Goal: Task Accomplishment & Management: Use online tool/utility

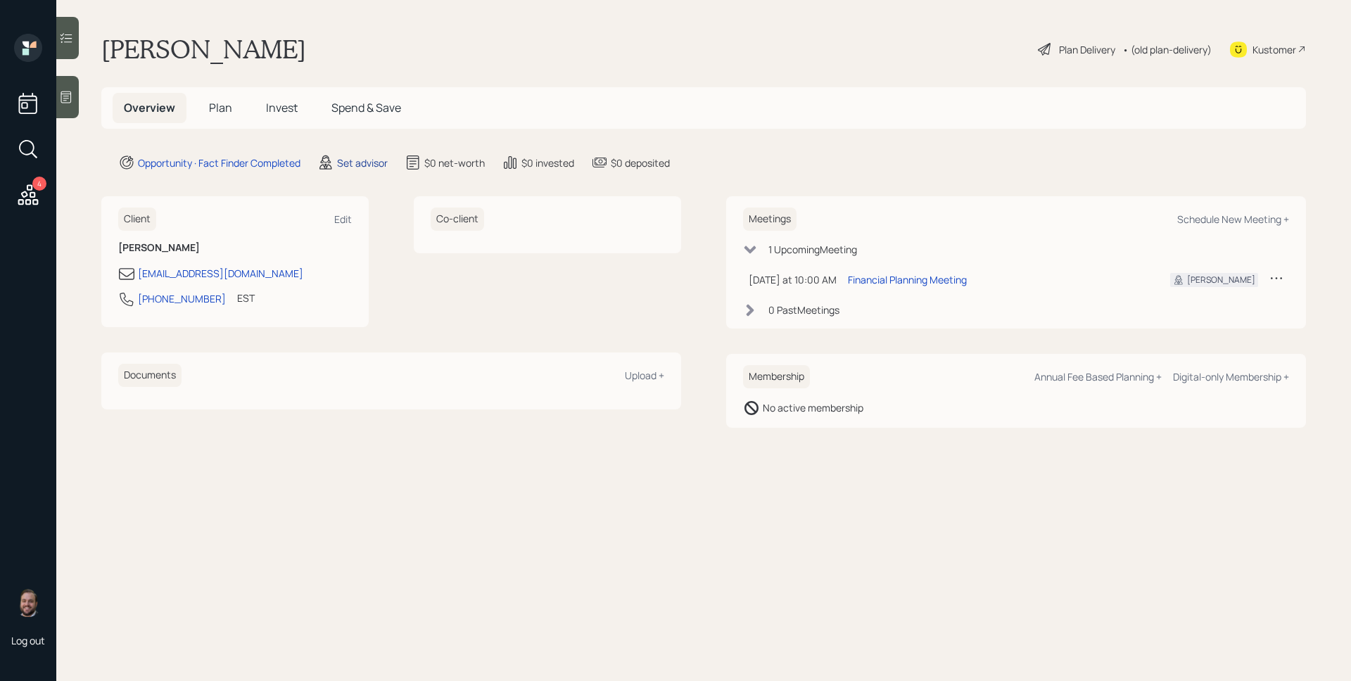
click at [368, 161] on div "Set advisor" at bounding box center [362, 163] width 51 height 15
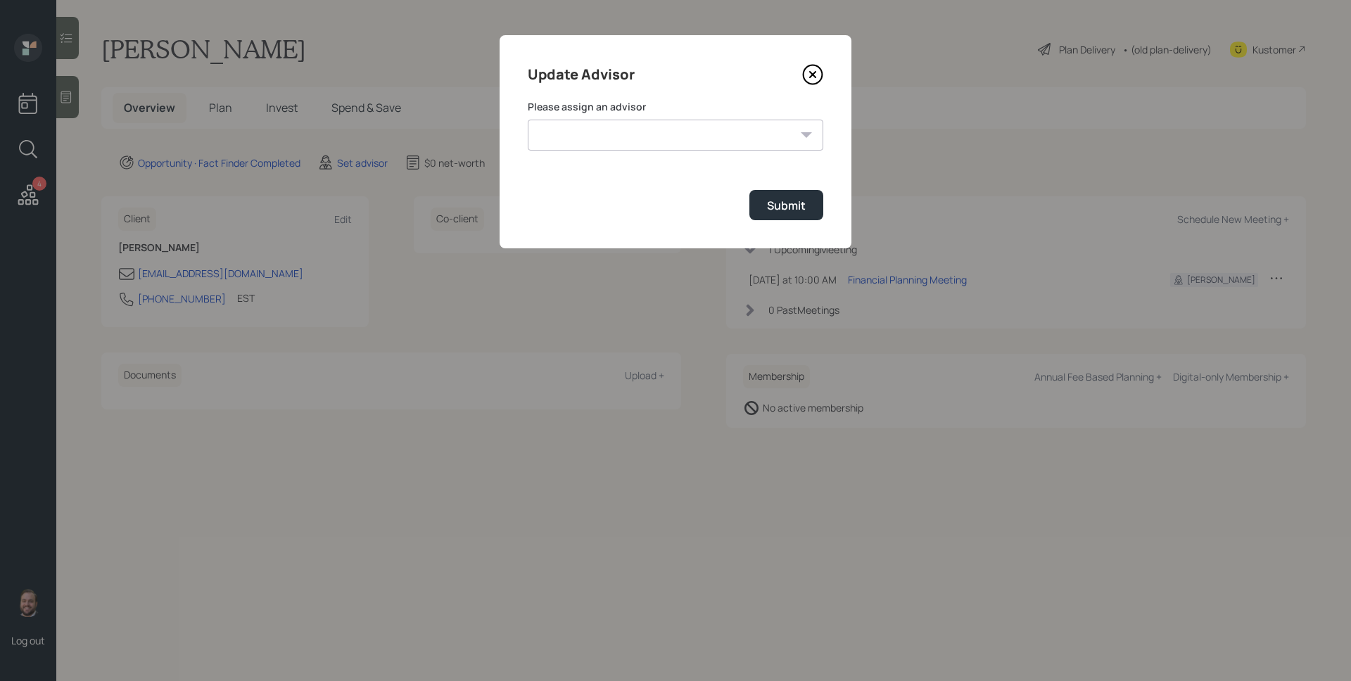
click at [758, 129] on select "[PERSON_NAME] [PERSON_NAME] [PERSON_NAME] End [PERSON_NAME] [PERSON_NAME] [PERS…" at bounding box center [676, 135] width 296 height 31
select select "d946c976-65aa-4529-ac9d-02c4f1114fc0"
click at [528, 120] on select "[PERSON_NAME] [PERSON_NAME] [PERSON_NAME] End [PERSON_NAME] [PERSON_NAME] [PERS…" at bounding box center [676, 135] width 296 height 31
click at [773, 205] on div "Submit" at bounding box center [786, 205] width 39 height 15
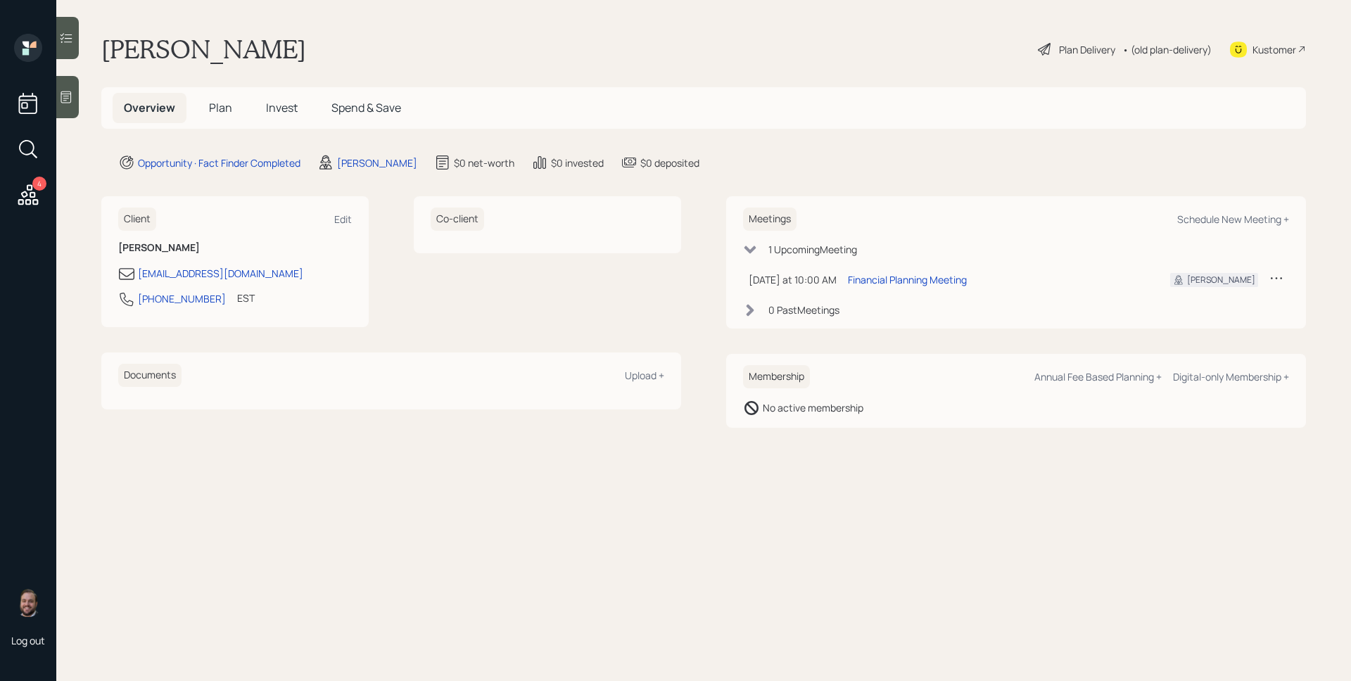
click at [78, 89] on div at bounding box center [67, 97] width 23 height 42
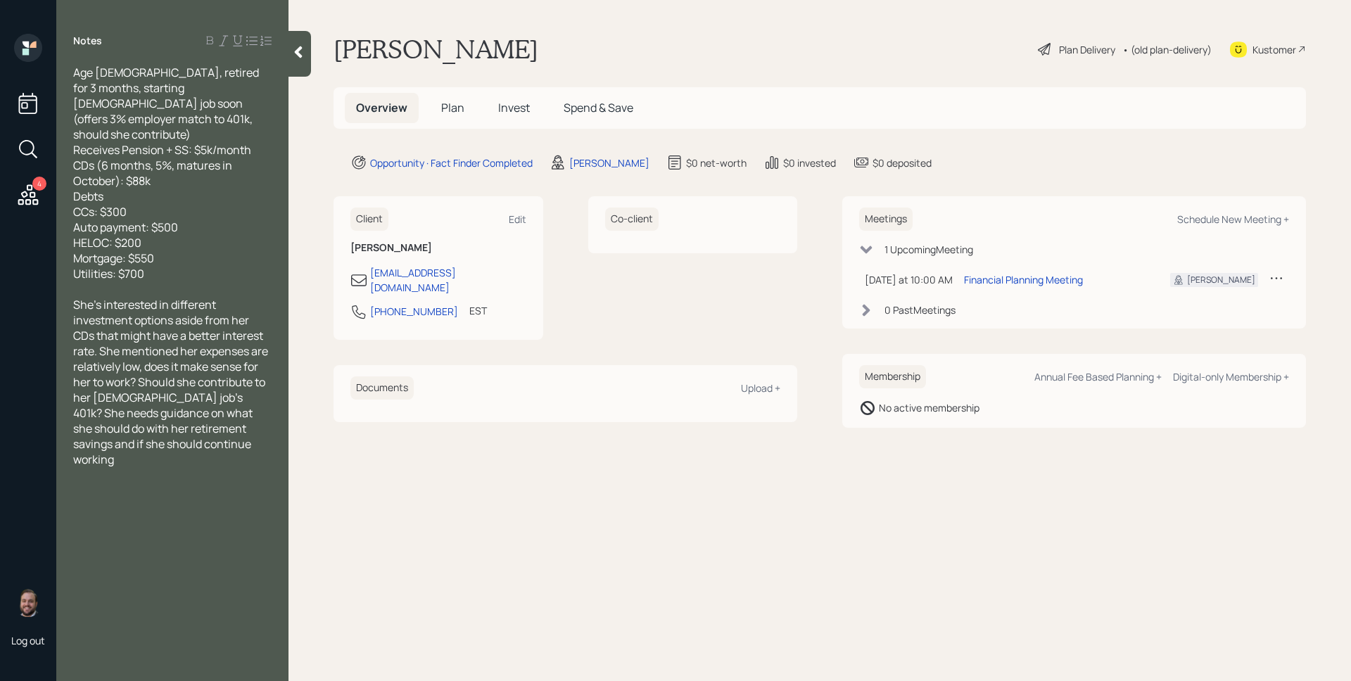
click at [29, 201] on icon at bounding box center [27, 194] width 25 height 25
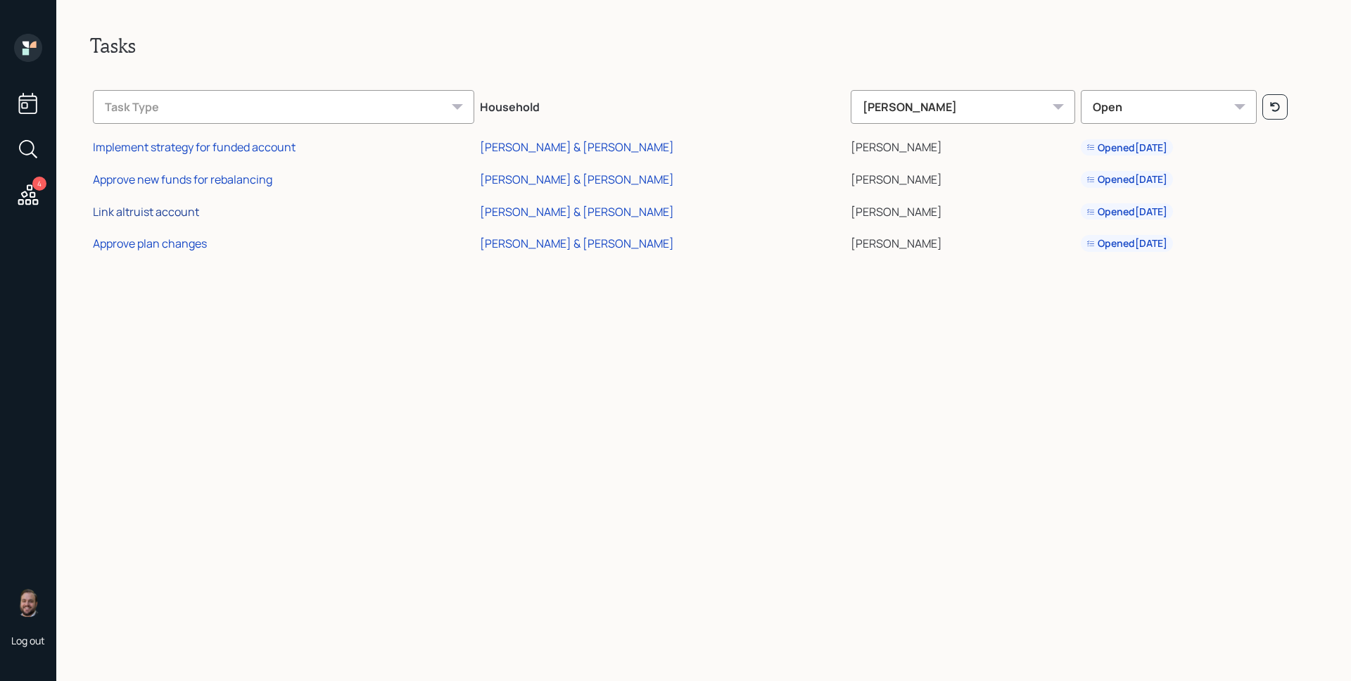
click at [146, 212] on div "Link altruist account" at bounding box center [146, 211] width 106 height 15
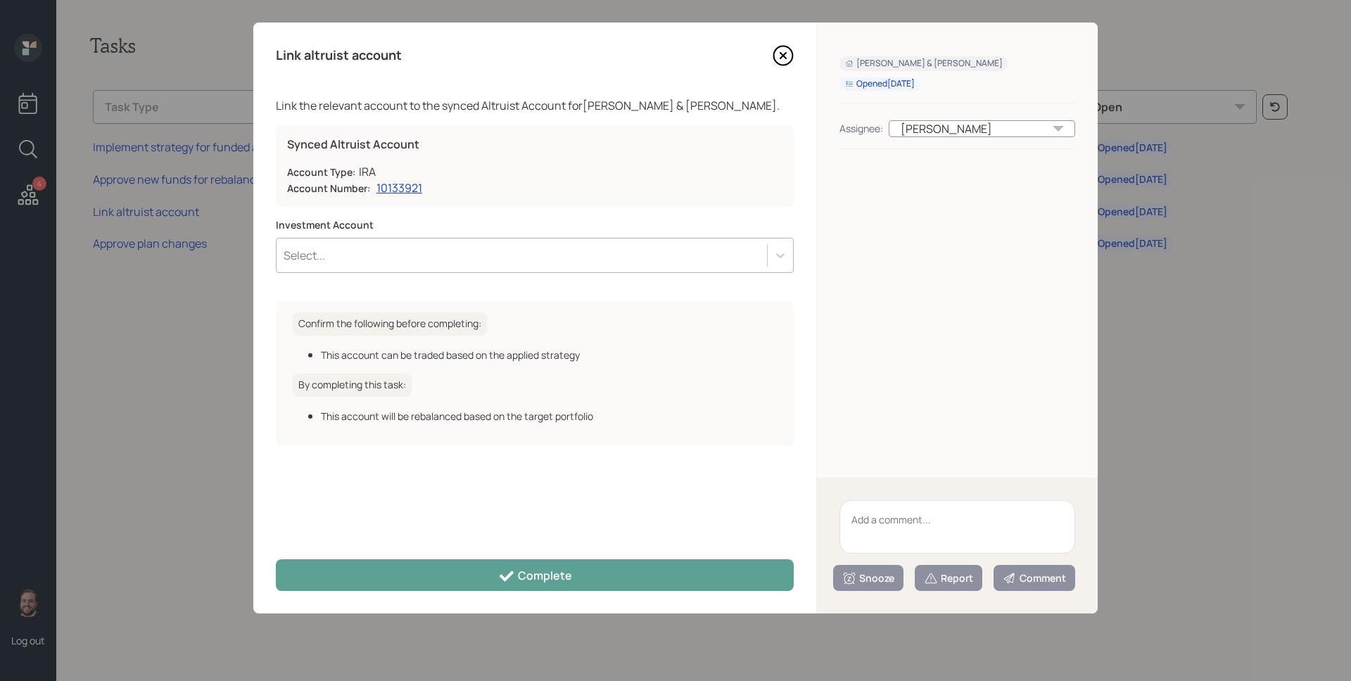
click at [625, 265] on div "Select..." at bounding box center [522, 255] width 490 height 24
click at [628, 258] on div "Select..." at bounding box center [522, 255] width 490 height 24
click at [679, 184] on div "Account Number: 10133921" at bounding box center [534, 187] width 495 height 15
click at [937, 501] on textarea at bounding box center [957, 526] width 236 height 53
type textarea "L"
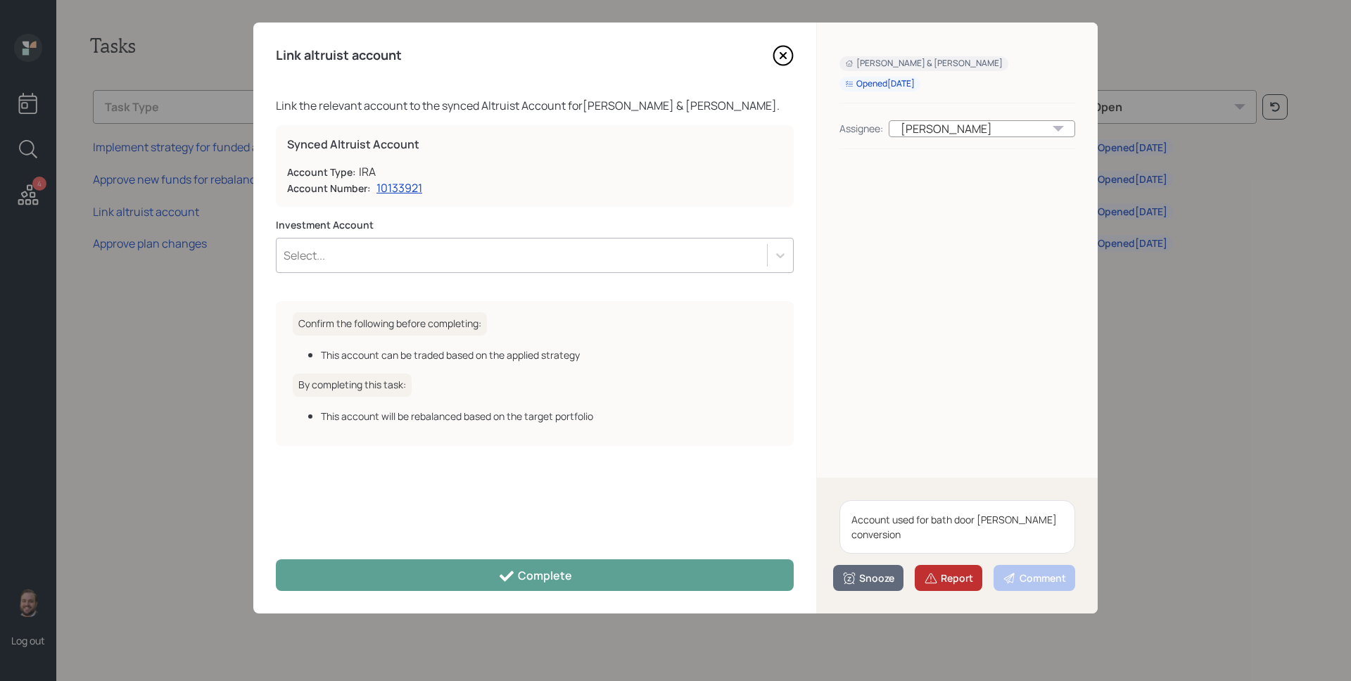
type textarea "Account used for bath door [PERSON_NAME] conversion"
click at [947, 573] on div "Report" at bounding box center [948, 578] width 49 height 14
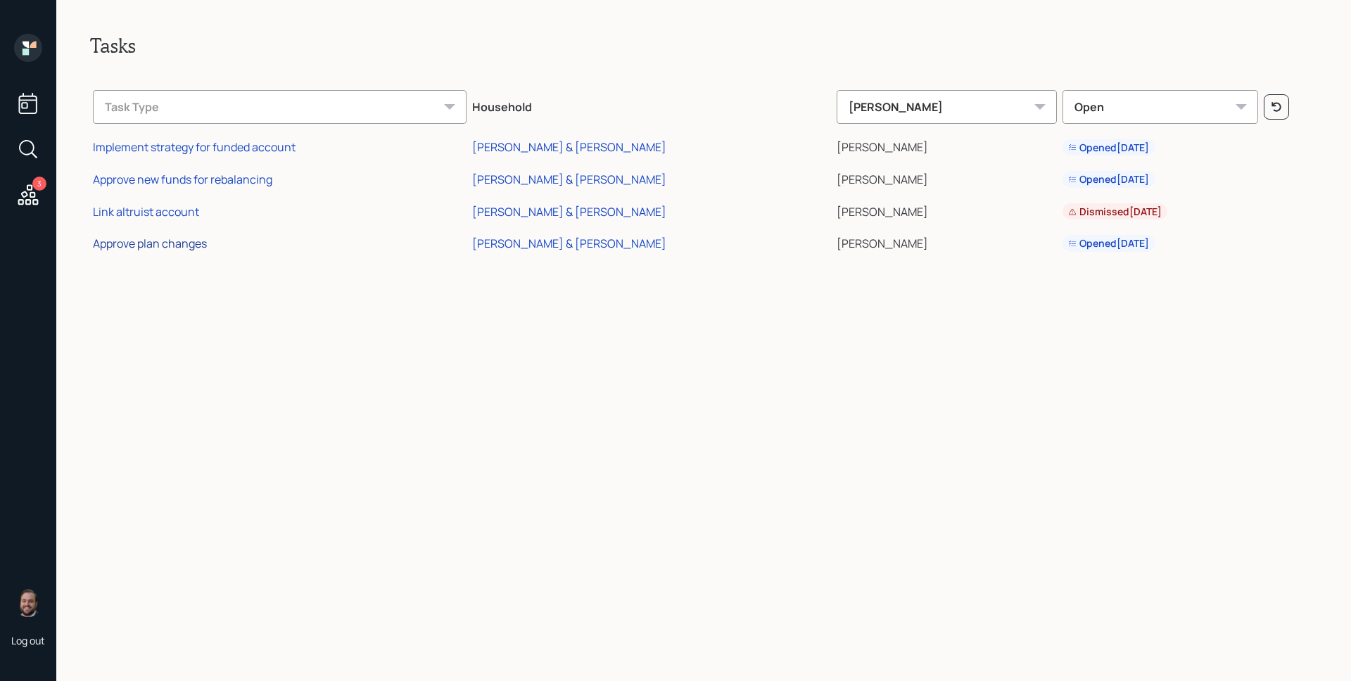
click at [170, 241] on div "Approve plan changes" at bounding box center [150, 243] width 114 height 15
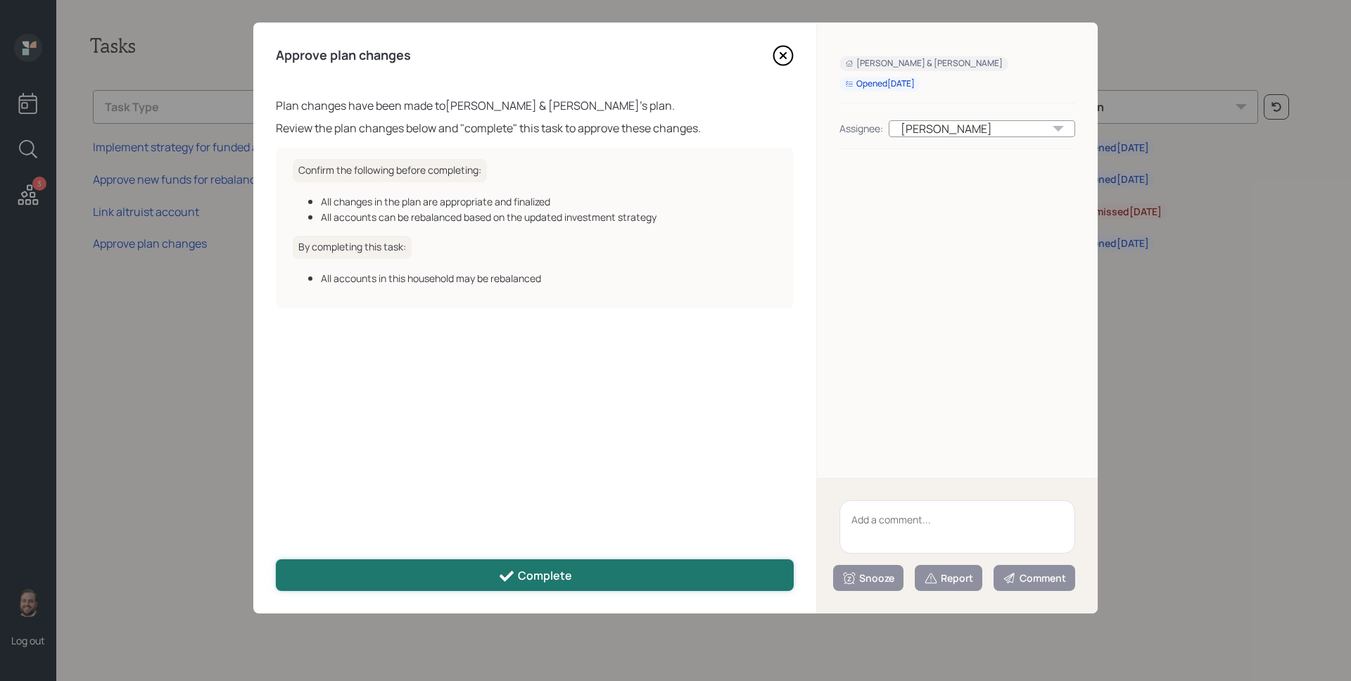
click at [562, 577] on div "Complete" at bounding box center [535, 576] width 74 height 17
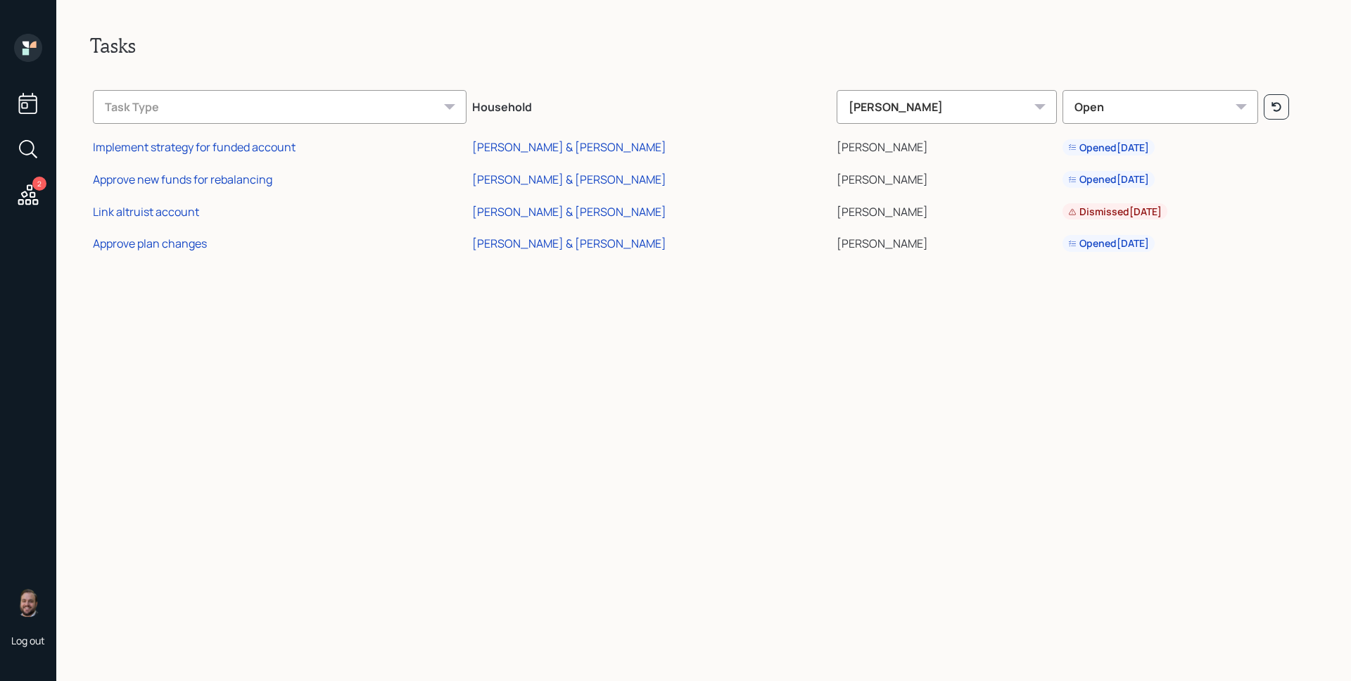
click at [21, 41] on icon at bounding box center [28, 48] width 28 height 28
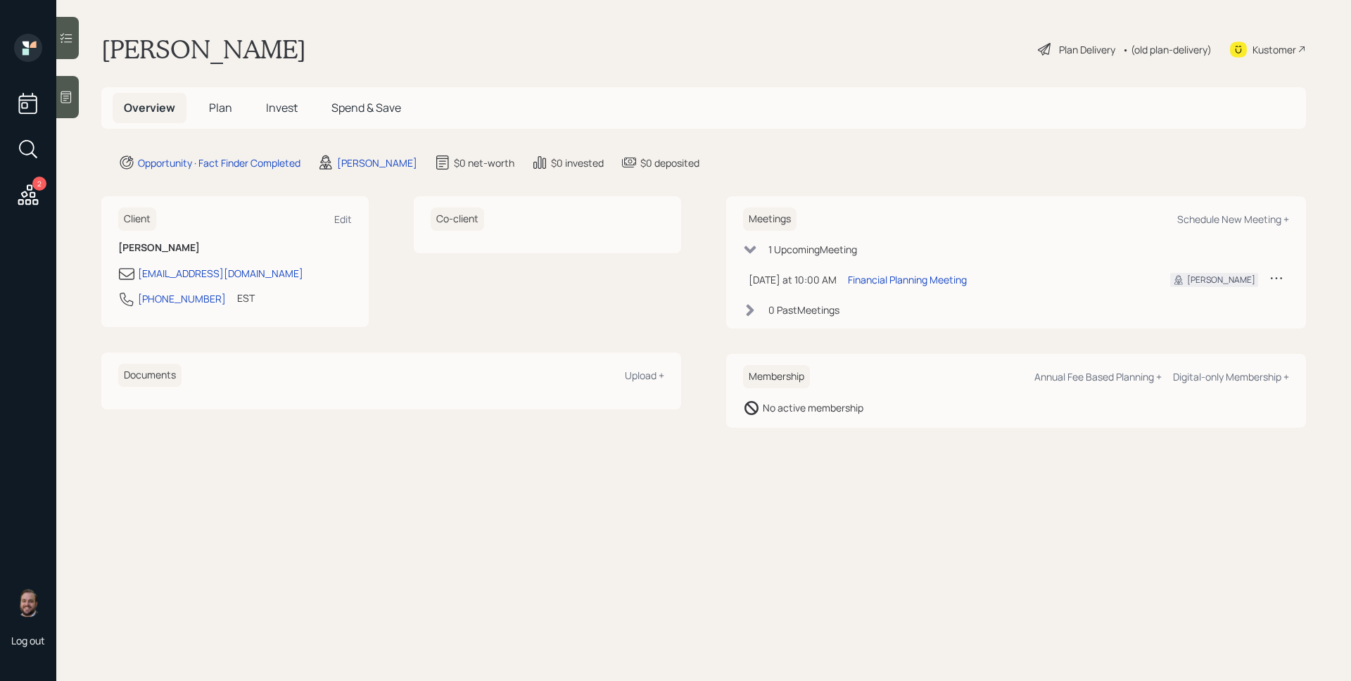
click at [79, 99] on div at bounding box center [67, 97] width 23 height 42
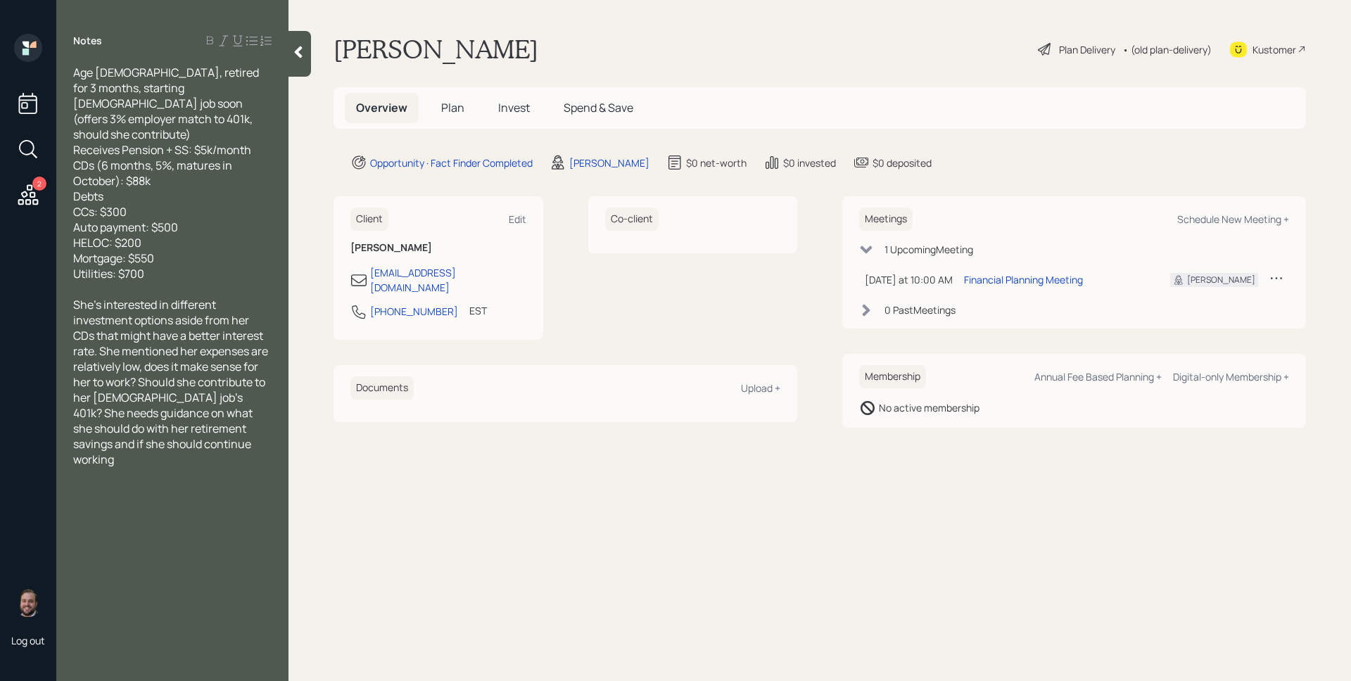
click at [457, 101] on span "Plan" at bounding box center [452, 107] width 23 height 15
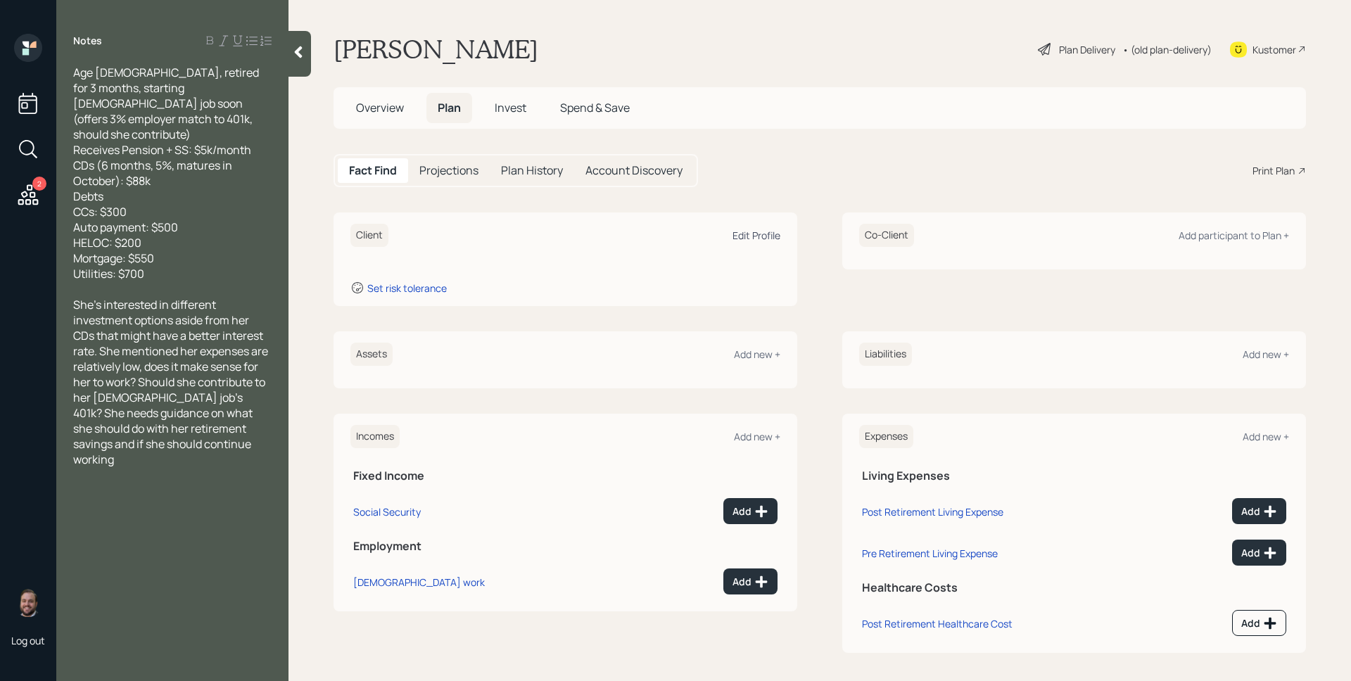
click at [739, 236] on div "Edit Profile" at bounding box center [757, 235] width 48 height 13
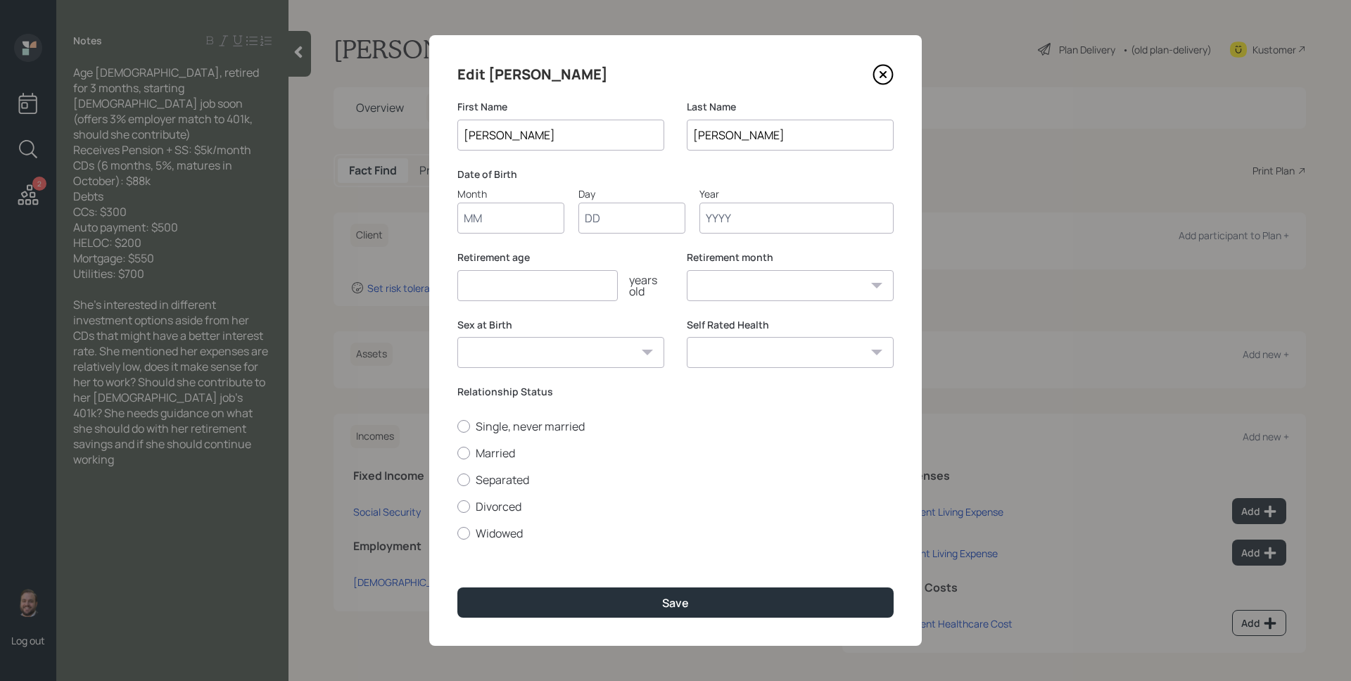
click at [543, 220] on input "Month" at bounding box center [510, 218] width 107 height 31
type input "01"
type input "1959"
select select "1"
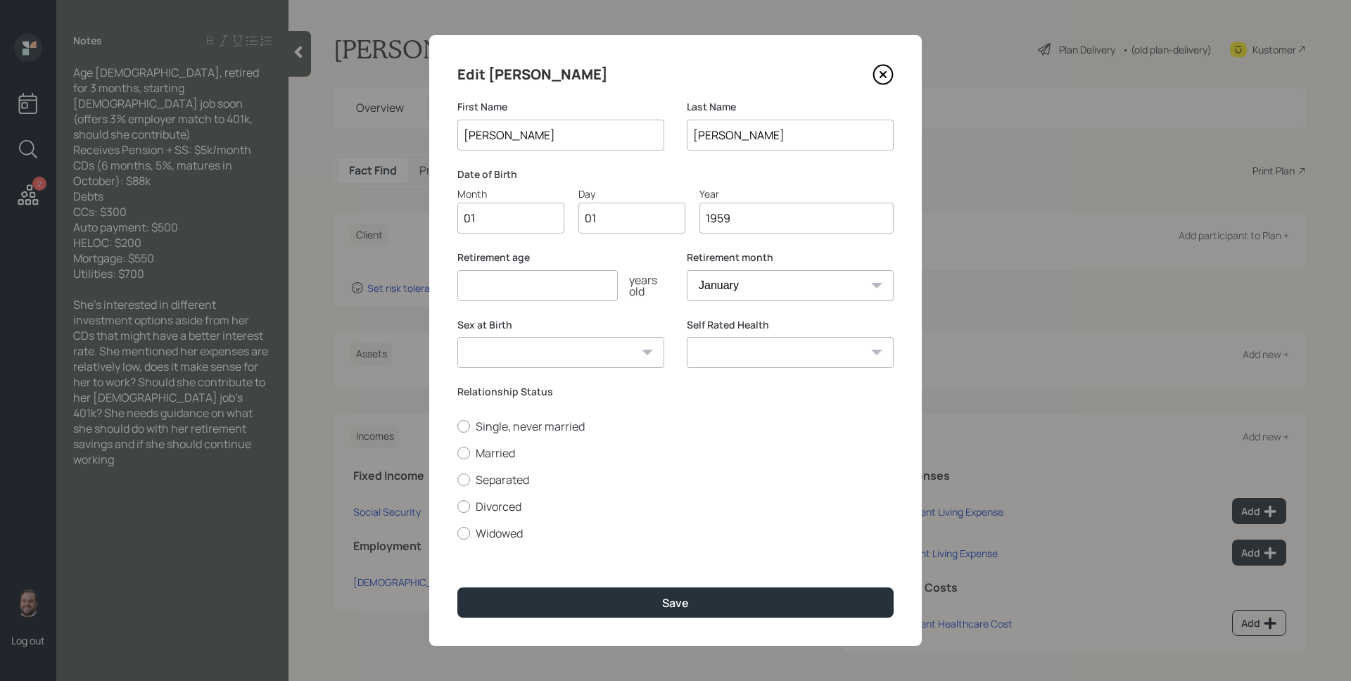
type input "1959"
type input "66"
click at [792, 300] on select "January February March April May June July August September October November De…" at bounding box center [790, 285] width 207 height 31
select select "5"
click at [687, 270] on select "January February March April May June July August September October November De…" at bounding box center [790, 285] width 207 height 31
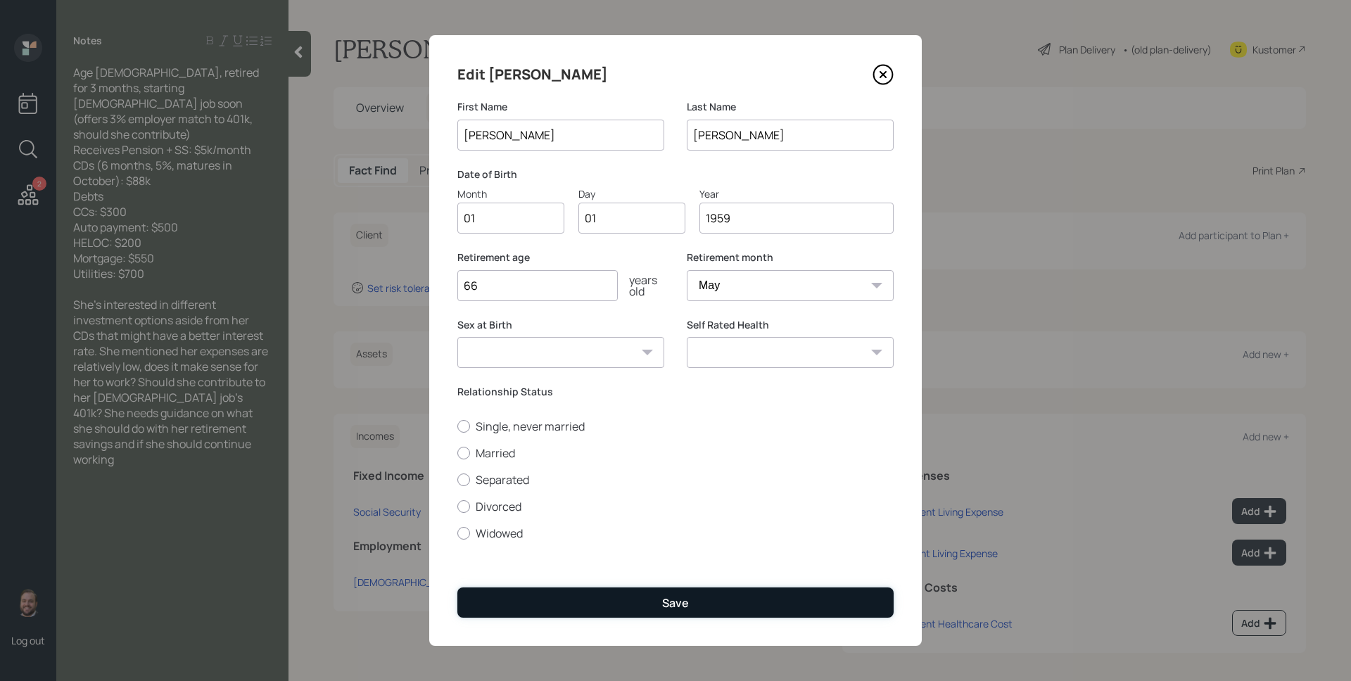
click at [652, 588] on button "Save" at bounding box center [675, 603] width 436 height 30
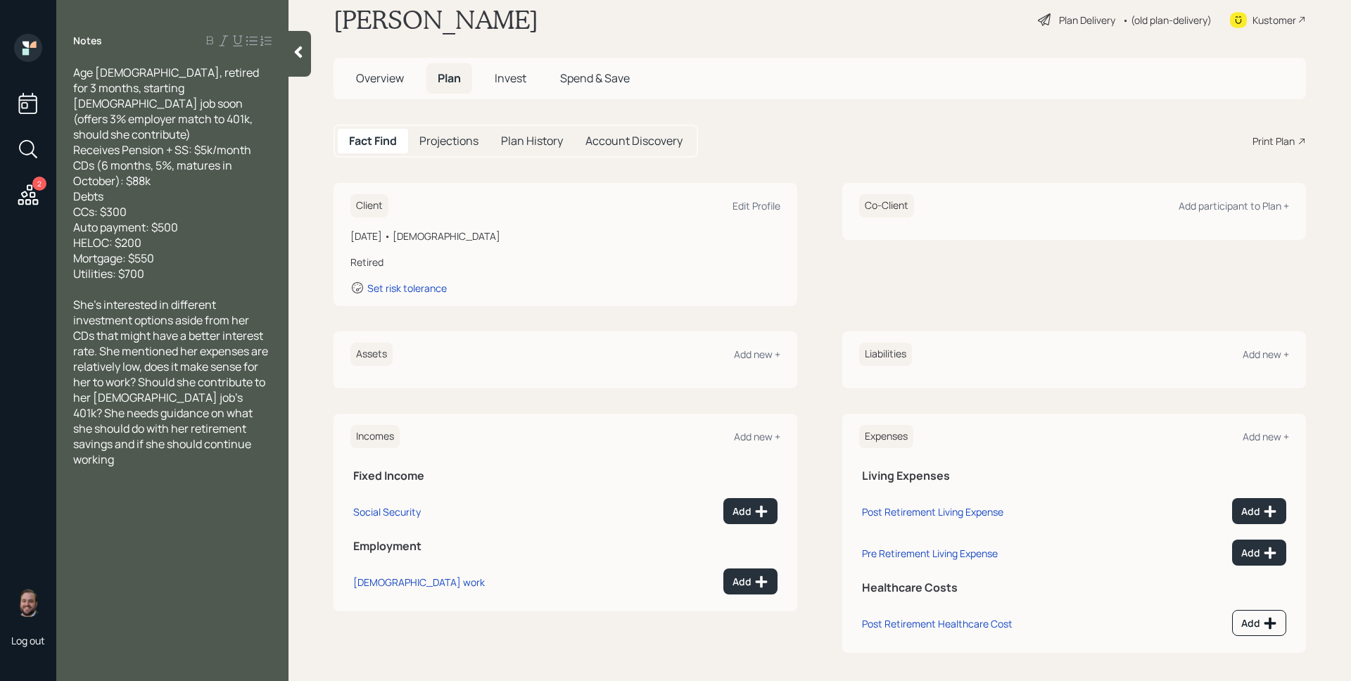
scroll to position [35, 0]
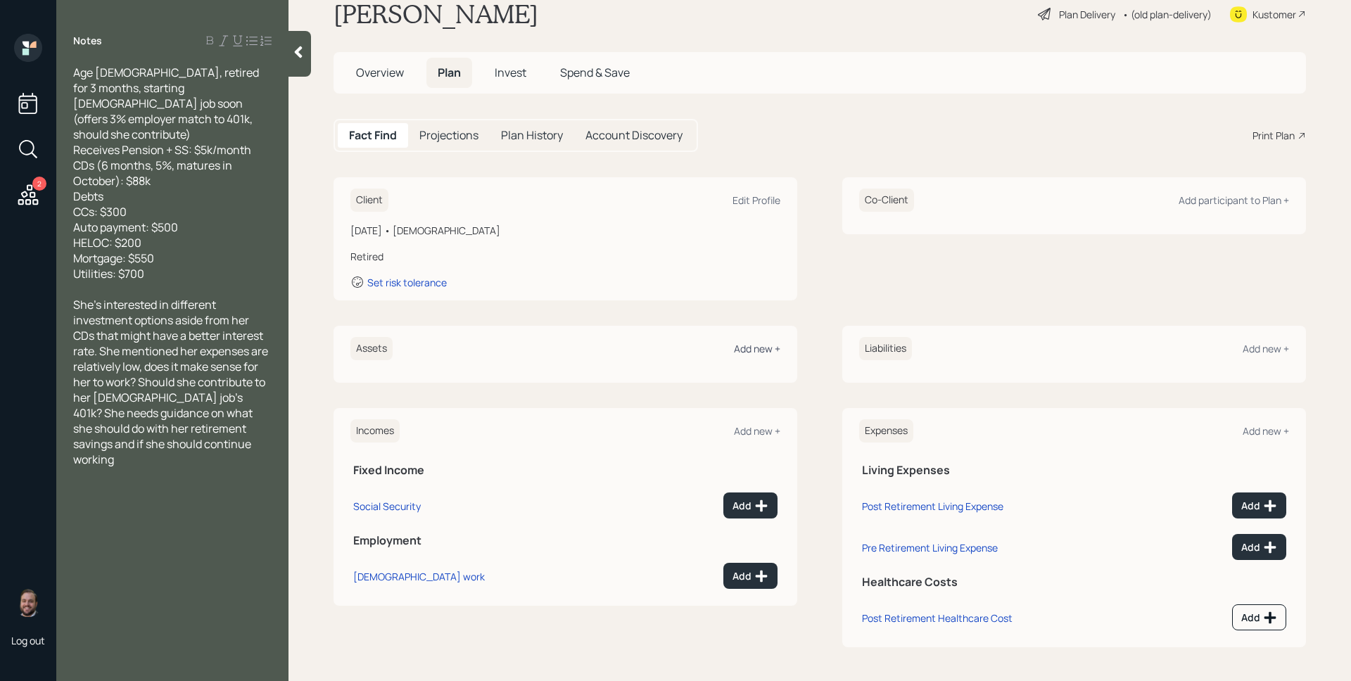
click at [762, 344] on div "Add new +" at bounding box center [757, 348] width 46 height 13
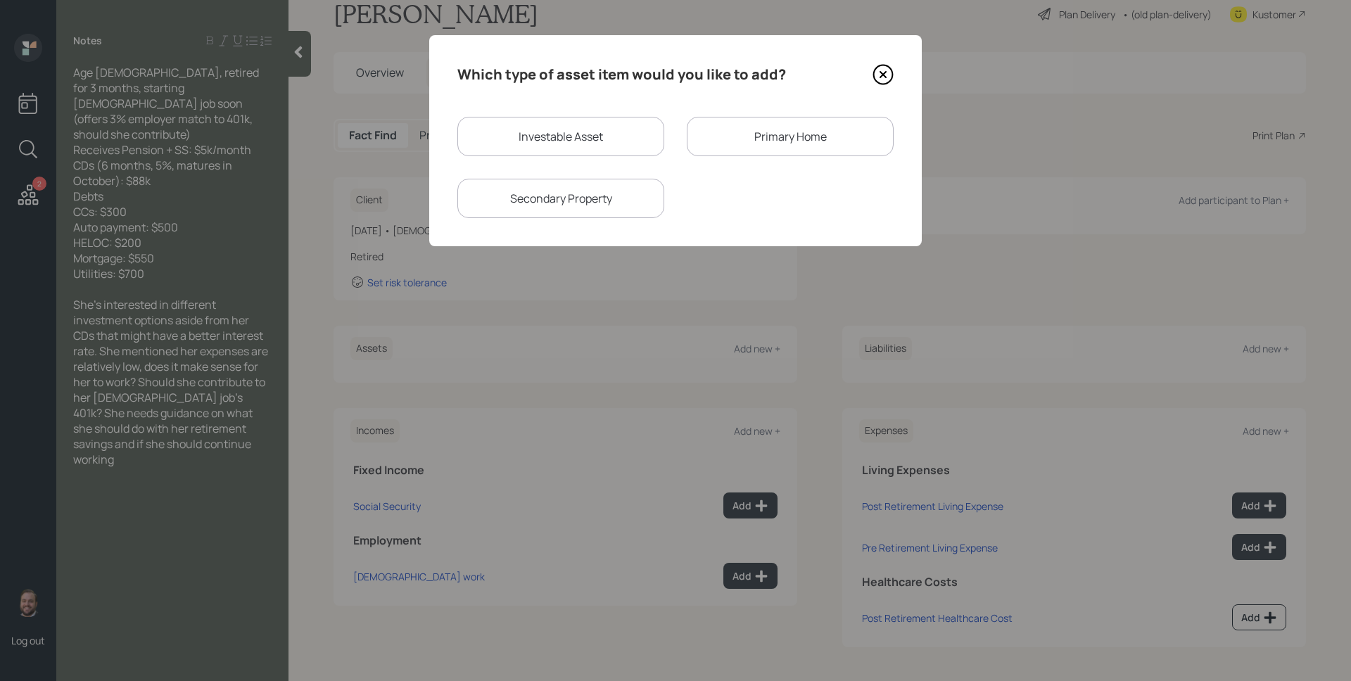
click at [606, 141] on div "Investable Asset" at bounding box center [560, 136] width 207 height 39
select select "taxable"
select select "balanced"
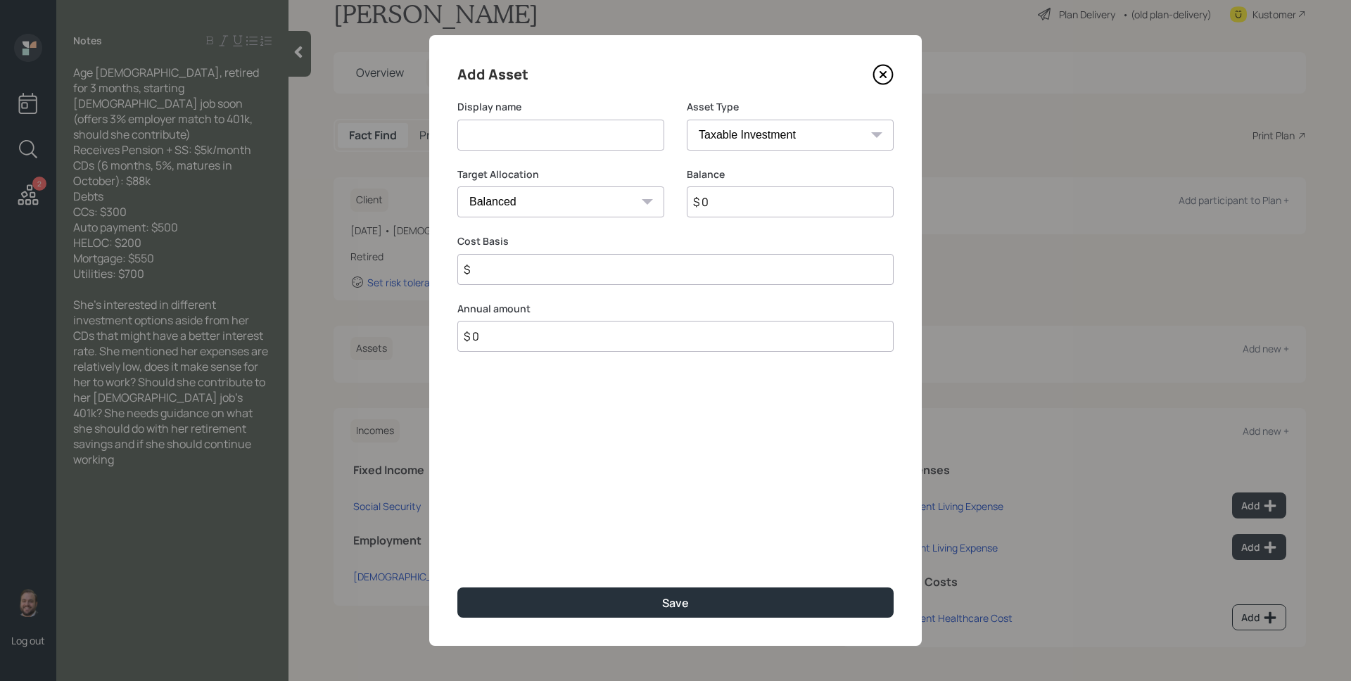
click at [606, 141] on input at bounding box center [560, 135] width 207 height 31
click at [882, 74] on icon at bounding box center [883, 75] width 6 height 6
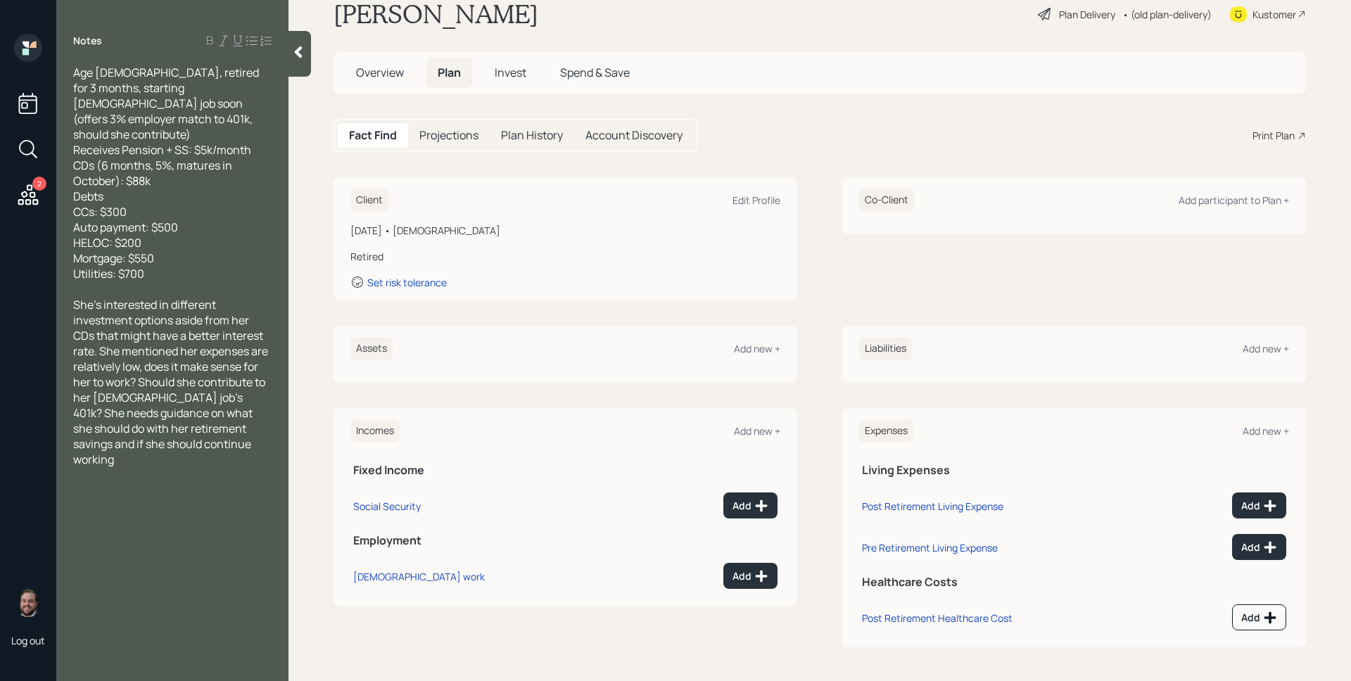
click at [747, 338] on div "Assets Add new +" at bounding box center [565, 348] width 430 height 23
click at [753, 353] on div "Add new +" at bounding box center [757, 348] width 46 height 13
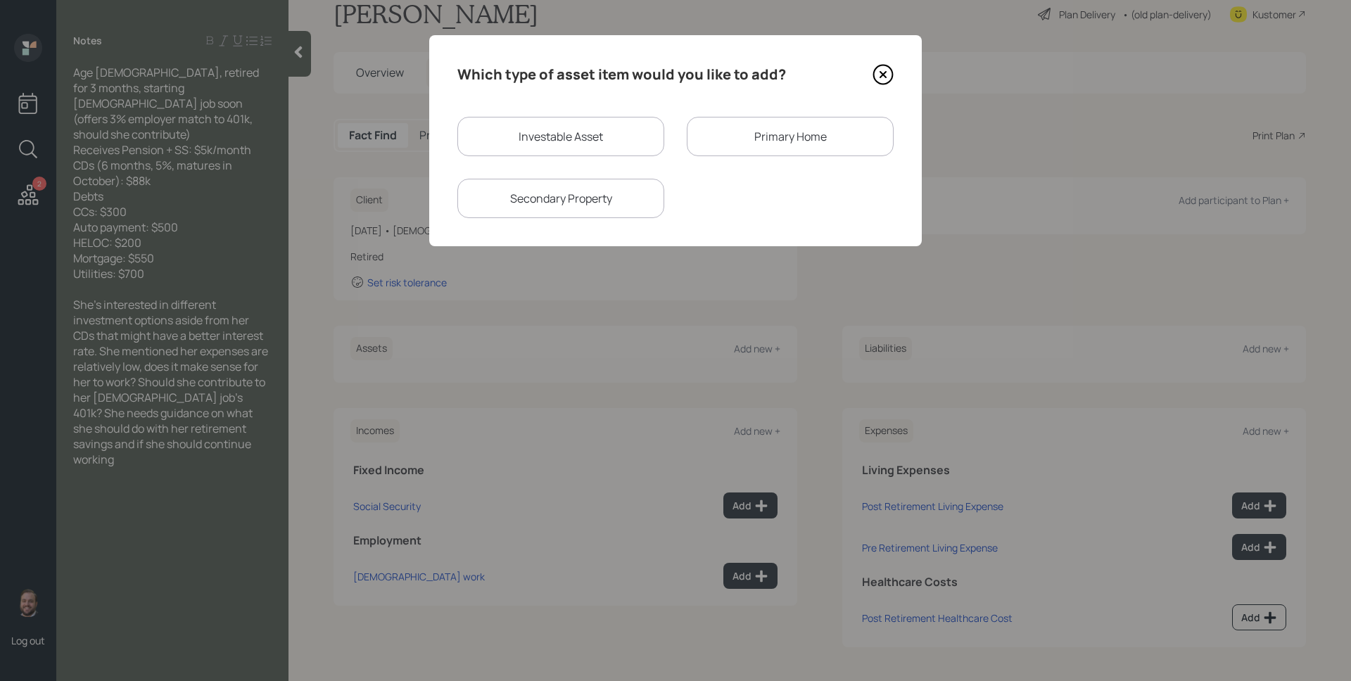
click at [531, 144] on div "Investable Asset" at bounding box center [560, 136] width 207 height 39
select select "taxable"
select select "balanced"
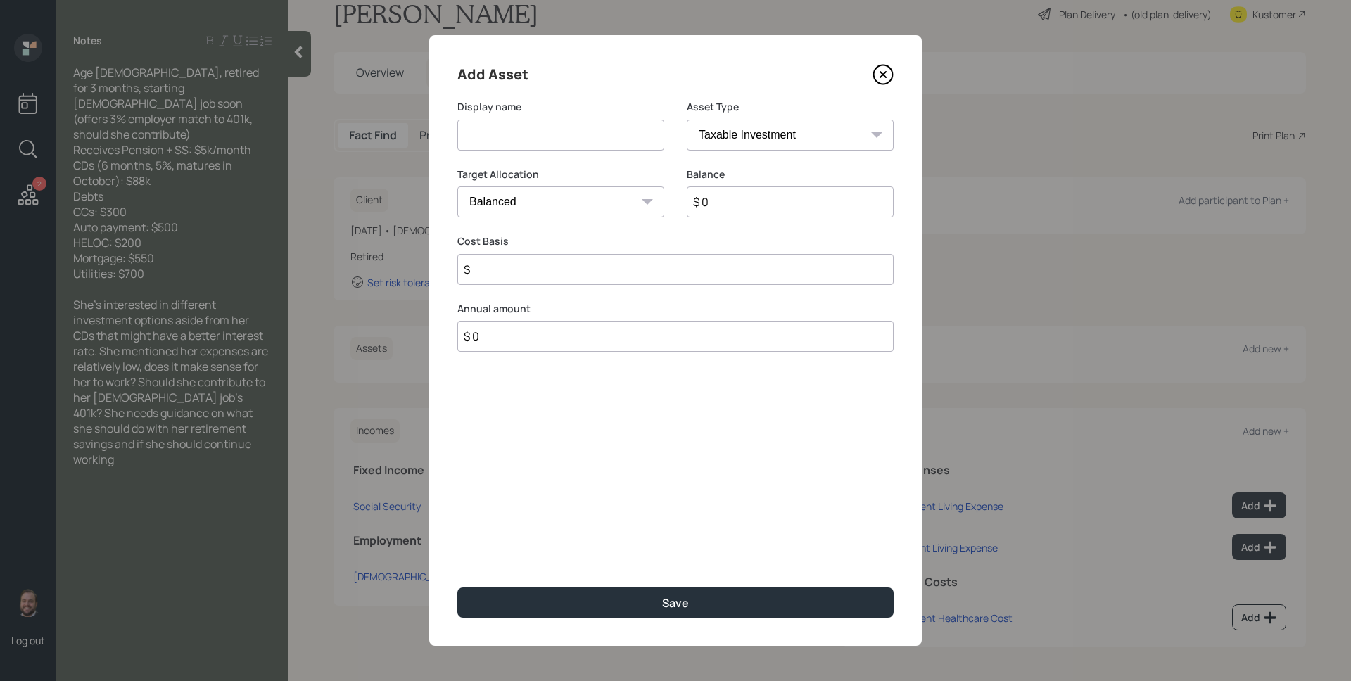
click at [531, 144] on input at bounding box center [560, 135] width 207 height 31
type input "CD"
click at [545, 196] on select "Cash Conservative Balanced Aggressive" at bounding box center [560, 201] width 207 height 31
select select "uninvested"
click at [457, 186] on select "Cash Conservative Balanced Aggressive" at bounding box center [560, 201] width 207 height 31
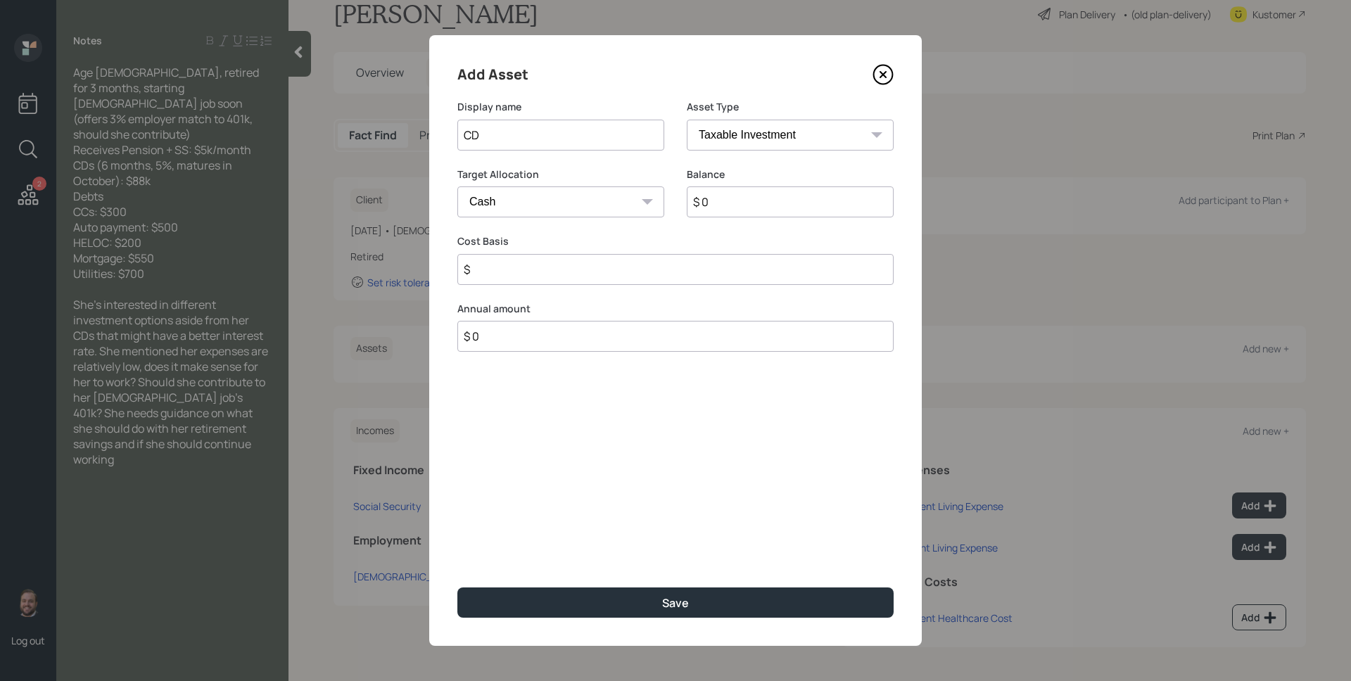
click at [734, 199] on input "$ 0" at bounding box center [790, 201] width 207 height 31
click at [491, 125] on input "CD" at bounding box center [560, 135] width 207 height 31
click at [521, 146] on input "CD" at bounding box center [560, 135] width 207 height 31
type input "CDs"
click at [759, 197] on input "$ 0" at bounding box center [790, 201] width 207 height 31
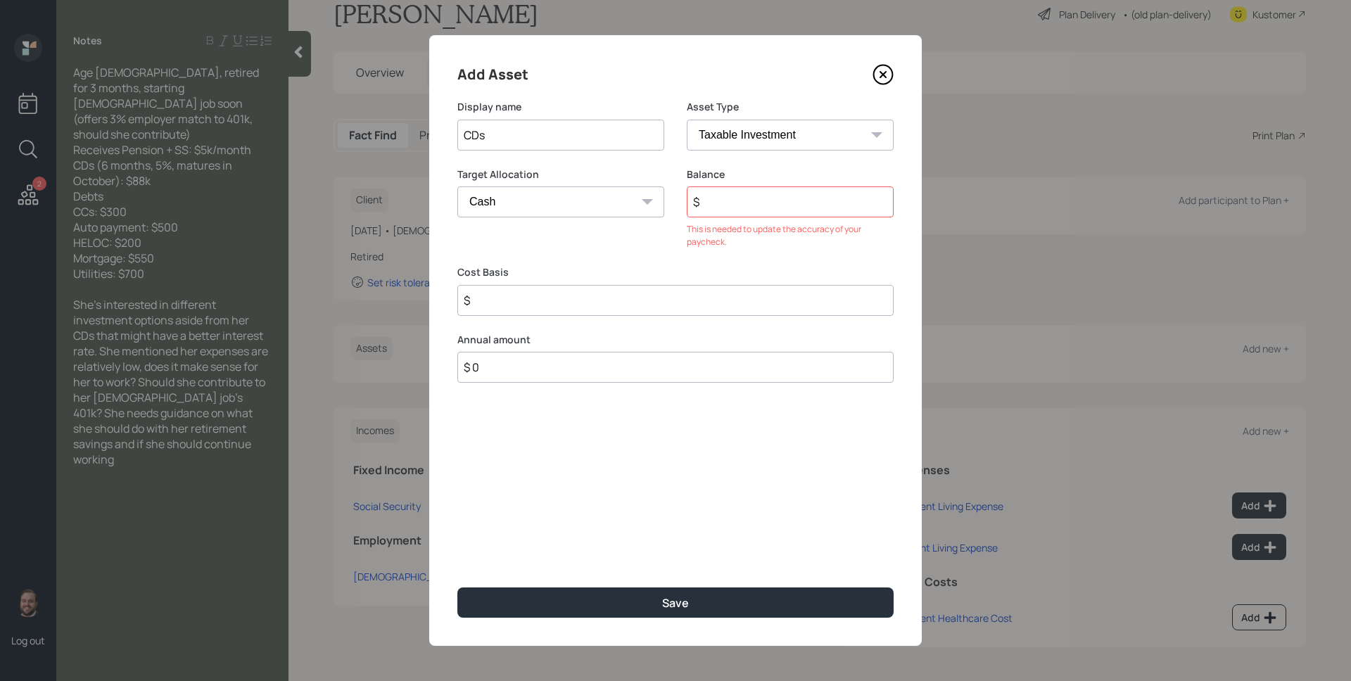
type input "$ 8"
type input "$ 88"
type input "$ 880"
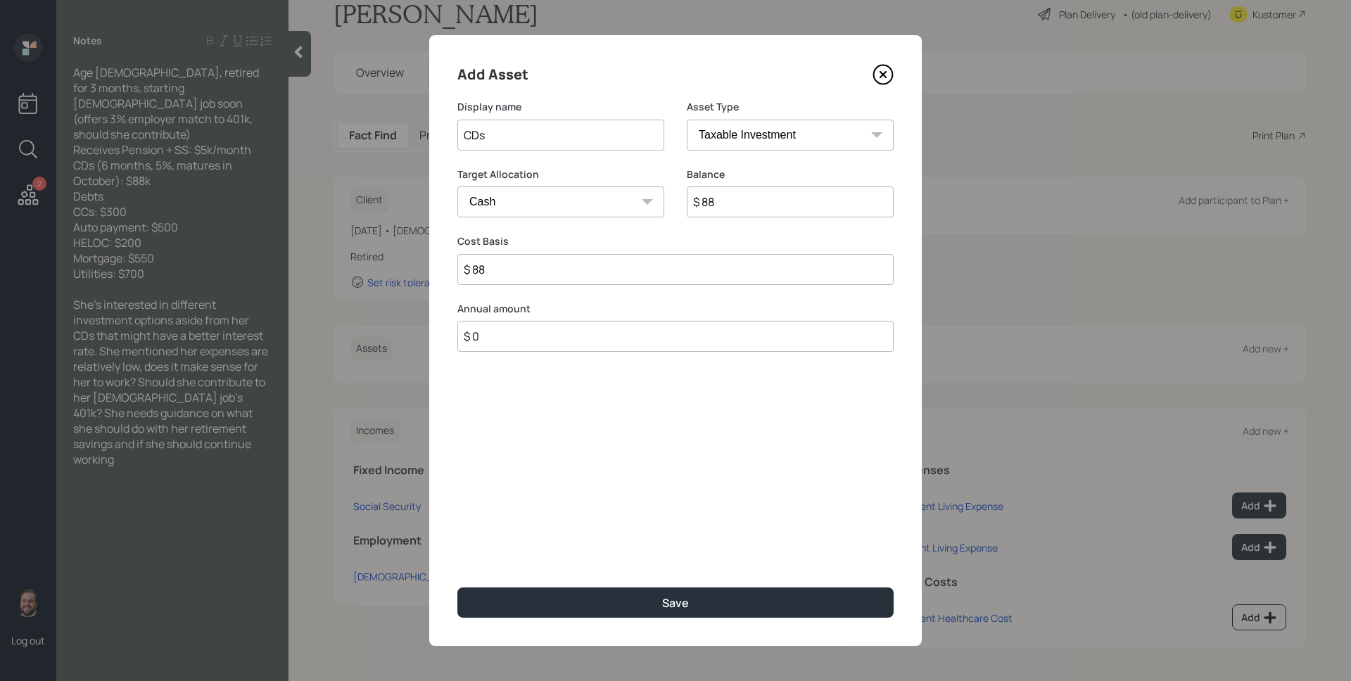
type input "$ 880"
type input "$ 8,800"
type input "$ 88,000"
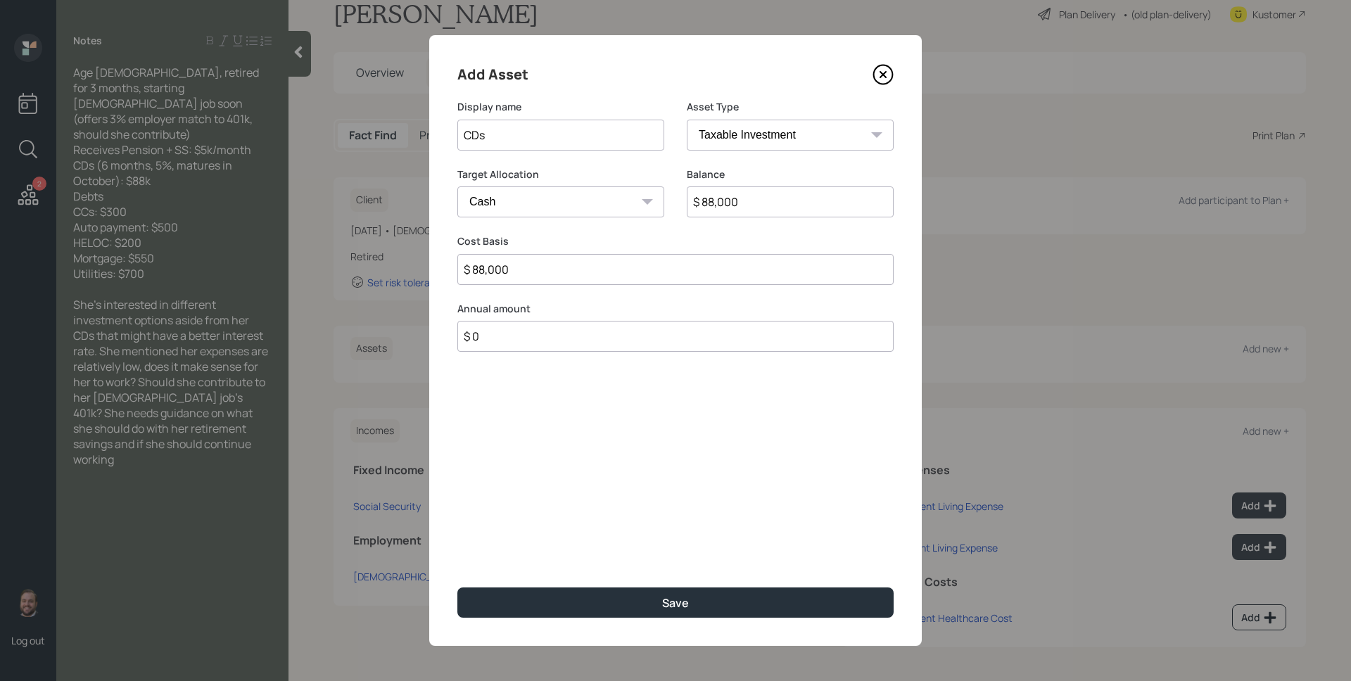
type input "$ 88,000"
click at [457, 588] on button "Save" at bounding box center [675, 603] width 436 height 30
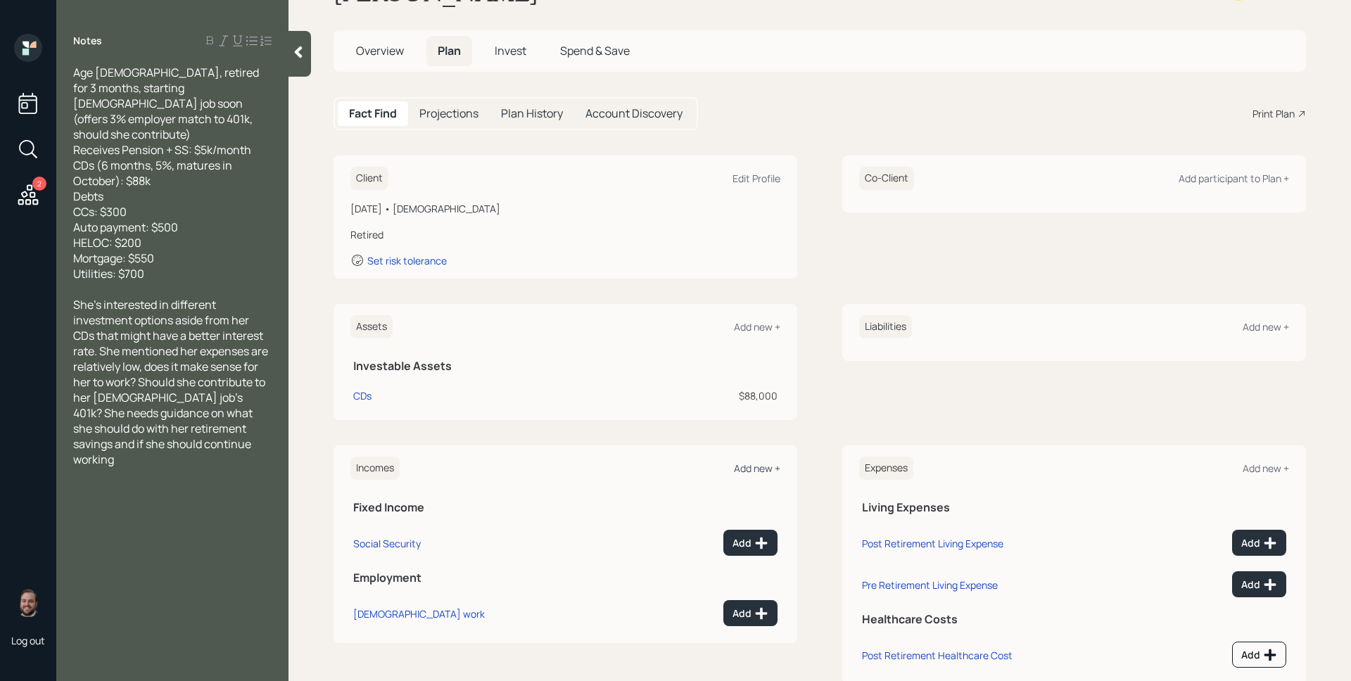
scroll to position [94, 0]
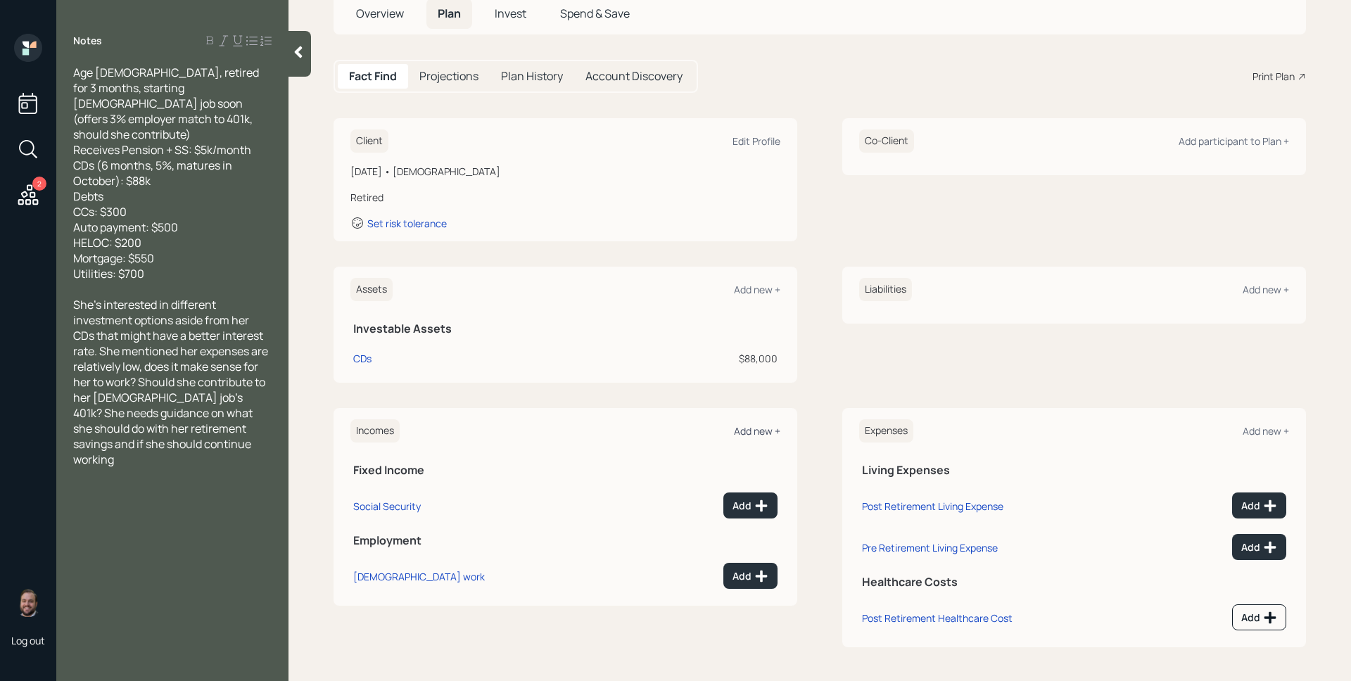
click at [757, 428] on div "Add new +" at bounding box center [757, 430] width 46 height 13
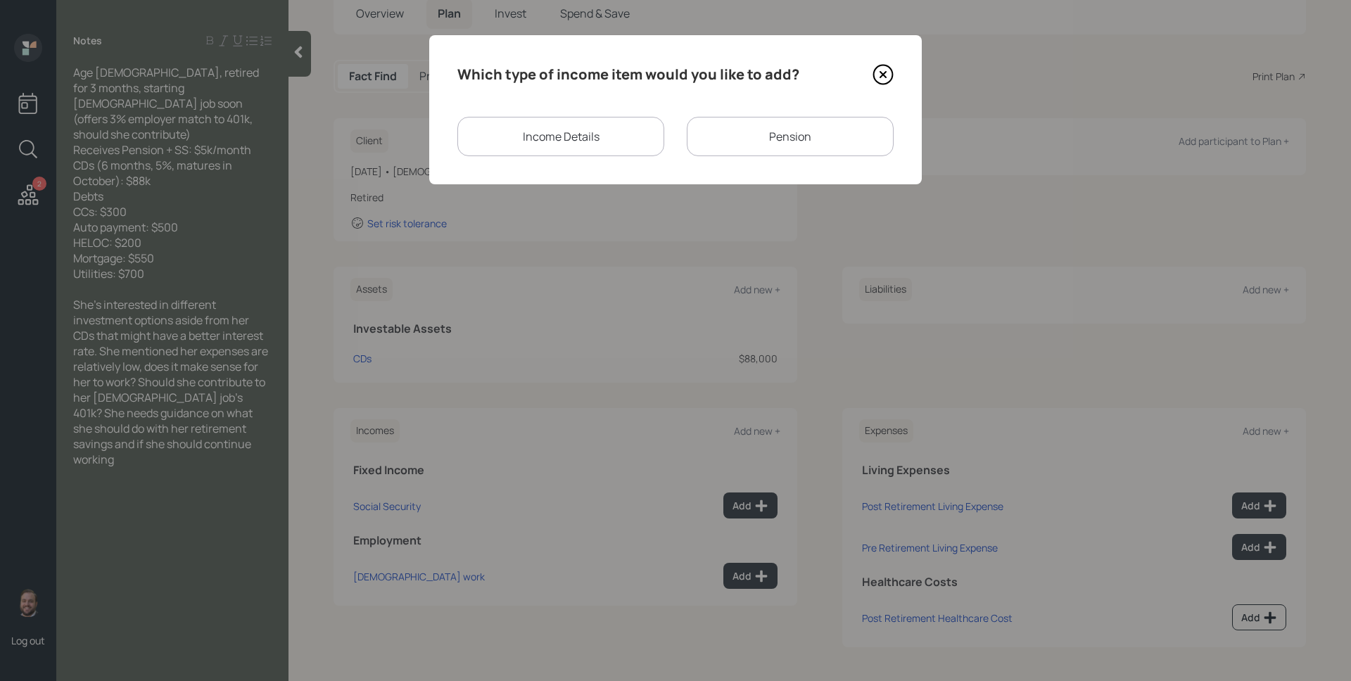
click at [578, 141] on div "Income Details" at bounding box center [560, 136] width 207 height 39
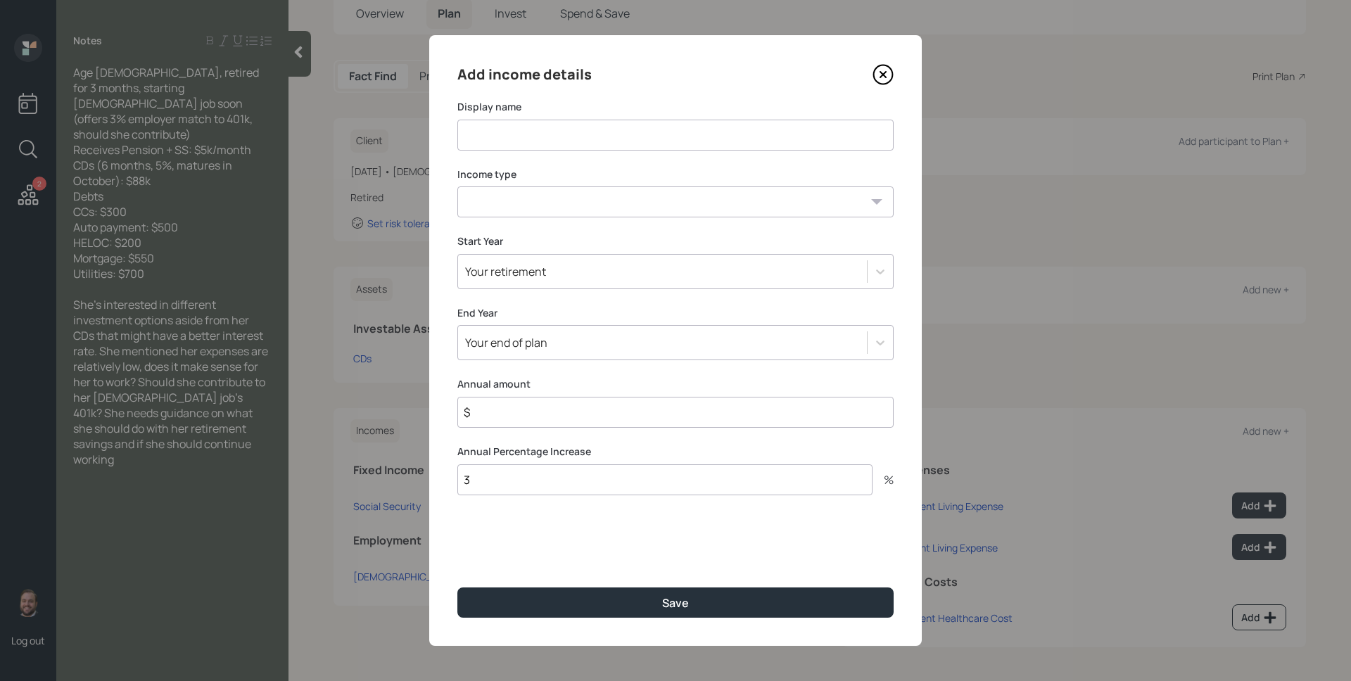
click at [578, 141] on input at bounding box center [675, 135] width 436 height 31
click at [674, 213] on select "[DEMOGRAPHIC_DATA] work [DEMOGRAPHIC_DATA] work Self employment Other" at bounding box center [675, 201] width 436 height 31
select select "part_time"
click at [457, 186] on select "[DEMOGRAPHIC_DATA] work [DEMOGRAPHIC_DATA] work Self employment Other" at bounding box center [675, 201] width 436 height 31
click at [589, 137] on input at bounding box center [675, 135] width 436 height 31
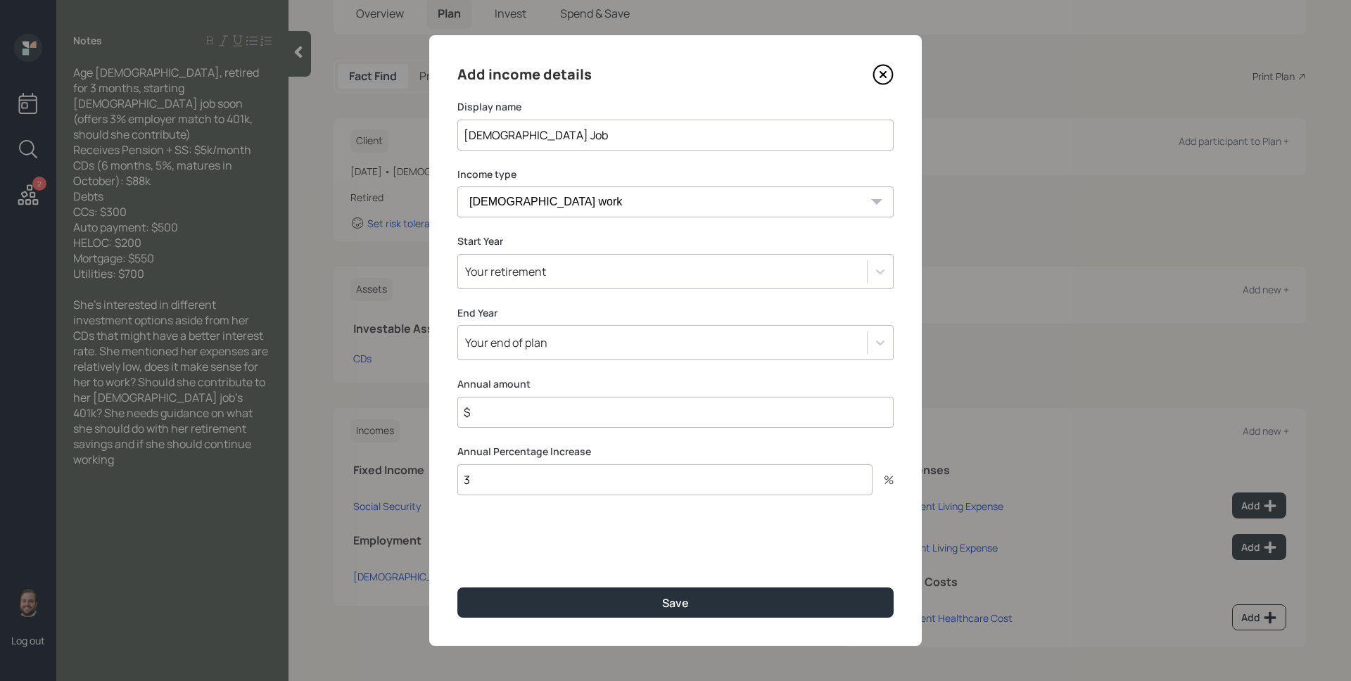
type input "[DEMOGRAPHIC_DATA] Job"
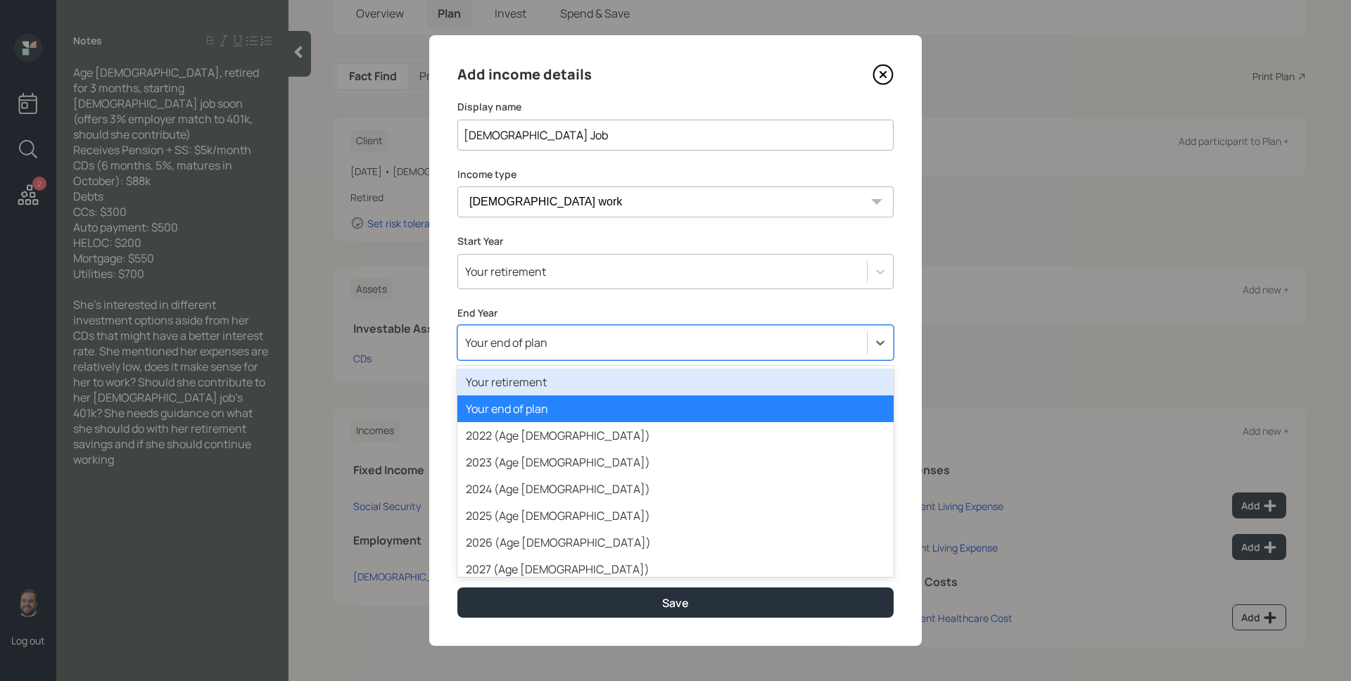
click at [599, 338] on div "Your end of plan" at bounding box center [662, 343] width 409 height 24
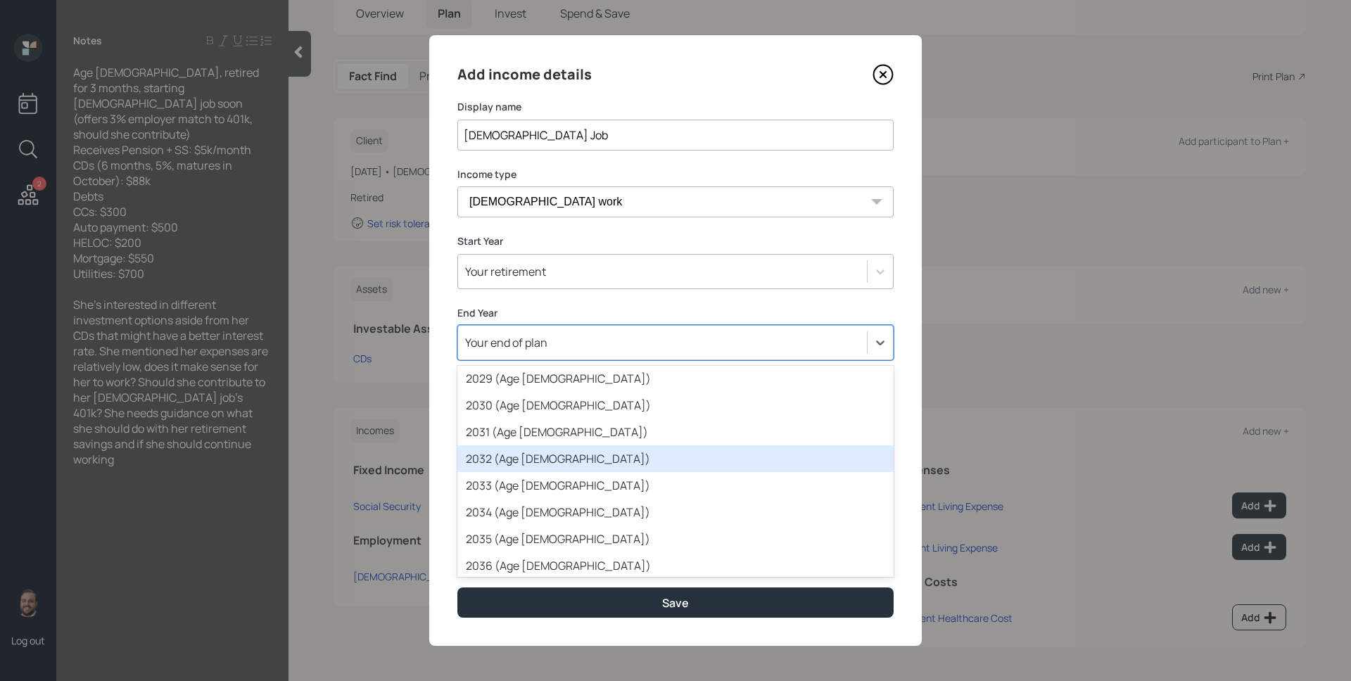
scroll to position [245, 0]
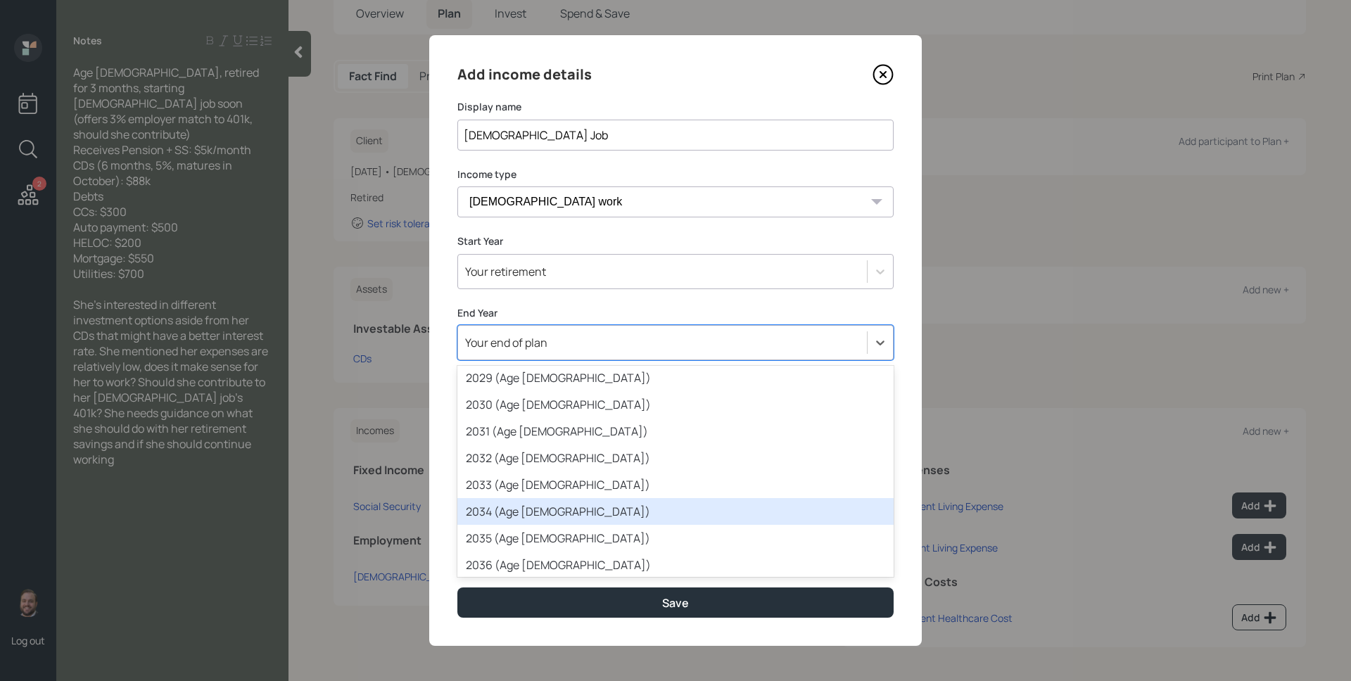
click at [588, 515] on div "2034 (Age [DEMOGRAPHIC_DATA])" at bounding box center [675, 511] width 436 height 27
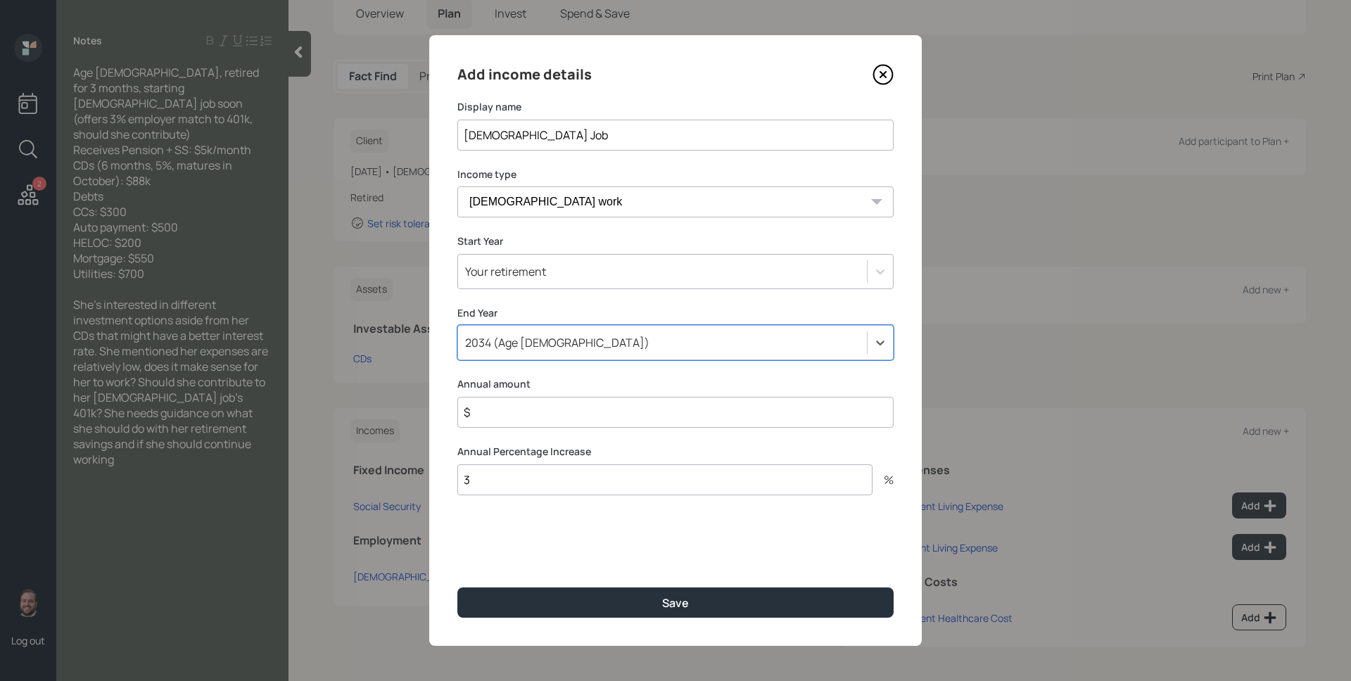
click at [539, 423] on input "$" at bounding box center [675, 412] width 436 height 31
type input "$ 1"
click at [457, 588] on button "Save" at bounding box center [675, 603] width 436 height 30
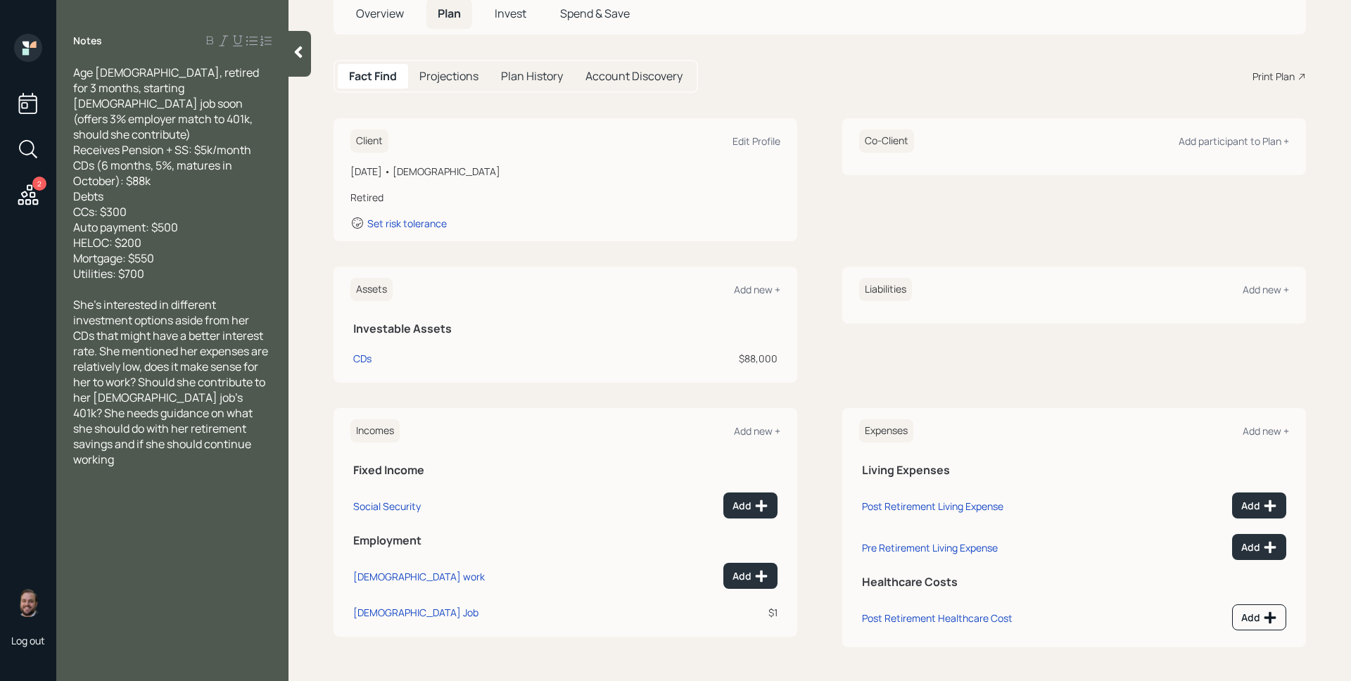
click at [773, 422] on div "Incomes Add new +" at bounding box center [565, 430] width 430 height 23
click at [760, 429] on div "Add new +" at bounding box center [757, 430] width 46 height 13
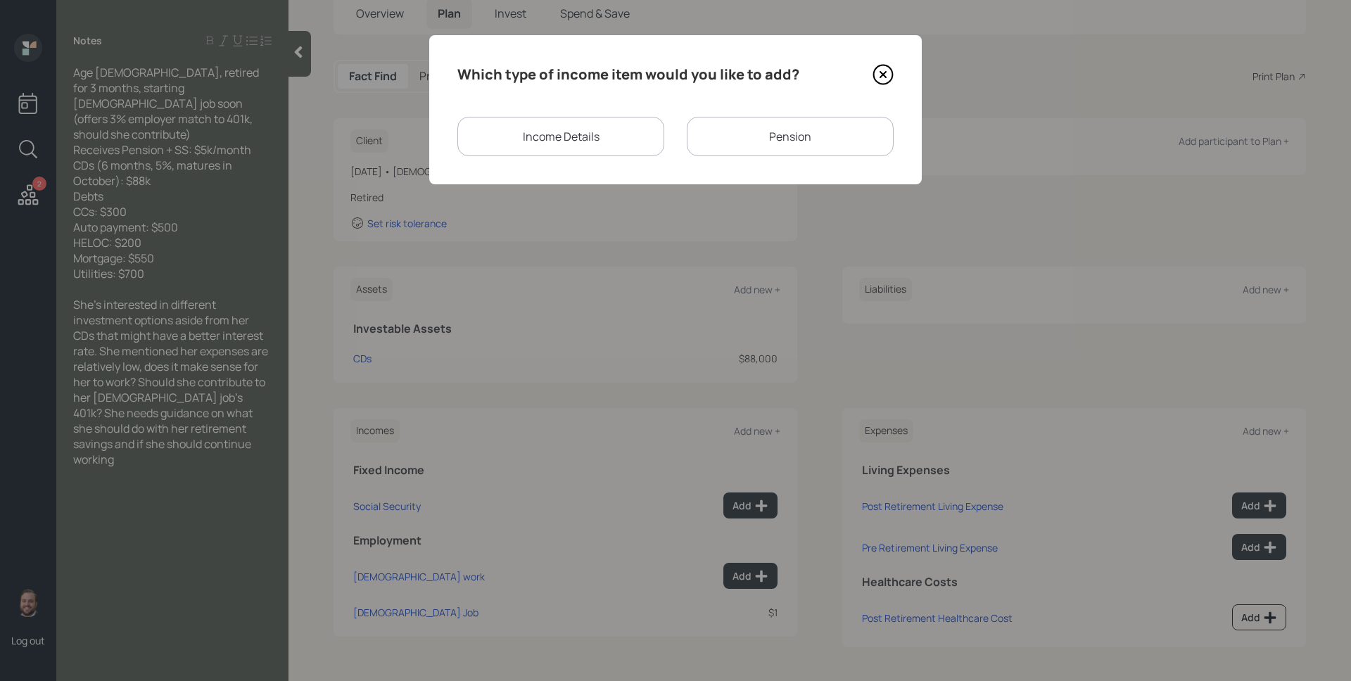
click at [814, 125] on div "Pension" at bounding box center [790, 136] width 207 height 39
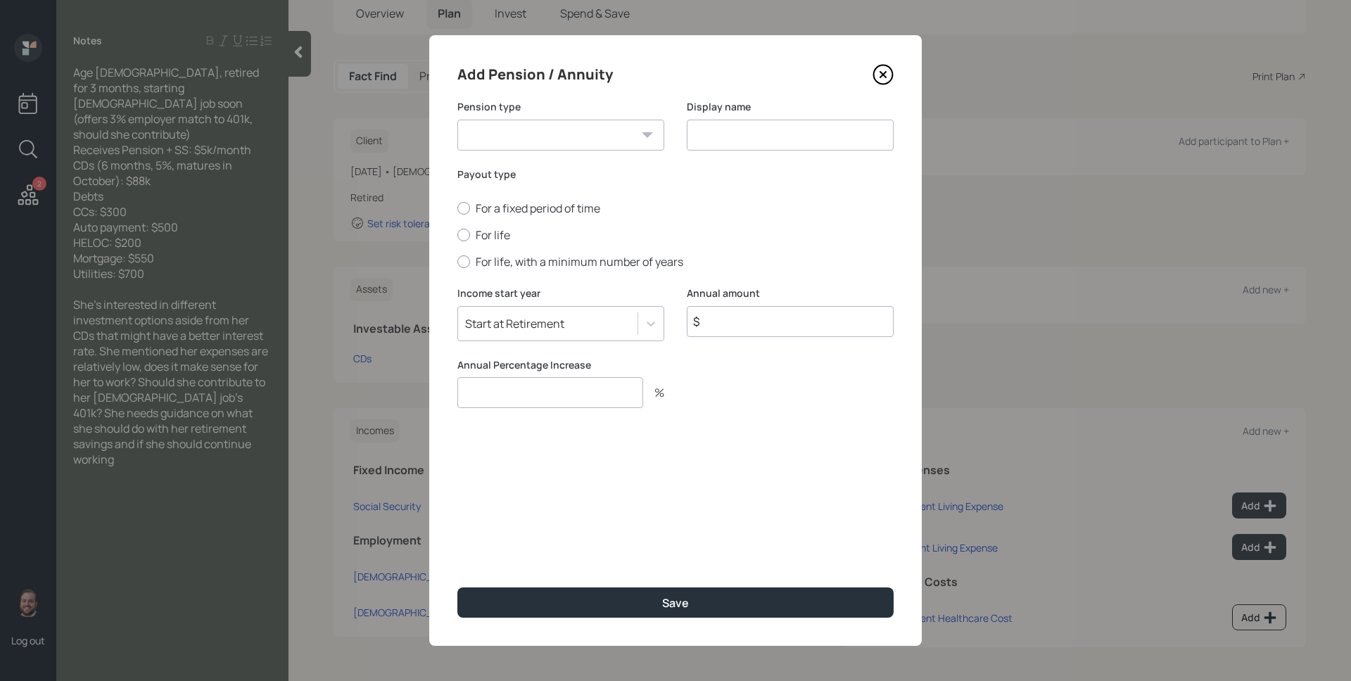
click at [580, 134] on select "Pension Annuity" at bounding box center [560, 135] width 207 height 31
select select "pension"
click at [457, 120] on select "Pension Annuity" at bounding box center [560, 135] width 207 height 31
click at [750, 132] on input at bounding box center [790, 135] width 207 height 31
type input "Pension"
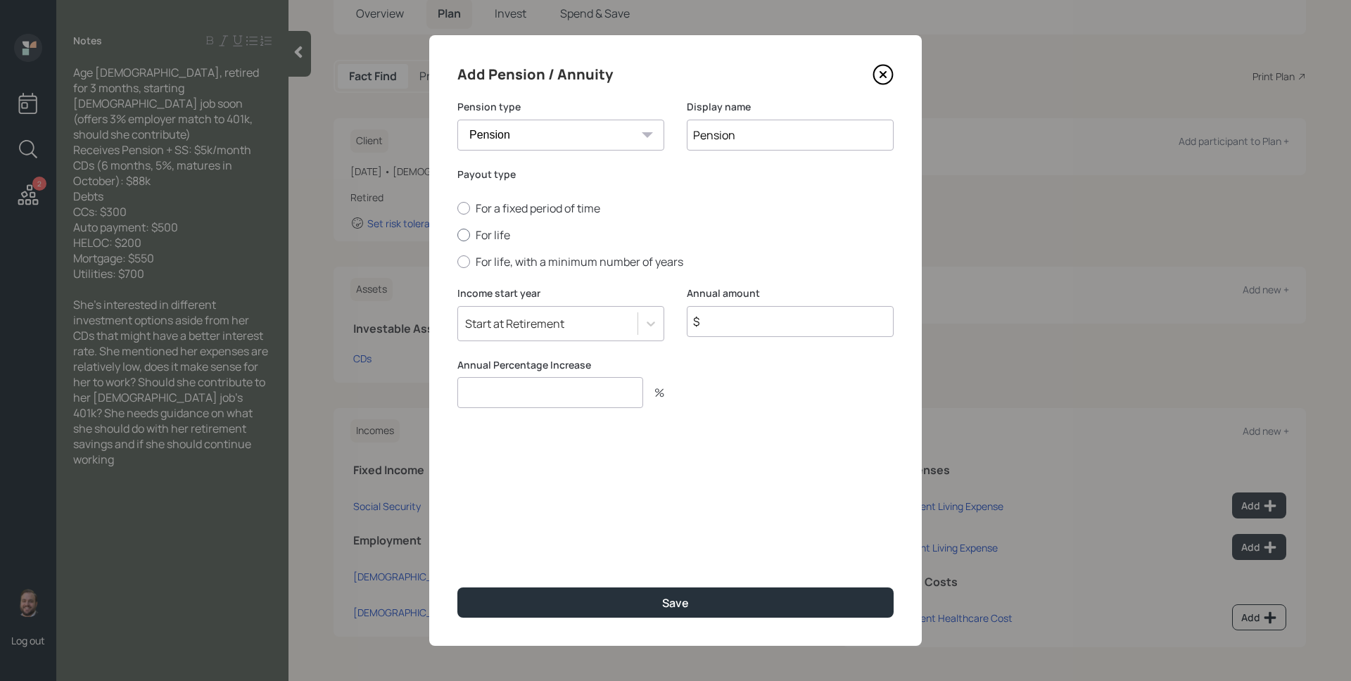
click at [491, 238] on label "For life" at bounding box center [675, 234] width 436 height 15
click at [457, 236] on input "For life" at bounding box center [457, 235] width 1 height 1
radio input "true"
click at [788, 323] on input "$" at bounding box center [790, 321] width 207 height 31
type input "$ 1"
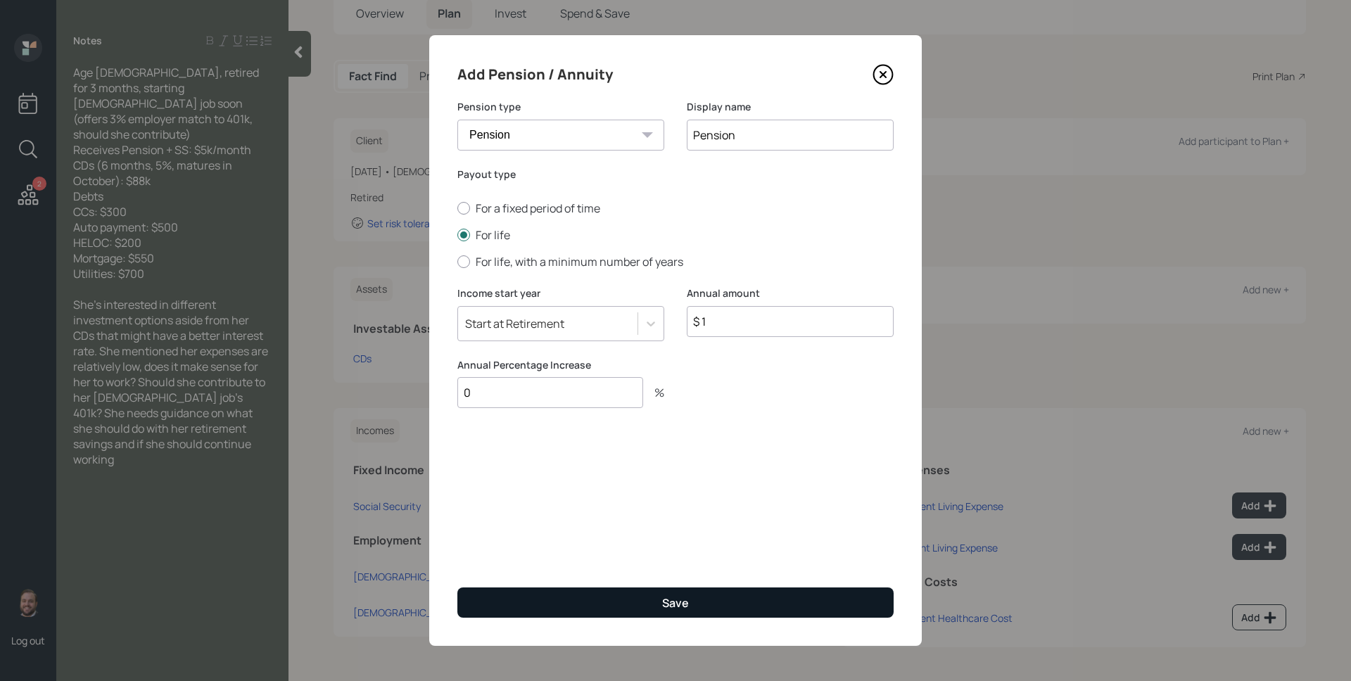
type input "0"
click at [749, 594] on button "Save" at bounding box center [675, 603] width 436 height 30
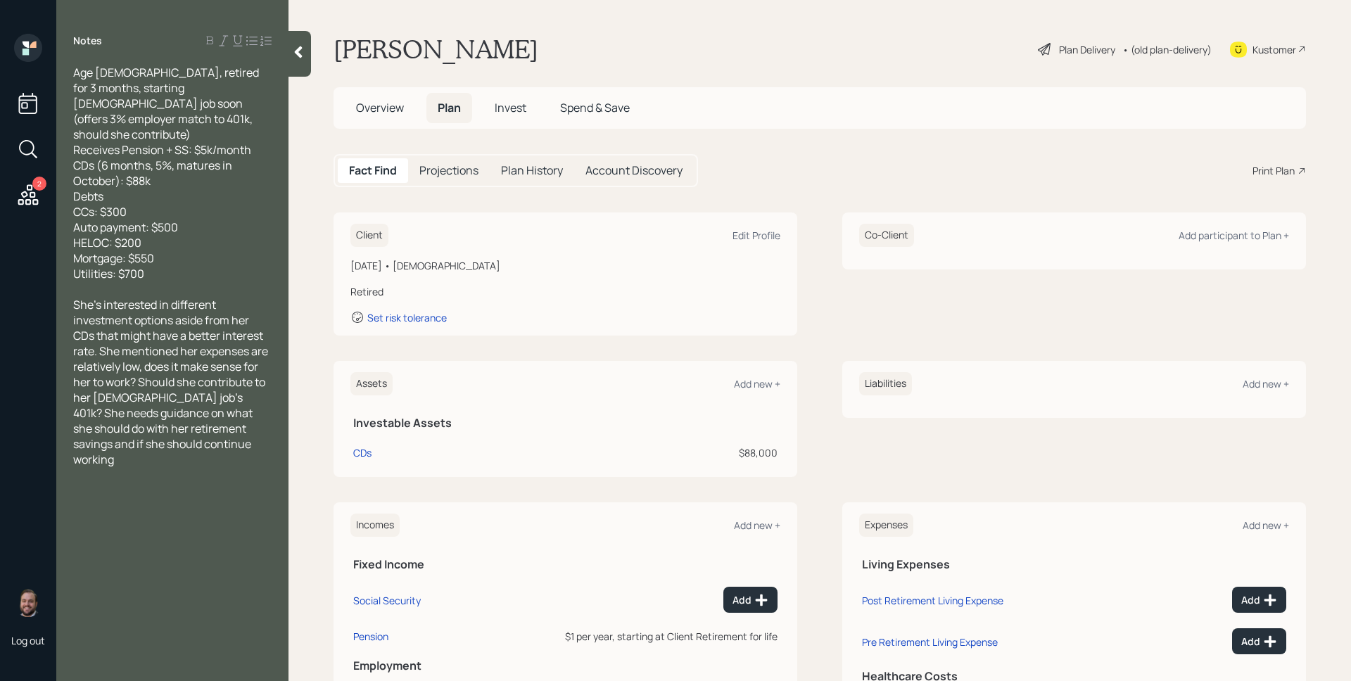
click at [376, 118] on h5 "Overview" at bounding box center [380, 108] width 70 height 30
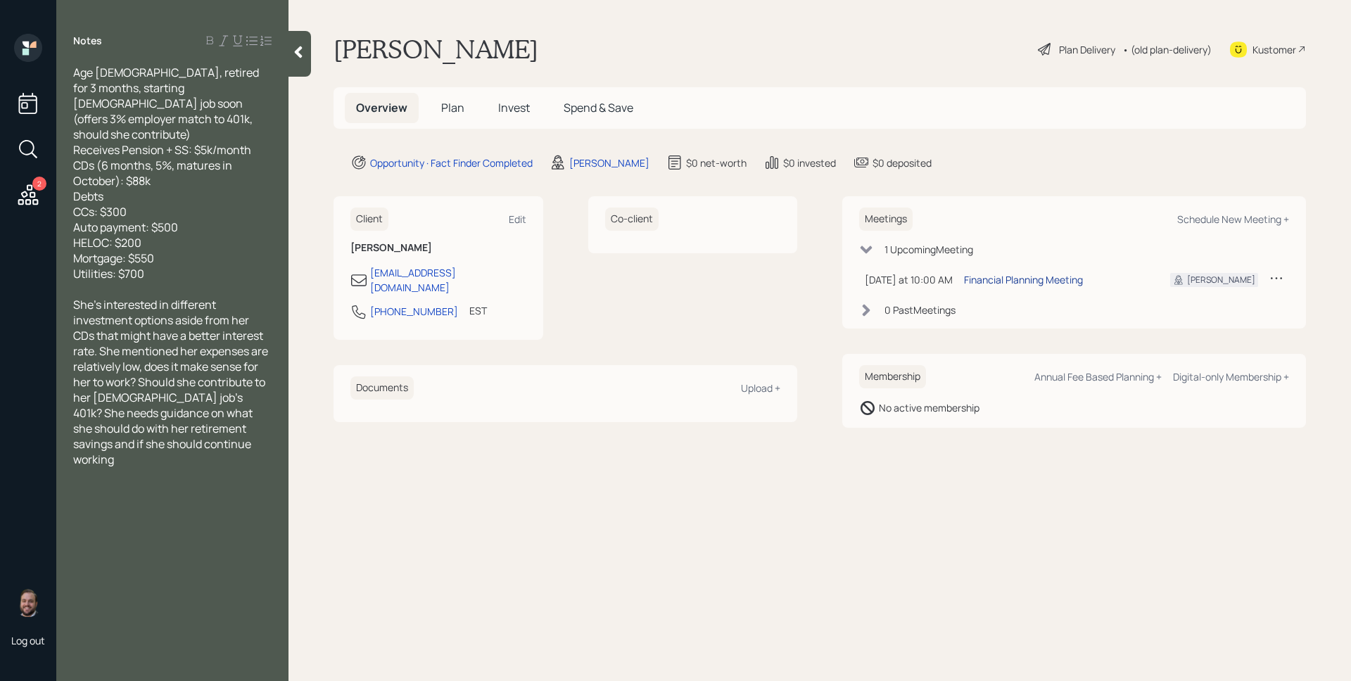
click at [1006, 282] on div "Financial Planning Meeting" at bounding box center [1023, 279] width 119 height 15
click at [592, 49] on div "[PERSON_NAME] Plan Delivery • (old plan-delivery) Kustomer" at bounding box center [820, 49] width 972 height 31
click at [459, 102] on span "Plan" at bounding box center [452, 107] width 23 height 15
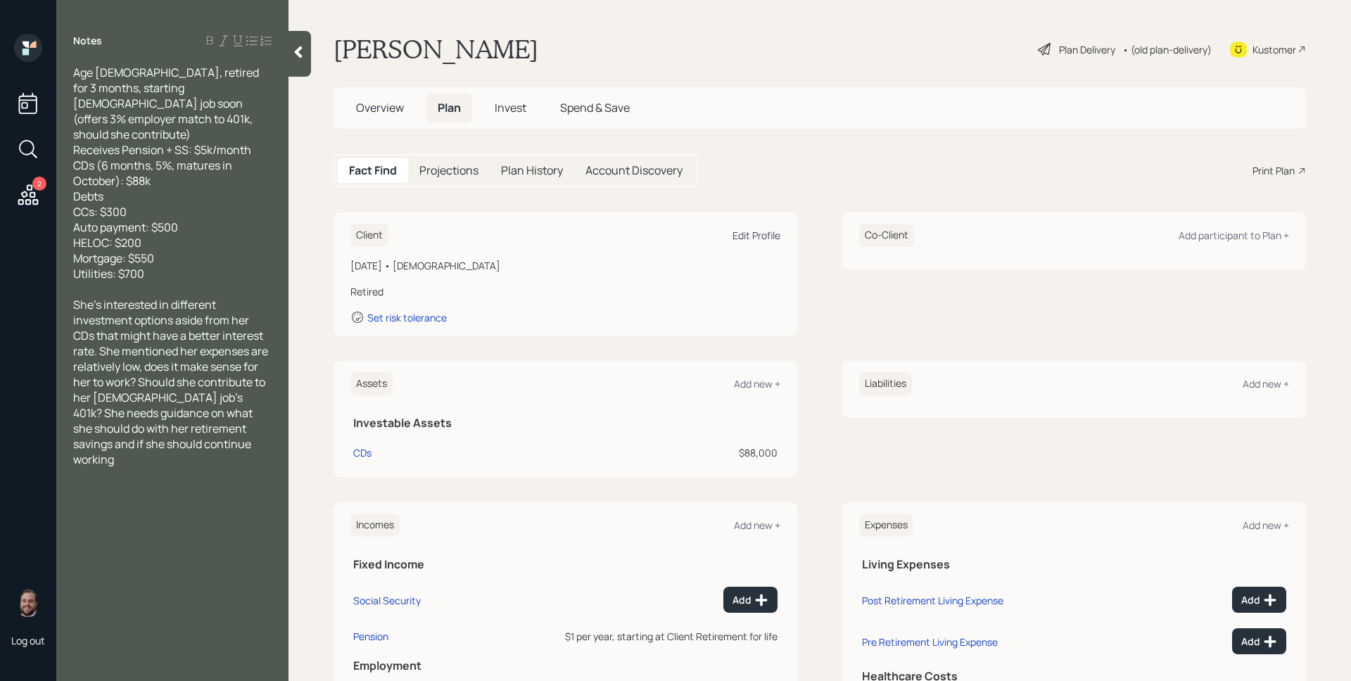
click at [766, 241] on div "Edit Profile" at bounding box center [757, 235] width 48 height 13
select select "5"
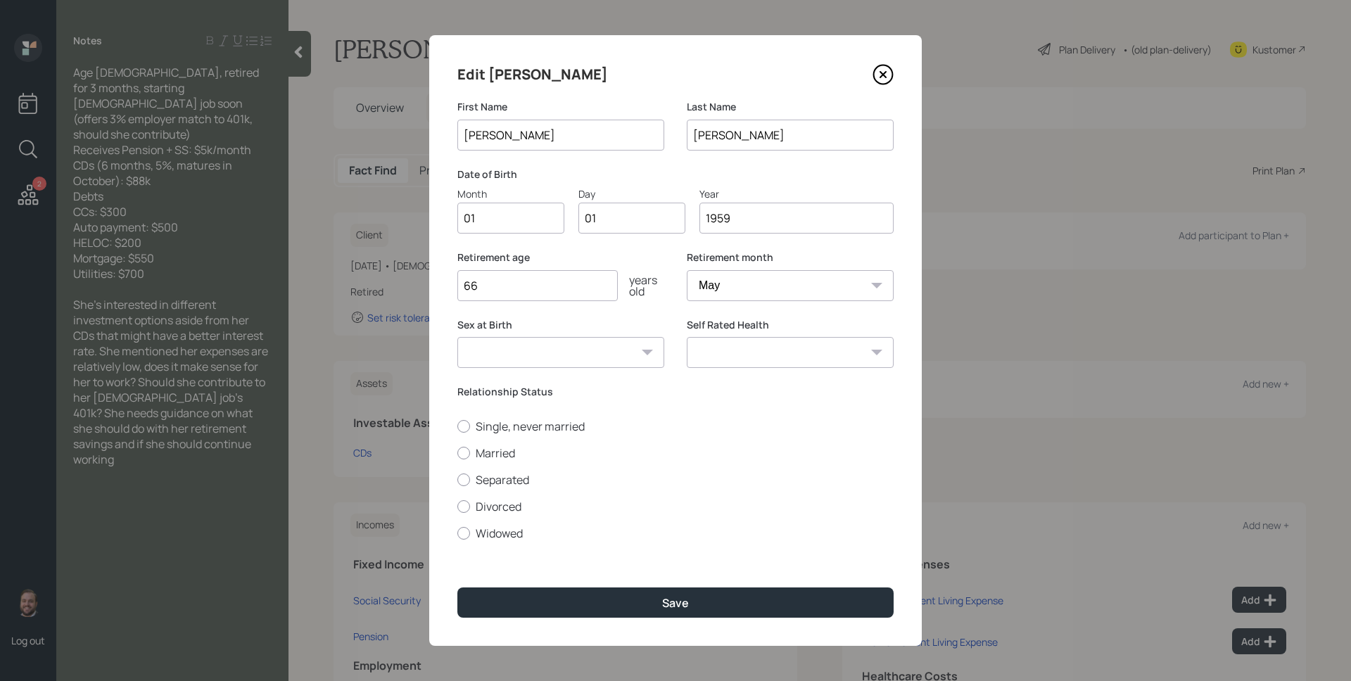
click at [681, 193] on div "Day" at bounding box center [631, 193] width 107 height 15
click at [681, 203] on input "01" at bounding box center [631, 218] width 107 height 31
click at [484, 224] on input "01" at bounding box center [510, 218] width 107 height 31
type input "10"
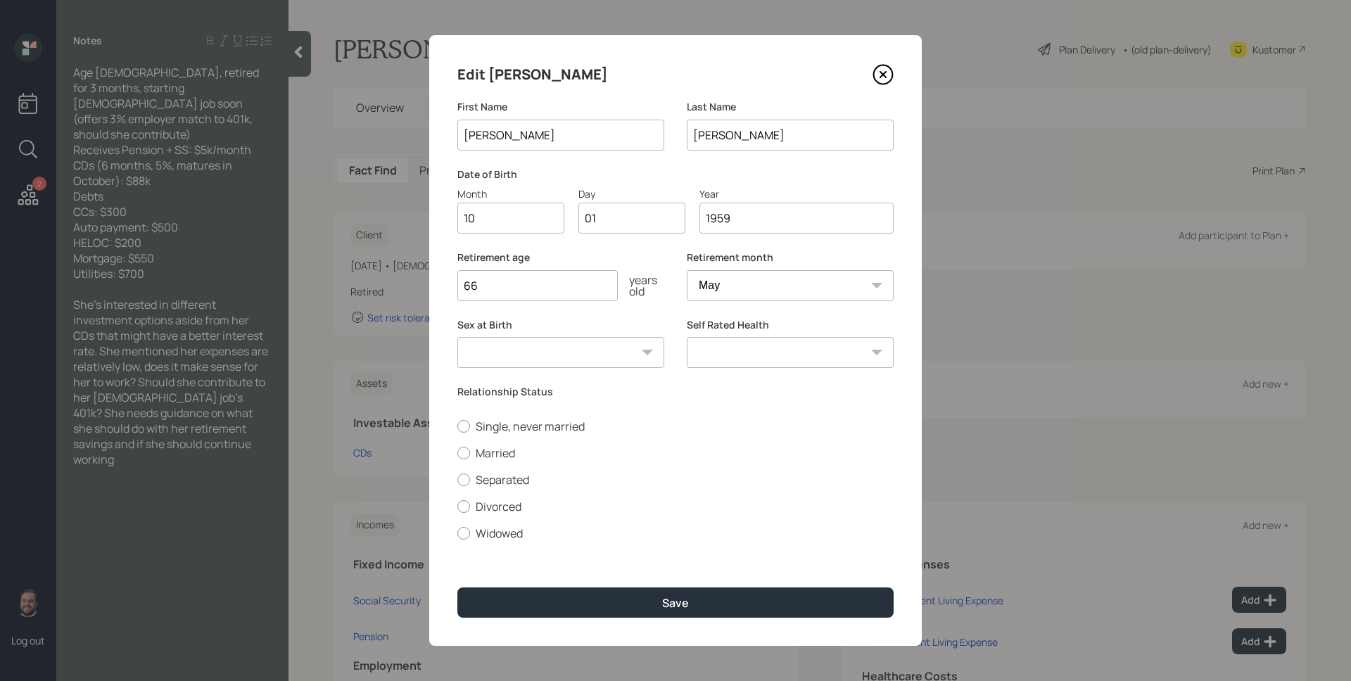
type input "0"
type input "12"
type input "1958"
drag, startPoint x: 564, startPoint y: 392, endPoint x: 430, endPoint y: 391, distance: 133.7
click at [430, 391] on div "Edit [PERSON_NAME] First Name [PERSON_NAME] Last Name [PERSON_NAME] Date of Bir…" at bounding box center [675, 340] width 493 height 611
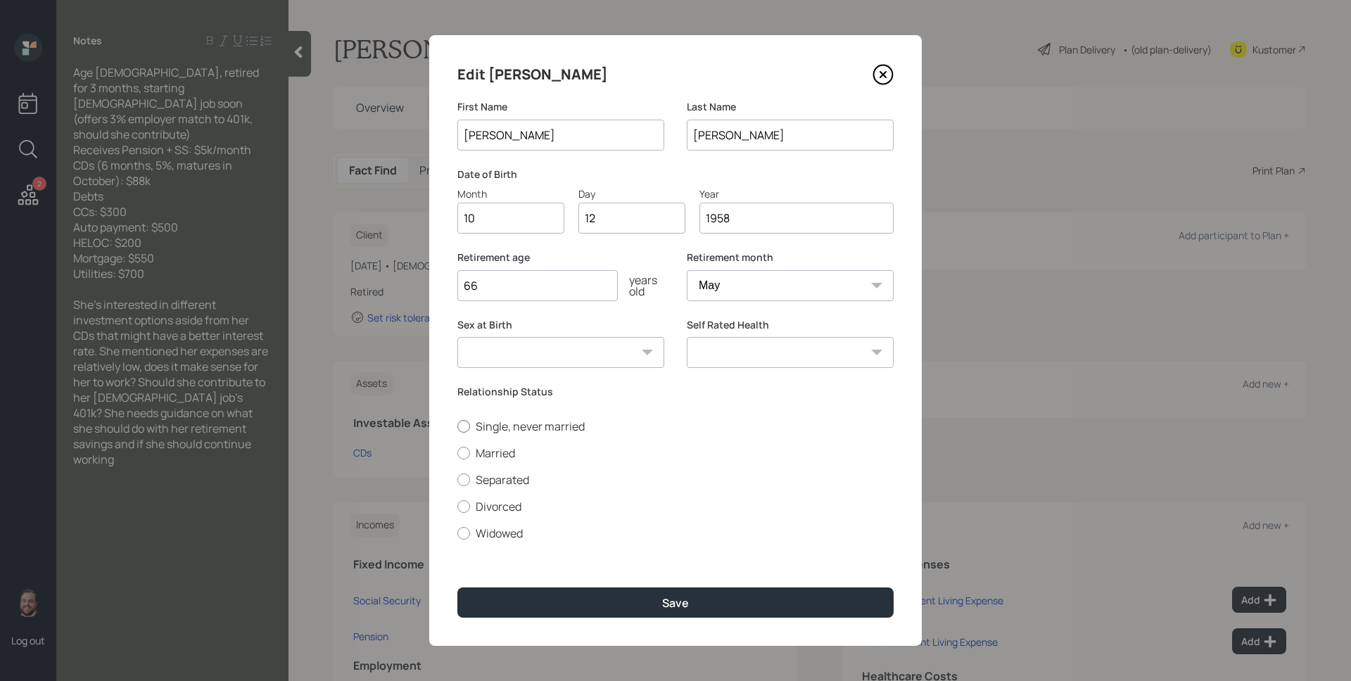
click at [483, 424] on label "Single, never married" at bounding box center [675, 426] width 436 height 15
click at [457, 426] on input "Single, never married" at bounding box center [457, 426] width 1 height 1
radio input "true"
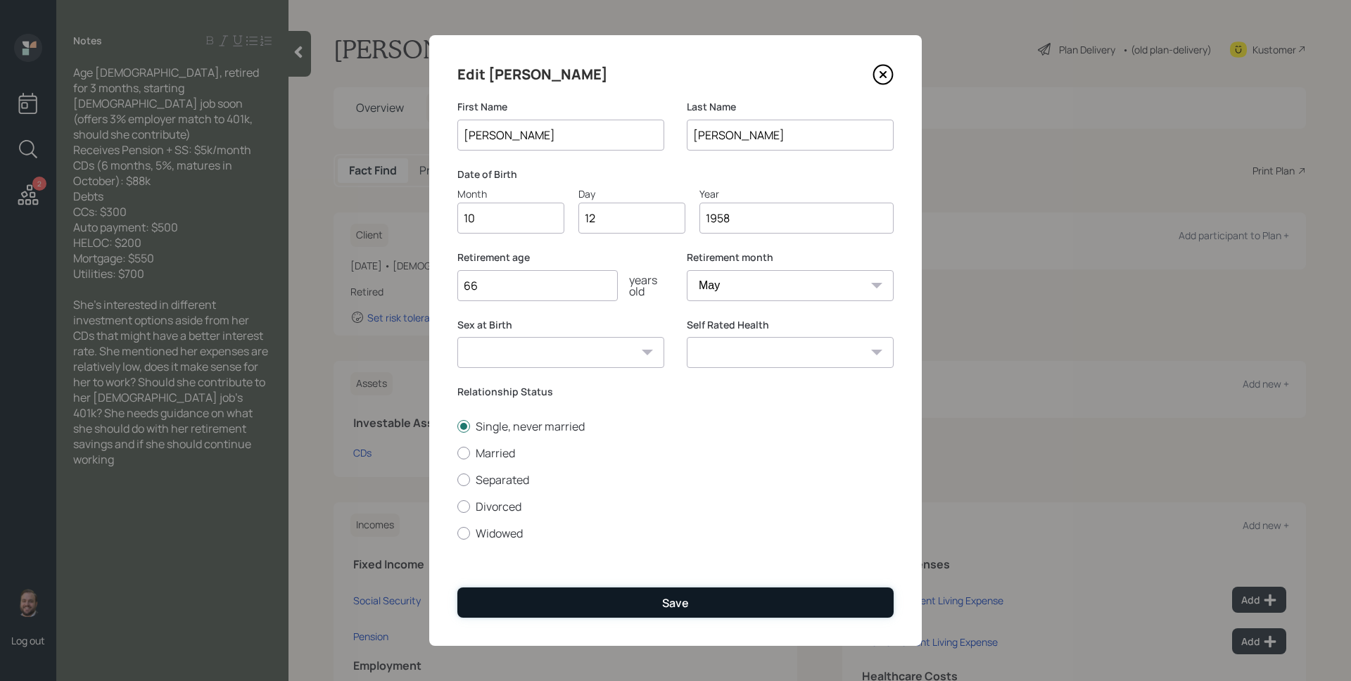
click at [653, 613] on button "Save" at bounding box center [675, 603] width 436 height 30
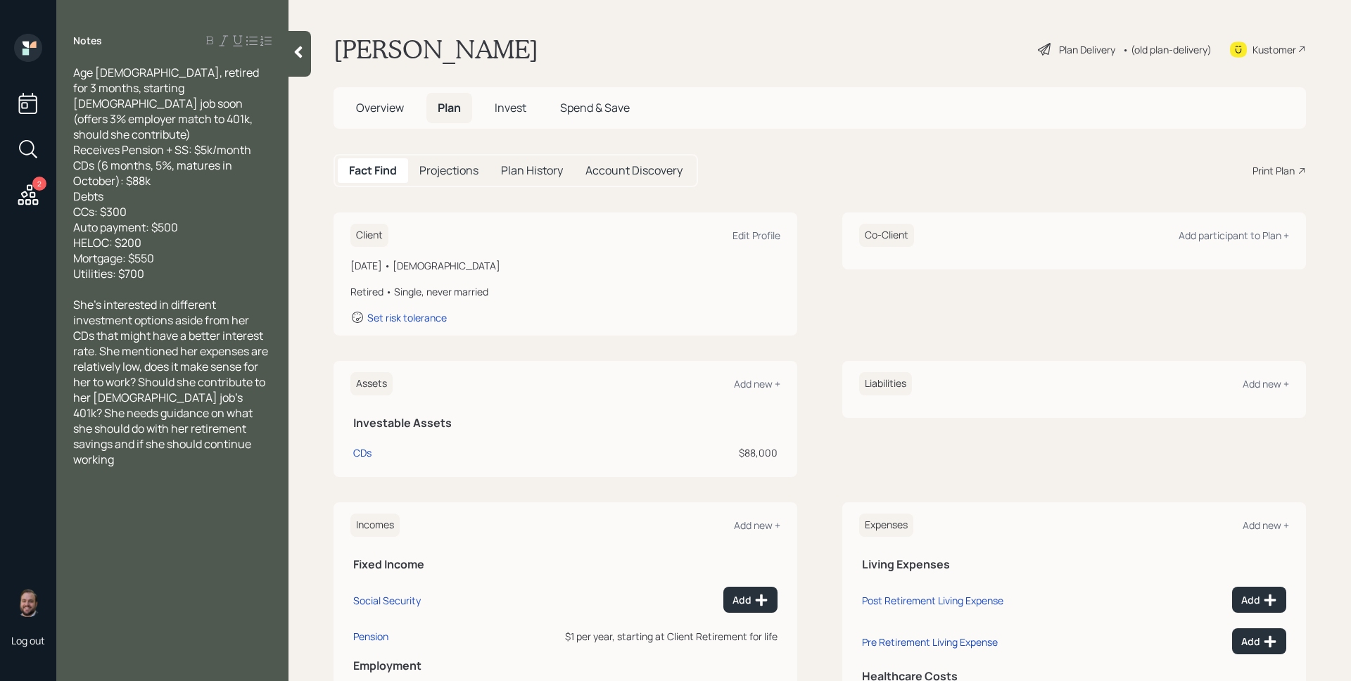
click at [1076, 53] on div "Plan Delivery" at bounding box center [1087, 49] width 56 height 15
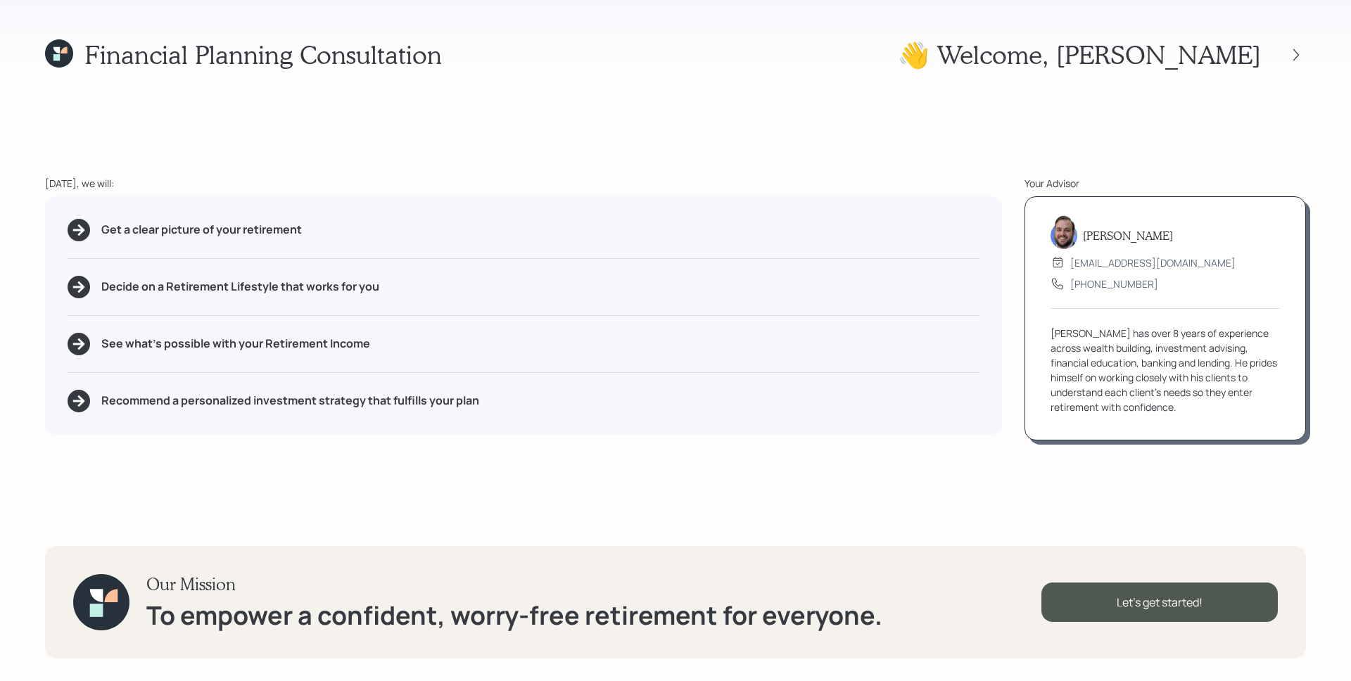
click at [778, 136] on div "Financial Planning Consultation 👋 Welcome , [PERSON_NAME] [DATE], we will: Get …" at bounding box center [675, 340] width 1351 height 681
click at [518, 176] on div "[DATE], we will:" at bounding box center [523, 183] width 957 height 15
click at [1001, 146] on div "Financial Planning Consultation 👋 Welcome , [PERSON_NAME] [DATE], we will: Get …" at bounding box center [675, 340] width 1351 height 681
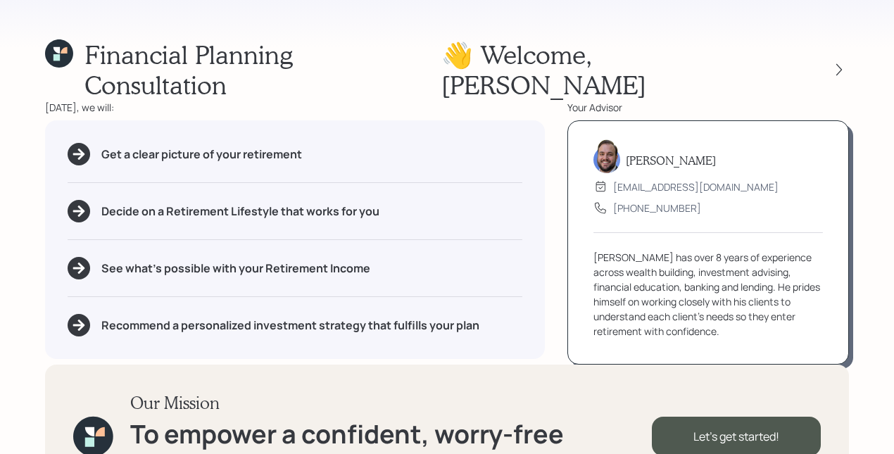
click at [570, 224] on div "[PERSON_NAME] [EMAIL_ADDRESS][DOMAIN_NAME] [PHONE_NUMBER] [PERSON_NAME] has ove…" at bounding box center [707, 242] width 281 height 244
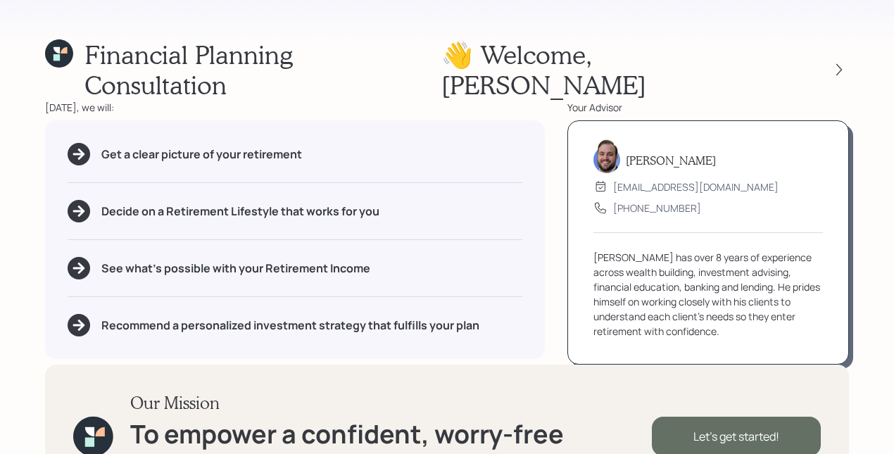
click at [790, 417] on div "Let's get started!" at bounding box center [736, 436] width 169 height 39
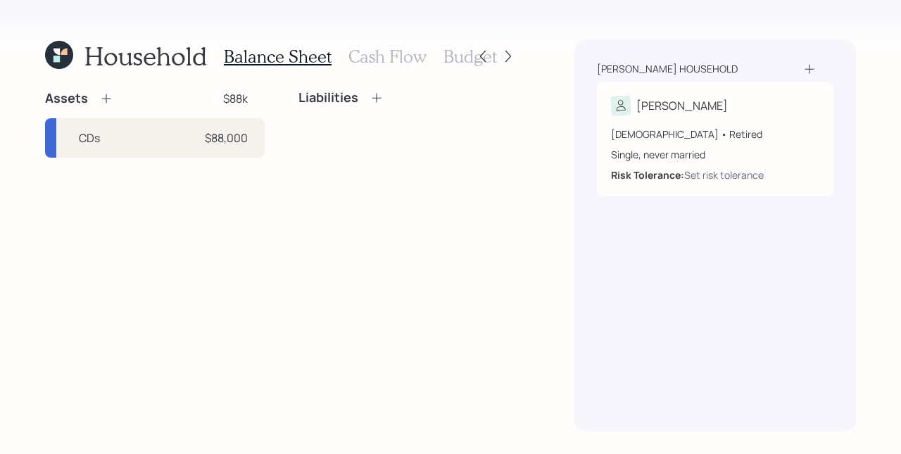
click at [103, 94] on icon at bounding box center [106, 98] width 14 height 14
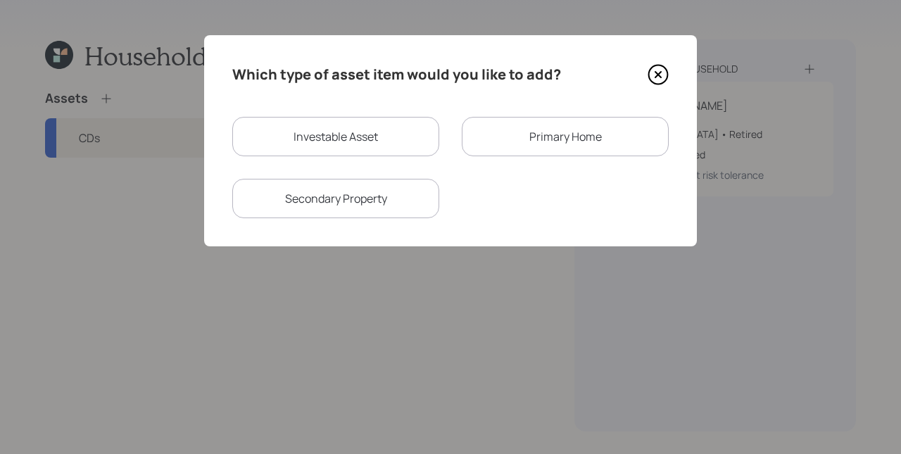
click at [364, 143] on div "Investable Asset" at bounding box center [335, 136] width 207 height 39
select select "taxable"
select select "balanced"
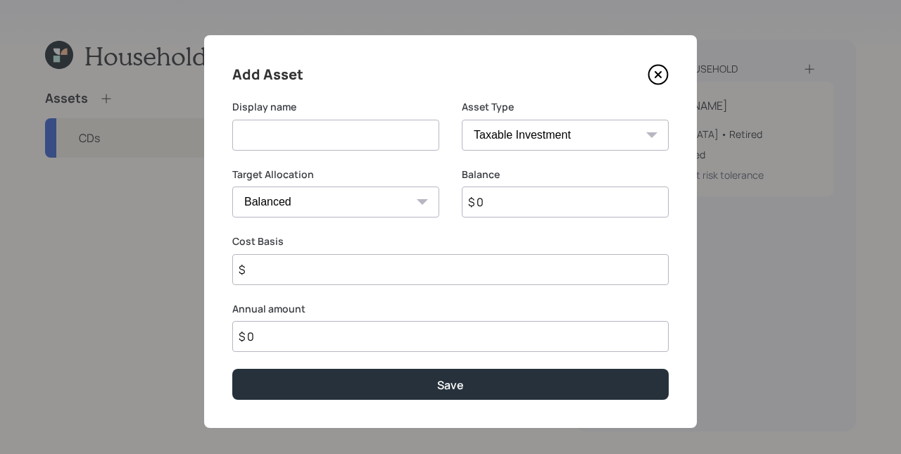
click at [362, 127] on input at bounding box center [335, 135] width 207 height 31
type input "C"
type input "October CD"
click at [341, 185] on div "Target Allocation Cash Conservative Balanced Aggressive" at bounding box center [335, 192] width 207 height 51
click at [350, 198] on select "Cash Conservative Balanced Aggressive" at bounding box center [335, 201] width 207 height 31
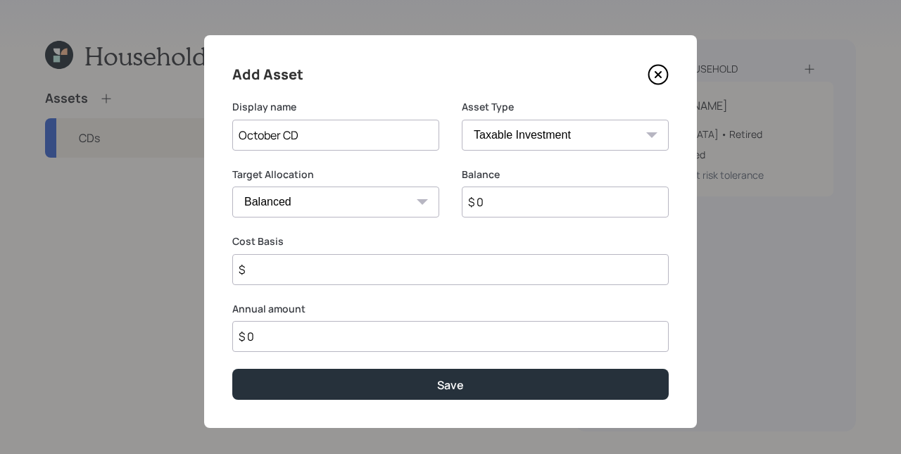
select select "uninvested"
click at [232, 186] on select "Cash Conservative Balanced Aggressive" at bounding box center [335, 201] width 207 height 31
click at [538, 203] on input "$ 0" at bounding box center [565, 201] width 207 height 31
type input "$ 8"
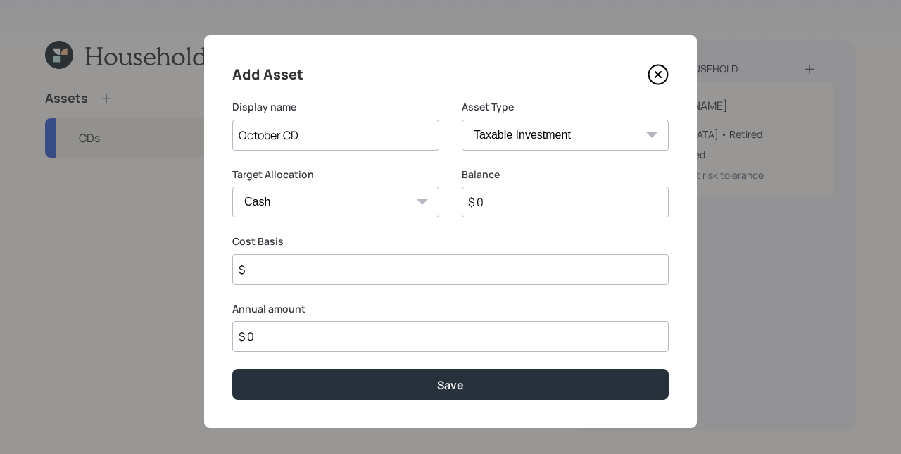
type input "$ 8"
type input "$ 85"
type input "$ 850"
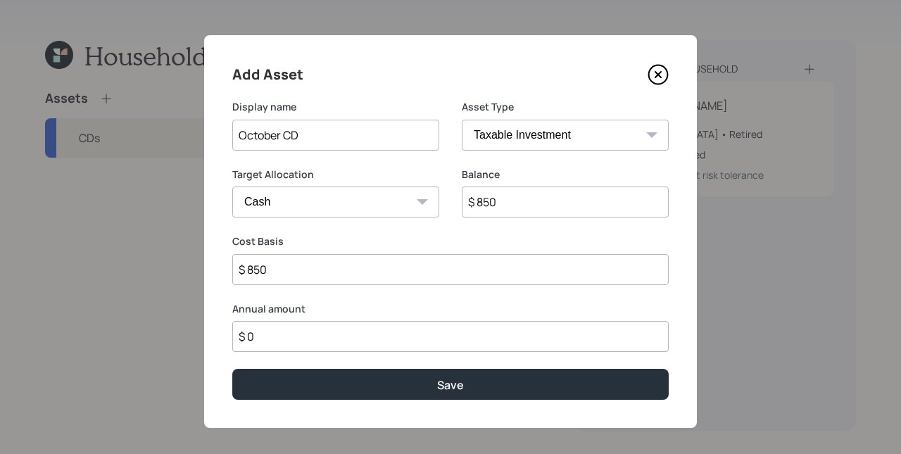
type input "$ 8,500"
type input "$ 85,000"
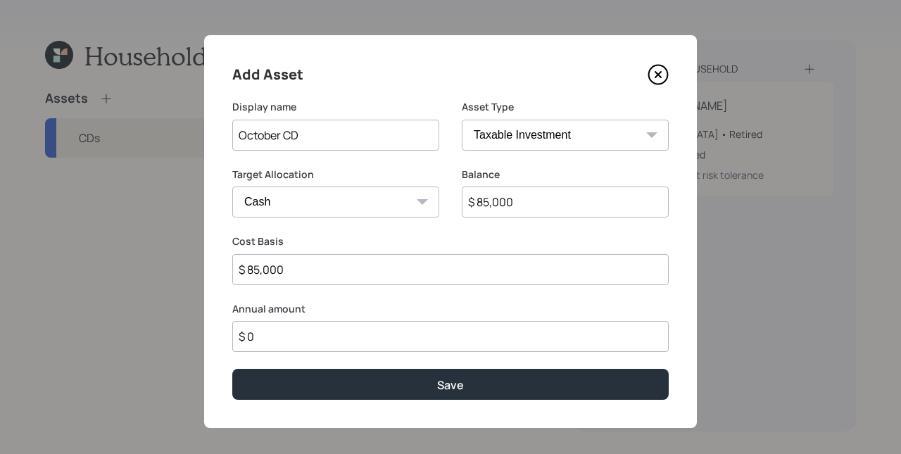
click at [232, 369] on button "Save" at bounding box center [450, 384] width 436 height 30
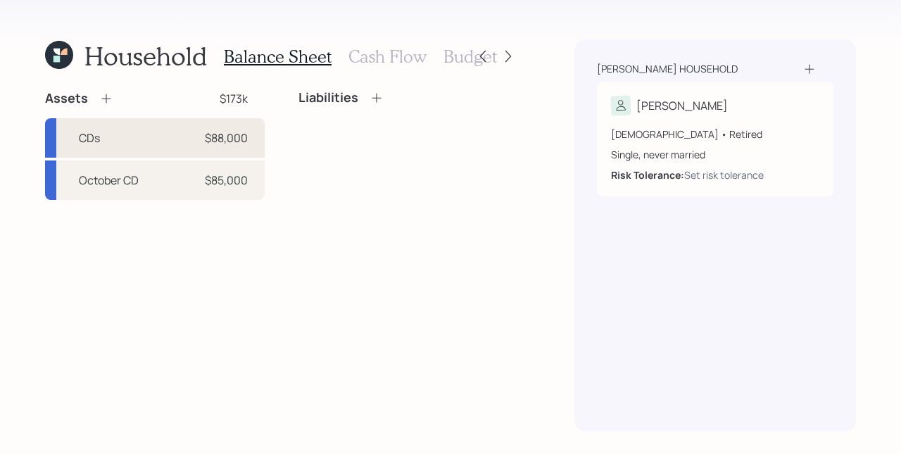
click at [178, 139] on div "CDs $88,000" at bounding box center [155, 137] width 220 height 39
select select "taxable"
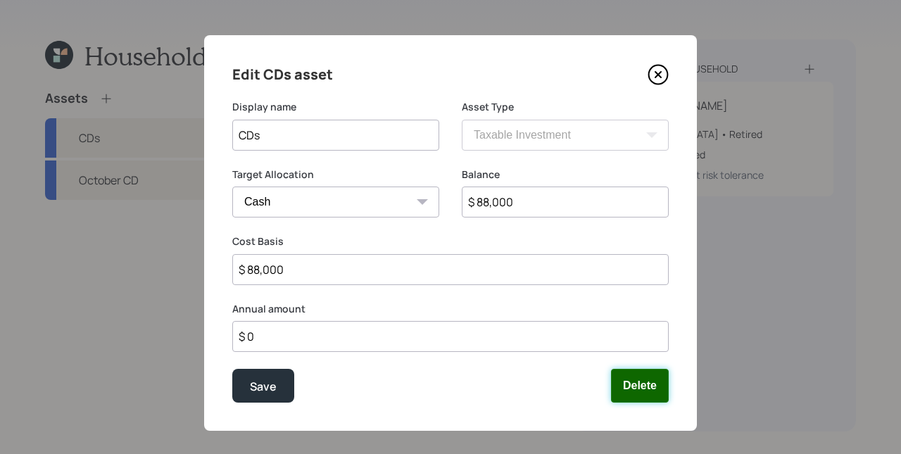
click at [628, 387] on button "Delete" at bounding box center [640, 386] width 58 height 34
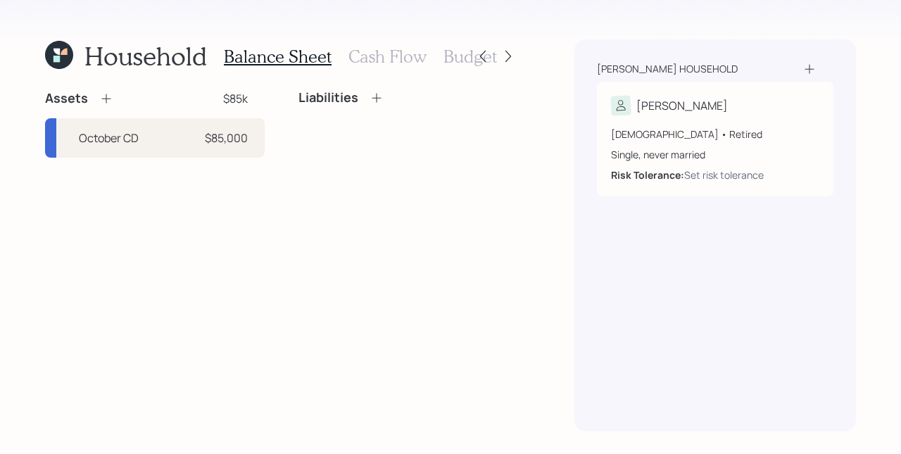
click at [112, 91] on icon at bounding box center [106, 98] width 14 height 14
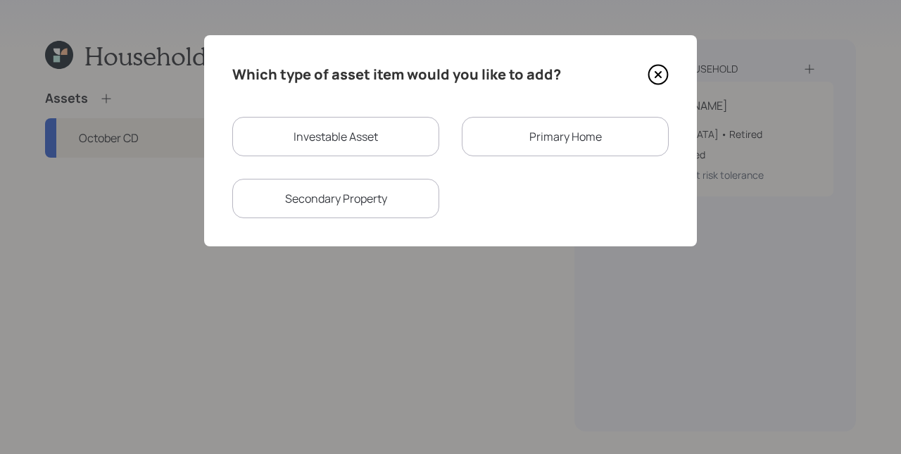
click at [383, 126] on div "Investable Asset" at bounding box center [335, 136] width 207 height 39
select select "taxable"
select select "balanced"
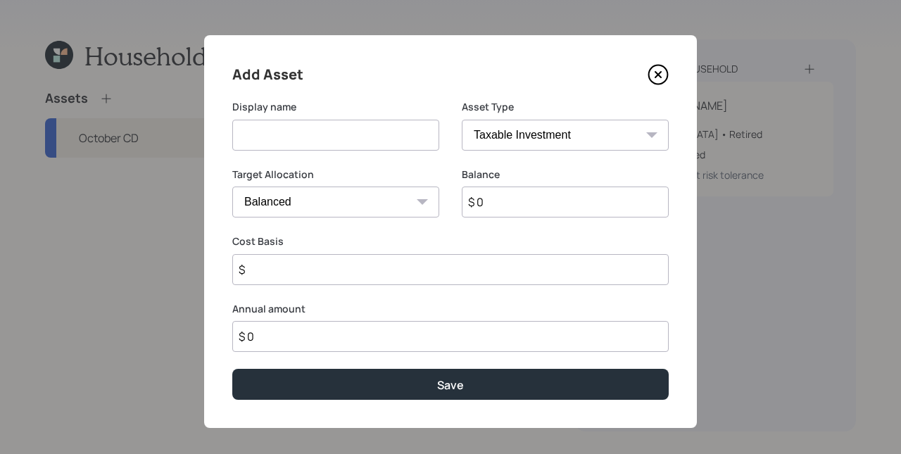
click at [326, 126] on input at bounding box center [335, 135] width 207 height 31
type input "August CD"
click at [347, 200] on select "Cash Conservative Balanced Aggressive" at bounding box center [335, 201] width 207 height 31
select select "uninvested"
click at [232, 186] on select "Cash Conservative Balanced Aggressive" at bounding box center [335, 201] width 207 height 31
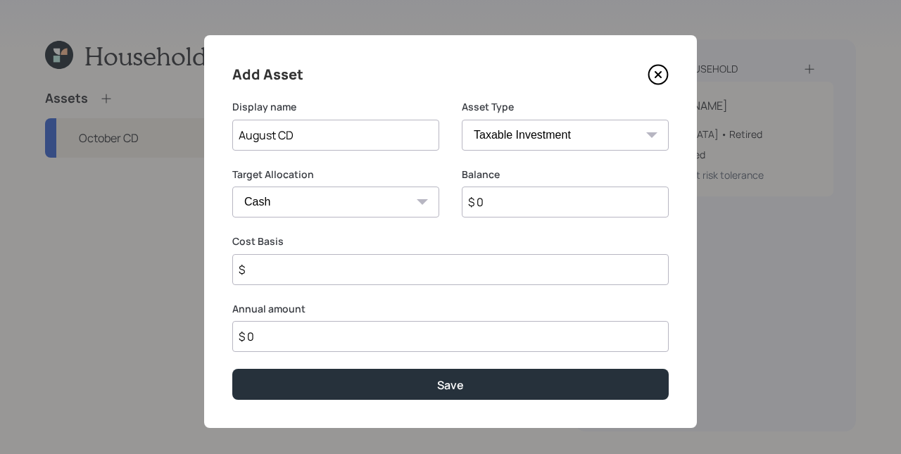
click at [533, 204] on input "$ 0" at bounding box center [565, 201] width 207 height 31
type input "$ 3"
type input "$ 30"
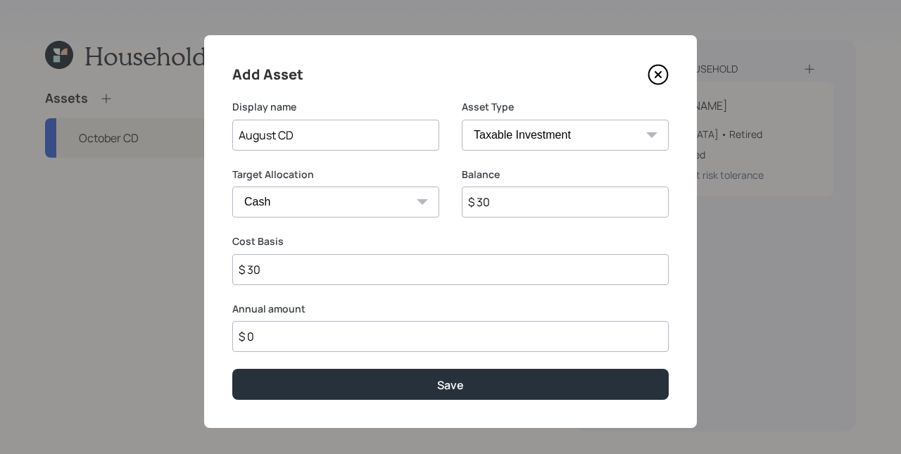
type input "$ 300"
type input "$ 3,000"
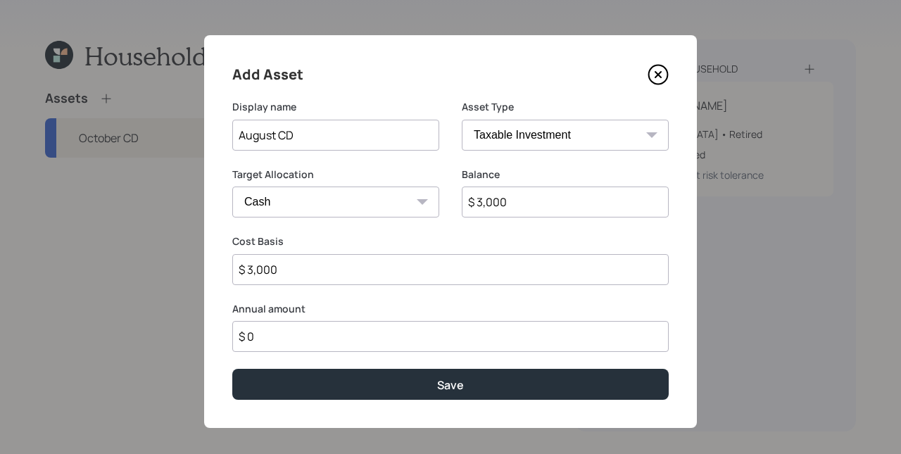
click at [232, 369] on button "Save" at bounding box center [450, 384] width 436 height 30
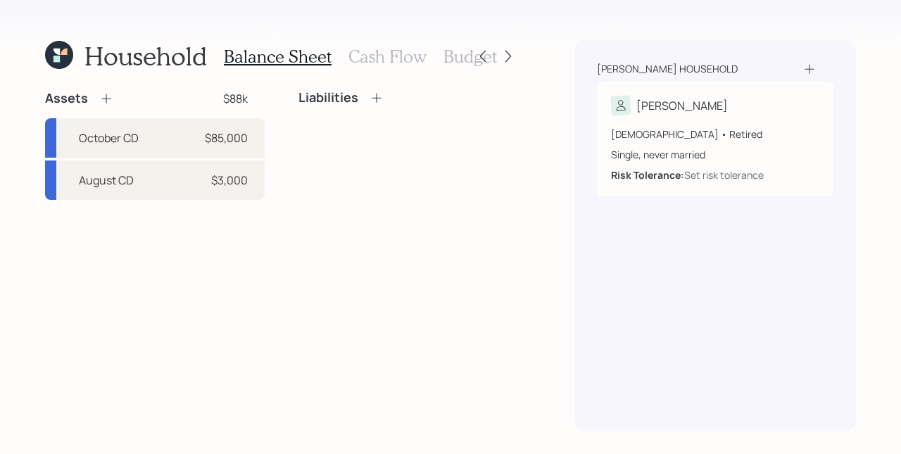
click at [98, 100] on div "Assets" at bounding box center [79, 98] width 68 height 17
click at [115, 98] on div "Assets $88k" at bounding box center [155, 98] width 220 height 17
click at [110, 98] on icon at bounding box center [106, 98] width 14 height 14
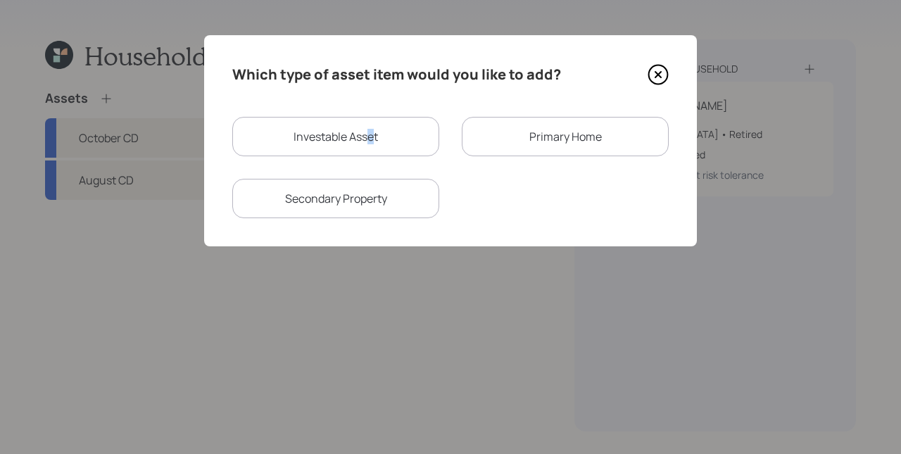
click at [370, 134] on div "Investable Asset" at bounding box center [335, 136] width 207 height 39
select select "taxable"
select select "balanced"
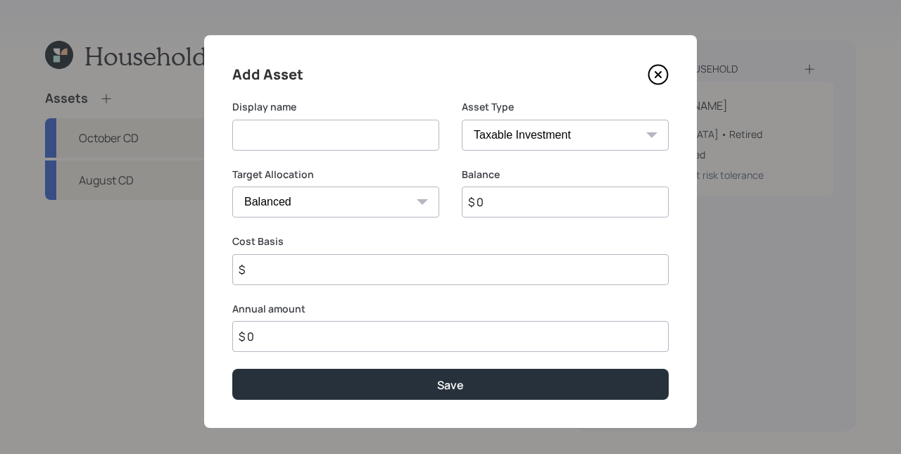
click at [343, 137] on input at bounding box center [335, 135] width 207 height 31
type input "2026 CD"
select select "uninvested"
click at [232, 186] on select "Cash Conservative Balanced Aggressive" at bounding box center [335, 201] width 207 height 31
type input "$ 0"
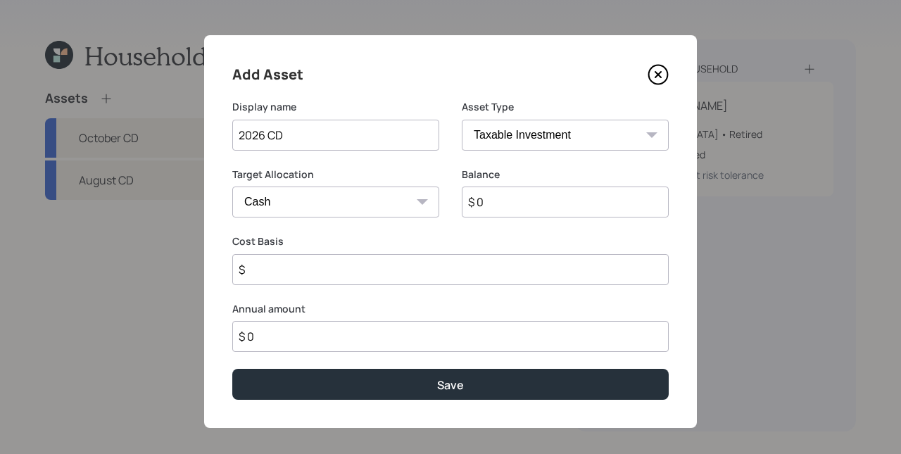
type input "$ 0"
type input "$ 1"
type input "$ 10"
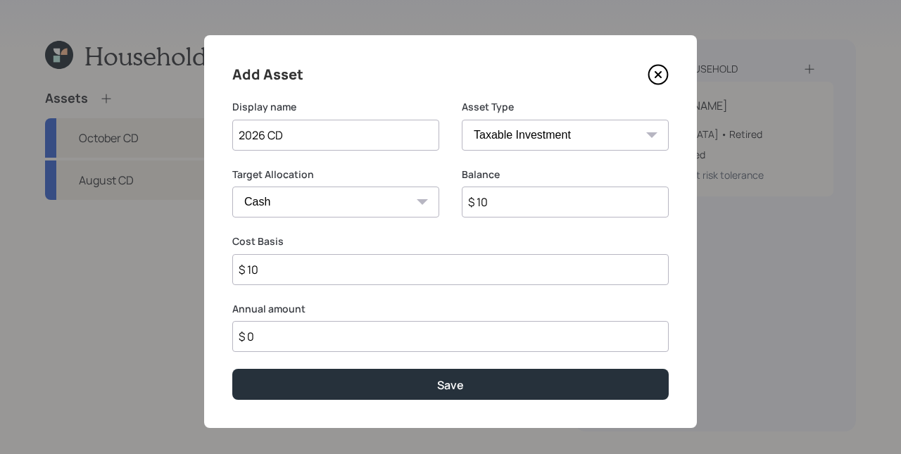
type input "$ 100"
type input "$ 1,000"
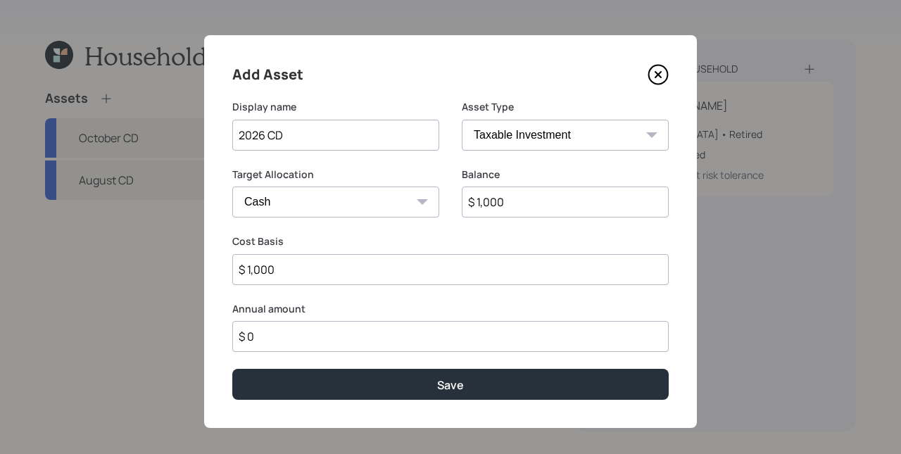
click at [232, 369] on button "Save" at bounding box center [450, 384] width 436 height 30
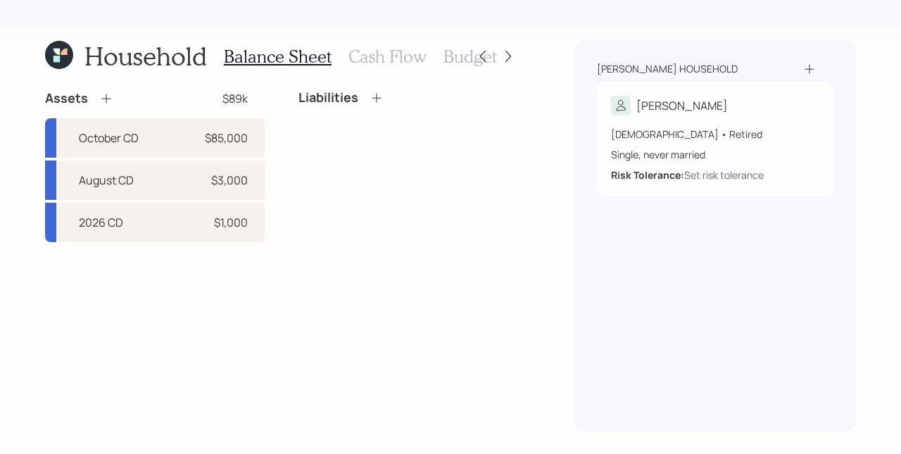
click at [353, 274] on div "Assets $89k October CD $85,000 August CD $3,000 2026 CD $1,000 Liabilities" at bounding box center [281, 260] width 473 height 341
click at [109, 94] on icon at bounding box center [106, 98] width 14 height 14
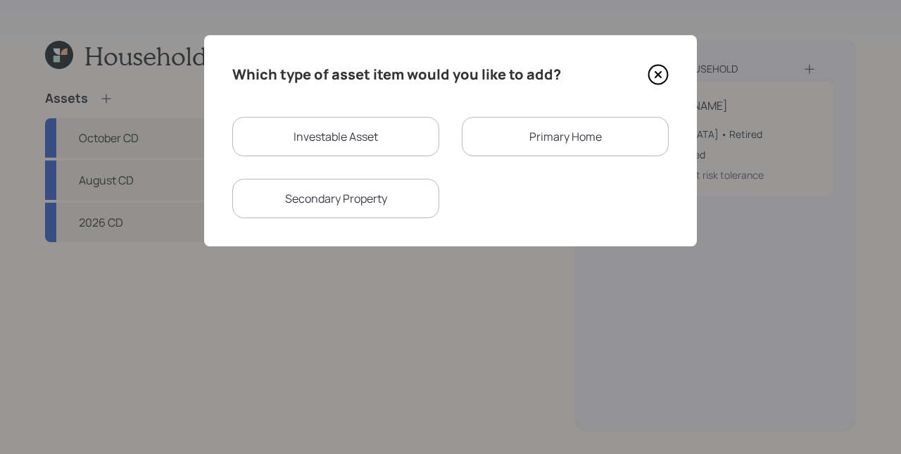
click at [567, 134] on div "Primary Home" at bounding box center [565, 136] width 207 height 39
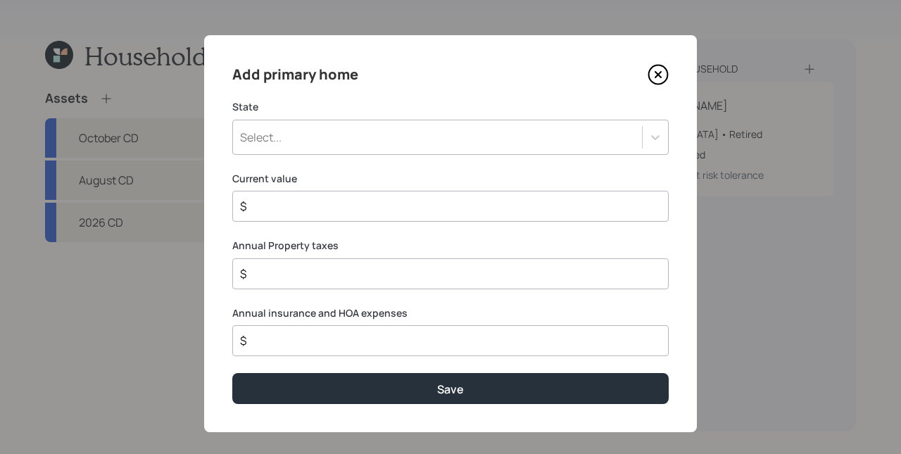
click at [504, 132] on div "Select..." at bounding box center [437, 137] width 409 height 24
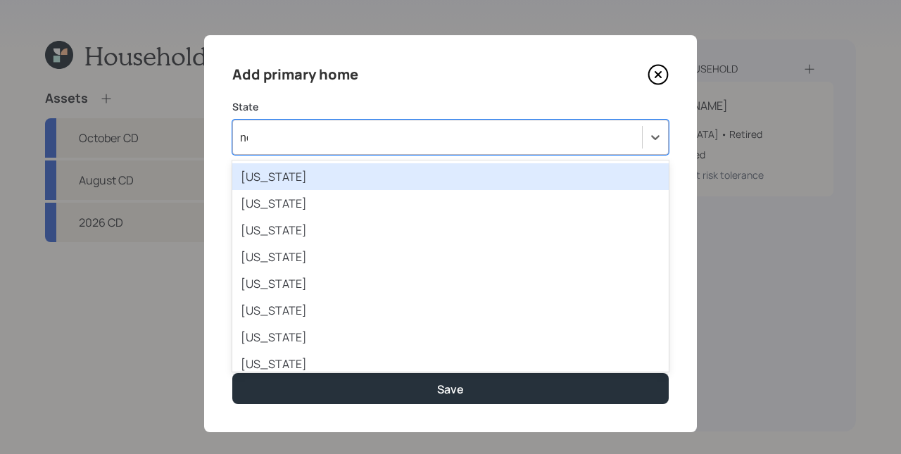
type input "new"
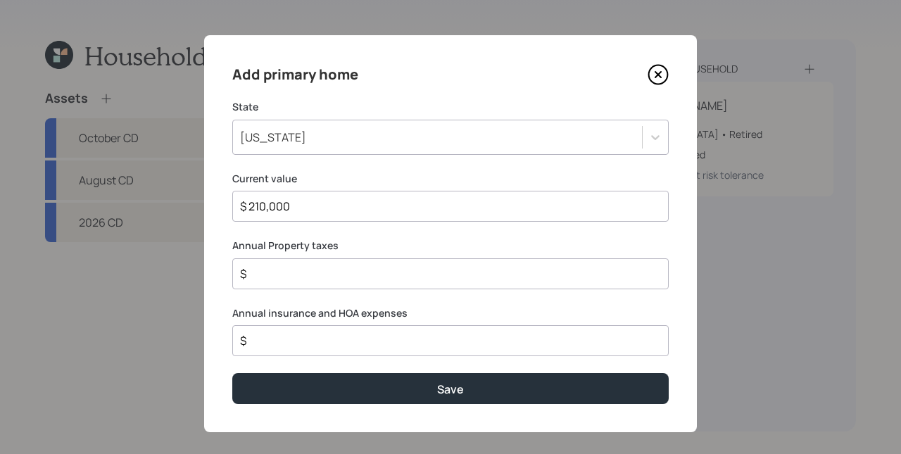
type input "$ 210,000"
click at [557, 243] on label "Annual Property taxes" at bounding box center [450, 246] width 436 height 14
click at [353, 334] on input "$" at bounding box center [445, 340] width 412 height 17
drag, startPoint x: 241, startPoint y: 335, endPoint x: 217, endPoint y: 305, distance: 38.1
click at [218, 335] on div "Add primary home State [US_STATE] Current value $ 210,000 Annual Property taxes…" at bounding box center [450, 233] width 493 height 397
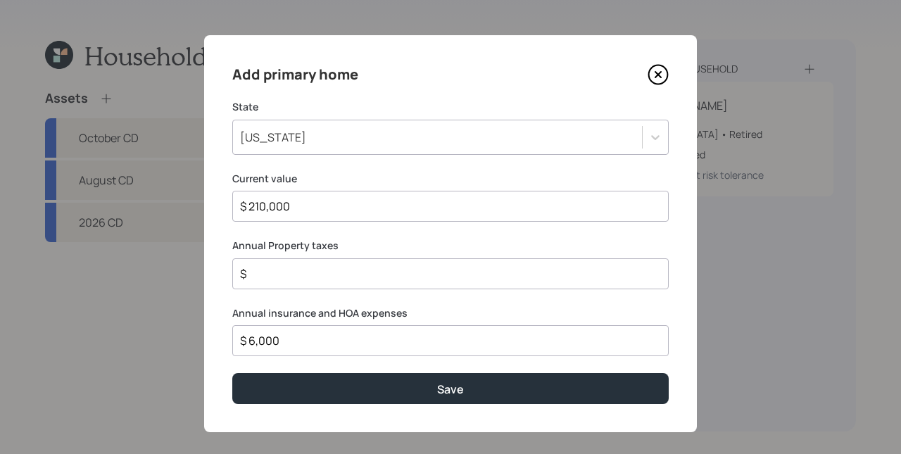
type input "$ 6,000"
click at [303, 273] on input "$" at bounding box center [445, 273] width 412 height 17
type input "$ 6,000"
click at [290, 335] on input "$ 6,000" at bounding box center [445, 340] width 412 height 17
click at [293, 340] on input "$ 6,000" at bounding box center [445, 340] width 412 height 17
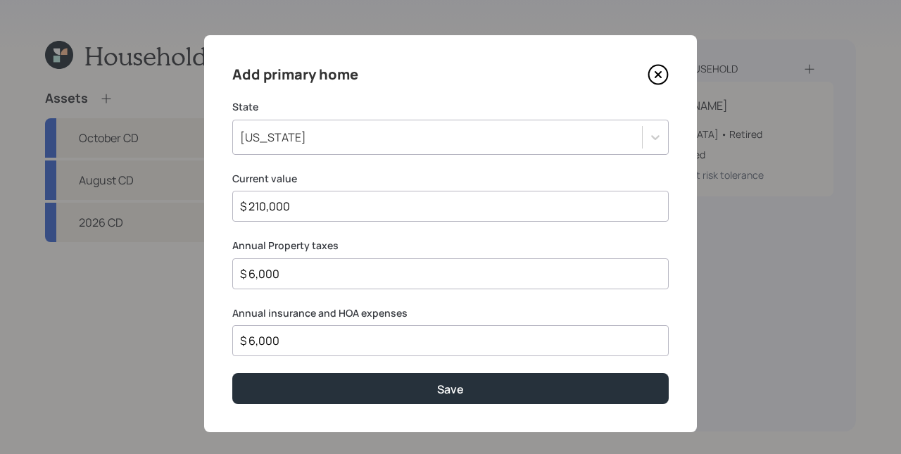
click at [293, 340] on input "$ 6,000" at bounding box center [445, 340] width 412 height 17
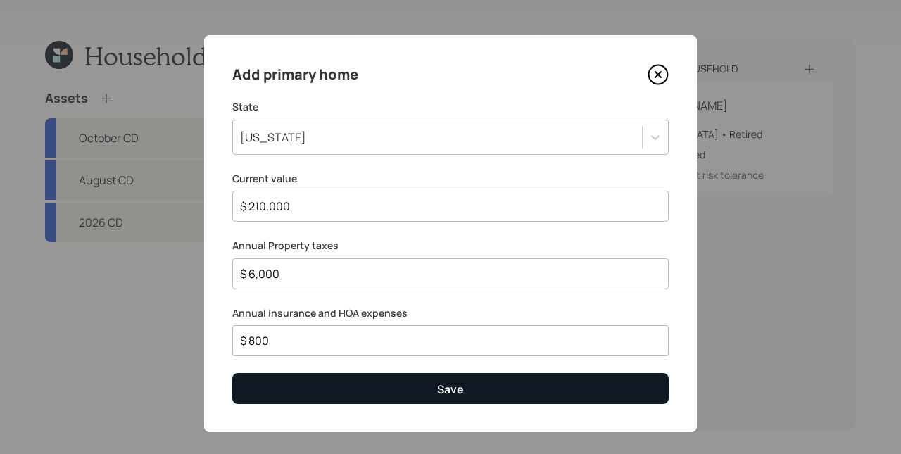
type input "$ 800"
click at [382, 393] on button "Save" at bounding box center [450, 388] width 436 height 30
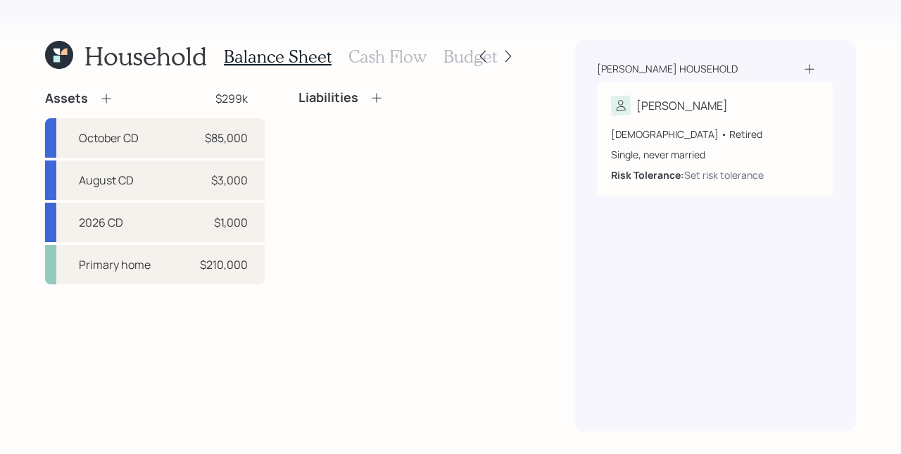
click at [399, 158] on div "Liabilities" at bounding box center [408, 187] width 220 height 194
click at [372, 100] on icon at bounding box center [376, 98] width 14 height 14
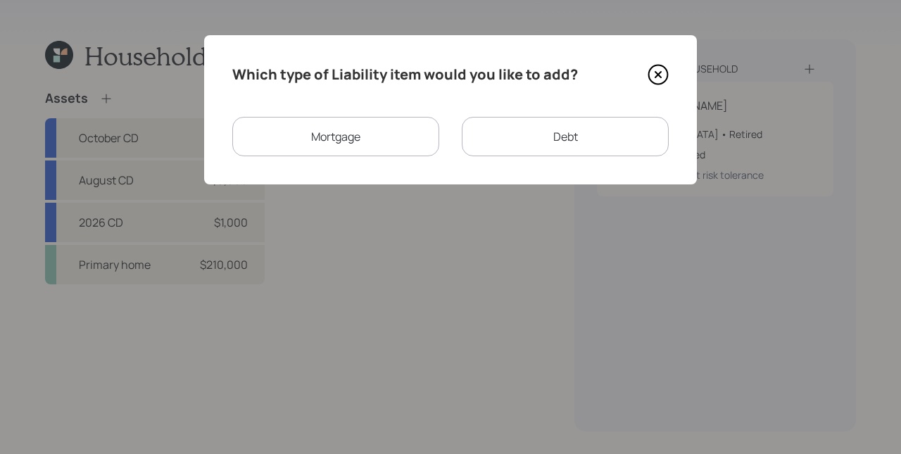
click at [362, 132] on div "Mortgage" at bounding box center [335, 136] width 207 height 39
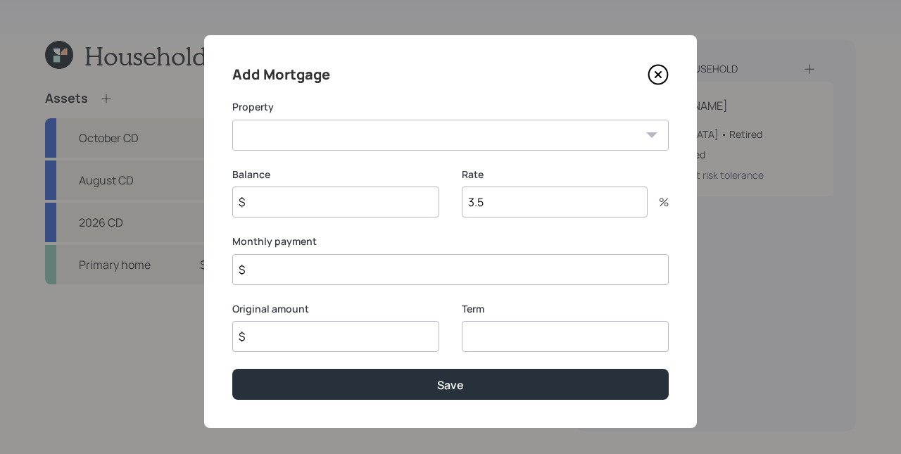
click at [357, 135] on select "NY Primary home" at bounding box center [450, 135] width 436 height 31
select select "44df049b-028e-4a6e-aaee-4033598f796d"
click at [232, 120] on select "NY Primary home" at bounding box center [450, 135] width 436 height 31
click at [348, 170] on label "Balance" at bounding box center [335, 174] width 207 height 14
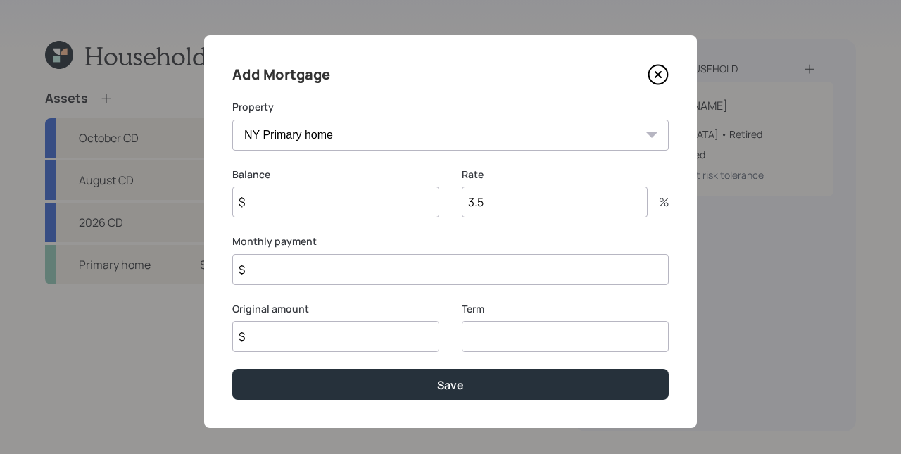
click at [334, 196] on input "$" at bounding box center [335, 201] width 207 height 31
click at [330, 202] on input "$" at bounding box center [335, 201] width 207 height 31
type input "$ 56,000"
drag, startPoint x: 528, startPoint y: 205, endPoint x: 453, endPoint y: 192, distance: 76.3
click at [453, 192] on div "Balance $ 56,000 Rate 3.5 %" at bounding box center [450, 201] width 436 height 68
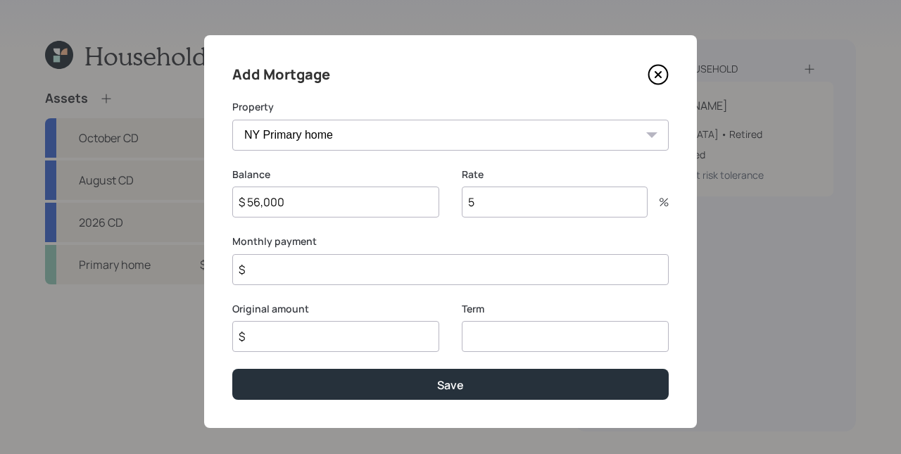
type input "5"
click at [445, 239] on label "Monthly payment" at bounding box center [450, 241] width 436 height 14
click at [395, 279] on input "$" at bounding box center [450, 269] width 436 height 31
type input "$ 550"
type input "$ 56,000"
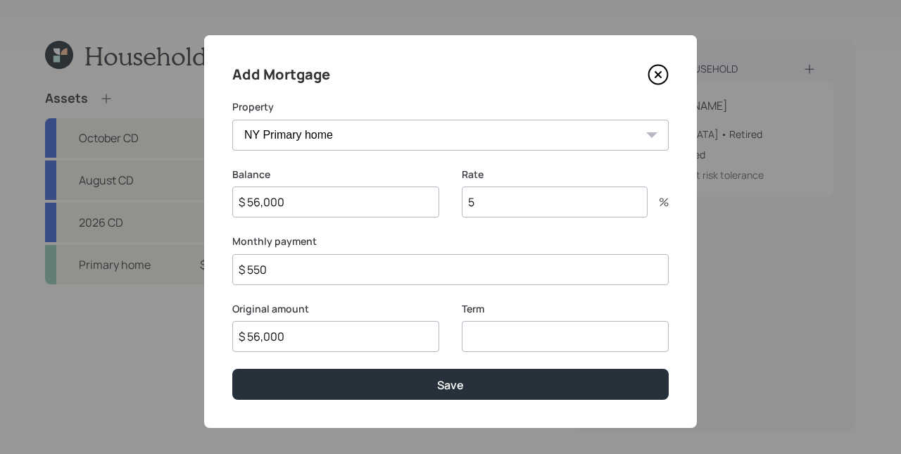
click at [502, 356] on div "Term" at bounding box center [565, 336] width 207 height 68
click at [500, 343] on input "number" at bounding box center [565, 336] width 207 height 31
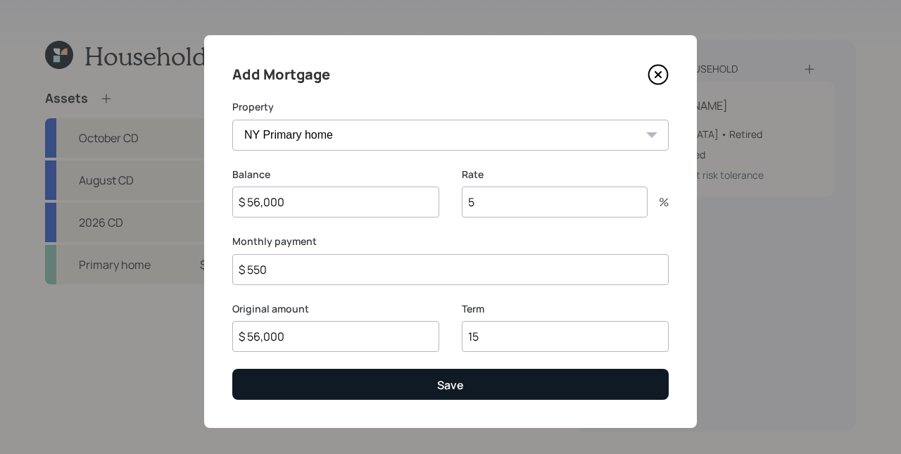
type input "15"
click at [452, 381] on div "Save" at bounding box center [450, 384] width 27 height 15
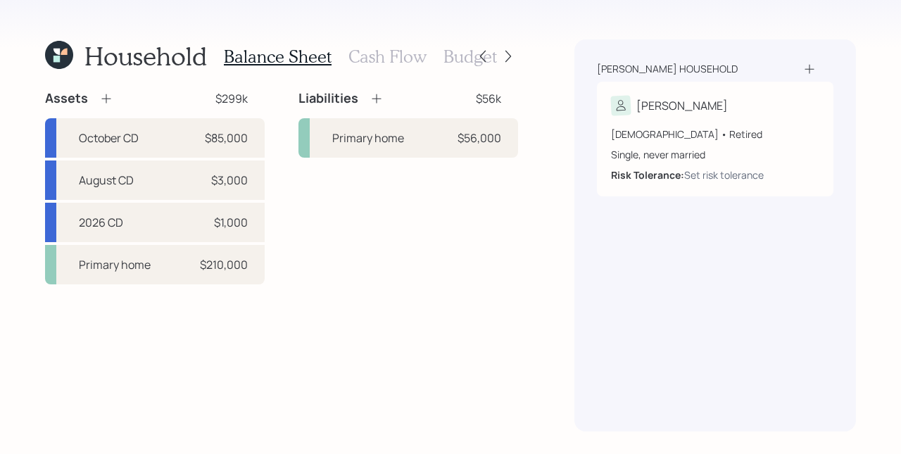
click at [386, 99] on div "Liabilities $56k" at bounding box center [408, 98] width 220 height 17
click at [379, 98] on icon at bounding box center [376, 98] width 9 height 9
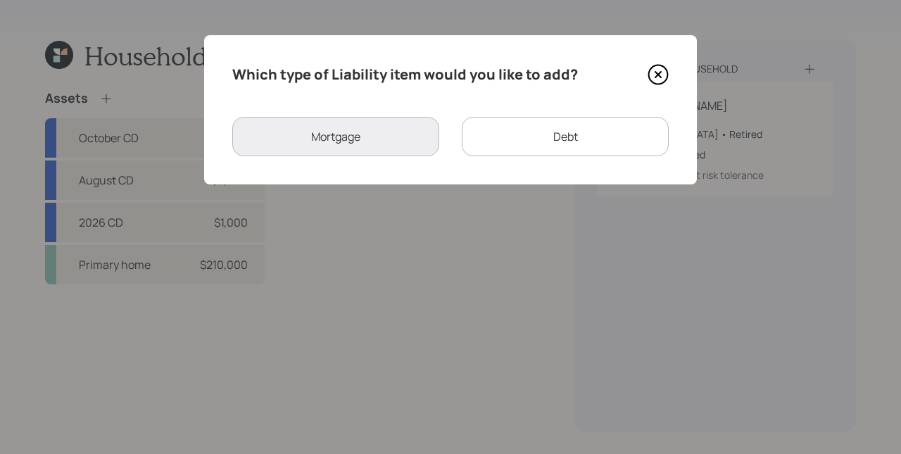
click at [355, 125] on div "Mortgage" at bounding box center [335, 136] width 207 height 39
click at [554, 149] on div "Debt" at bounding box center [565, 136] width 207 height 39
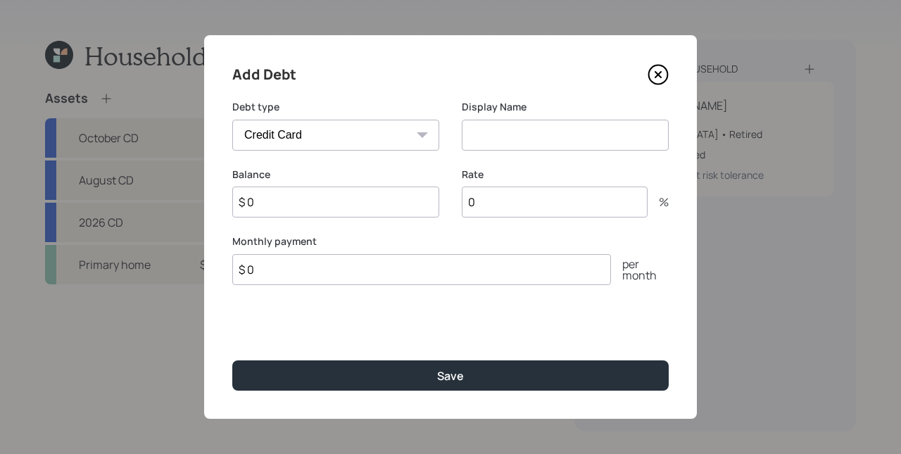
click at [389, 148] on select "Car Credit Card Medical Student Other" at bounding box center [335, 135] width 207 height 31
select select "other"
click at [232, 120] on select "Car Credit Card Medical Student Other" at bounding box center [335, 135] width 207 height 31
click at [528, 137] on input at bounding box center [565, 135] width 207 height 31
type input "HELOC"
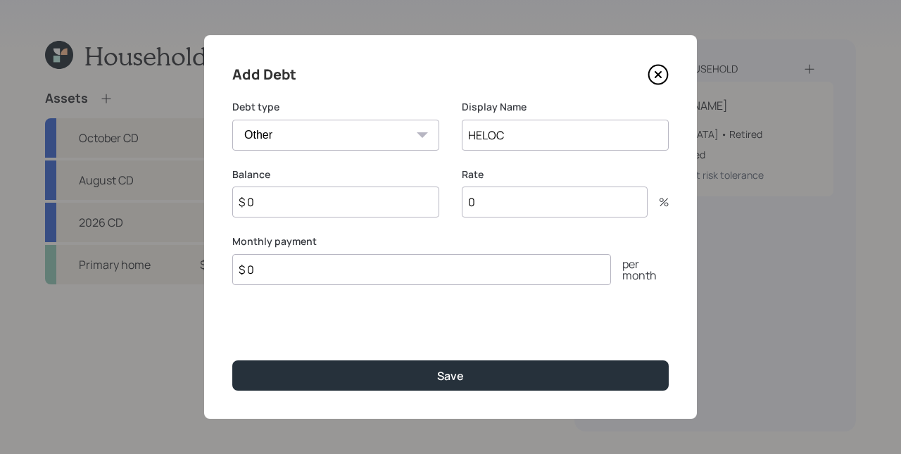
click at [310, 193] on input "$ 0" at bounding box center [335, 201] width 207 height 31
type input "$ 28,000"
click at [512, 210] on input "0" at bounding box center [555, 201] width 186 height 31
click at [511, 210] on input "0" at bounding box center [555, 201] width 186 height 31
drag, startPoint x: 507, startPoint y: 206, endPoint x: 456, endPoint y: 208, distance: 51.4
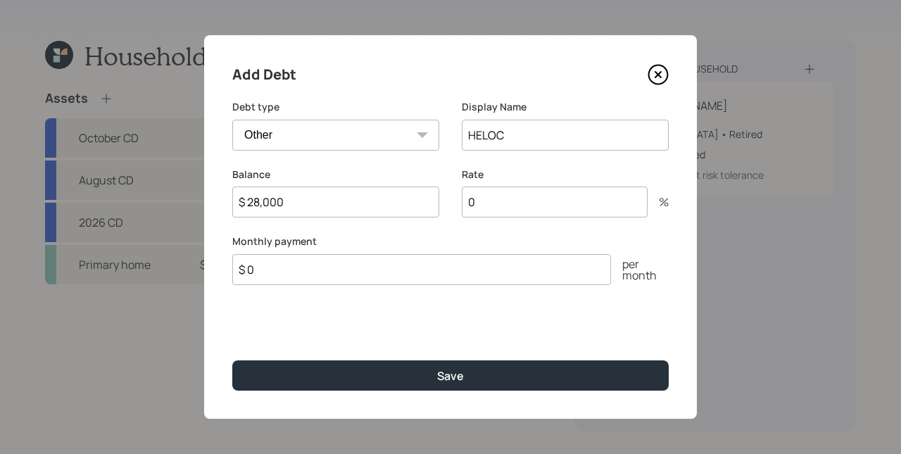
click at [456, 208] on div "Balance $ 28,000 Rate 0 %" at bounding box center [450, 201] width 436 height 68
type input "6.5"
click at [471, 267] on input "$ 0" at bounding box center [421, 269] width 379 height 31
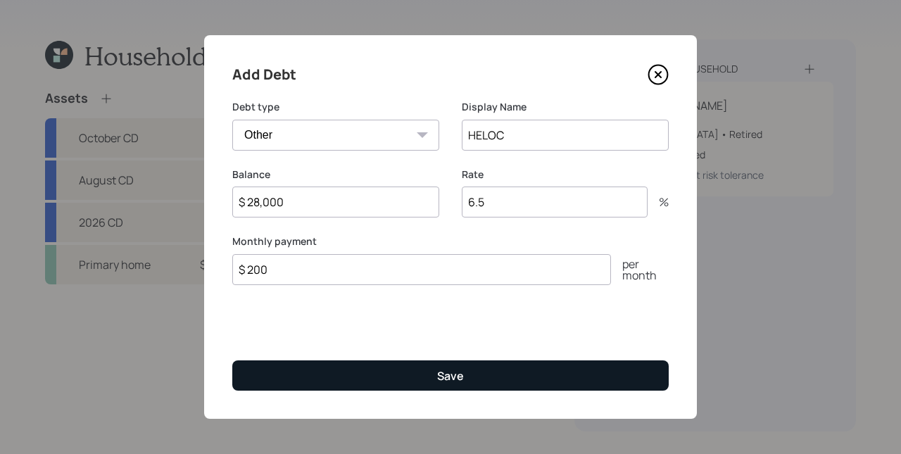
type input "$ 200"
click at [472, 360] on button "Save" at bounding box center [450, 375] width 436 height 30
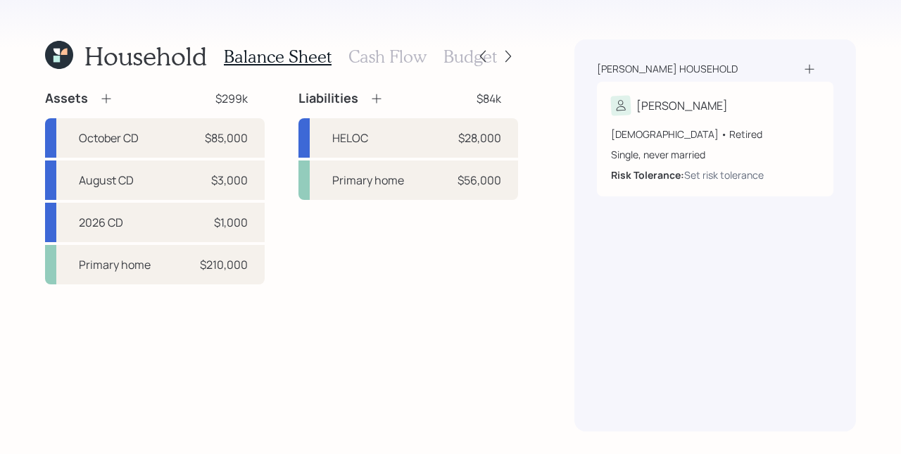
click at [585, 306] on div "[PERSON_NAME] household [PERSON_NAME] [DEMOGRAPHIC_DATA] • Retired Single, neve…" at bounding box center [714, 235] width 281 height 392
click at [383, 57] on h3 "Cash Flow" at bounding box center [387, 56] width 78 height 20
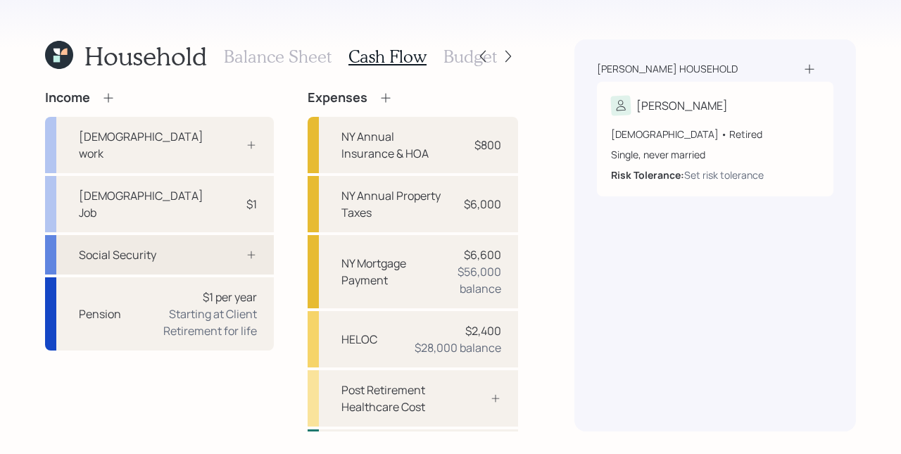
click at [215, 249] on div at bounding box center [236, 254] width 42 height 11
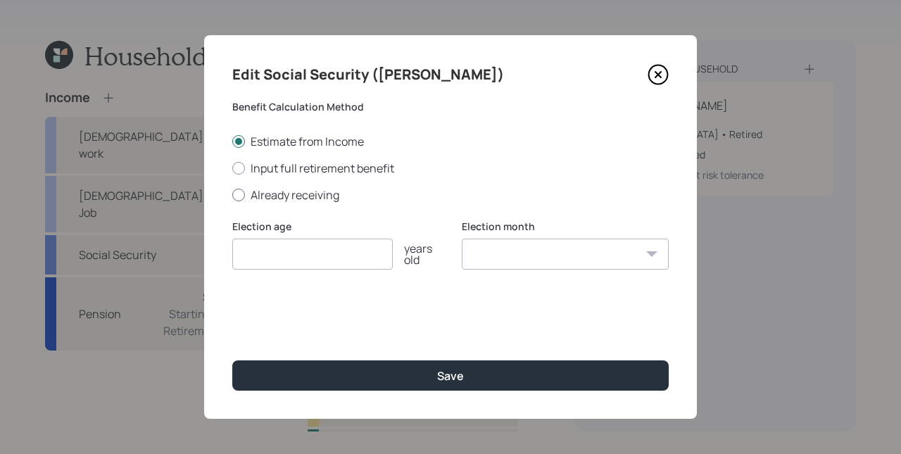
click at [292, 195] on label "Already receiving" at bounding box center [450, 194] width 436 height 15
click at [232, 195] on input "Already receiving" at bounding box center [232, 194] width 1 height 1
radio input "true"
click at [326, 249] on input "number" at bounding box center [312, 254] width 160 height 31
type input "66"
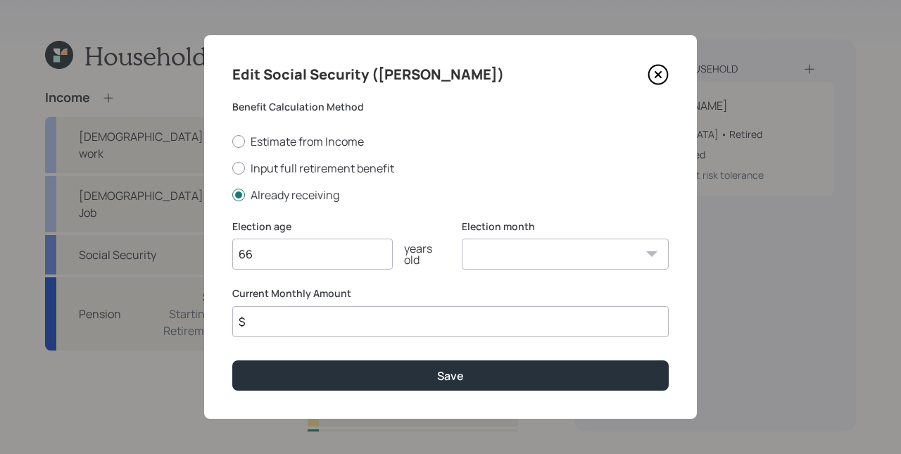
select select "4"
click at [462, 239] on select "January February March April May June July August September October November De…" at bounding box center [565, 254] width 207 height 31
type input "$ 3,030"
click at [232, 360] on button "Save" at bounding box center [450, 375] width 436 height 30
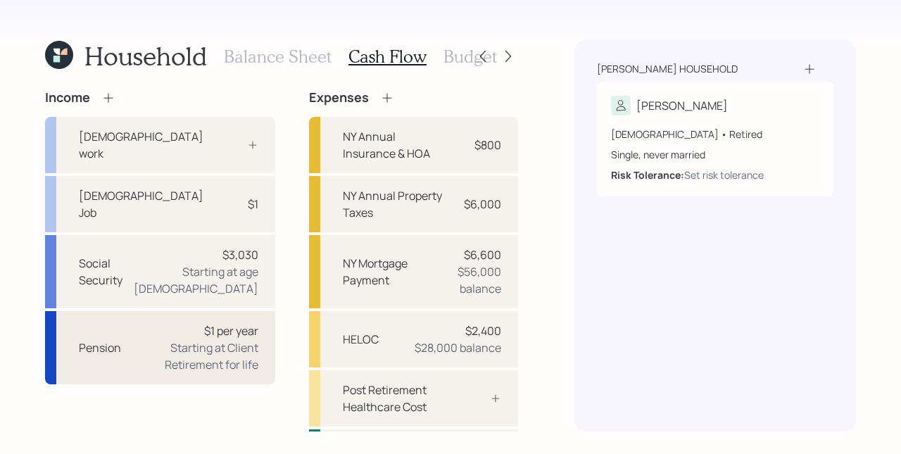
click at [228, 339] on div "Starting at Client Retirement for life" at bounding box center [195, 356] width 126 height 34
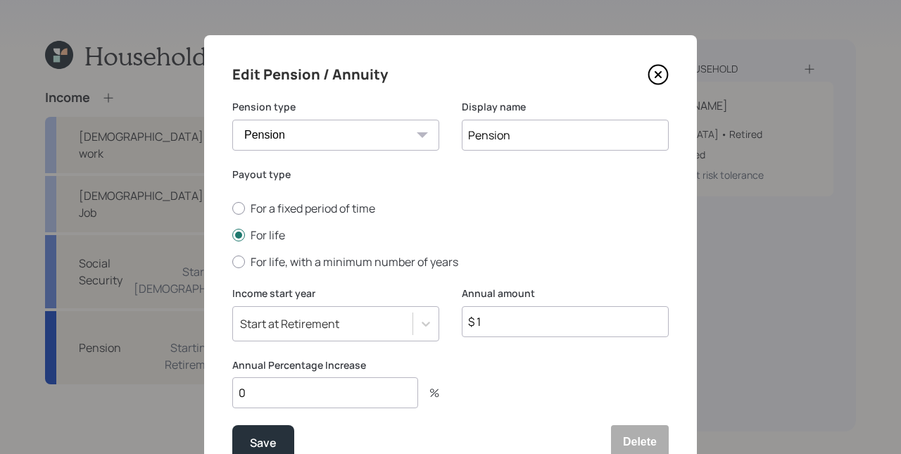
click at [464, 132] on input "Pension" at bounding box center [565, 135] width 207 height 31
type input "NYS Pension"
click at [524, 312] on input "$ 1" at bounding box center [565, 321] width 207 height 31
click at [522, 319] on input "$ 1" at bounding box center [565, 321] width 207 height 31
click at [521, 321] on input "$ 1" at bounding box center [565, 321] width 207 height 31
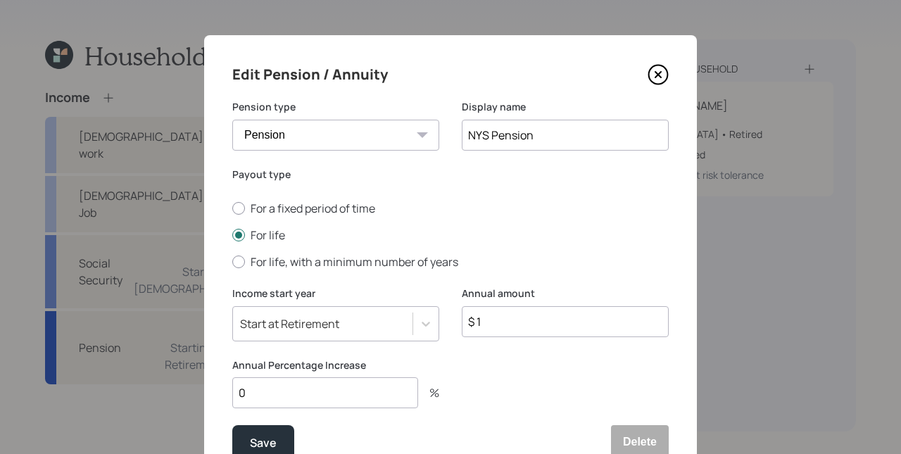
click at [523, 321] on input "$ 1" at bounding box center [565, 321] width 207 height 31
type input "$ 27,600"
click at [312, 392] on input "0" at bounding box center [325, 392] width 186 height 31
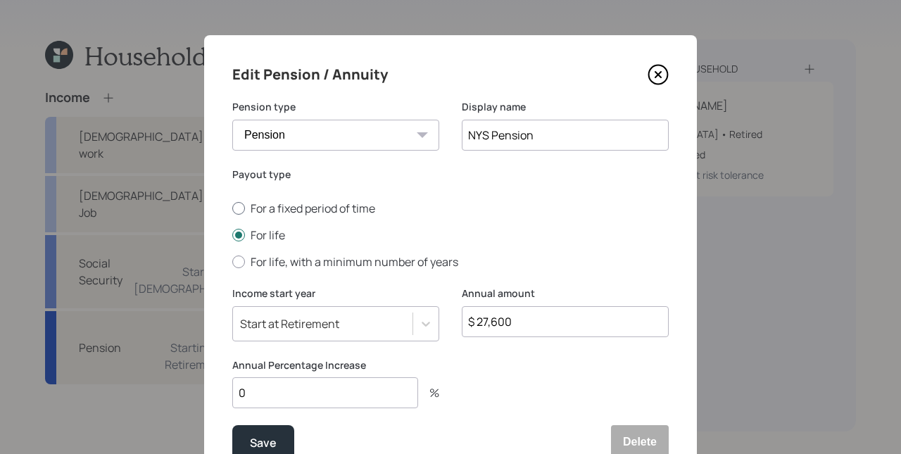
click at [343, 210] on label "For a fixed period of time" at bounding box center [450, 208] width 436 height 15
click at [232, 209] on input "For a fixed period of time" at bounding box center [232, 208] width 1 height 1
radio input "true"
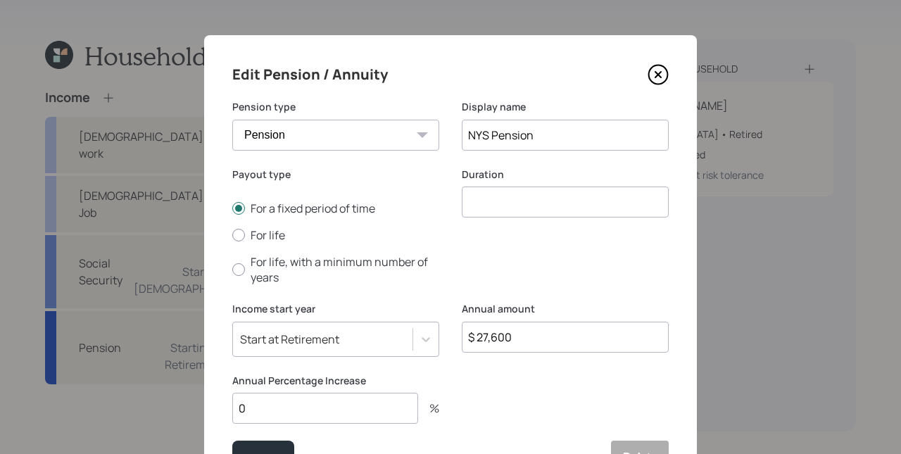
drag, startPoint x: 566, startPoint y: 219, endPoint x: 554, endPoint y: 205, distance: 18.5
click at [566, 218] on div "Duration" at bounding box center [565, 234] width 207 height 135
click at [554, 205] on input "number" at bounding box center [565, 201] width 207 height 31
type input "5"
click at [517, 277] on div "Duration 5" at bounding box center [565, 234] width 207 height 135
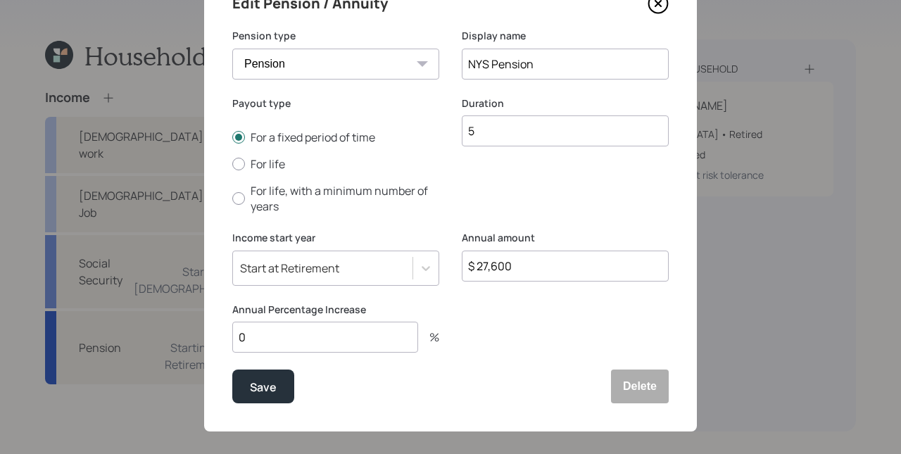
scroll to position [84, 0]
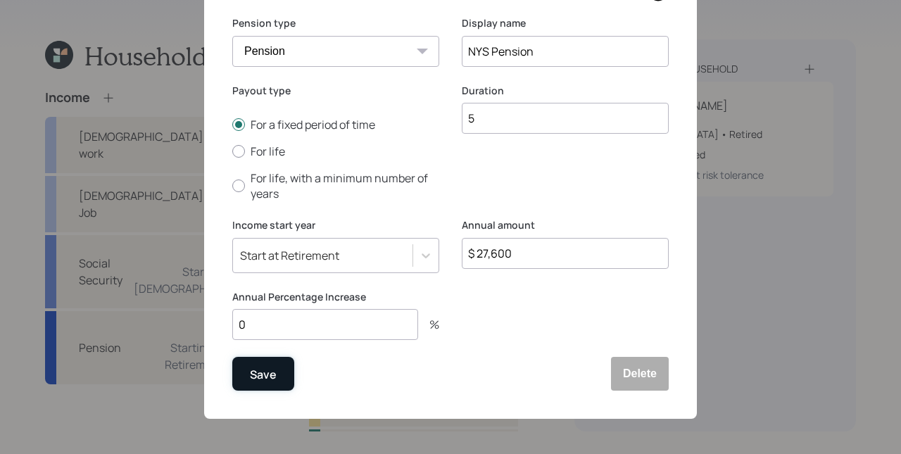
click at [261, 382] on div "Save" at bounding box center [263, 374] width 27 height 19
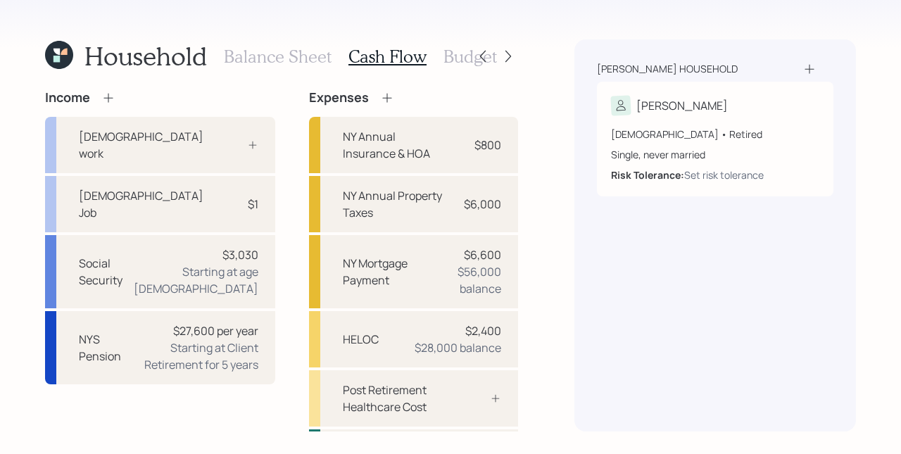
click at [112, 99] on icon at bounding box center [108, 98] width 14 height 14
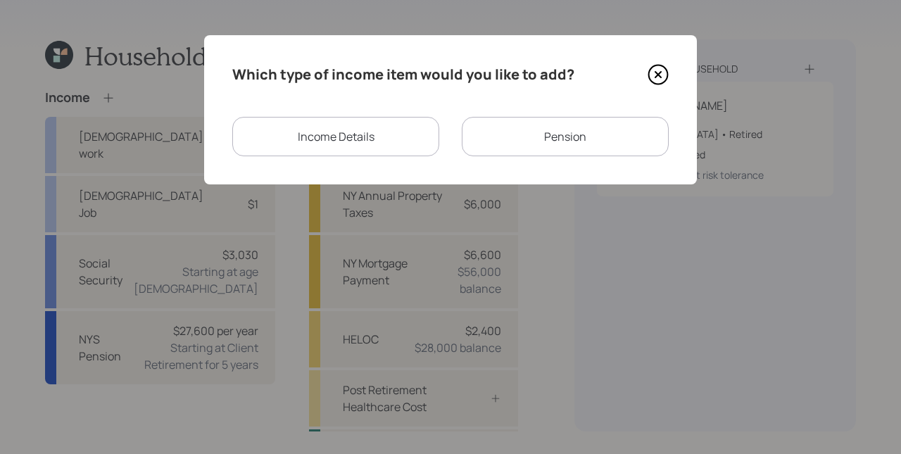
click at [577, 133] on div "Pension" at bounding box center [565, 136] width 207 height 39
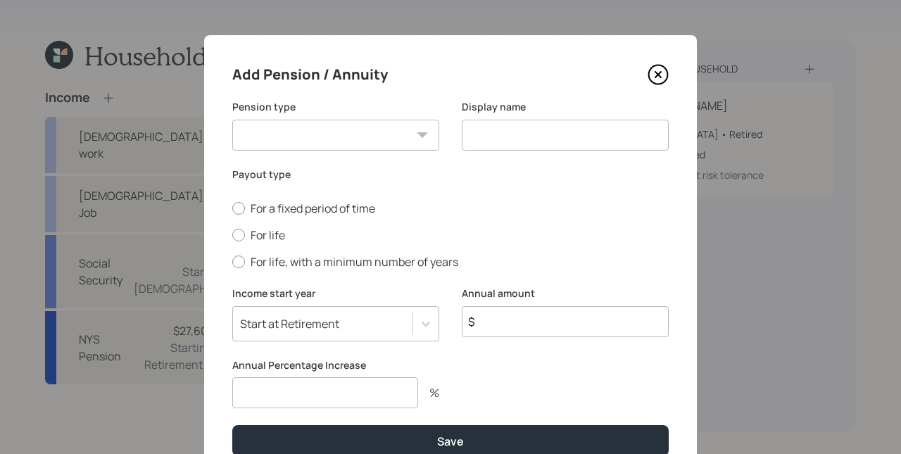
click at [315, 133] on select "Pension Annuity" at bounding box center [335, 135] width 207 height 31
select select "pension"
click at [232, 120] on select "Pension Annuity" at bounding box center [335, 135] width 207 height 31
click at [555, 128] on input at bounding box center [565, 135] width 207 height 31
type input "NYS Pension w/ COLA"
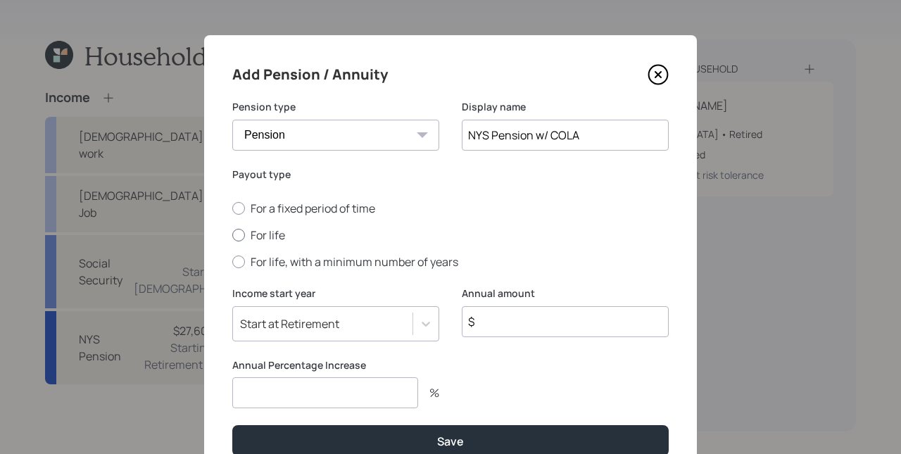
click at [267, 232] on label "For life" at bounding box center [450, 234] width 436 height 15
click at [232, 235] on input "For life" at bounding box center [232, 235] width 1 height 1
radio input "true"
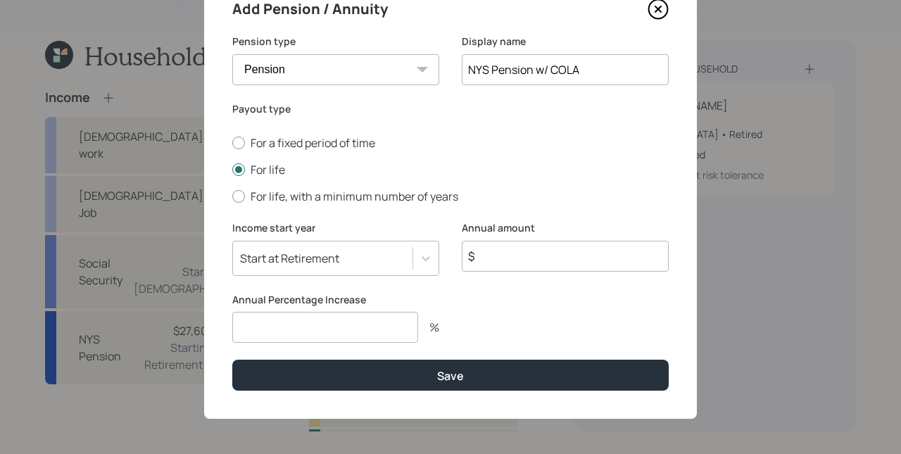
click at [327, 276] on div "Start at Retirement" at bounding box center [335, 258] width 207 height 35
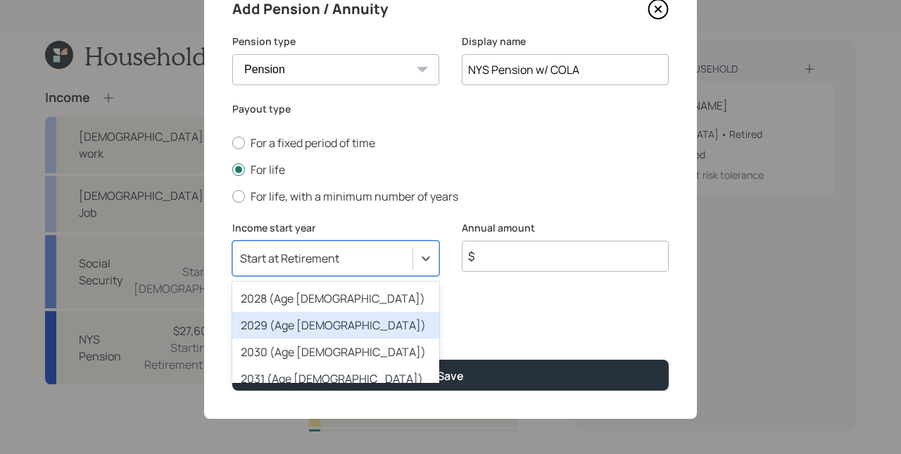
scroll to position [199, 0]
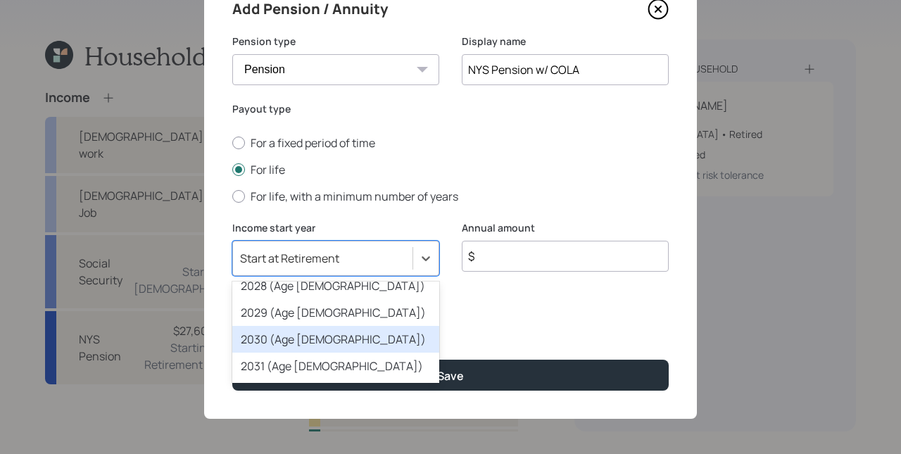
click at [319, 338] on div "2030 (Age [DEMOGRAPHIC_DATA])" at bounding box center [335, 339] width 207 height 27
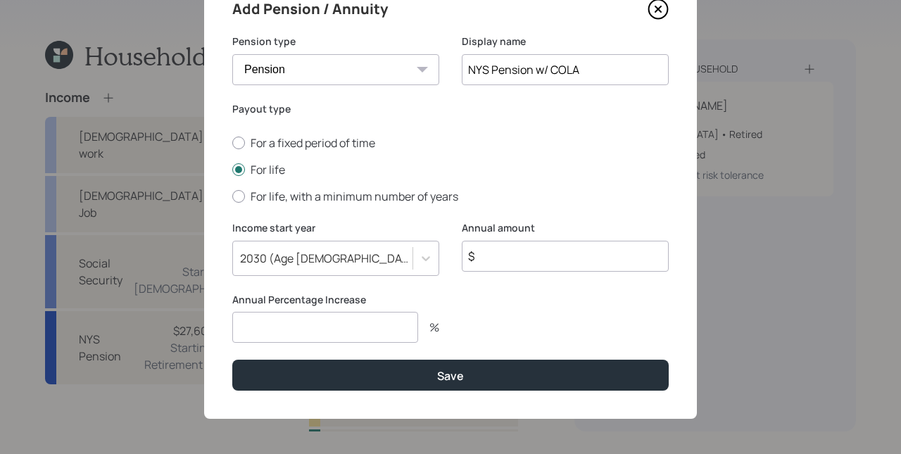
click at [549, 248] on input "$" at bounding box center [565, 256] width 207 height 31
type input "$ 27,600"
type input "3"
click at [232, 360] on button "Save" at bounding box center [450, 375] width 436 height 30
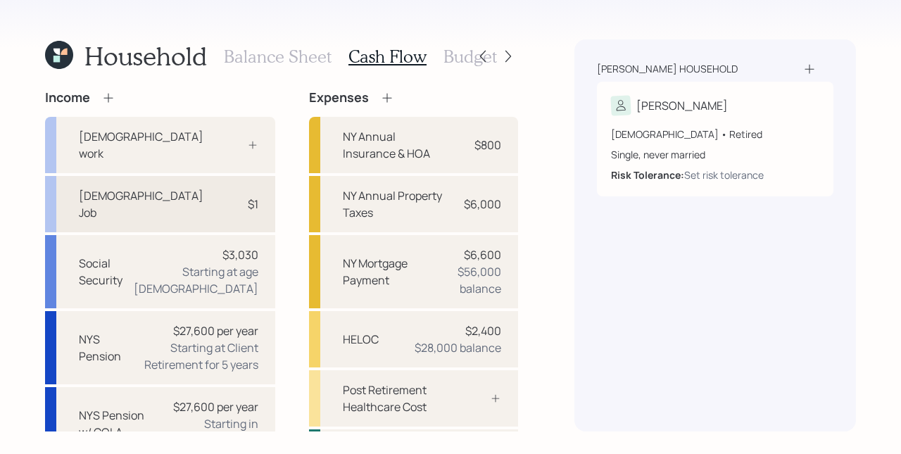
click at [171, 190] on div "[DEMOGRAPHIC_DATA] Job $1" at bounding box center [160, 204] width 230 height 56
select select "part_time"
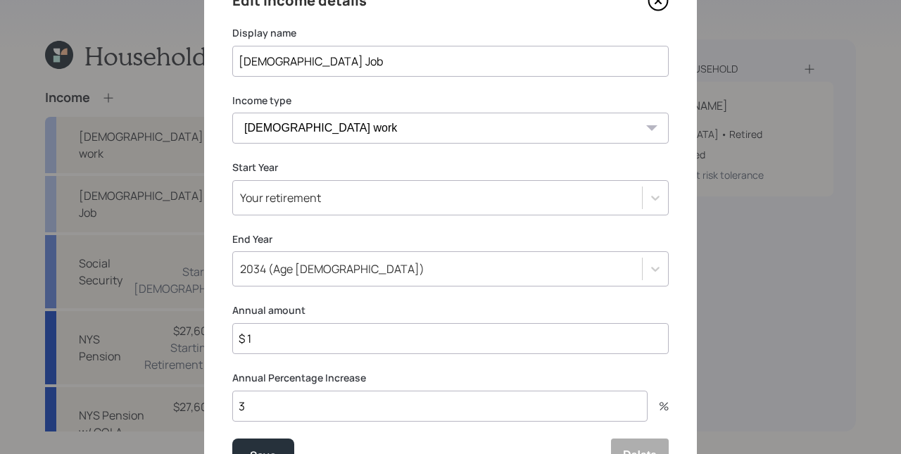
scroll to position [155, 0]
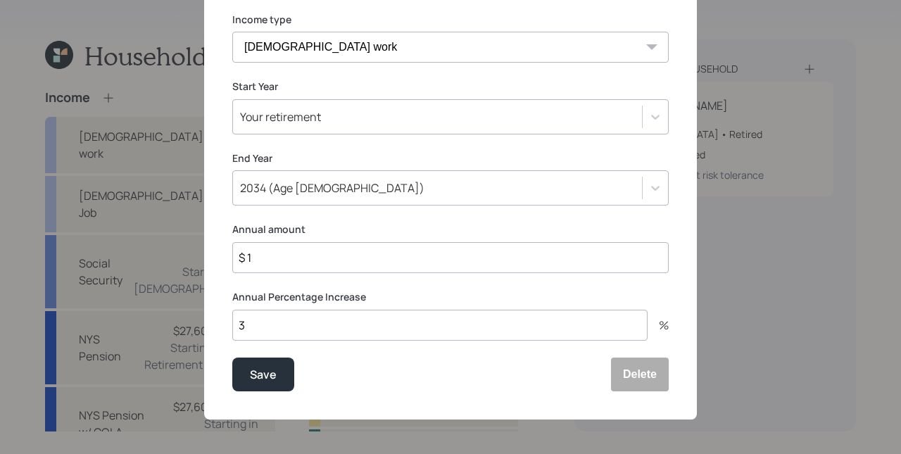
click at [300, 260] on input "$ 1" at bounding box center [450, 257] width 436 height 31
type input "$ 41,600"
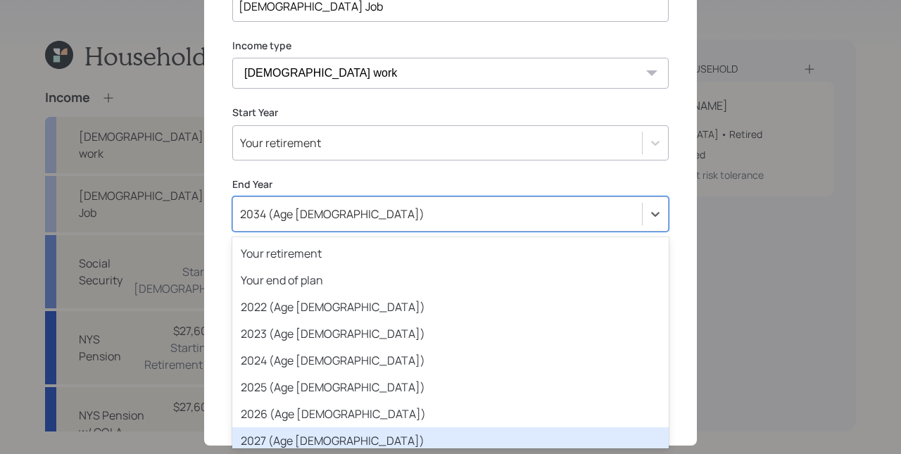
scroll to position [201, 0]
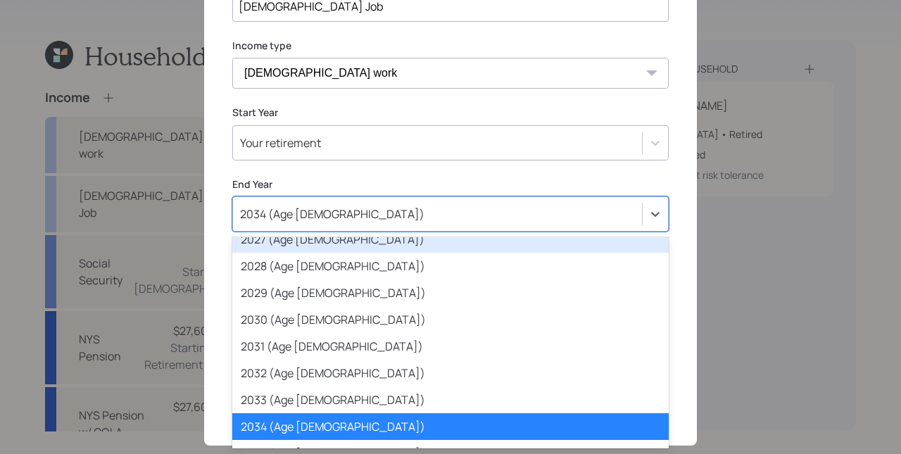
click at [251, 232] on div "option 2027 (Age [DEMOGRAPHIC_DATA]) focused, 8 of 80. 80 results available. Us…" at bounding box center [450, 213] width 436 height 35
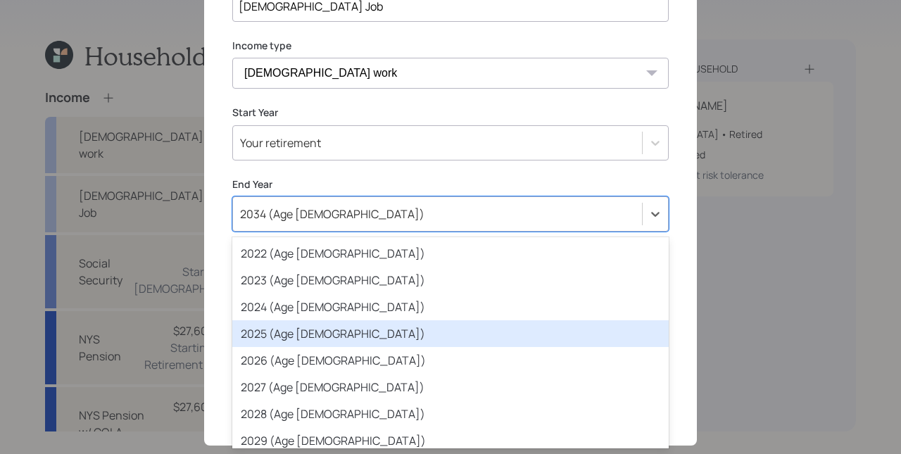
scroll to position [58, 0]
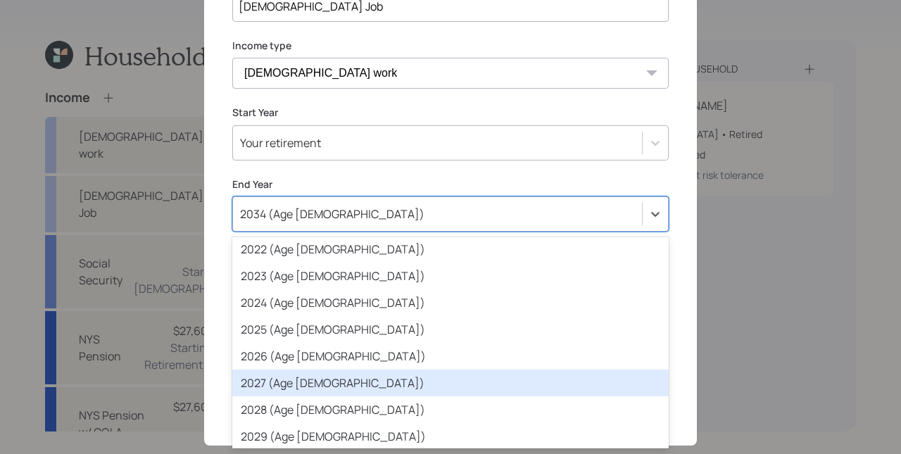
click at [280, 384] on div "2027 (Age [DEMOGRAPHIC_DATA])" at bounding box center [450, 382] width 436 height 27
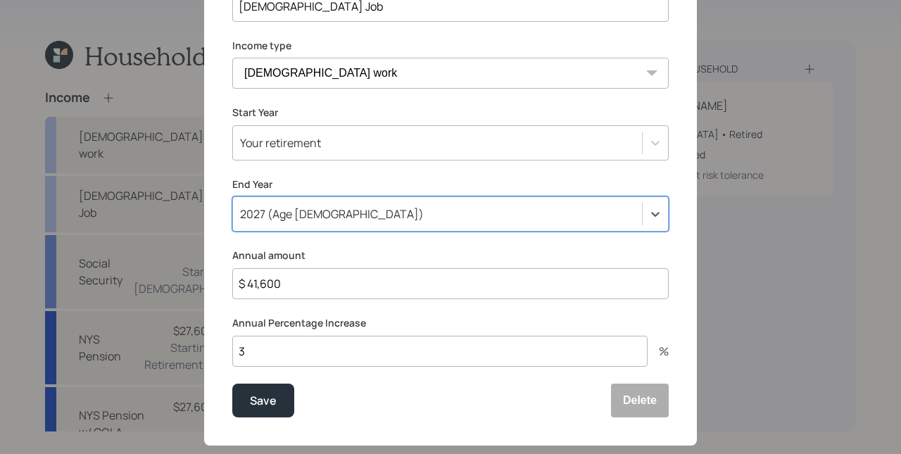
click at [328, 216] on div "2027 (Age [DEMOGRAPHIC_DATA])" at bounding box center [437, 214] width 409 height 24
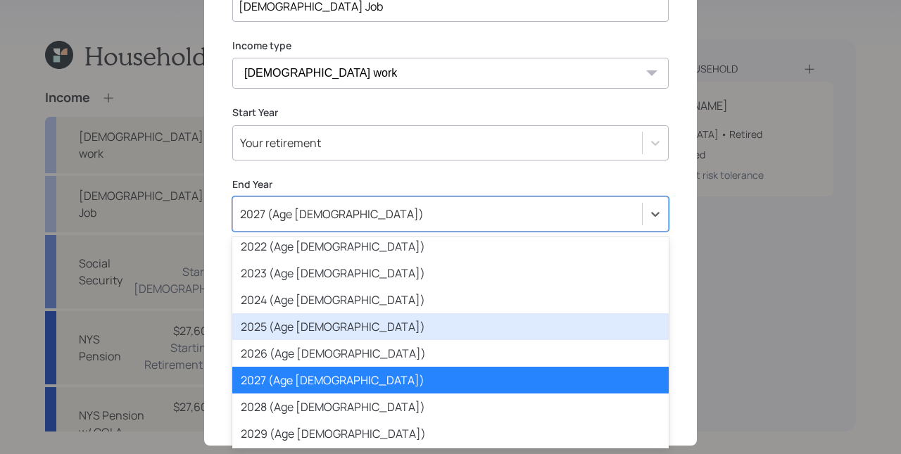
scroll to position [66, 0]
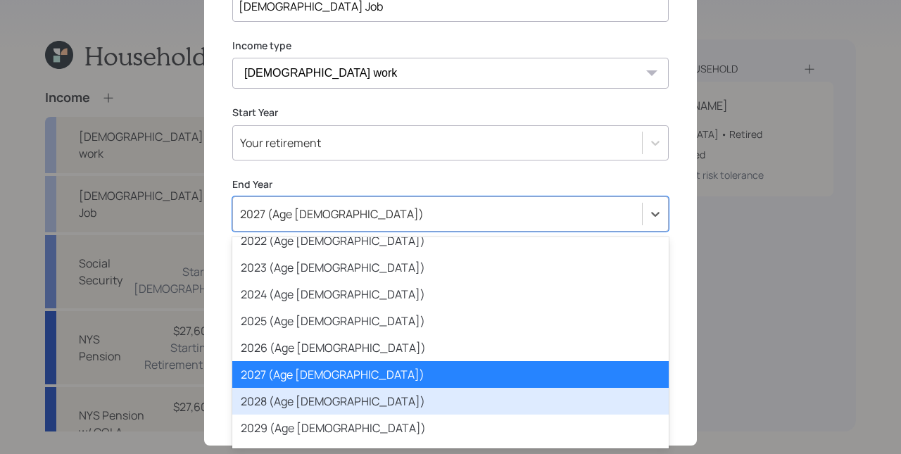
click at [278, 403] on div "2028 (Age [DEMOGRAPHIC_DATA])" at bounding box center [450, 401] width 436 height 27
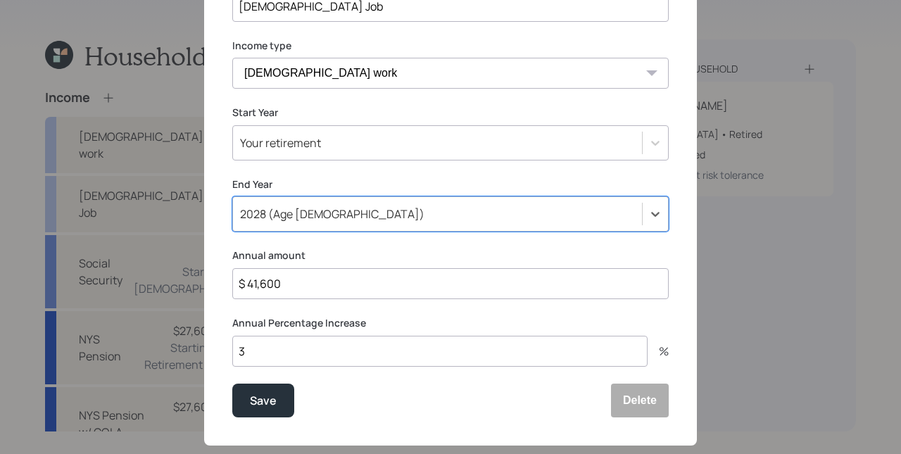
click at [315, 214] on div "2028 (Age [DEMOGRAPHIC_DATA])" at bounding box center [437, 214] width 409 height 24
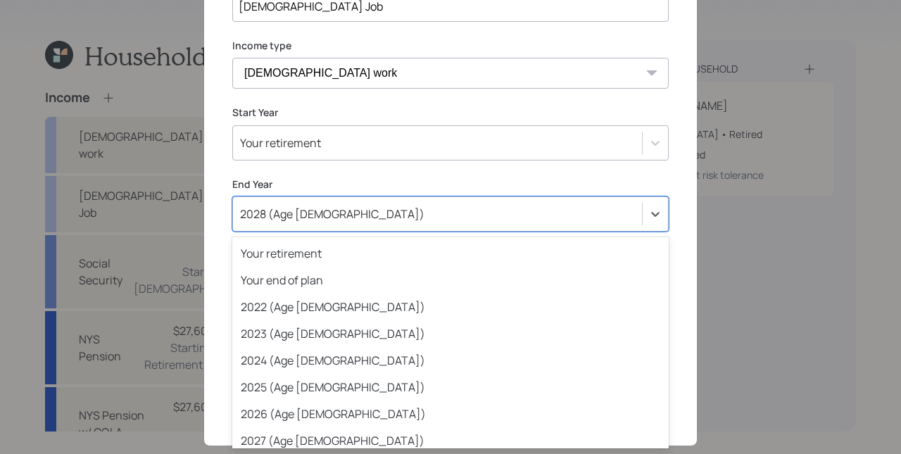
scroll to position [41, 0]
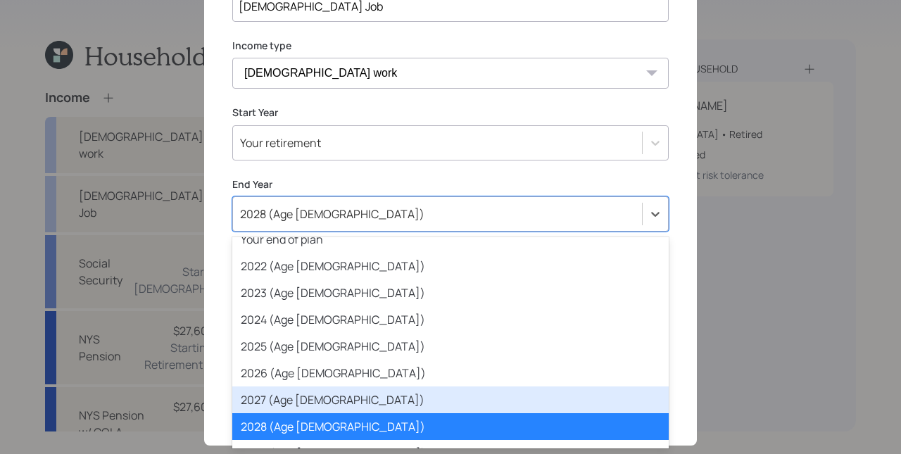
click at [313, 398] on div "2027 (Age [DEMOGRAPHIC_DATA])" at bounding box center [450, 399] width 436 height 27
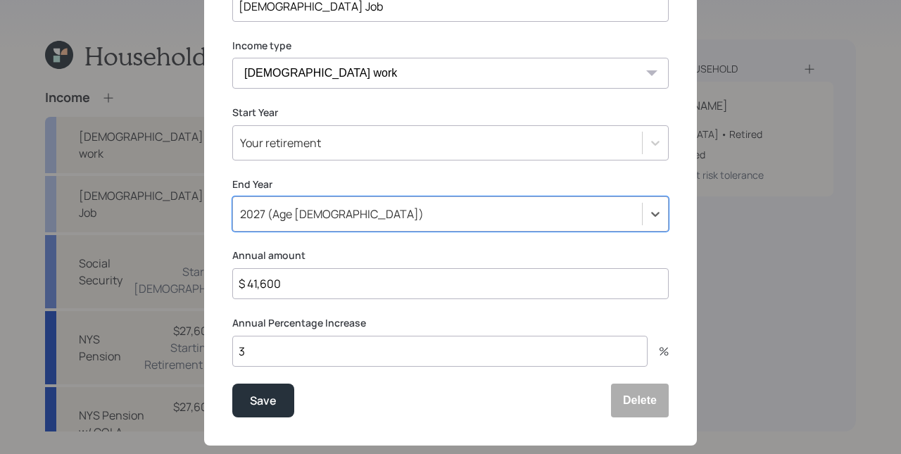
click at [365, 394] on div "Save Delete" at bounding box center [450, 400] width 436 height 34
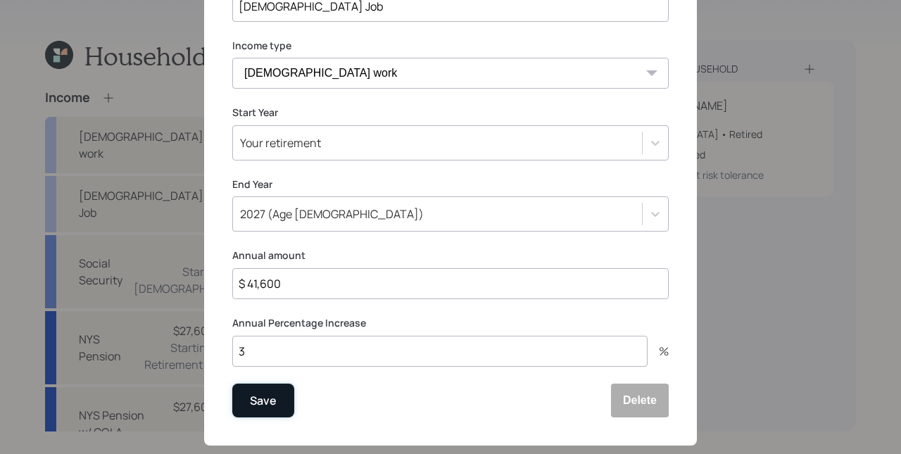
click at [272, 401] on div "Save" at bounding box center [263, 400] width 27 height 19
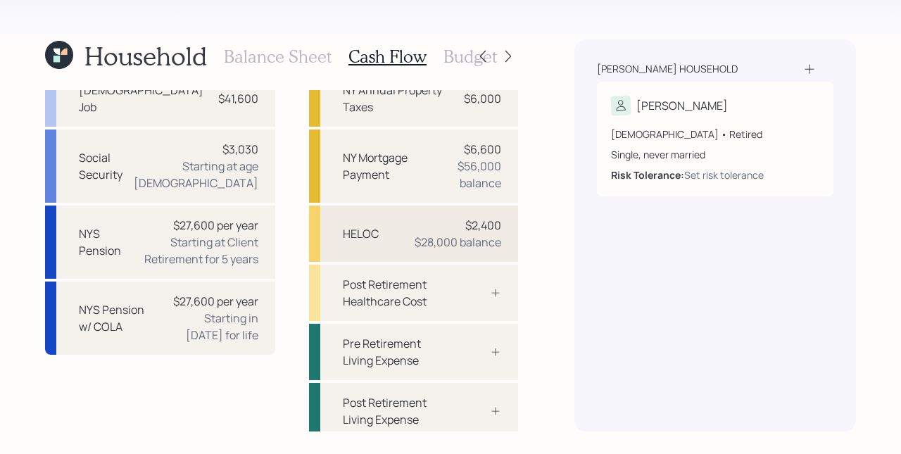
scroll to position [113, 0]
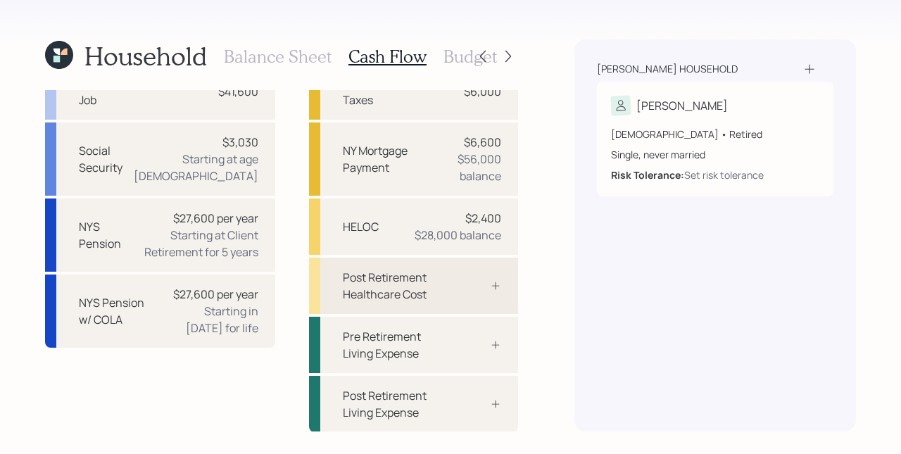
click at [459, 285] on div at bounding box center [480, 285] width 42 height 11
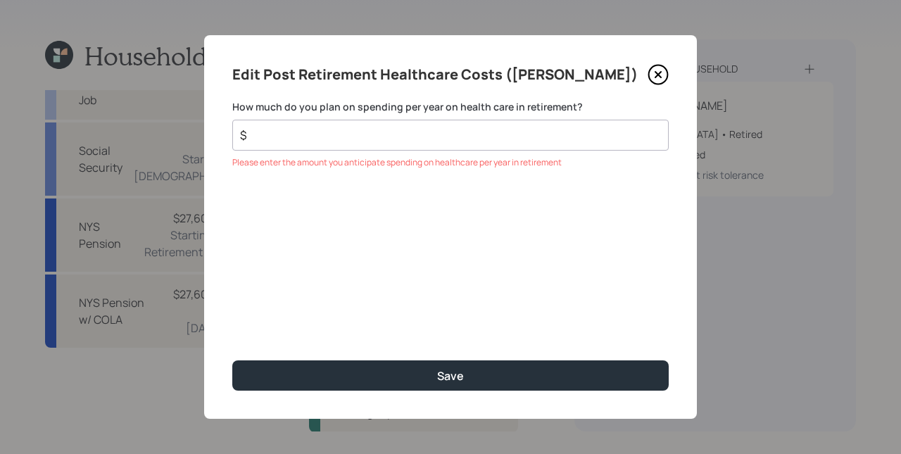
click at [346, 144] on div "$" at bounding box center [450, 135] width 436 height 31
click at [353, 140] on input "$" at bounding box center [445, 135] width 412 height 17
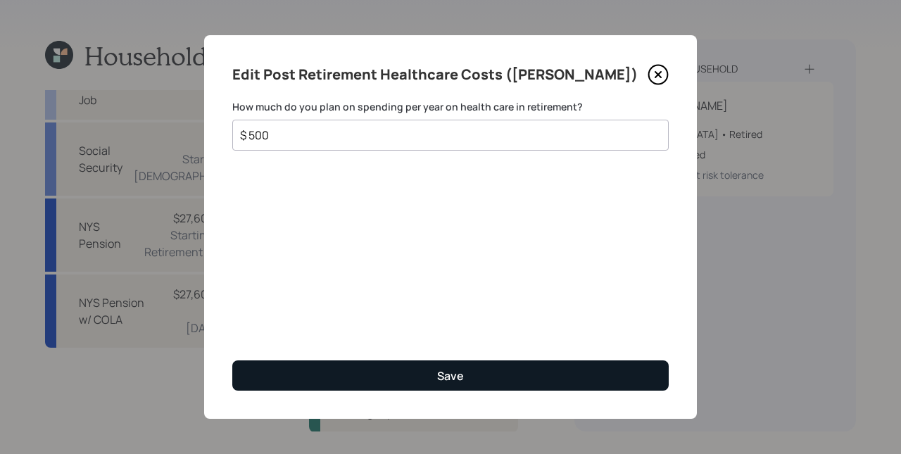
type input "$ 500"
click at [462, 377] on div "Save" at bounding box center [450, 375] width 27 height 15
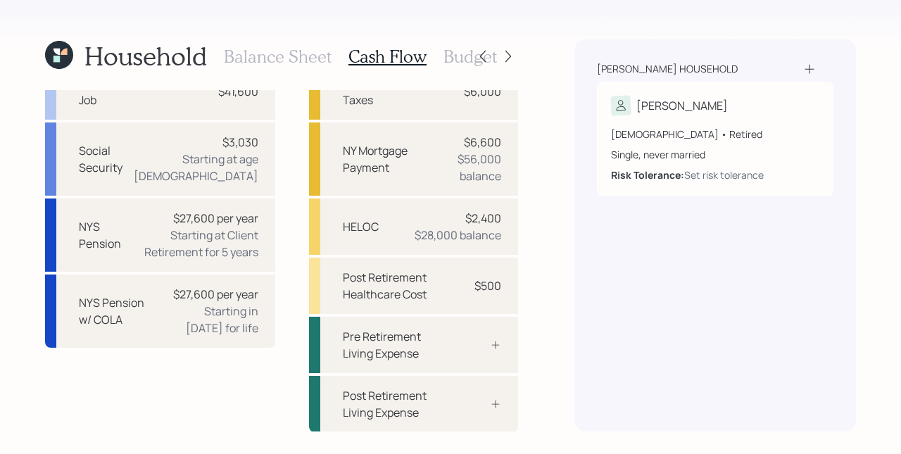
click at [463, 54] on h3 "Budget" at bounding box center [469, 56] width 53 height 20
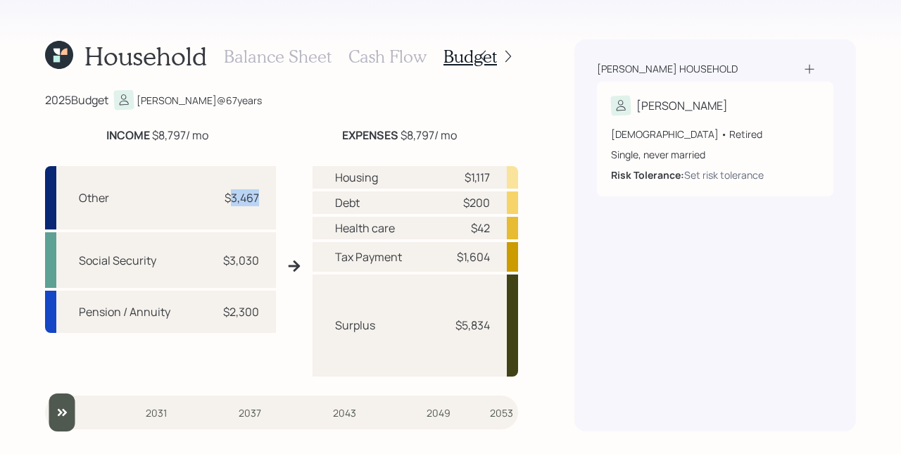
drag, startPoint x: 228, startPoint y: 194, endPoint x: 267, endPoint y: 198, distance: 39.6
click at [267, 198] on div "Other $3,467" at bounding box center [160, 197] width 231 height 63
drag, startPoint x: 263, startPoint y: 231, endPoint x: 254, endPoint y: 239, distance: 12.0
click at [262, 232] on div "Other $3,467 Social Security $3,030 Pension / Annuity $2,300" at bounding box center [160, 271] width 231 height 210
drag, startPoint x: 236, startPoint y: 255, endPoint x: 257, endPoint y: 262, distance: 21.6
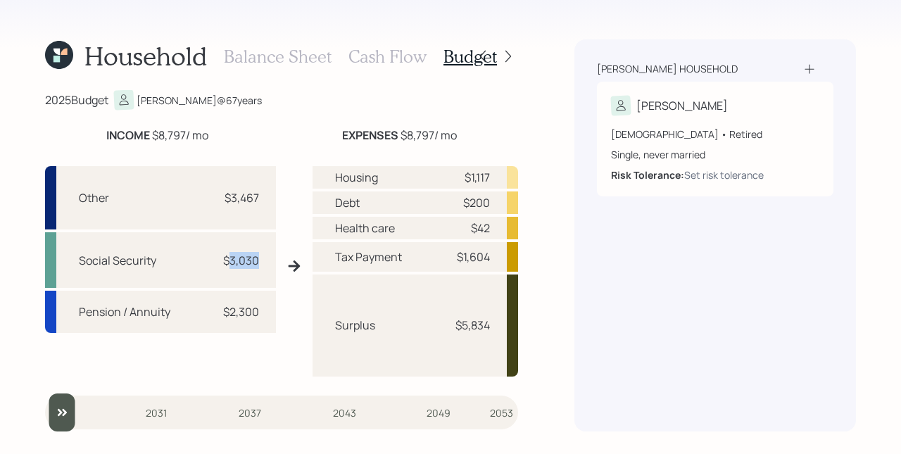
click at [257, 262] on div "$3,030" at bounding box center [241, 260] width 36 height 17
drag, startPoint x: 255, startPoint y: 282, endPoint x: 229, endPoint y: 309, distance: 36.8
click at [255, 283] on div "Social Security $3,030" at bounding box center [160, 260] width 231 height 56
drag, startPoint x: 251, startPoint y: 317, endPoint x: 267, endPoint y: 318, distance: 16.9
click at [265, 318] on div "Pension / Annuity $2,300" at bounding box center [160, 312] width 231 height 42
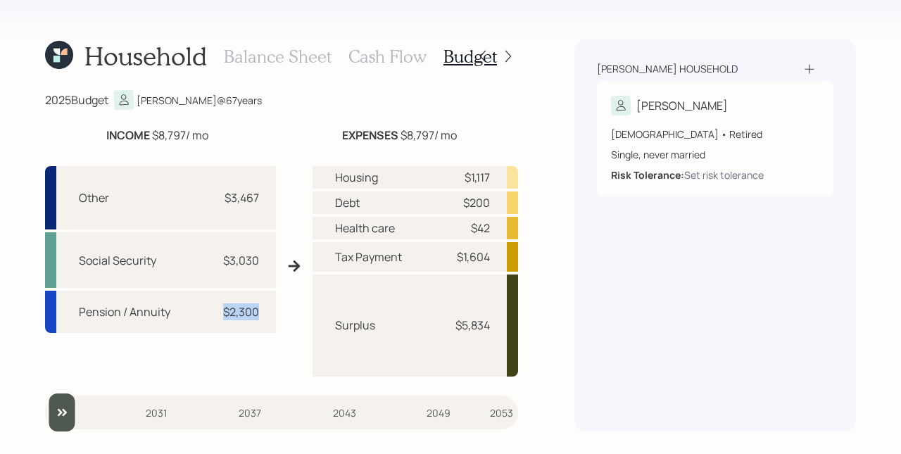
click at [268, 318] on div "Pension / Annuity $2,300" at bounding box center [160, 312] width 231 height 42
click at [343, 321] on div "Surplus" at bounding box center [355, 325] width 40 height 17
drag, startPoint x: 353, startPoint y: 326, endPoint x: 406, endPoint y: 332, distance: 53.1
click at [405, 332] on div "Surplus $5,834" at bounding box center [415, 325] width 206 height 102
drag, startPoint x: 497, startPoint y: 328, endPoint x: 449, endPoint y: 327, distance: 48.6
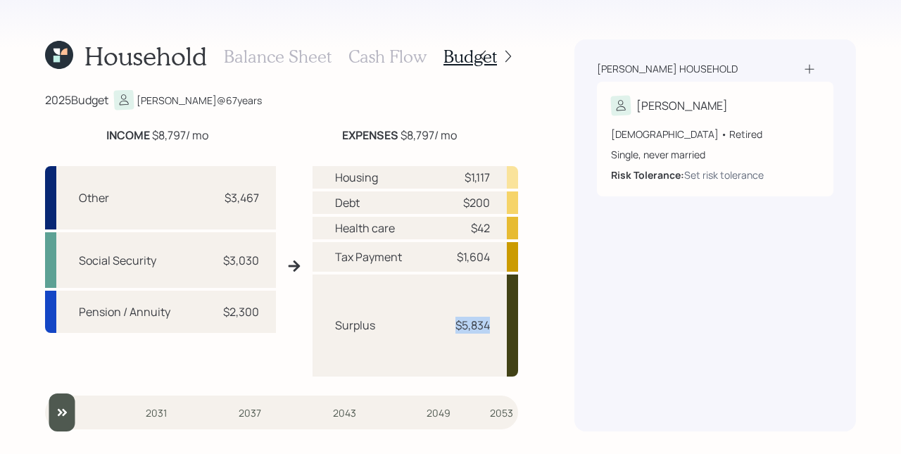
click at [449, 327] on div "Surplus $5,834" at bounding box center [415, 325] width 206 height 102
click at [457, 337] on div "Surplus $5,834" at bounding box center [415, 325] width 206 height 102
drag, startPoint x: 497, startPoint y: 324, endPoint x: 454, endPoint y: 323, distance: 42.9
click at [455, 323] on div "Surplus $5,834" at bounding box center [415, 325] width 206 height 102
click at [412, 59] on h3 "Cash Flow" at bounding box center [387, 56] width 78 height 20
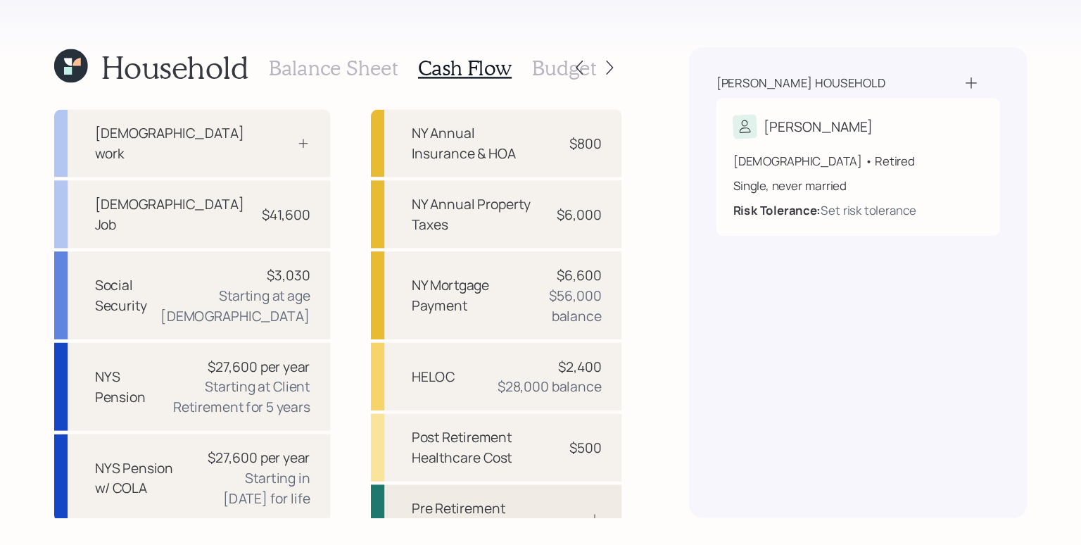
scroll to position [113, 0]
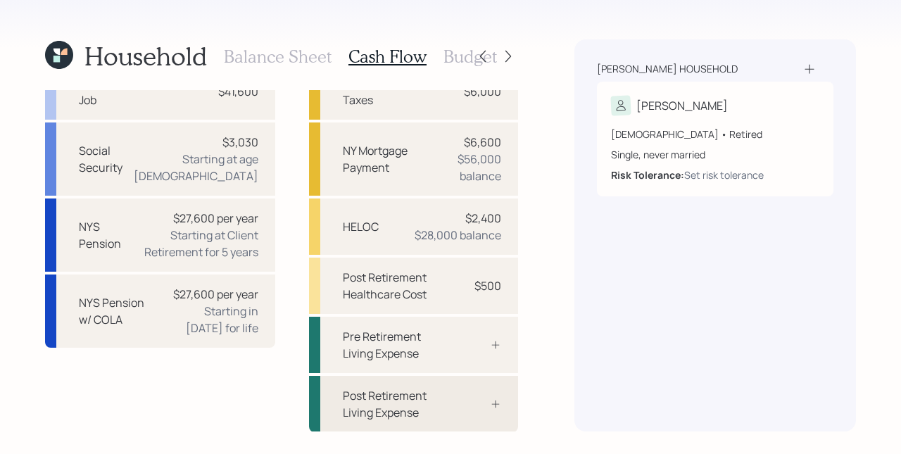
click at [473, 415] on div "Post Retirement Living Expense" at bounding box center [413, 404] width 209 height 56
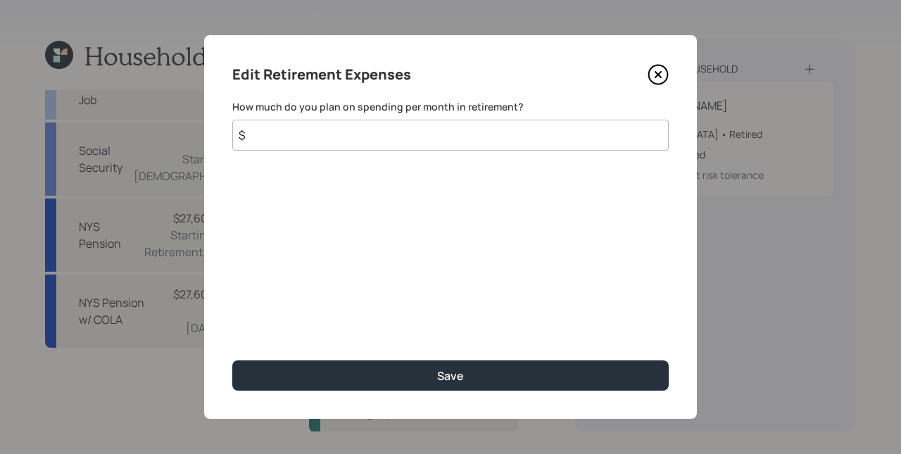
click at [393, 135] on input "$" at bounding box center [450, 135] width 436 height 31
type input "$ 1,800"
click at [232, 360] on button "Save" at bounding box center [450, 375] width 436 height 30
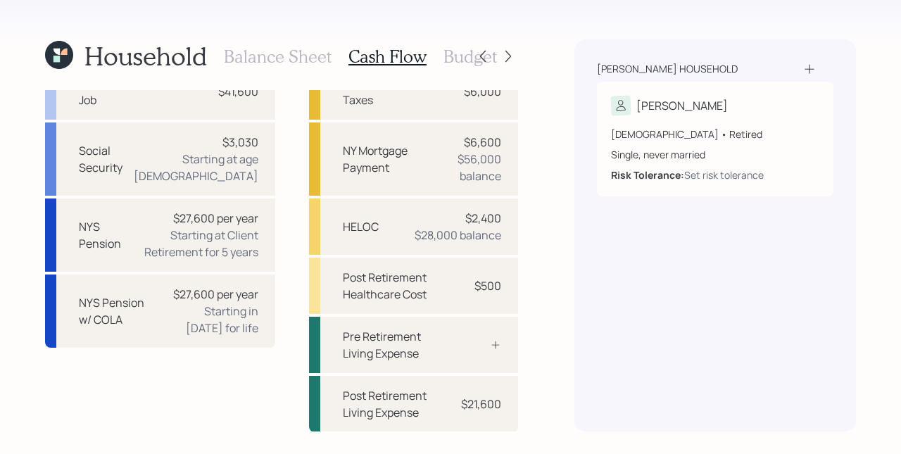
click at [458, 57] on h3 "Budget" at bounding box center [469, 56] width 53 height 20
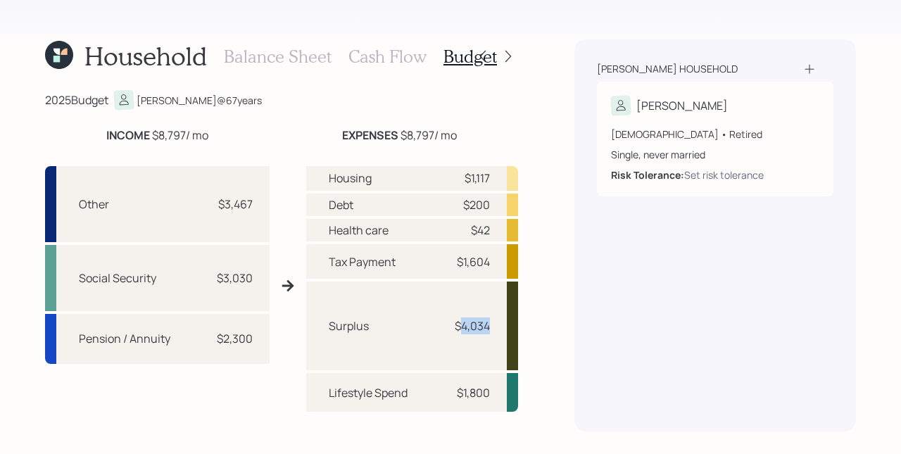
drag, startPoint x: 452, startPoint y: 327, endPoint x: 486, endPoint y: 330, distance: 33.2
click at [486, 326] on div "Surplus $4,034" at bounding box center [412, 325] width 212 height 88
drag, startPoint x: 252, startPoint y: 205, endPoint x: 215, endPoint y: 200, distance: 37.7
click at [215, 200] on div "Other $3,467" at bounding box center [157, 204] width 224 height 76
click at [255, 203] on div "Other $3,467" at bounding box center [157, 204] width 224 height 76
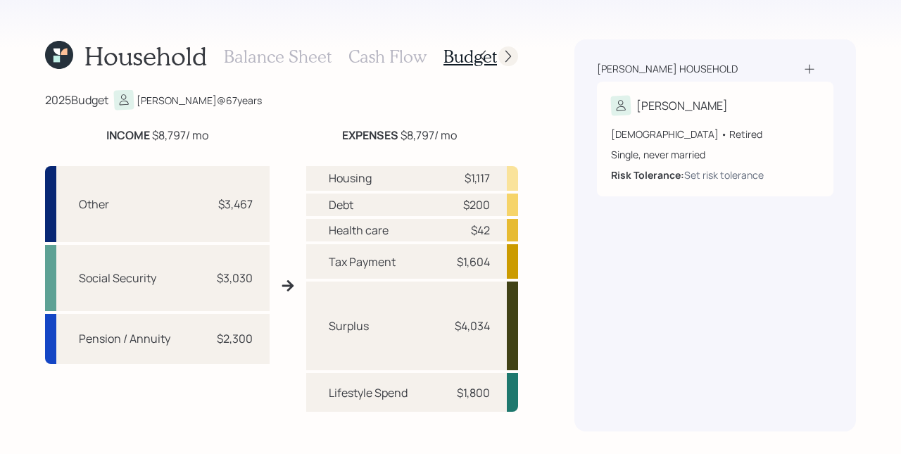
click at [513, 53] on icon at bounding box center [508, 56] width 14 height 14
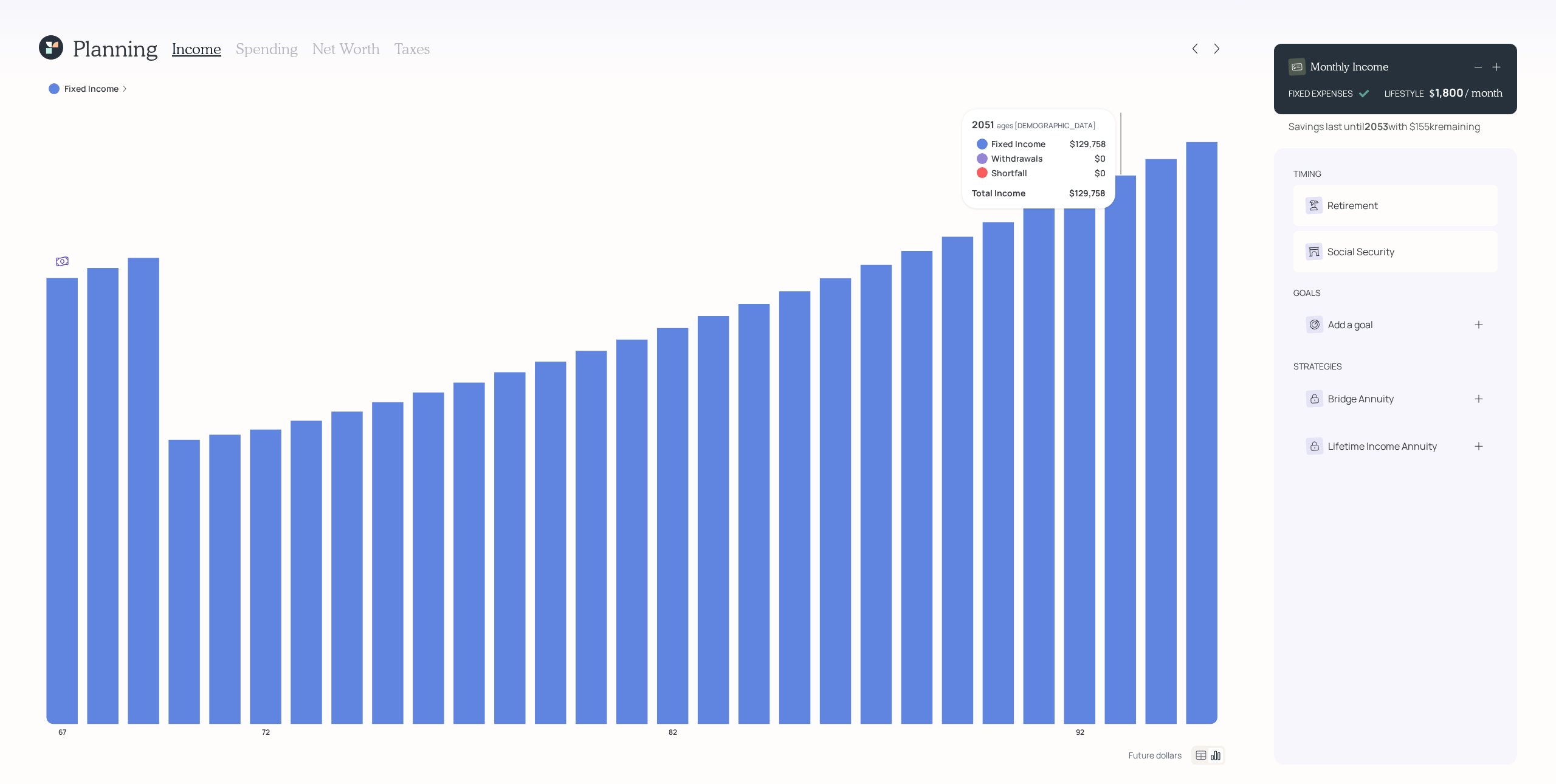
click at [114, 92] on label "Fixed Income" at bounding box center [92, 89] width 54 height 12
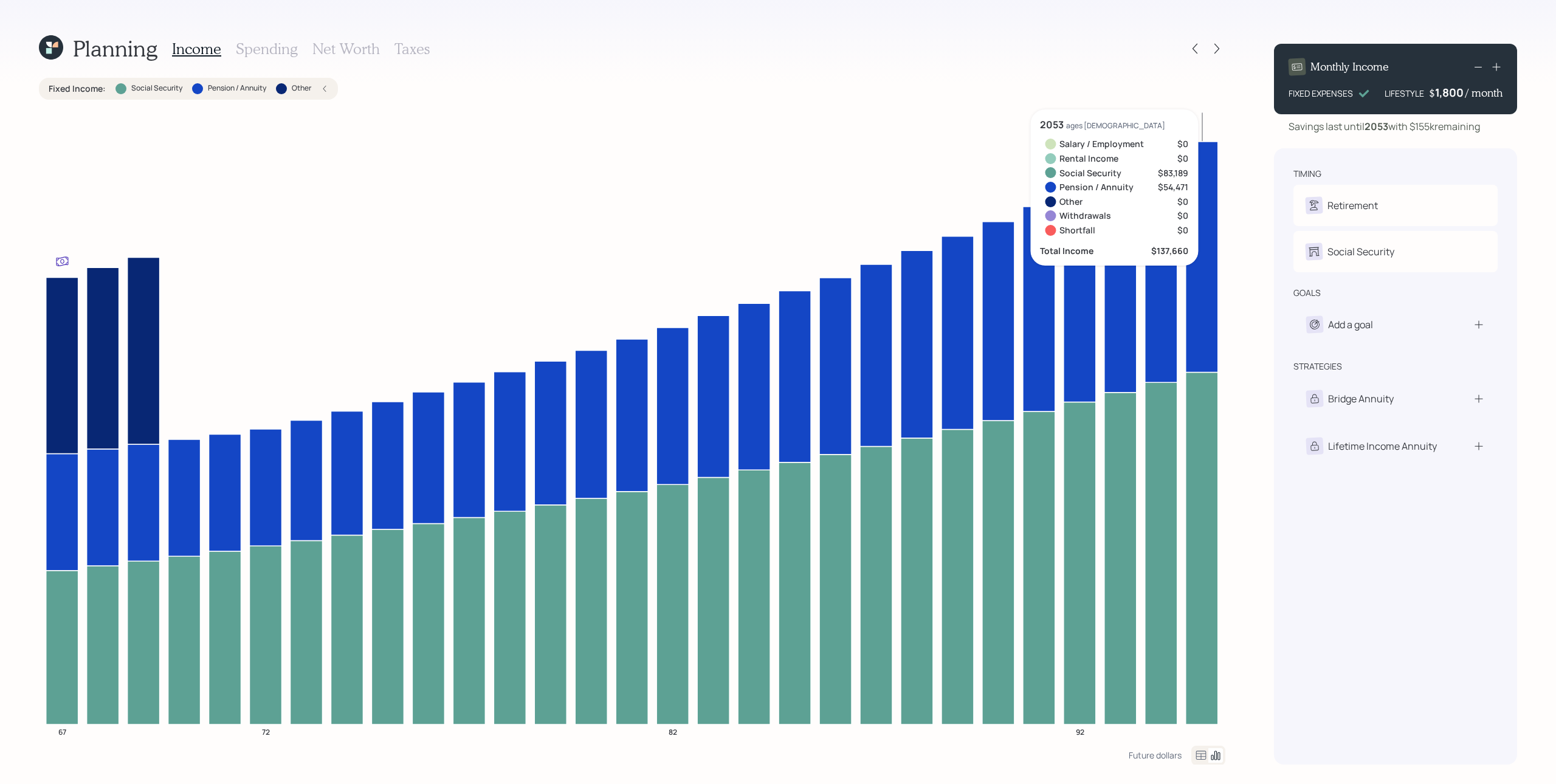
click at [1166, 471] on icon at bounding box center [1202, 548] width 32 height 352
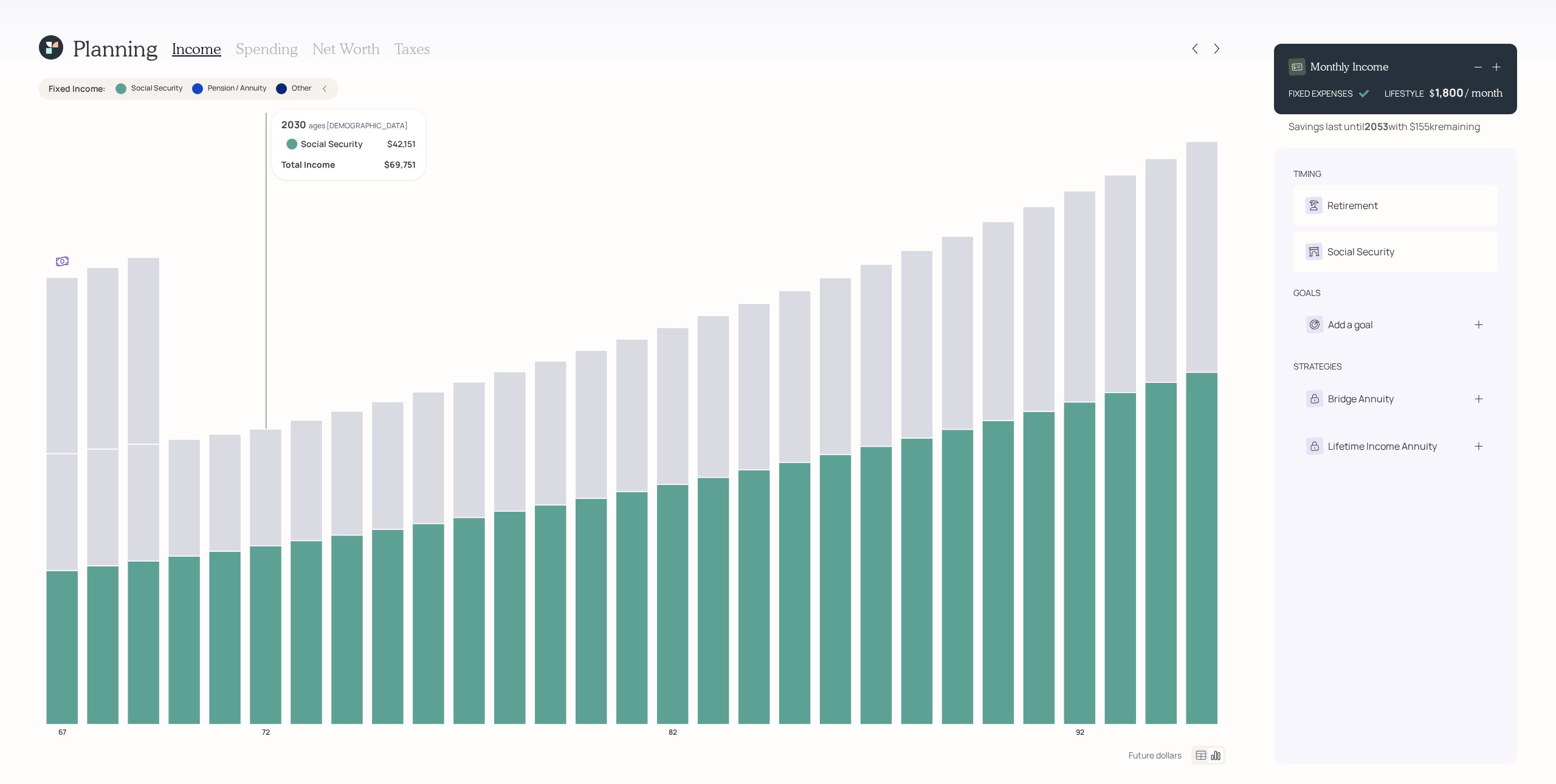
click at [269, 587] on icon at bounding box center [265, 635] width 32 height 179
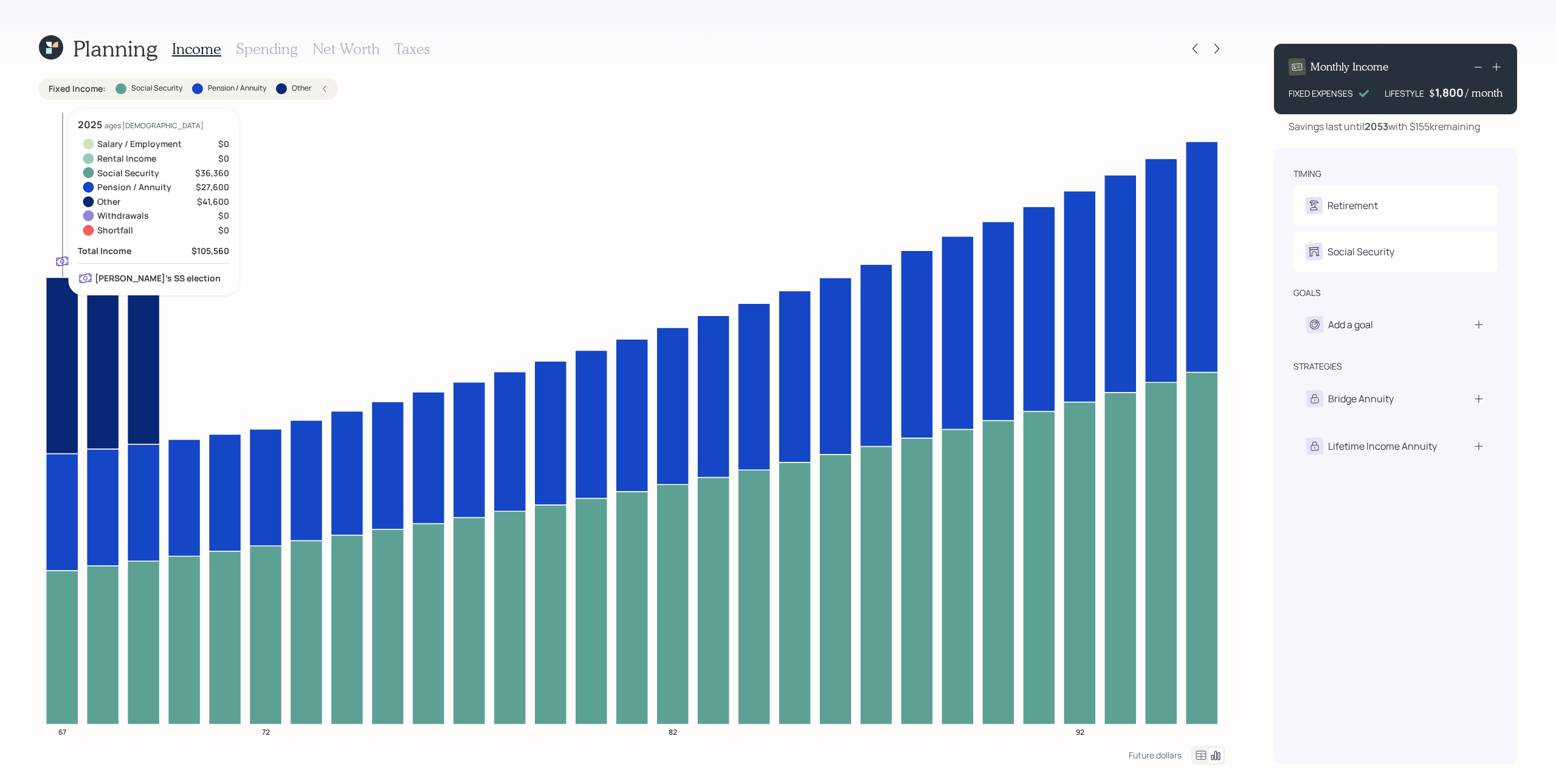
click at [70, 511] on icon at bounding box center [61, 511] width 32 height 117
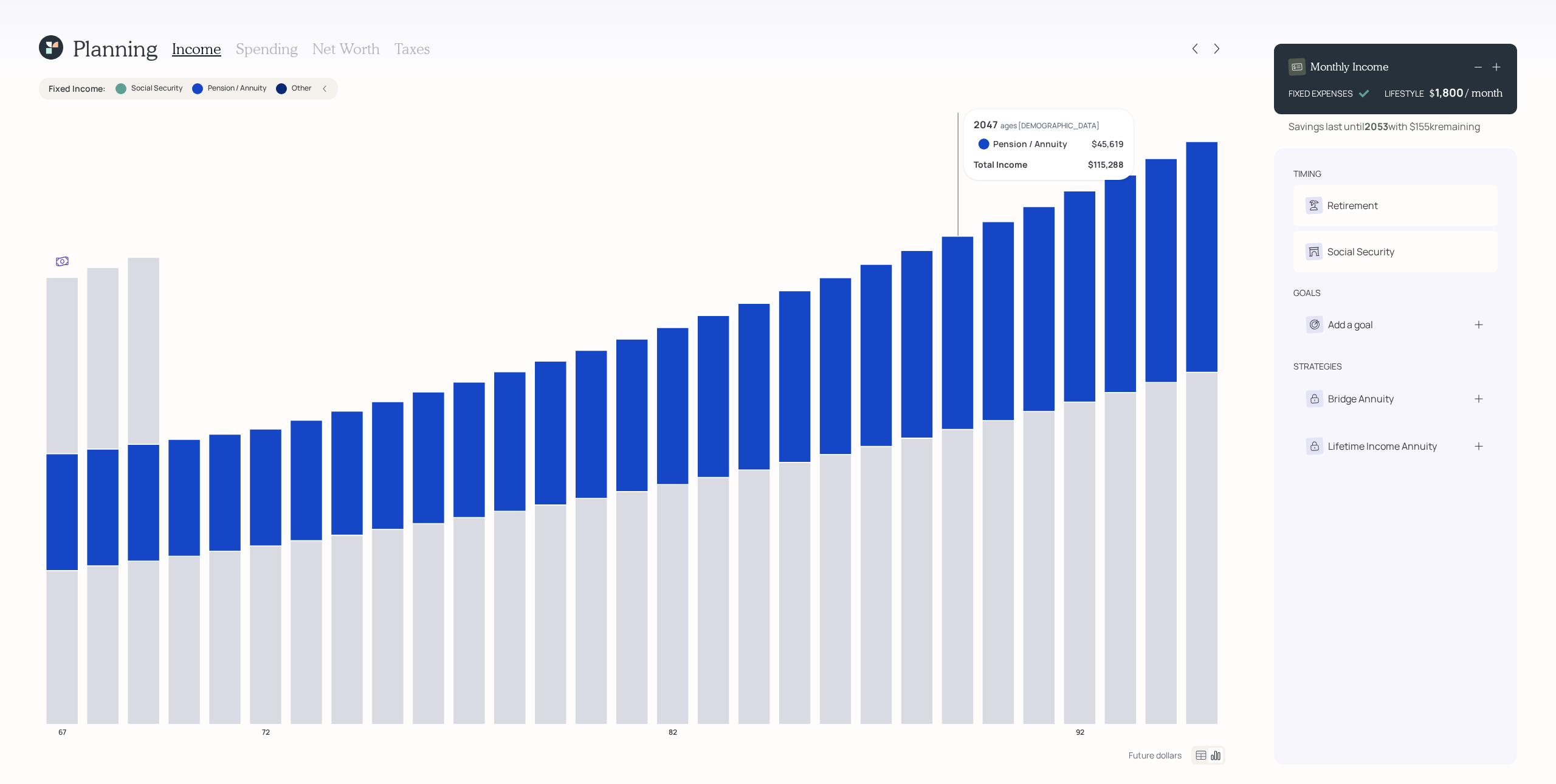
click at [969, 334] on icon at bounding box center [957, 332] width 32 height 193
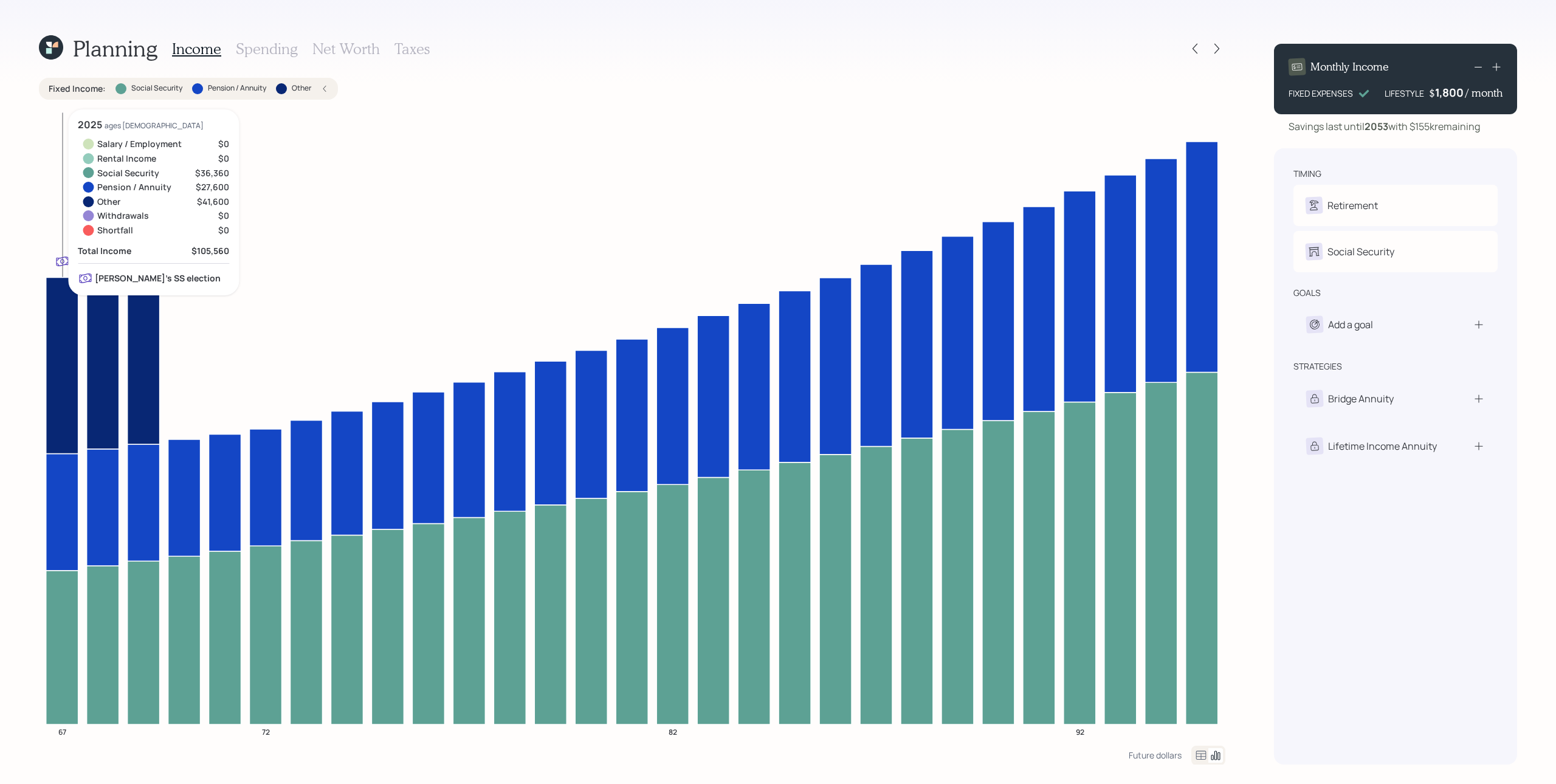
click at [64, 343] on icon at bounding box center [61, 365] width 32 height 176
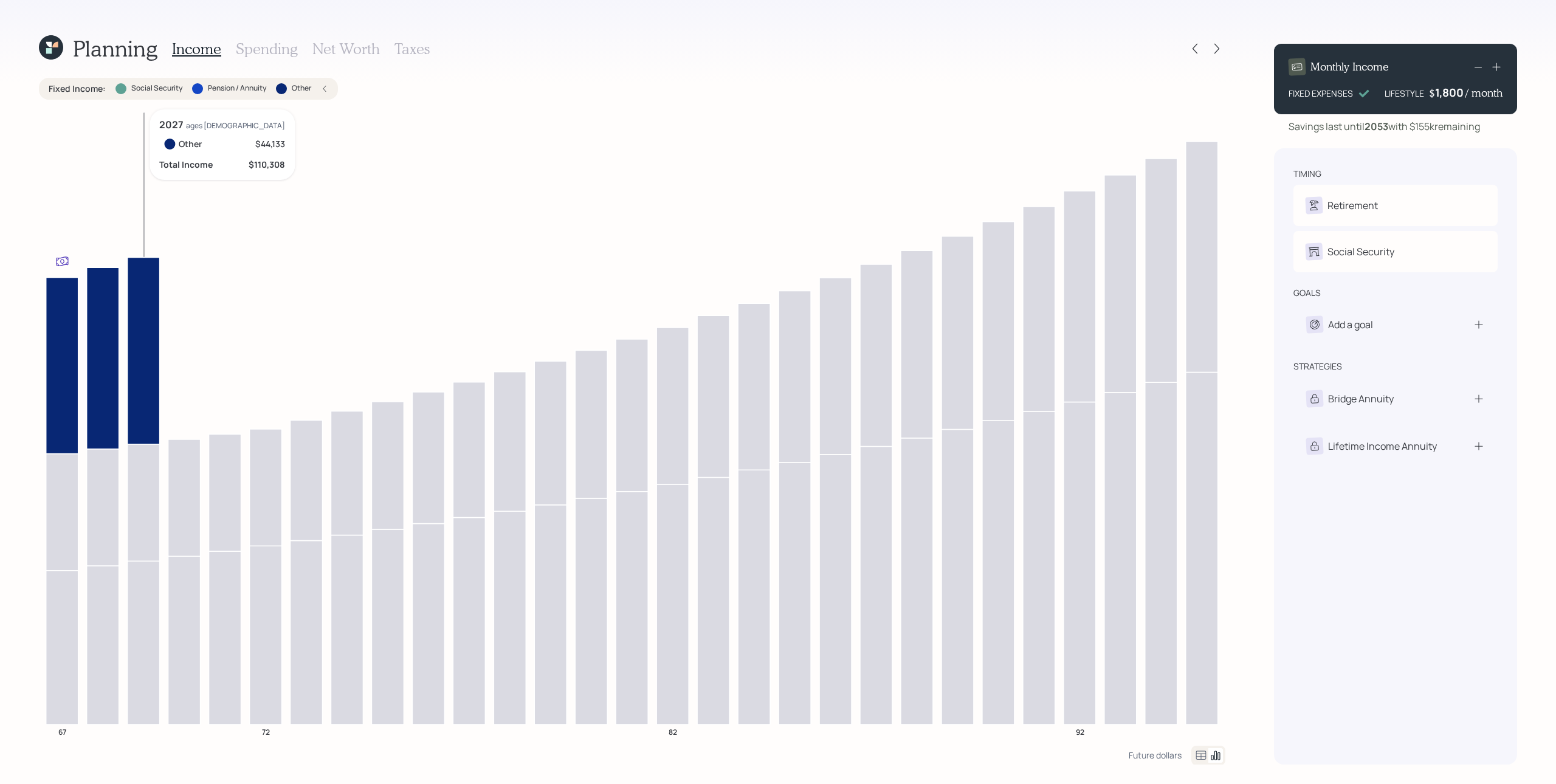
click at [141, 333] on icon at bounding box center [143, 351] width 32 height 187
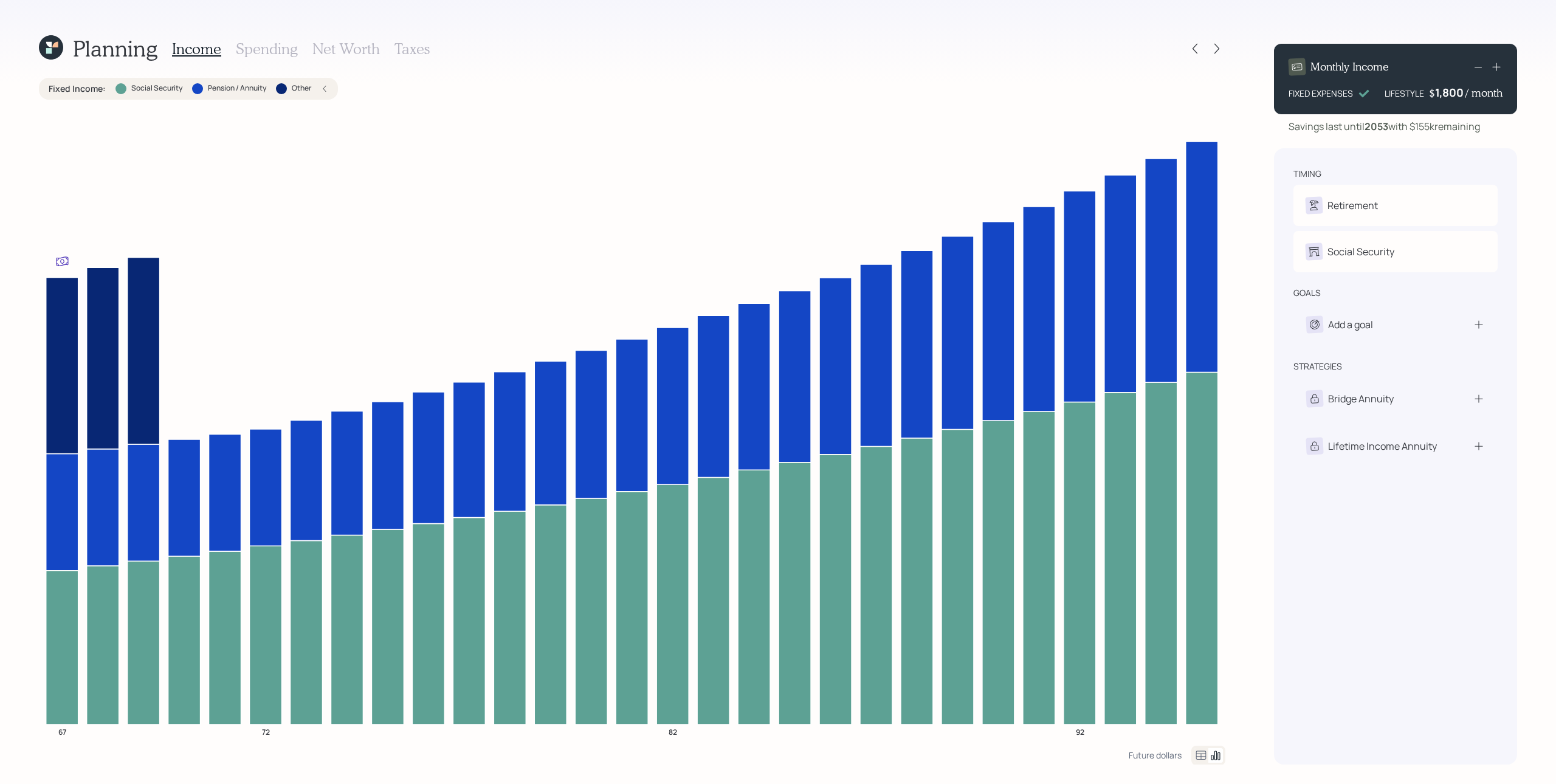
click at [278, 48] on h3 "Spending" at bounding box center [267, 48] width 62 height 17
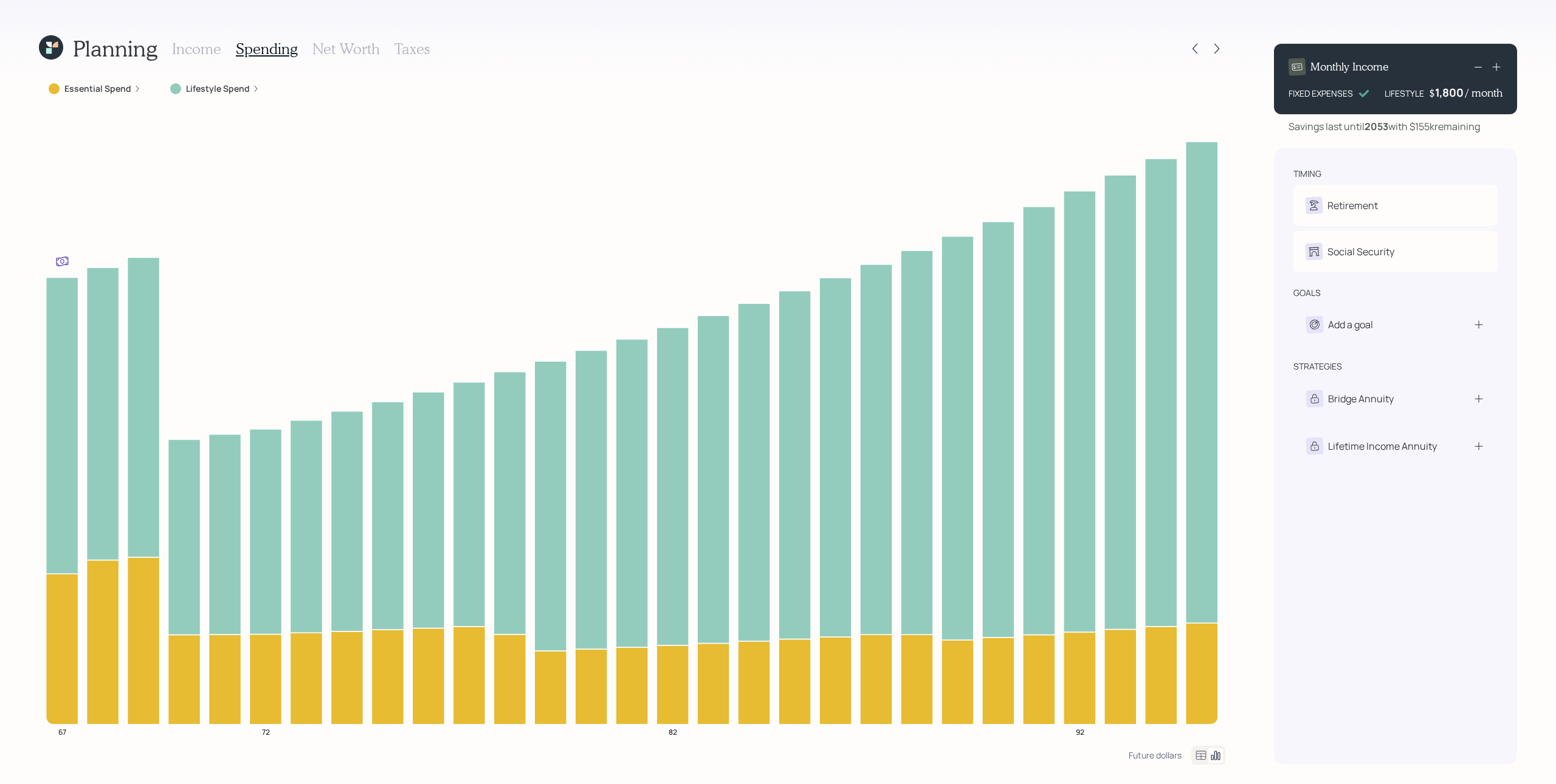
click at [118, 92] on label "Essential Spend" at bounding box center [98, 89] width 67 height 12
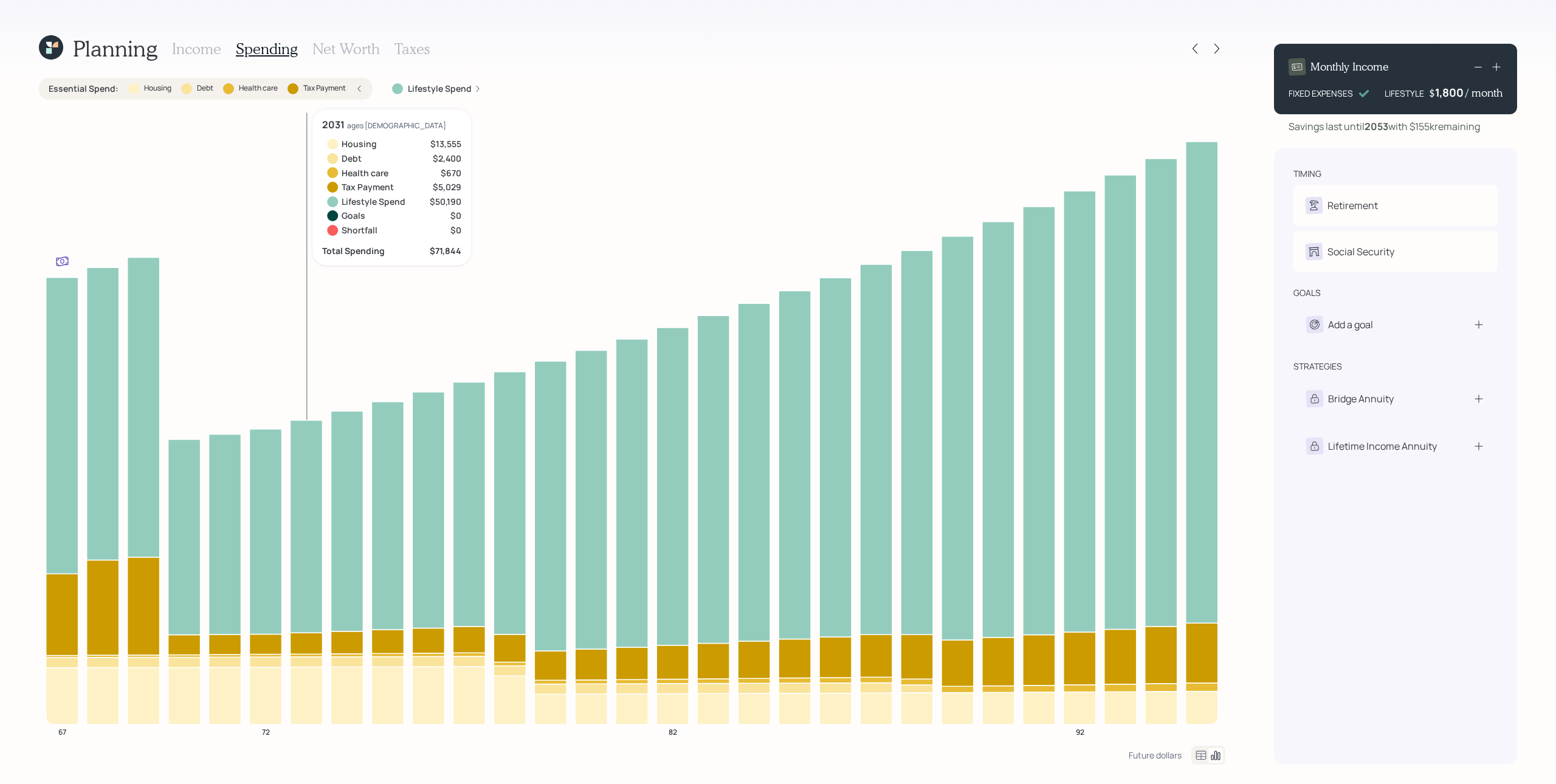
click at [298, 587] on icon at bounding box center [306, 643] width 32 height 22
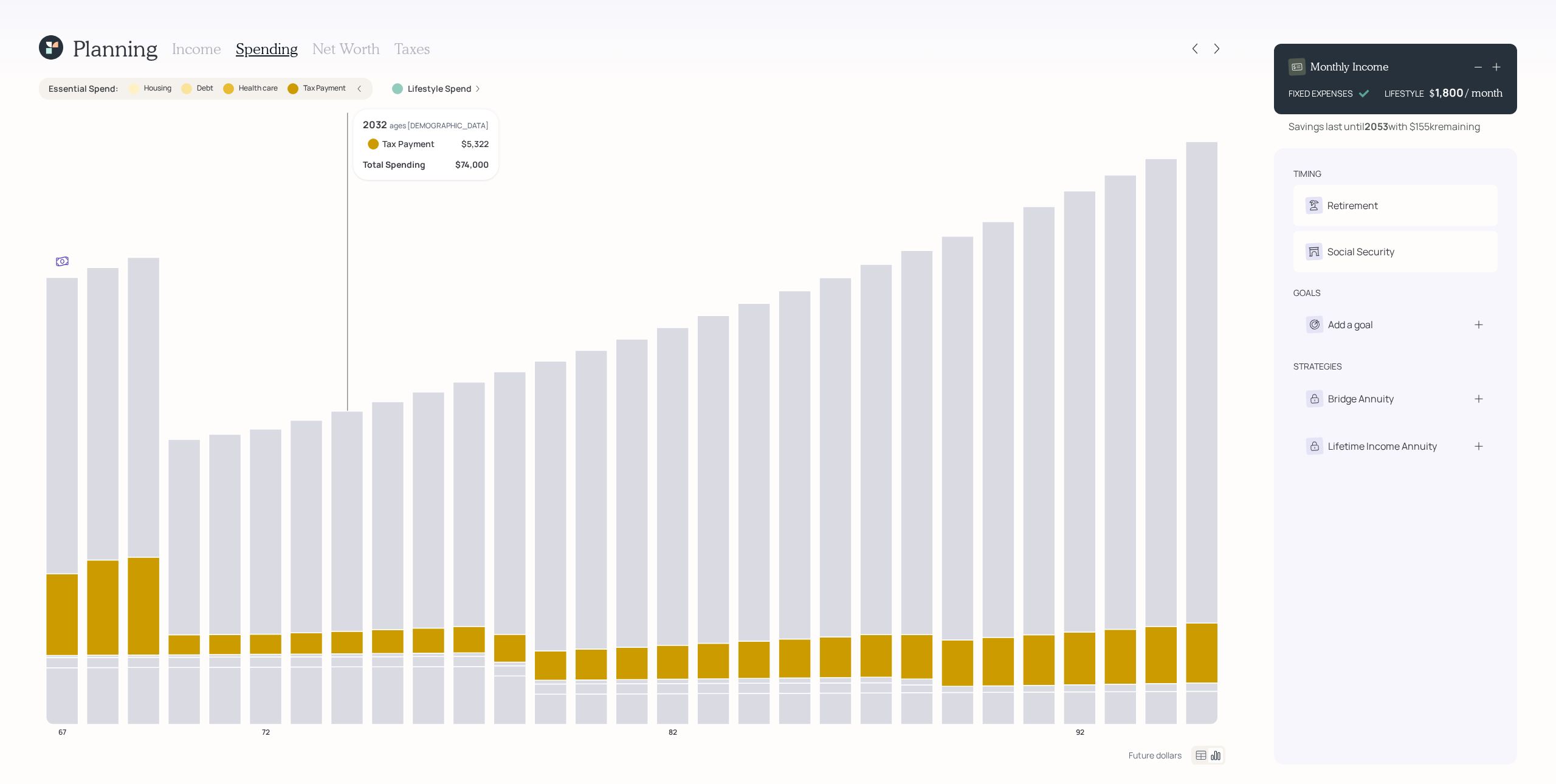
click at [352, 587] on icon at bounding box center [346, 642] width 32 height 22
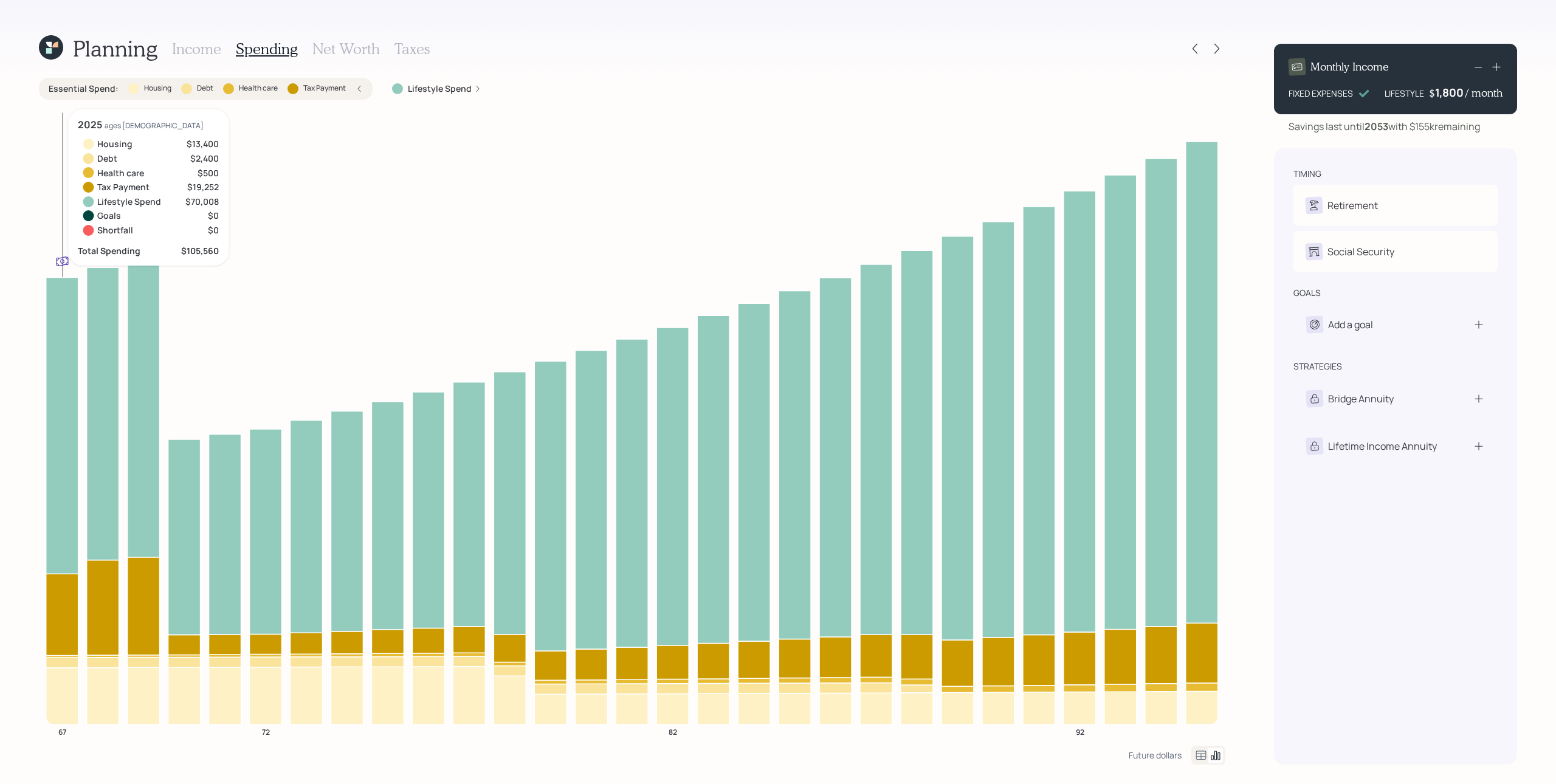
click at [67, 587] on icon at bounding box center [61, 695] width 32 height 56
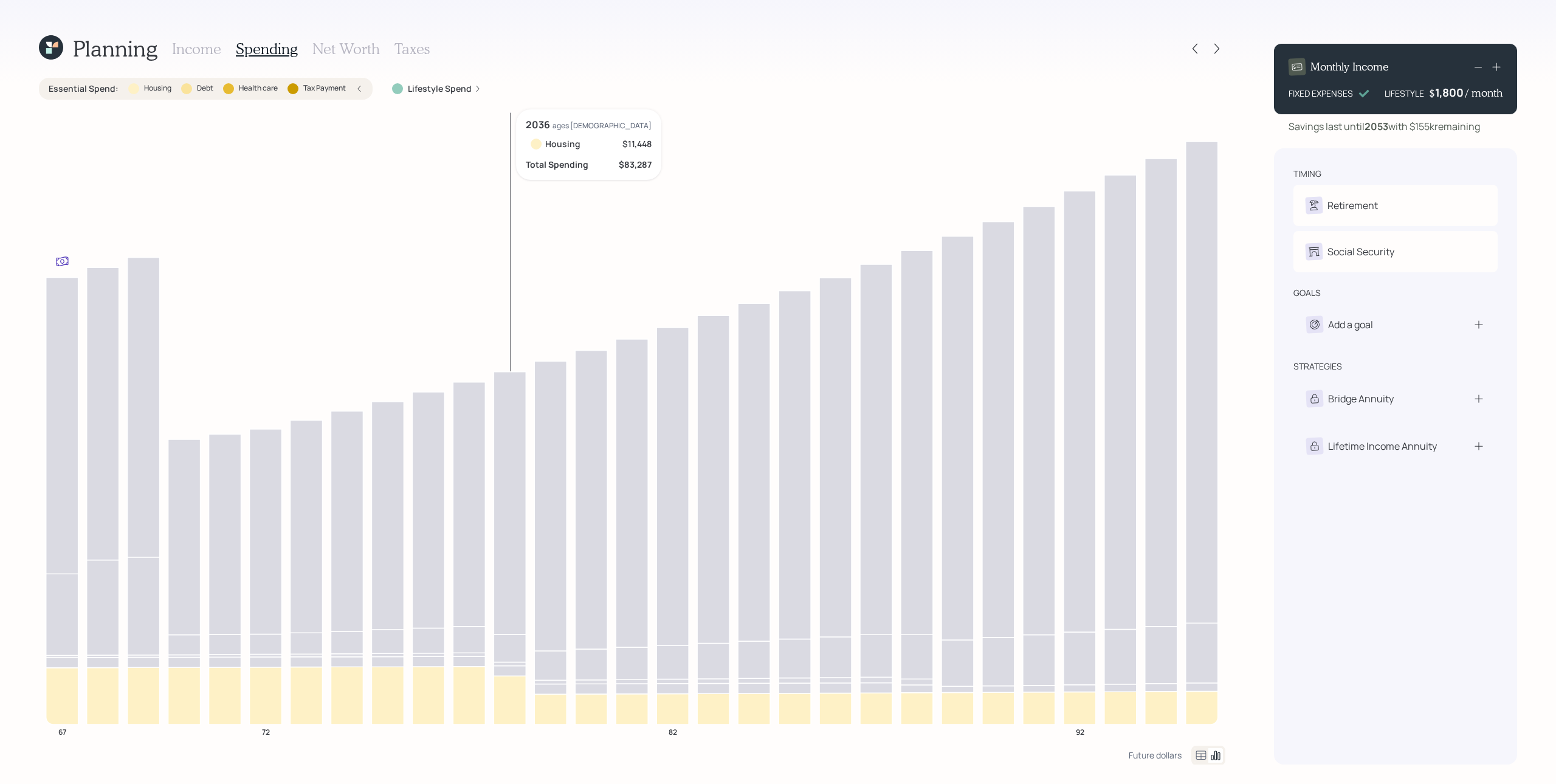
click at [495, 587] on icon at bounding box center [509, 699] width 32 height 48
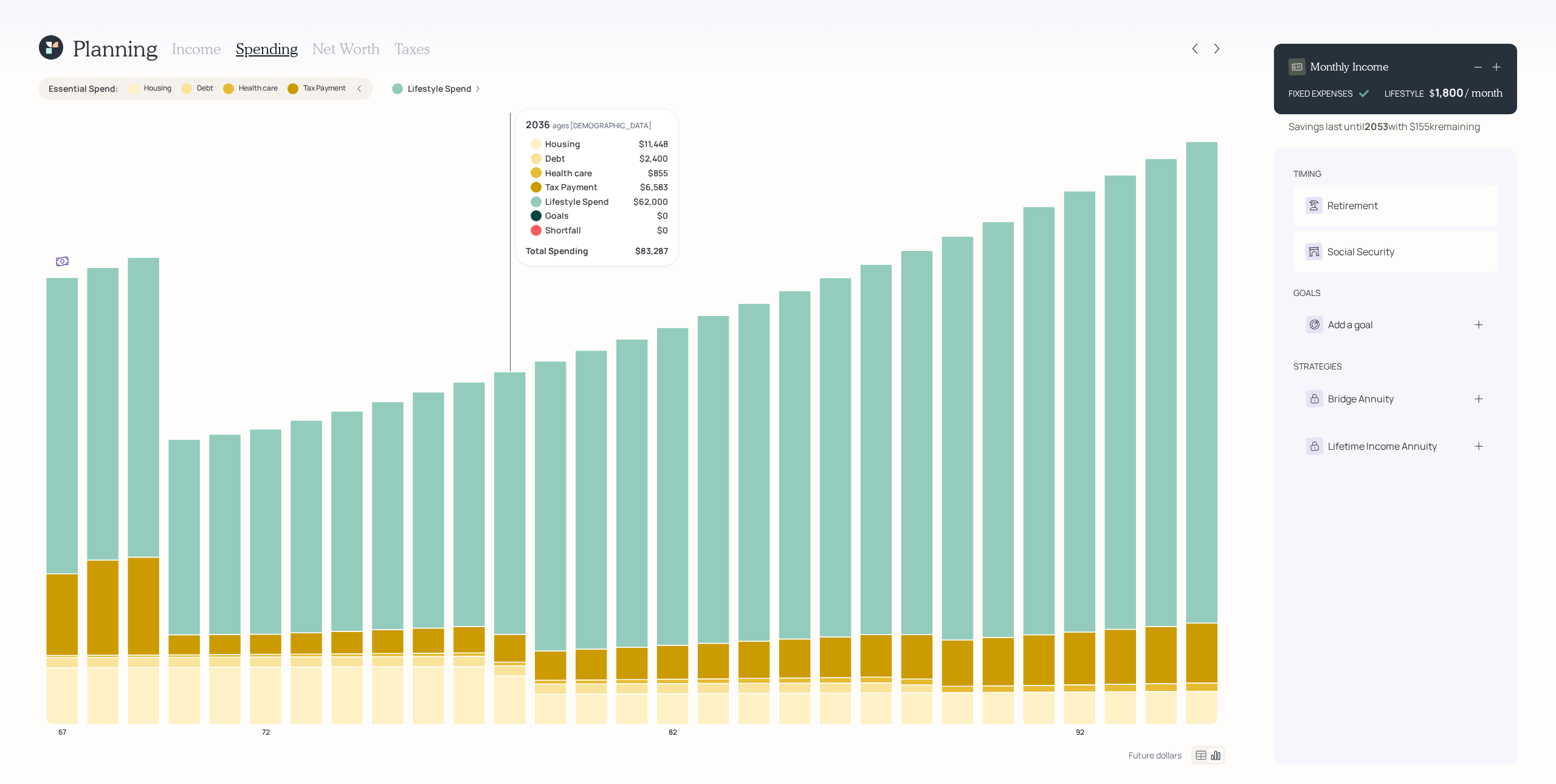
click at [505, 587] on icon at bounding box center [509, 671] width 32 height 10
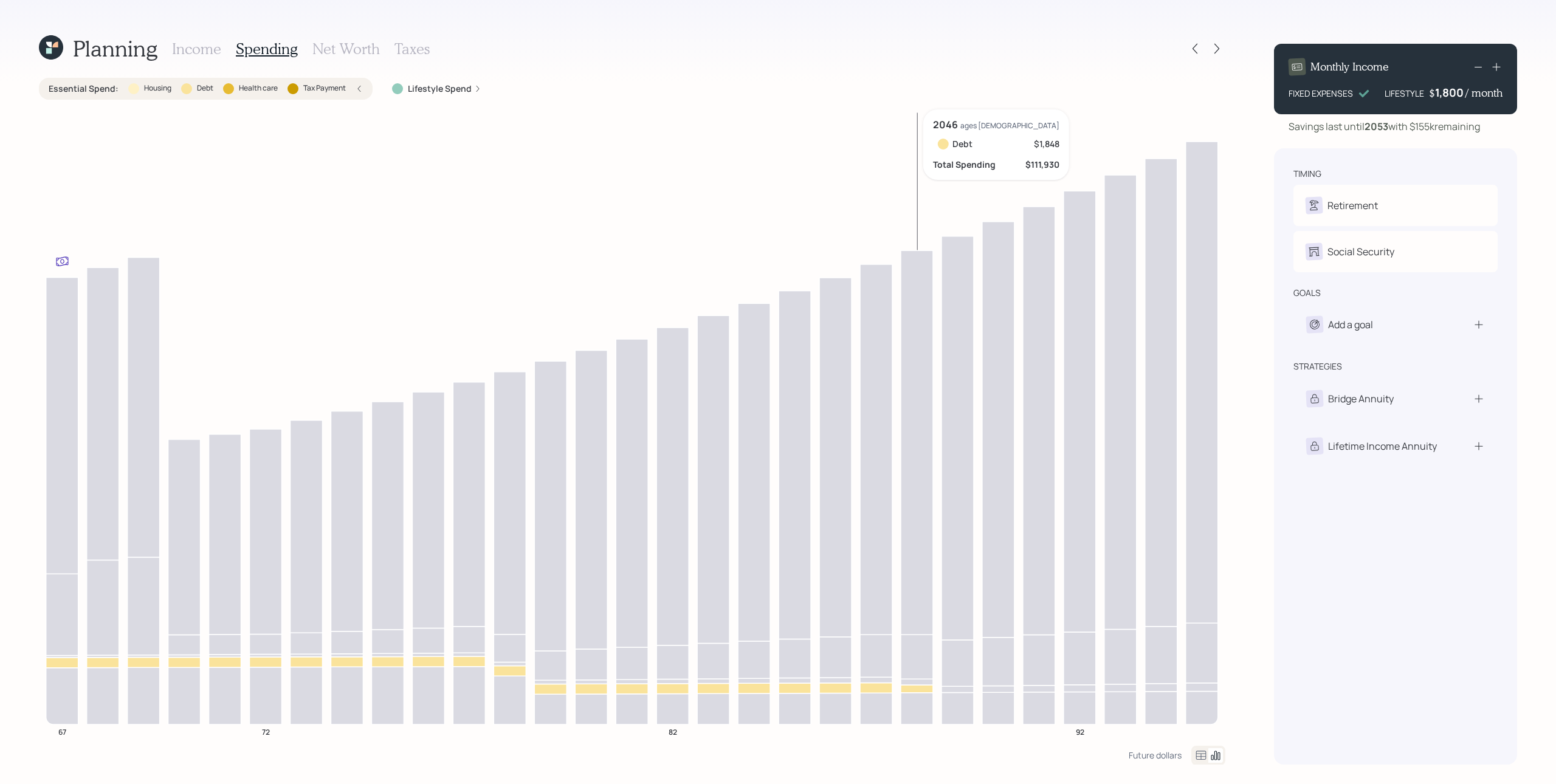
click at [930, 587] on icon at bounding box center [917, 688] width 32 height 8
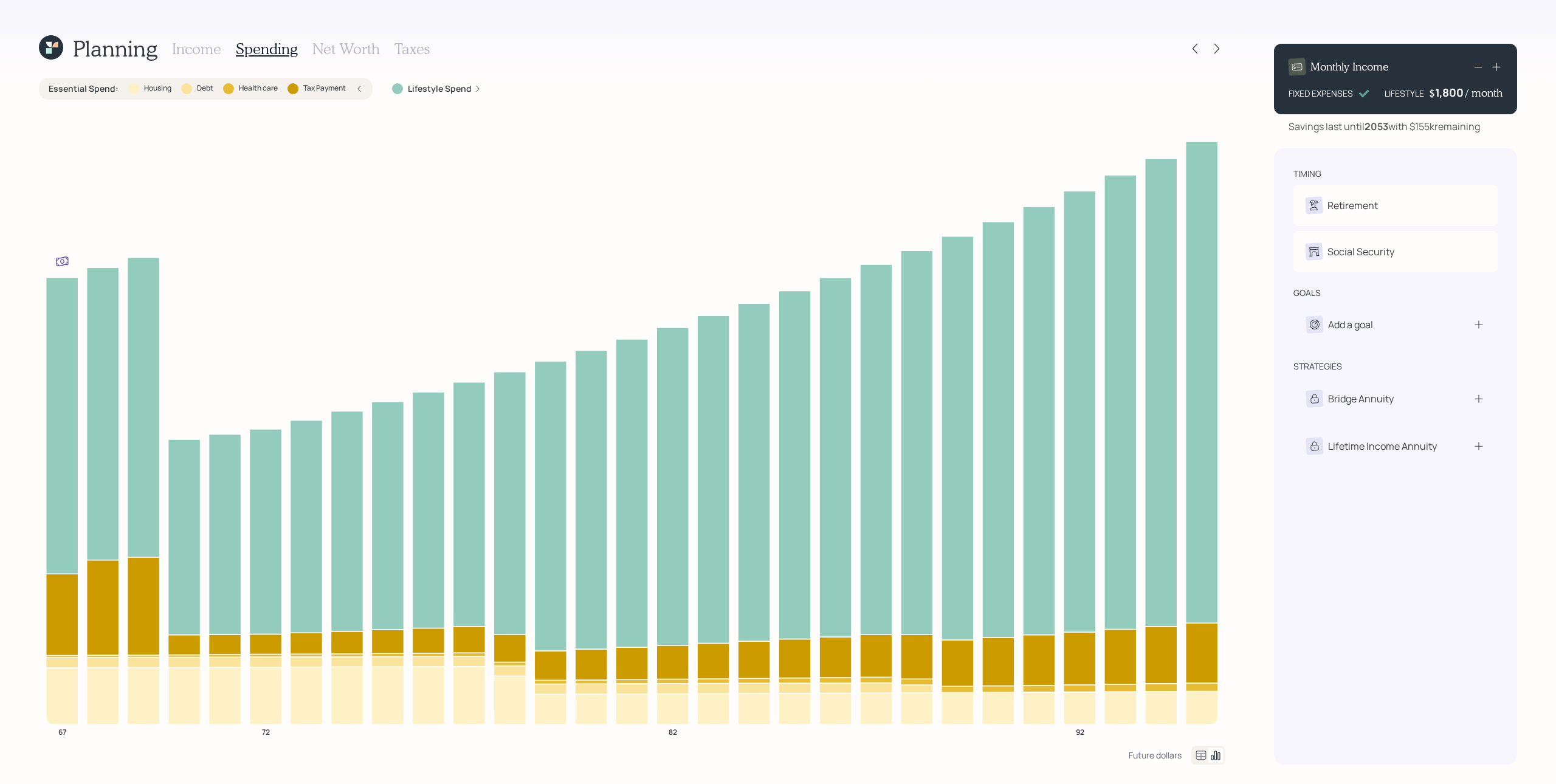
click at [359, 90] on icon at bounding box center [359, 89] width 7 height 7
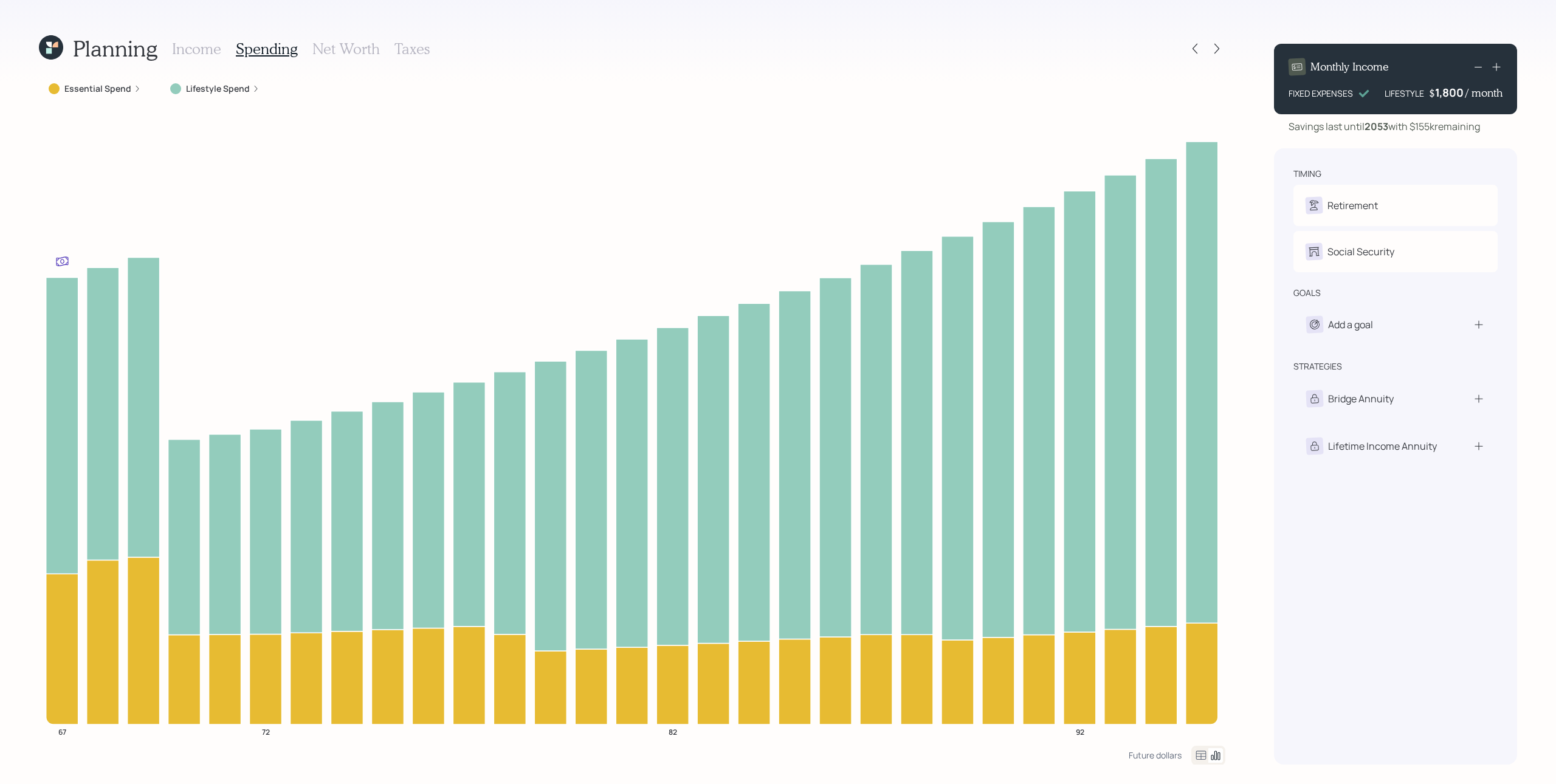
click at [238, 86] on label "Lifestyle Spend" at bounding box center [218, 89] width 64 height 12
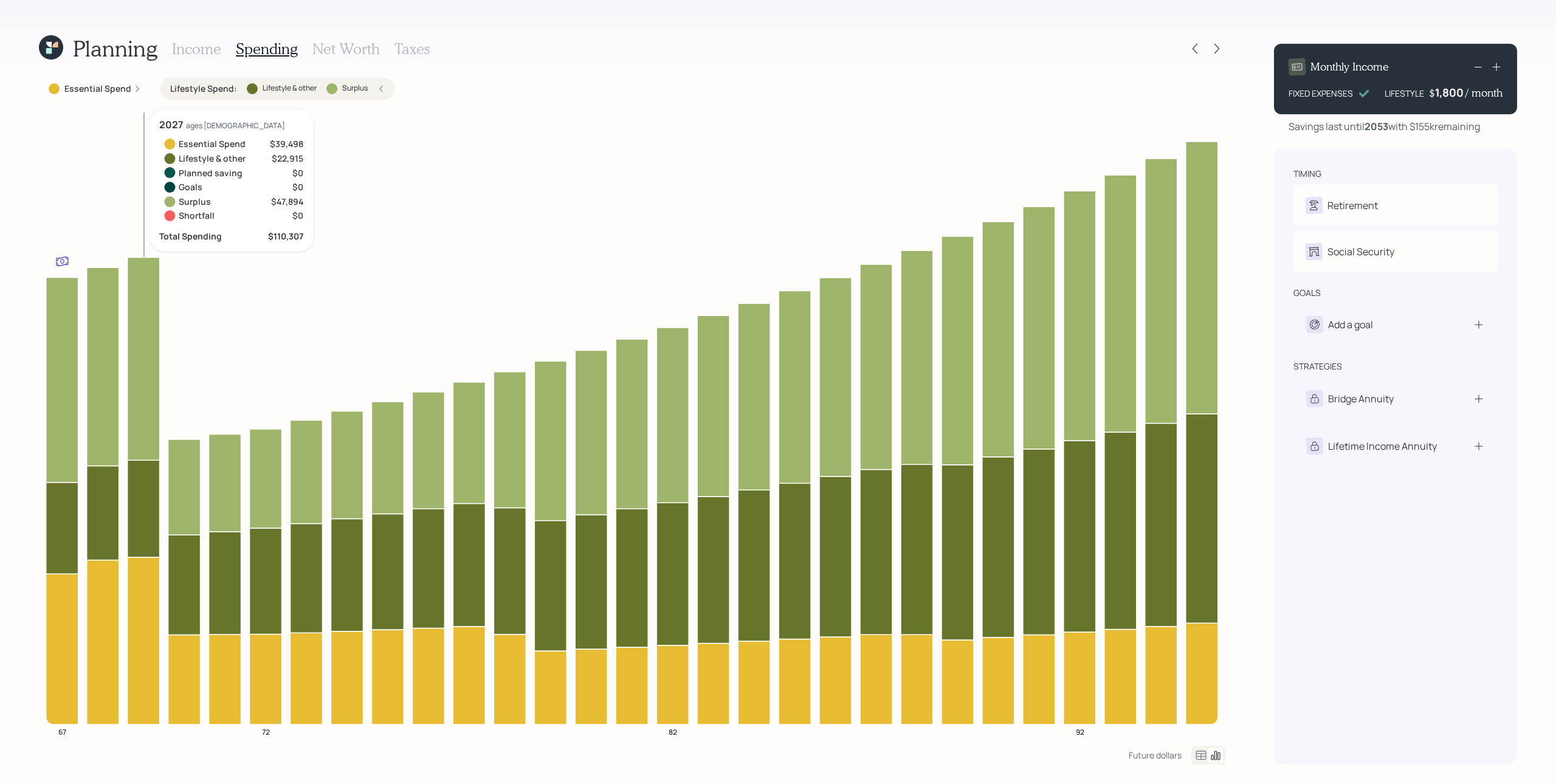
click at [130, 515] on icon at bounding box center [143, 509] width 32 height 98
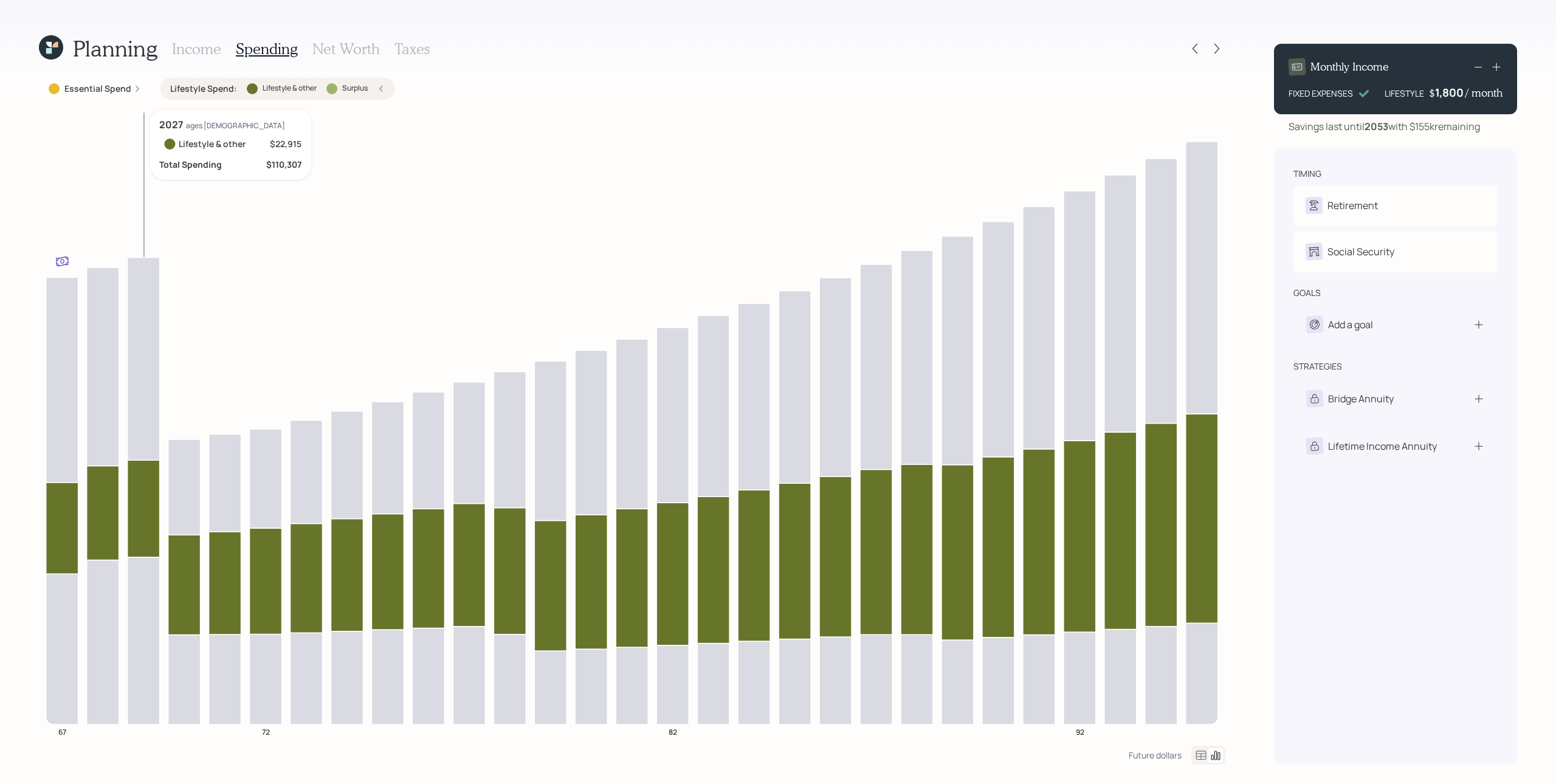
click at [130, 513] on icon at bounding box center [143, 509] width 32 height 98
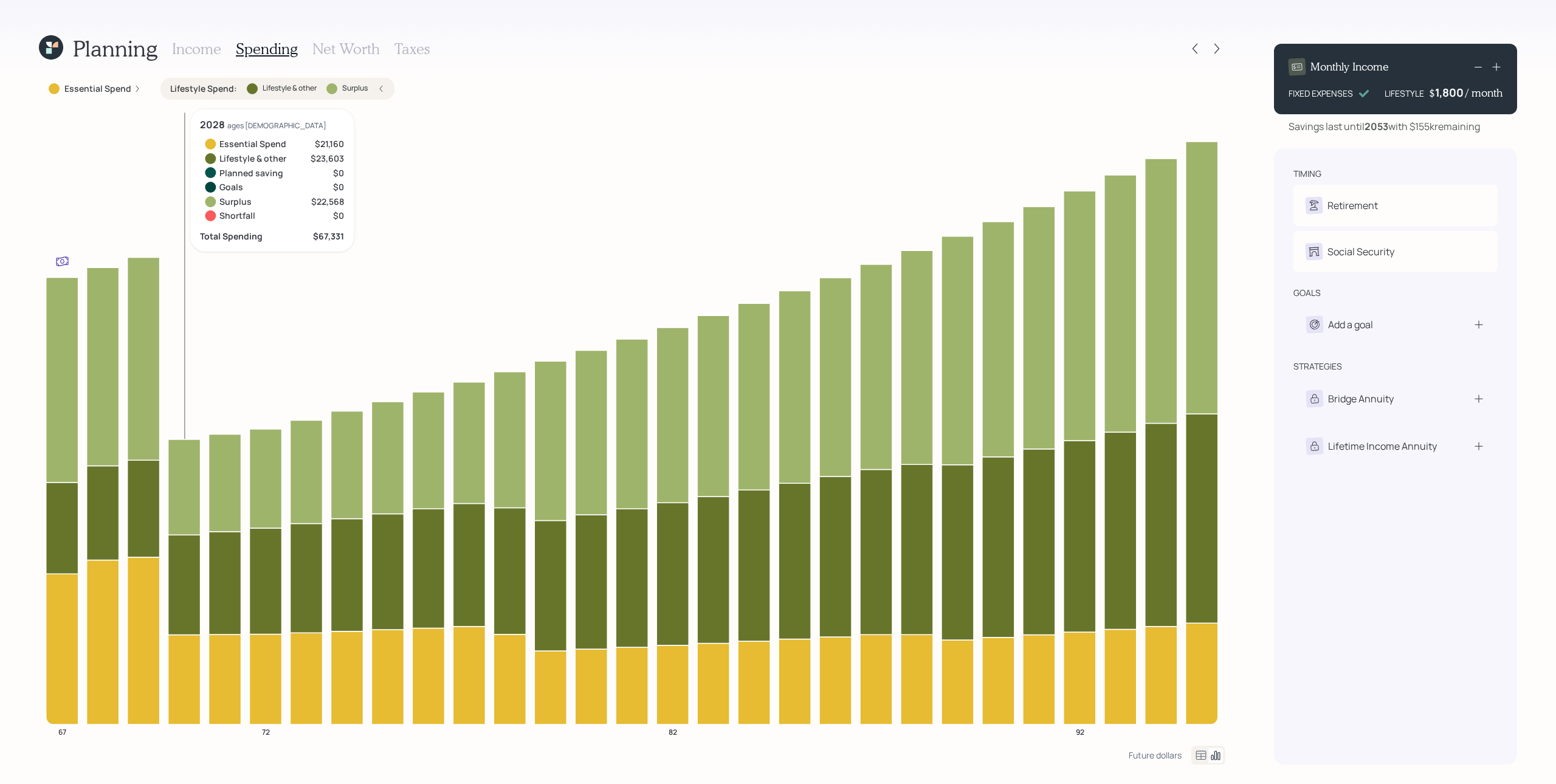
click at [187, 471] on icon at bounding box center [184, 487] width 32 height 95
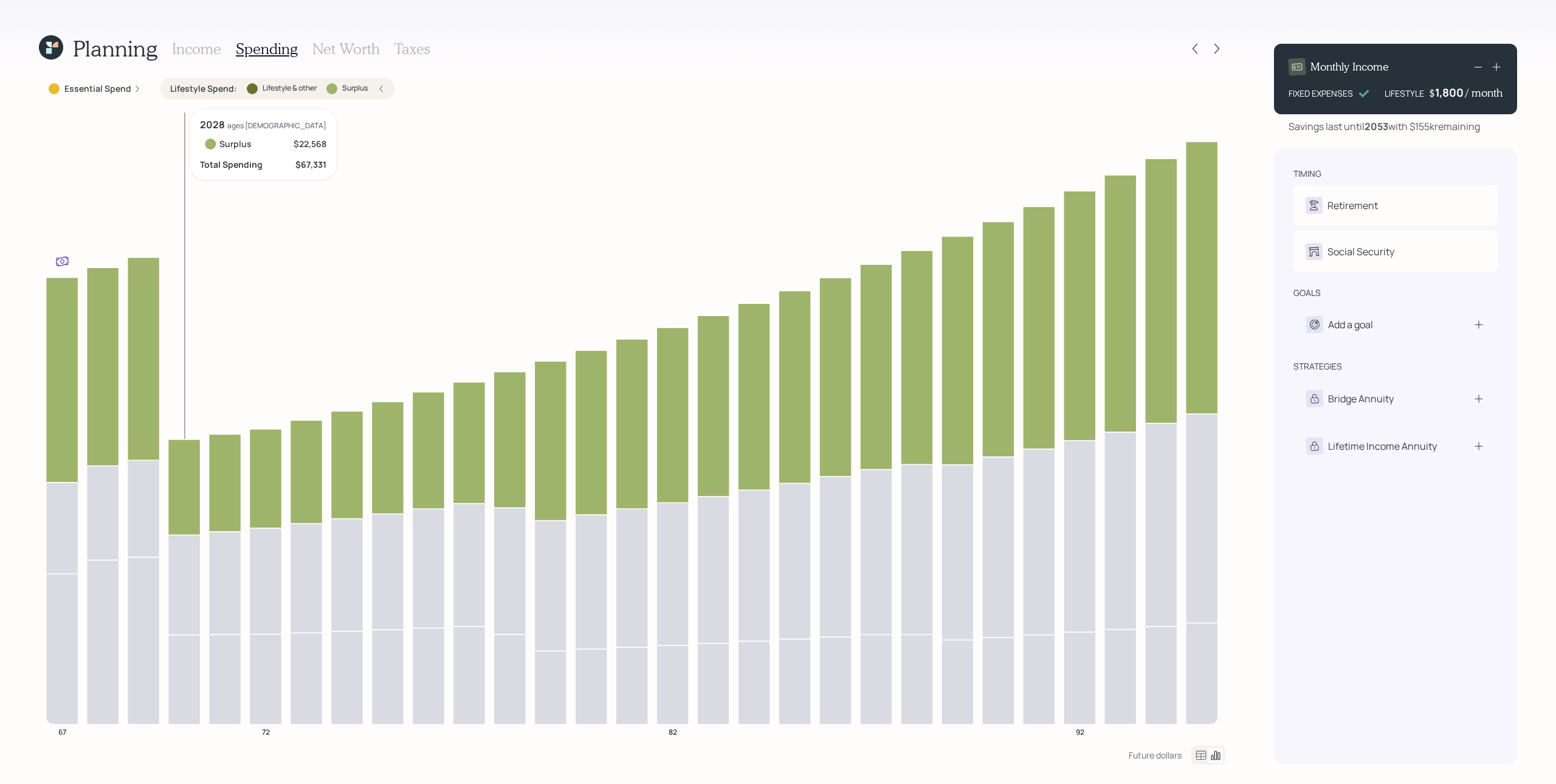
click at [185, 494] on icon at bounding box center [184, 487] width 32 height 95
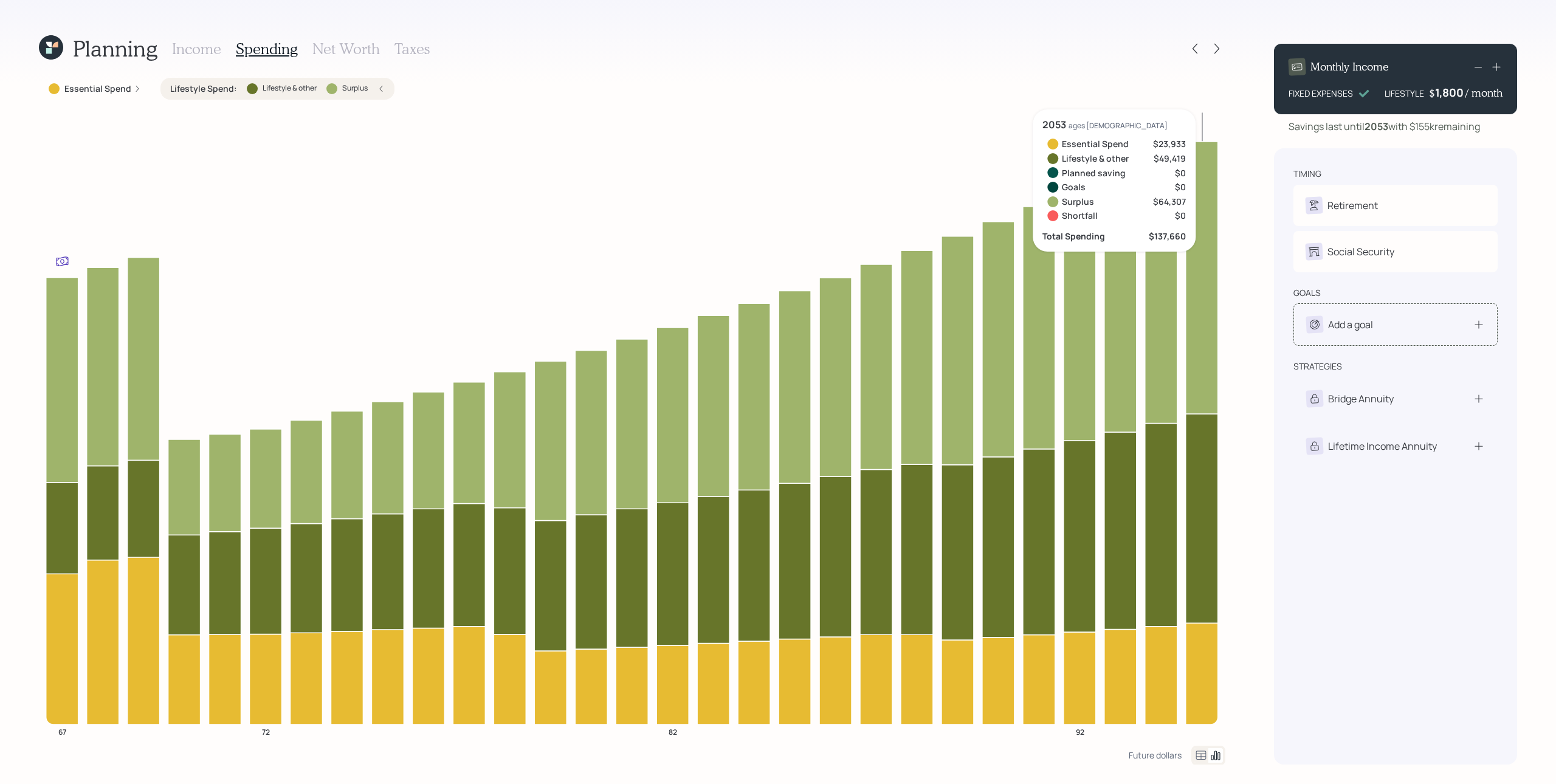
click at [1166, 326] on div "Add a goal" at bounding box center [1339, 325] width 67 height 17
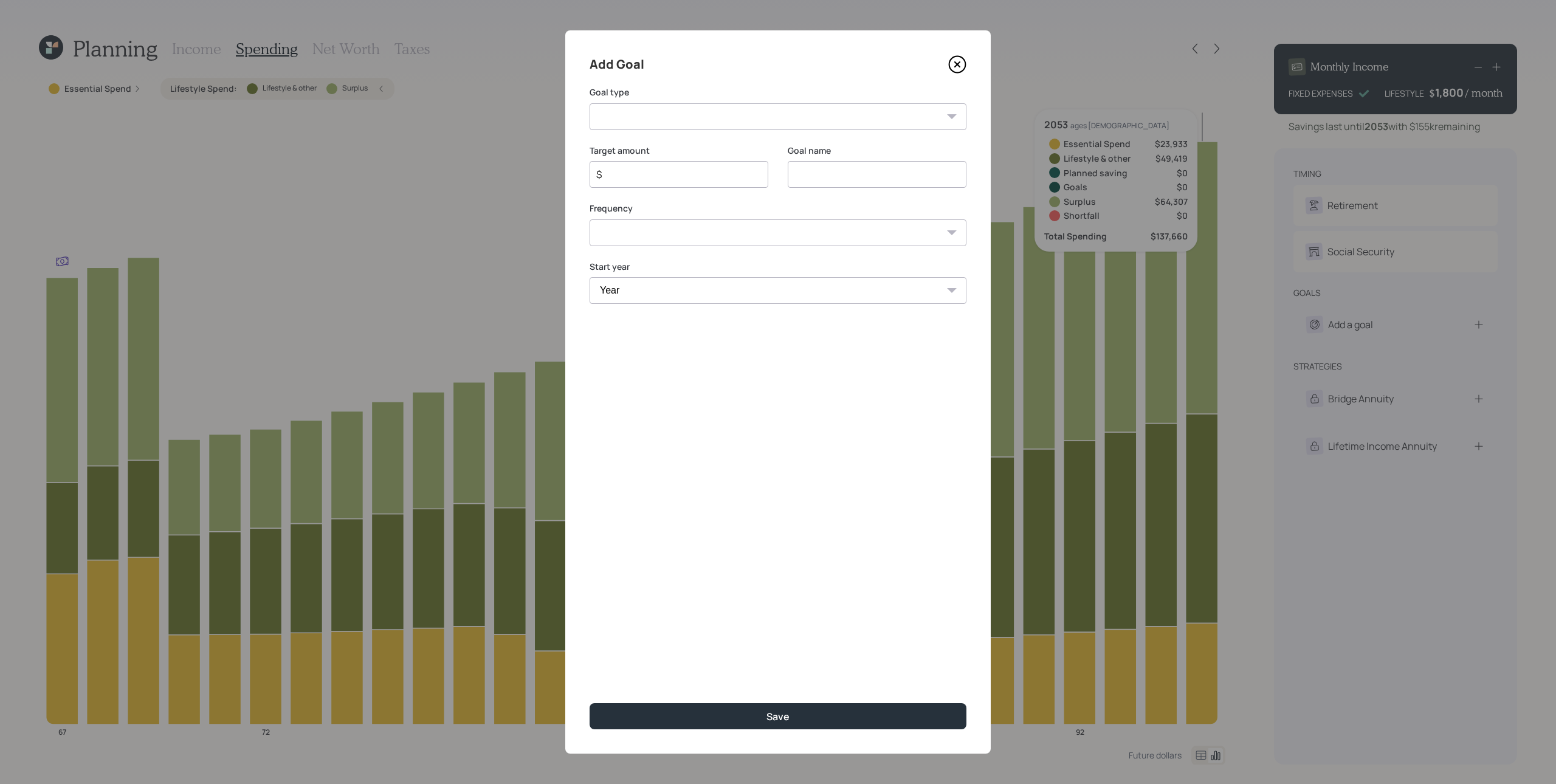
click at [689, 111] on select "Create an emergency fund Donate to charity Purchase a home Make a purchase Supp…" at bounding box center [778, 117] width 377 height 27
select select "vacation"
click at [590, 104] on select "Create an emergency fund Donate to charity Purchase a home Make a purchase Supp…" at bounding box center [778, 117] width 377 height 27
type input "Plan for travel"
click at [829, 147] on label "Goal name" at bounding box center [877, 150] width 179 height 12
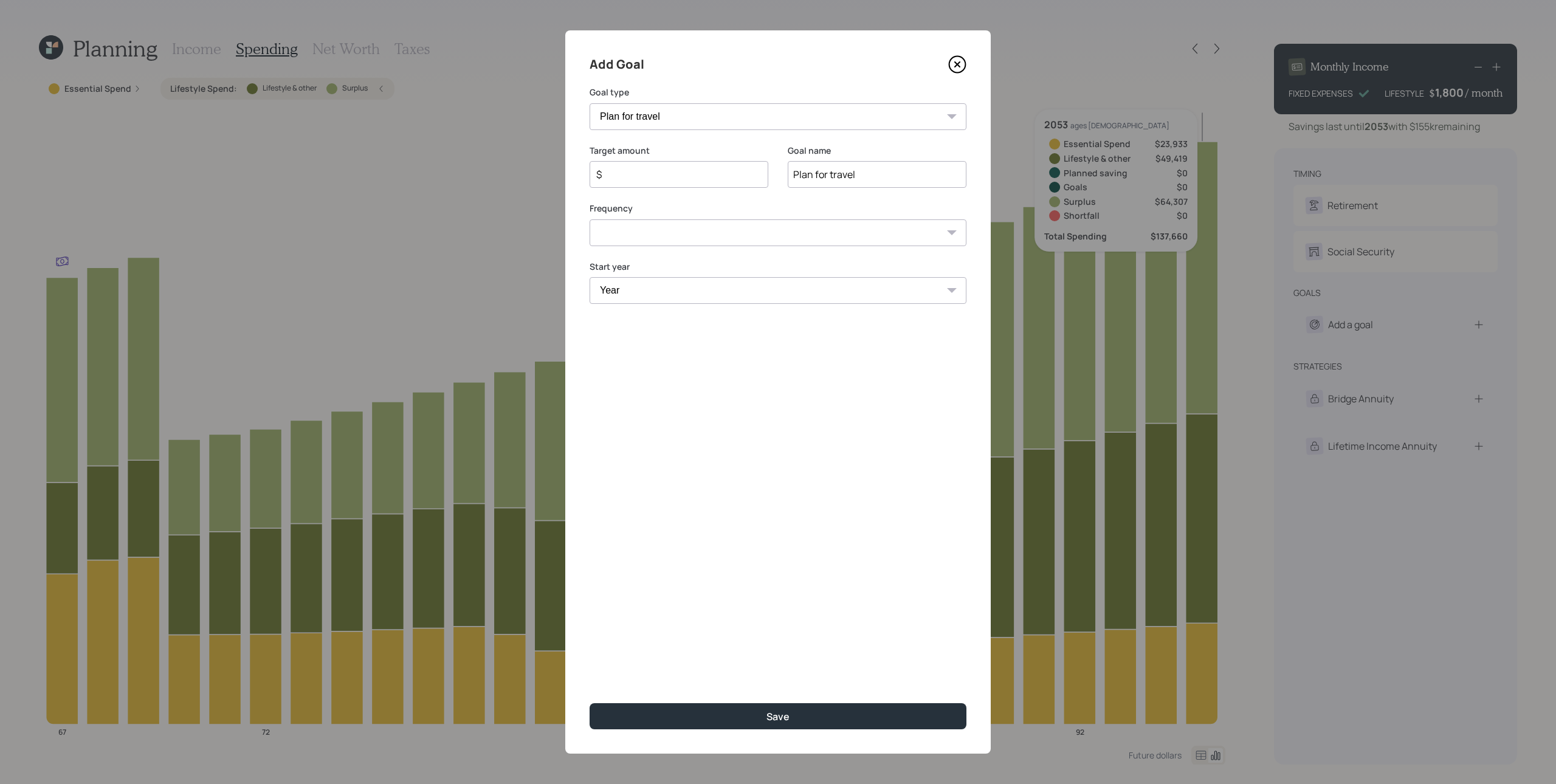
click at [647, 175] on input "$" at bounding box center [674, 174] width 158 height 15
click at [647, 176] on input "$" at bounding box center [674, 174] width 158 height 15
type input "$ 20,000"
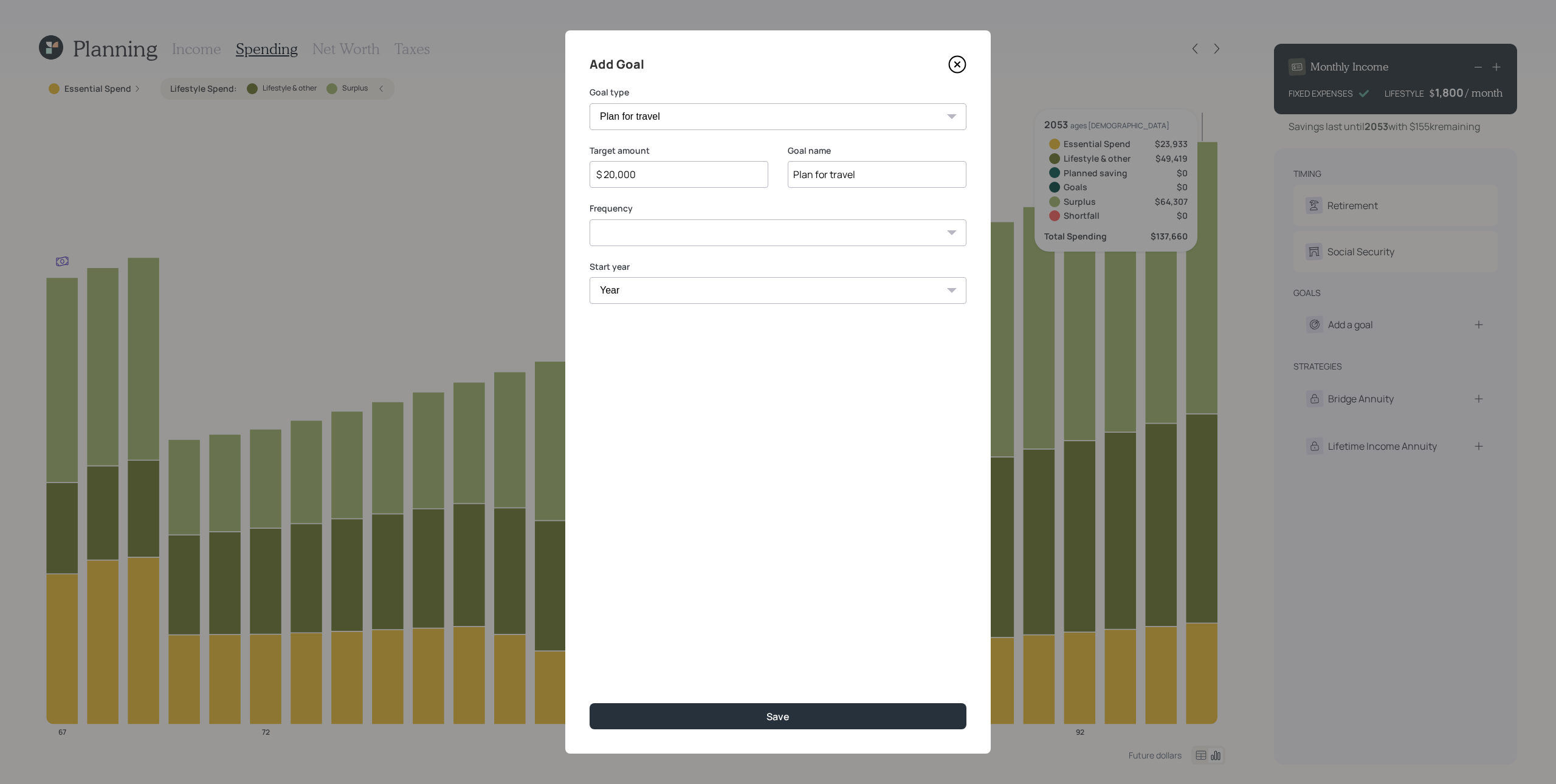
click at [861, 174] on input "Plan for travel" at bounding box center [877, 174] width 179 height 27
type input "[GEOGRAPHIC_DATA]"
click at [748, 223] on select "One time Every 1 year Every 2 years Every 3 years Every 4 years Every 5 years E…" at bounding box center [778, 232] width 377 height 27
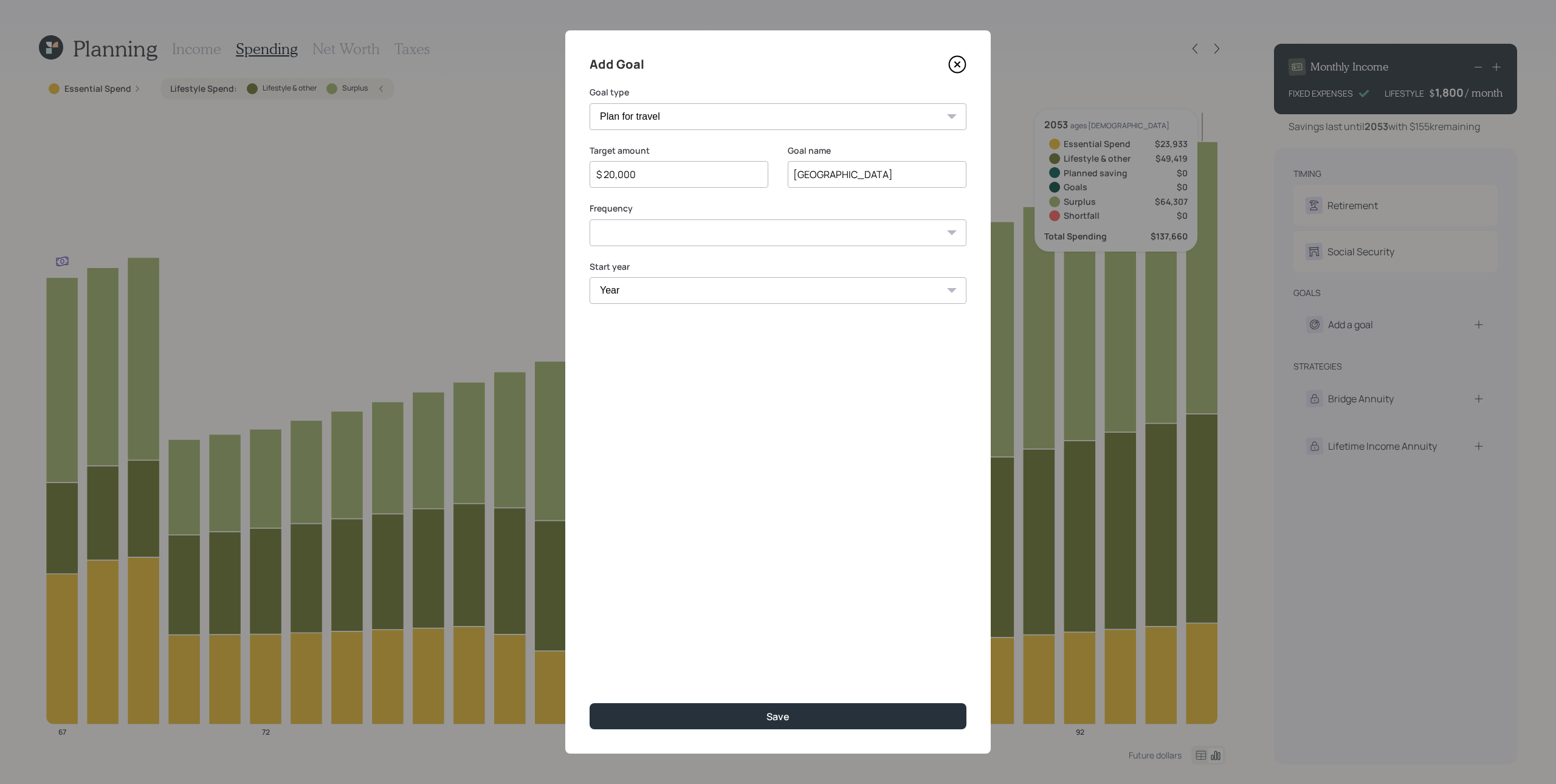
select select "0"
click at [590, 219] on select "One time Every 1 year Every 2 years Every 3 years Every 4 years Every 5 years E…" at bounding box center [778, 232] width 377 height 27
click at [651, 298] on select "Year [DATE] 2026 2027 2028 2029 2030 2031 2032 2033 2034 2035 2036 2037 2038 20…" at bounding box center [778, 290] width 377 height 27
select select "2026"
click at [590, 277] on select "Year [DATE] 2026 2027 2028 2029 2030 2031 2032 2033 2034 2035 2036 2037 2038 20…" at bounding box center [778, 290] width 377 height 27
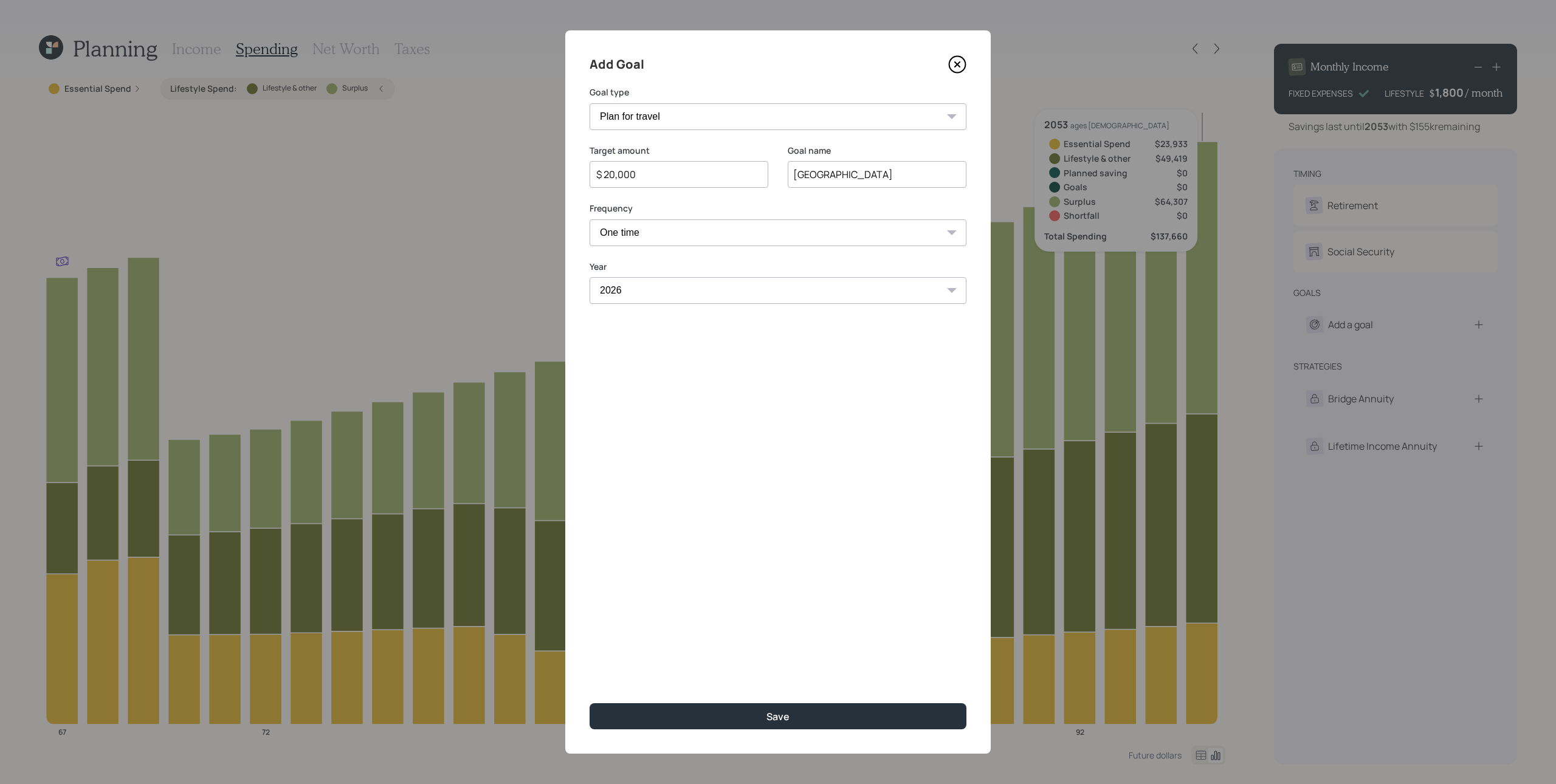
click at [708, 452] on div "Add Goal Goal type Create an emergency fund Donate to charity Purchase a home M…" at bounding box center [778, 391] width 426 height 723
click at [727, 587] on button "Save" at bounding box center [778, 716] width 377 height 26
type input "$"
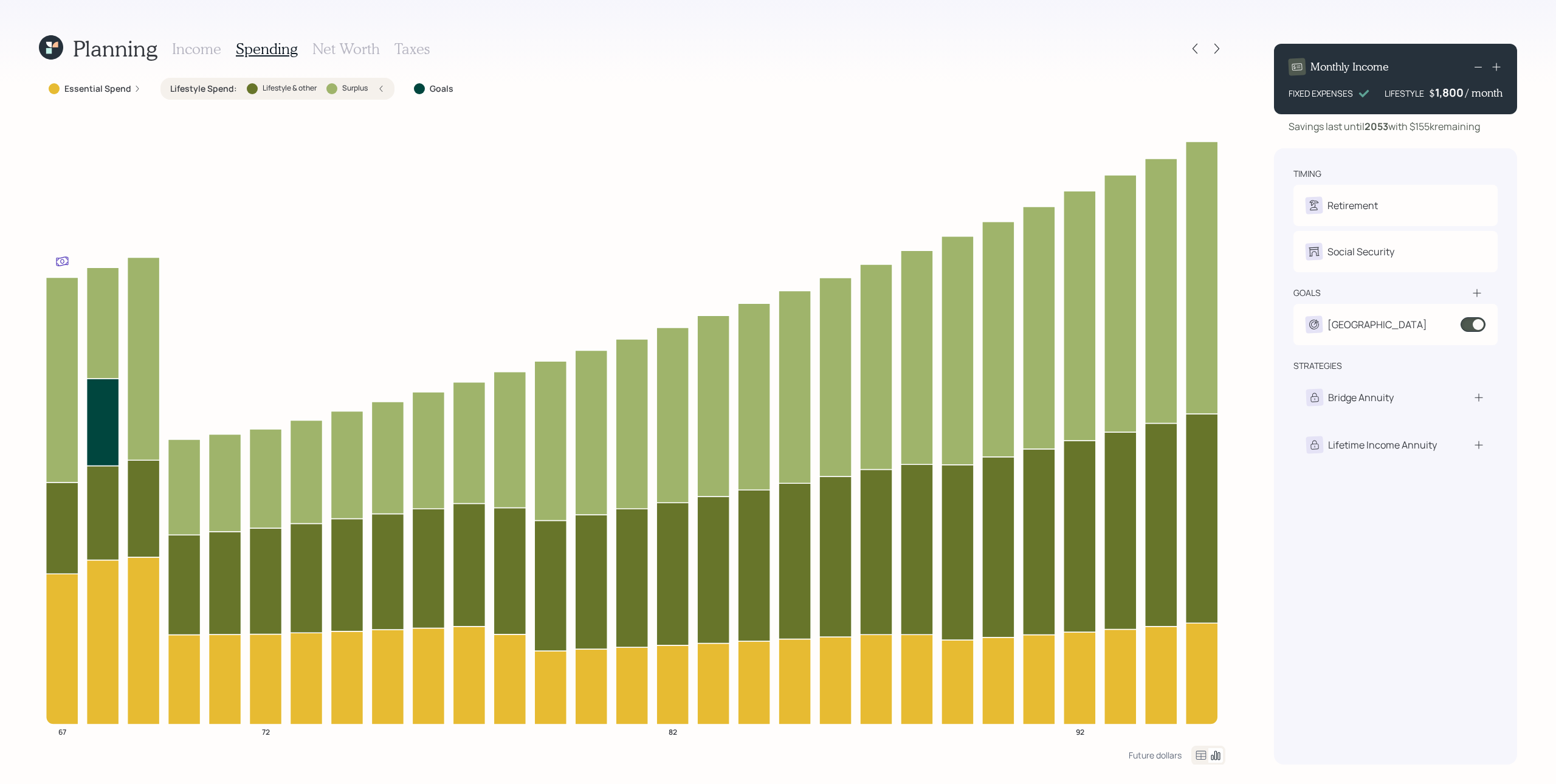
click at [1166, 290] on icon at bounding box center [1477, 293] width 12 height 12
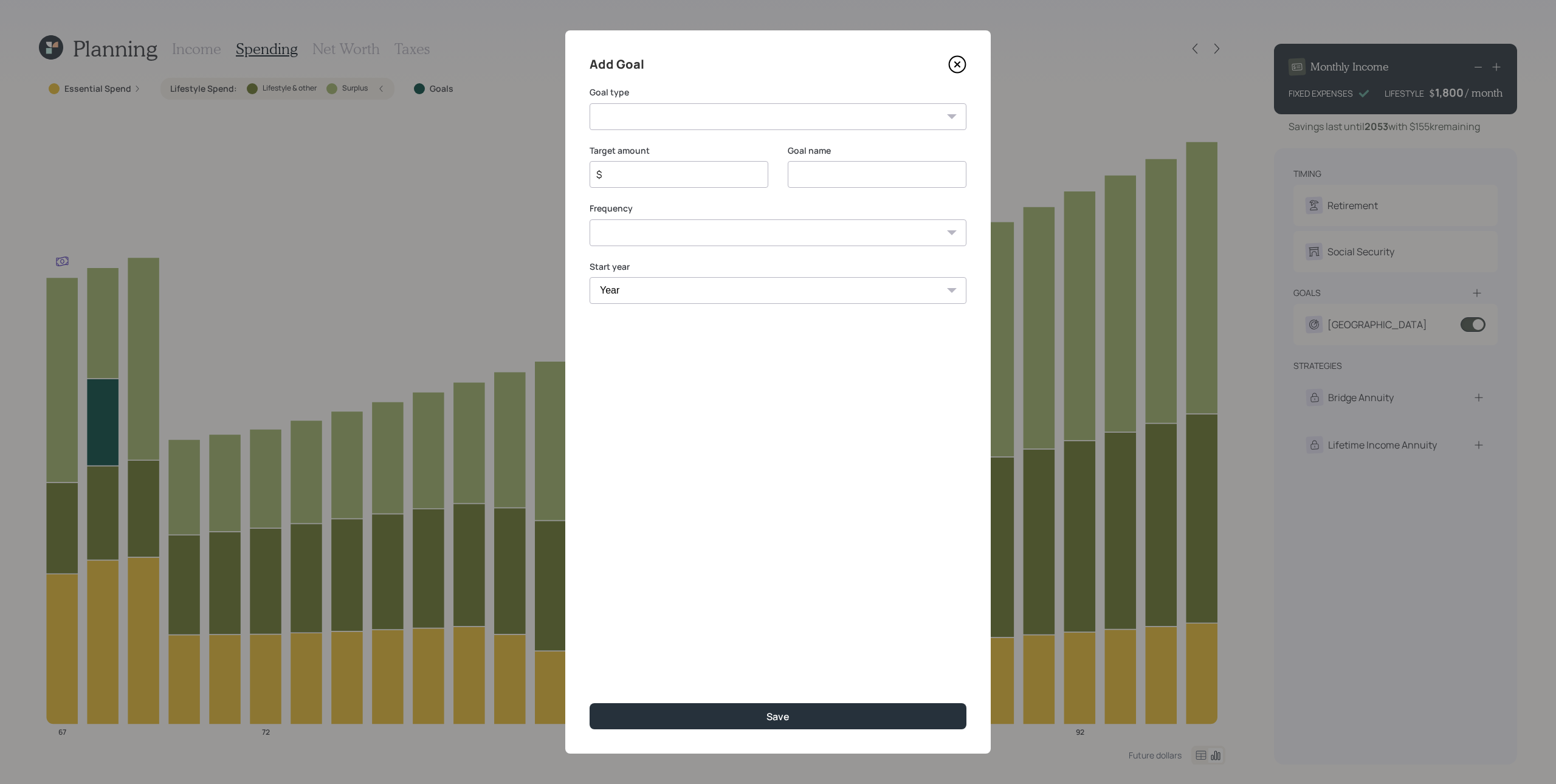
click at [635, 110] on select "Create an emergency fund Donate to charity Purchase a home Make a purchase Supp…" at bounding box center [778, 117] width 377 height 27
select select "vacation"
click at [590, 104] on select "Create an emergency fund Donate to charity Purchase a home Make a purchase Supp…" at bounding box center [778, 117] width 377 height 27
type input "Plan for travel"
click at [679, 176] on input "$" at bounding box center [674, 174] width 158 height 15
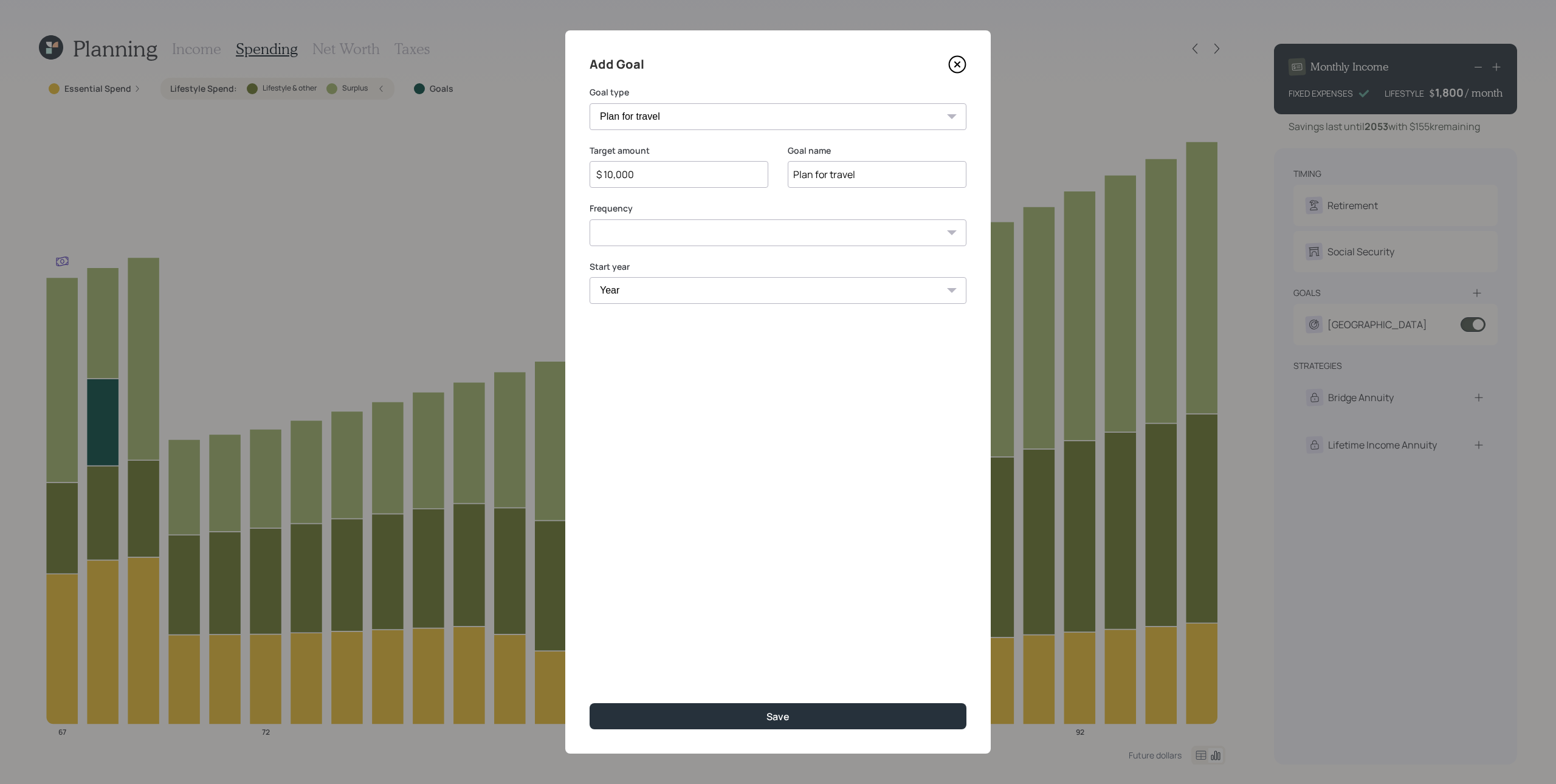
type input "$ 10,000"
click at [877, 171] on input "Plan for travel" at bounding box center [877, 174] width 179 height 27
click at [717, 235] on select "One time Every 1 year Every 2 years Every 3 years Every 4 years Every 5 years E…" at bounding box center [778, 232] width 377 height 27
select select "1"
click at [590, 219] on select "One time Every 1 year Every 2 years Every 3 years Every 4 years Every 5 years E…" at bounding box center [778, 232] width 377 height 27
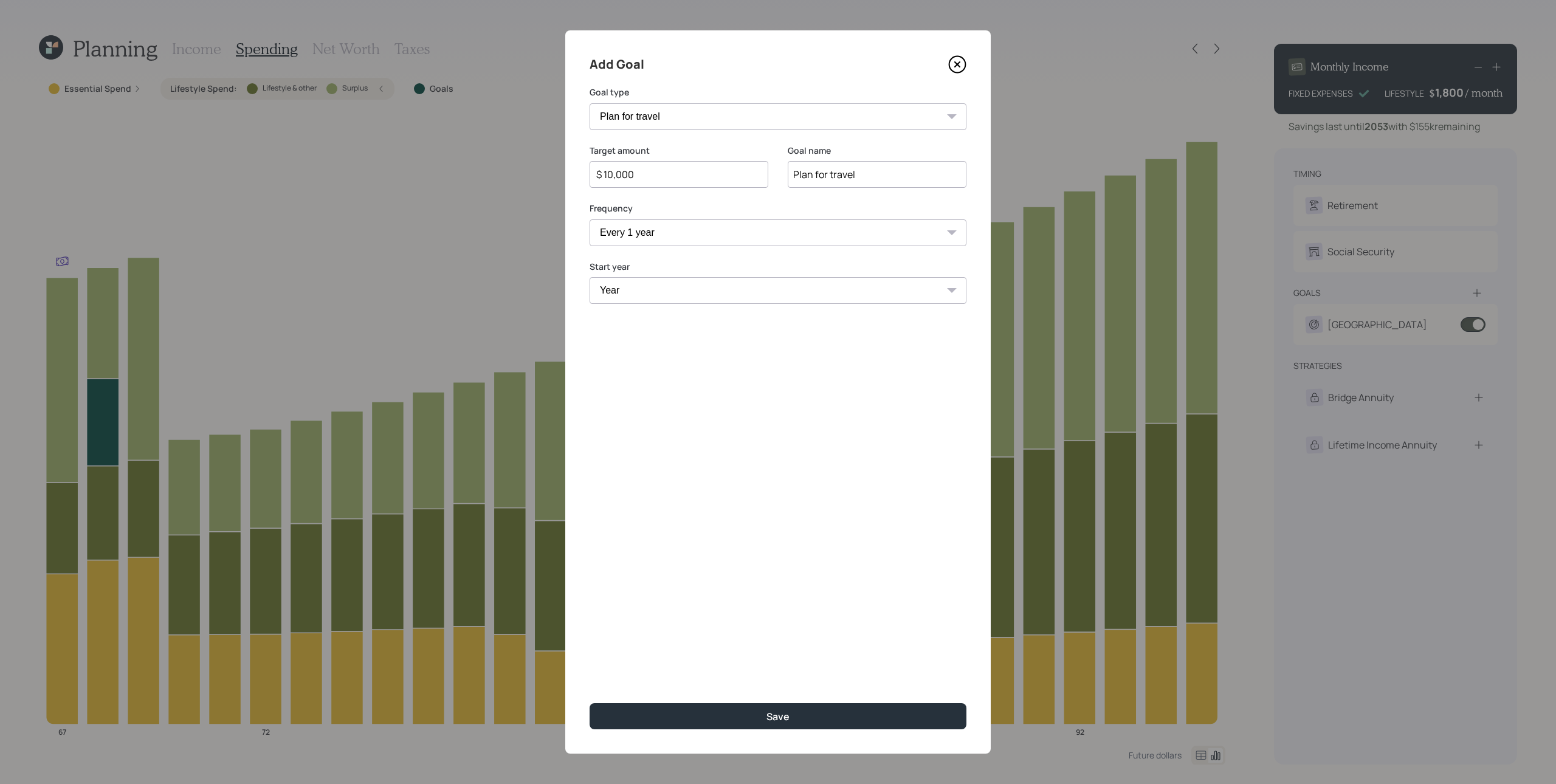
click at [662, 293] on select "Year [DATE] 2026 2027 2028 2029 2030 2031 2032 2033 2034 2035 2036 2037 2038 20…" at bounding box center [778, 290] width 377 height 27
select select "2027"
click at [590, 277] on select "Year [DATE] 2026 2027 2028 2029 2030 2031 2032 2033 2034 2035 2036 2037 2038 20…" at bounding box center [679, 290] width 179 height 27
click at [899, 296] on select "Year [DATE] 2028 2029 2030 2031 2032 2033 2034 2035 2036 2037 2038 2039 2040 20…" at bounding box center [877, 290] width 179 height 27
click at [788, 277] on select "Year [DATE] 2028 2029 2030 2031 2032 2033 2034 2035 2036 2037 2038 2039 2040 20…" at bounding box center [877, 290] width 179 height 27
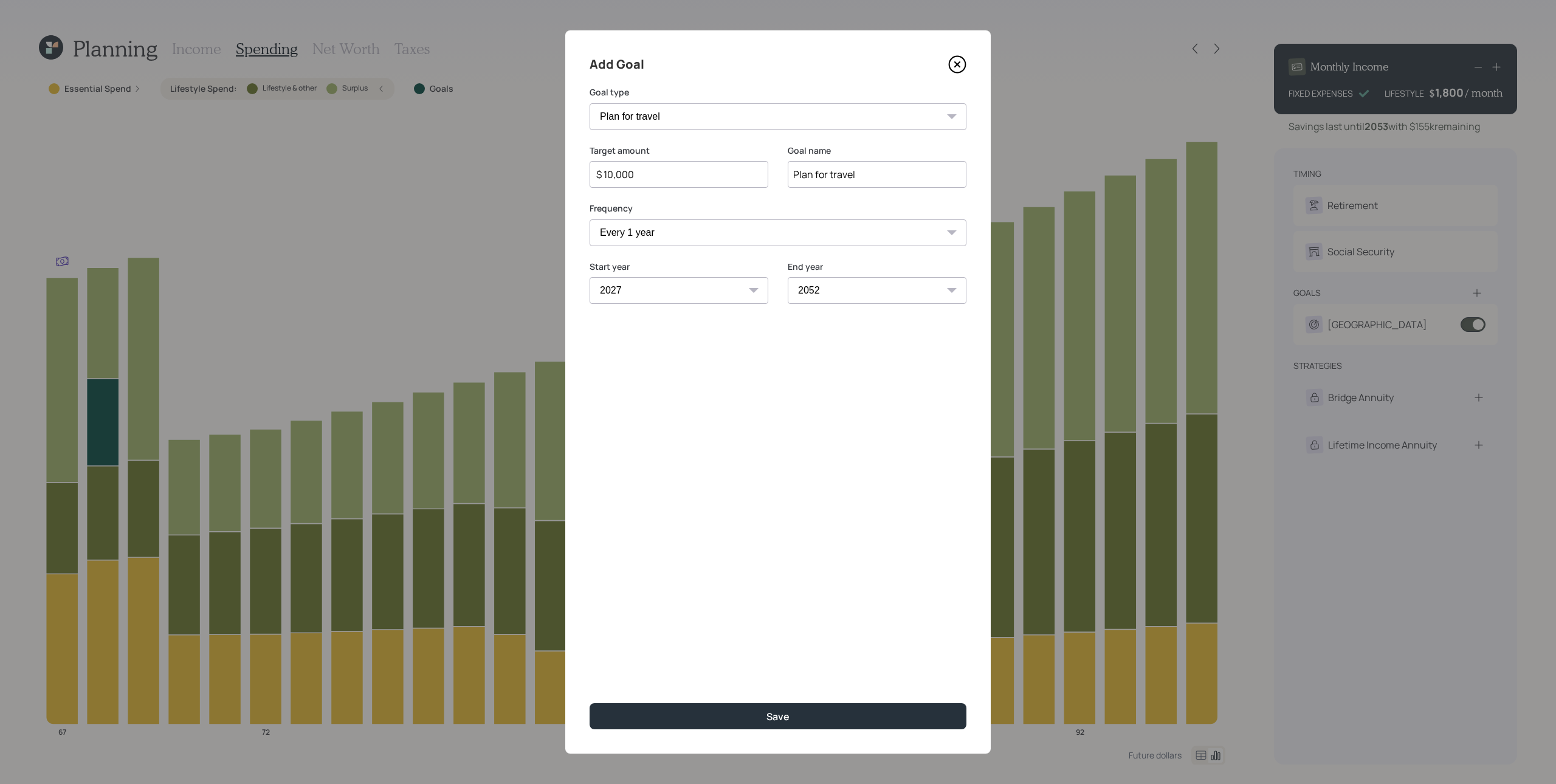
click at [859, 296] on select "2027 2028 2029 2030 2031 2032 2033 2034 2035 2036 2037 2038 2039 2040 2041 2042…" at bounding box center [877, 290] width 179 height 27
select select "2036"
click at [788, 277] on select "2027 2028 2029 2030 2031 2032 2033 2034 2035 2036 2037 2038 2039 2040 2041 2042…" at bounding box center [877, 290] width 179 height 27
click at [886, 479] on div "Add Goal Goal type Create an emergency fund Donate to charity Purchase a home M…" at bounding box center [778, 391] width 426 height 723
click at [798, 587] on button "Save" at bounding box center [778, 716] width 377 height 26
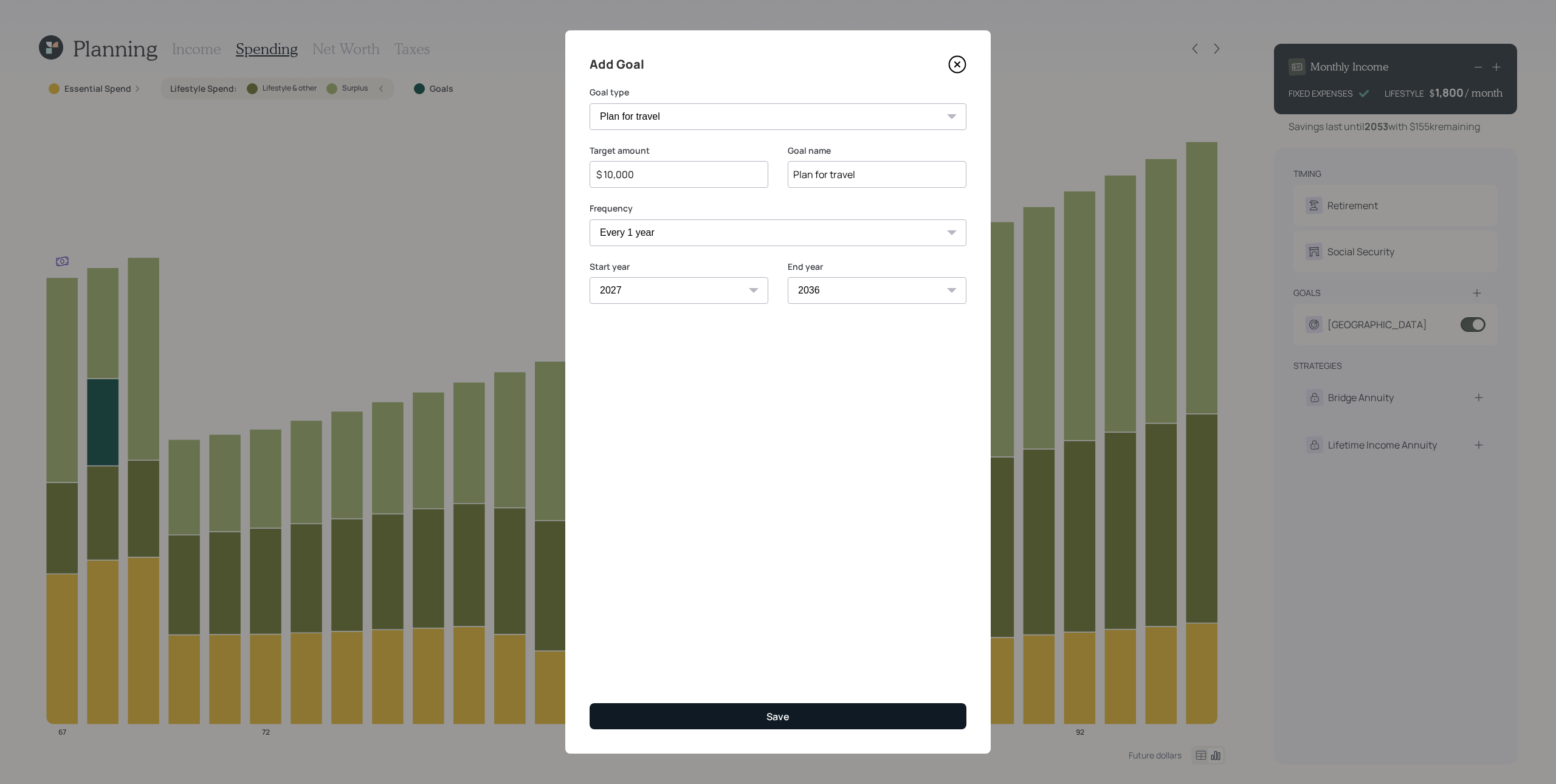
type input "$"
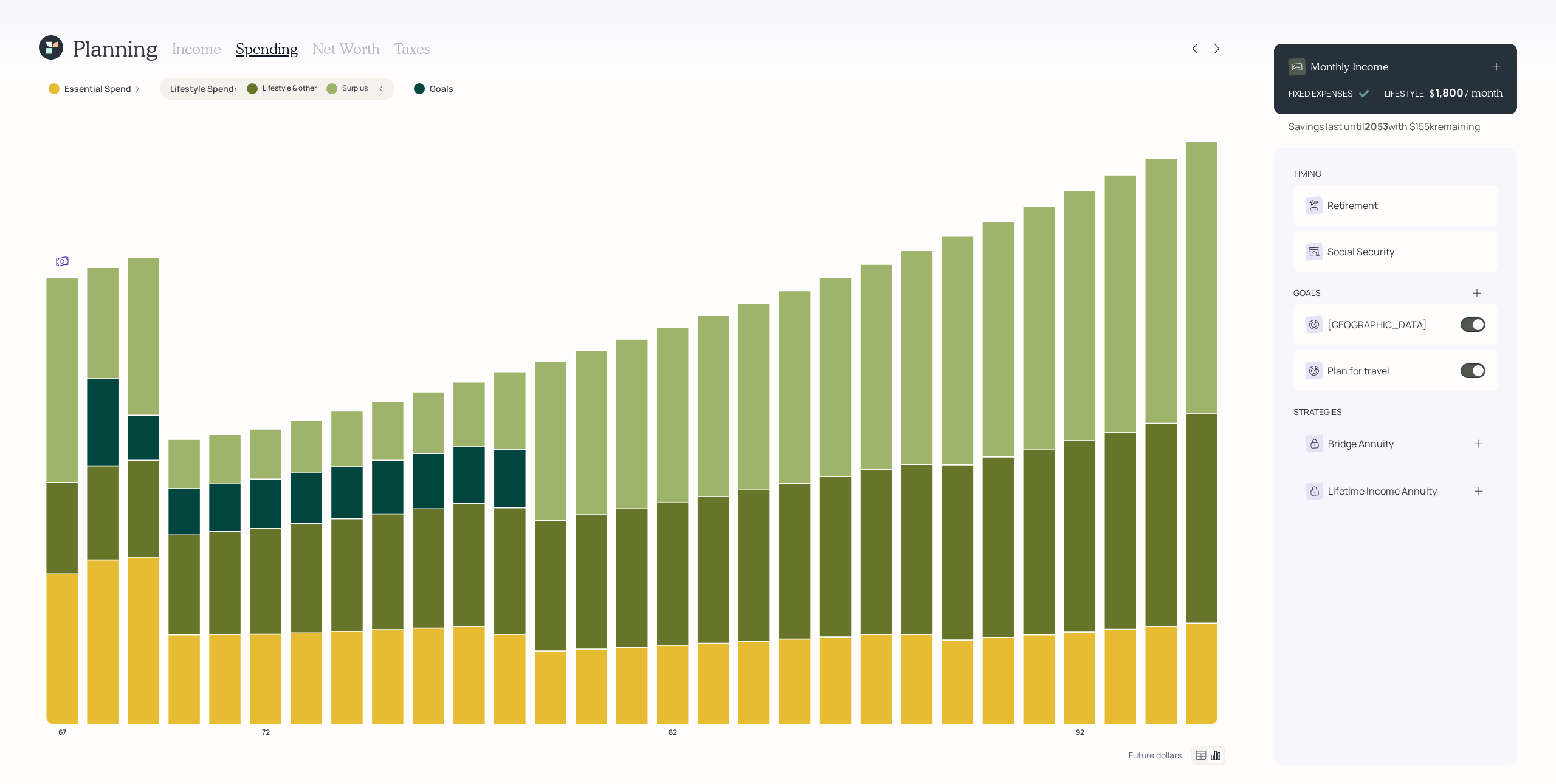
click at [1166, 587] on icon at bounding box center [1201, 755] width 15 height 15
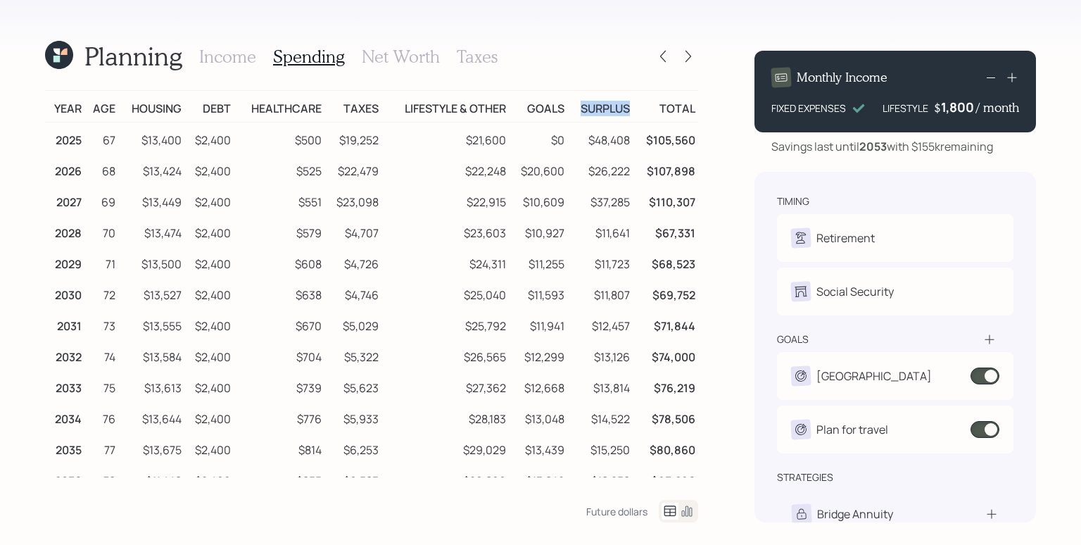
drag, startPoint x: 571, startPoint y: 107, endPoint x: 624, endPoint y: 108, distance: 52.8
click at [624, 108] on tr "Year Age Housing Debt Healthcare Taxes Lifestyle & Other Goals Surplus Total" at bounding box center [371, 107] width 653 height 32
drag, startPoint x: 569, startPoint y: 106, endPoint x: 619, endPoint y: 109, distance: 50.8
click at [619, 109] on td "Surplus" at bounding box center [599, 107] width 65 height 32
drag, startPoint x: 576, startPoint y: 106, endPoint x: 638, endPoint y: 108, distance: 62.0
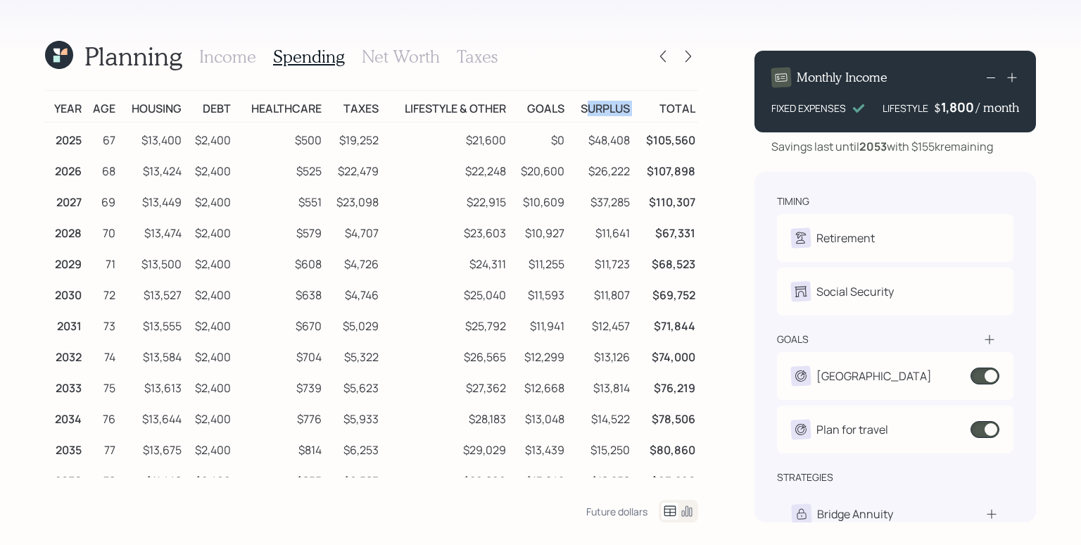
click at [638, 108] on tr "Year Age Housing Debt Healthcare Taxes Lifestyle & Other Goals Surplus Total" at bounding box center [371, 107] width 653 height 32
click at [585, 104] on td "Surplus" at bounding box center [599, 107] width 65 height 32
drag, startPoint x: 588, startPoint y: 139, endPoint x: 619, endPoint y: 146, distance: 31.9
click at [623, 141] on td "$48,408" at bounding box center [599, 138] width 65 height 32
drag, startPoint x: 591, startPoint y: 171, endPoint x: 626, endPoint y: 171, distance: 34.5
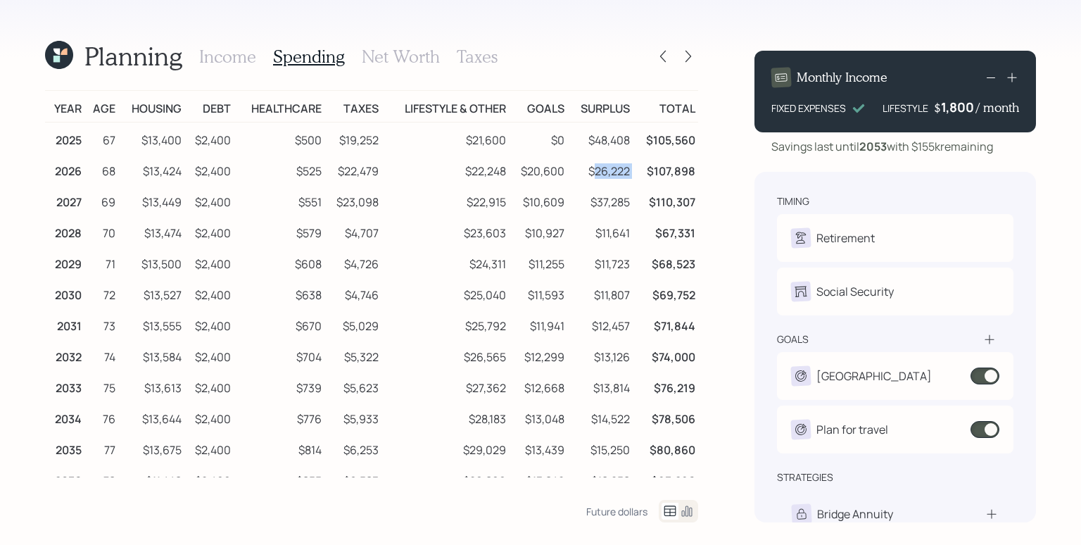
click at [626, 171] on tr "2026 68 $13,424 $2,400 $525 $22,479 $22,248 $20,600 $26,222 $107,898" at bounding box center [371, 168] width 653 height 31
drag, startPoint x: 611, startPoint y: 196, endPoint x: 622, endPoint y: 196, distance: 11.3
click at [623, 196] on td "$37,285" at bounding box center [599, 199] width 65 height 31
drag, startPoint x: 590, startPoint y: 233, endPoint x: 634, endPoint y: 237, distance: 44.5
click at [634, 237] on tr "2028 70 $13,474 $2,400 $579 $4,707 $23,603 $10,927 $11,641 $67,331" at bounding box center [371, 230] width 653 height 31
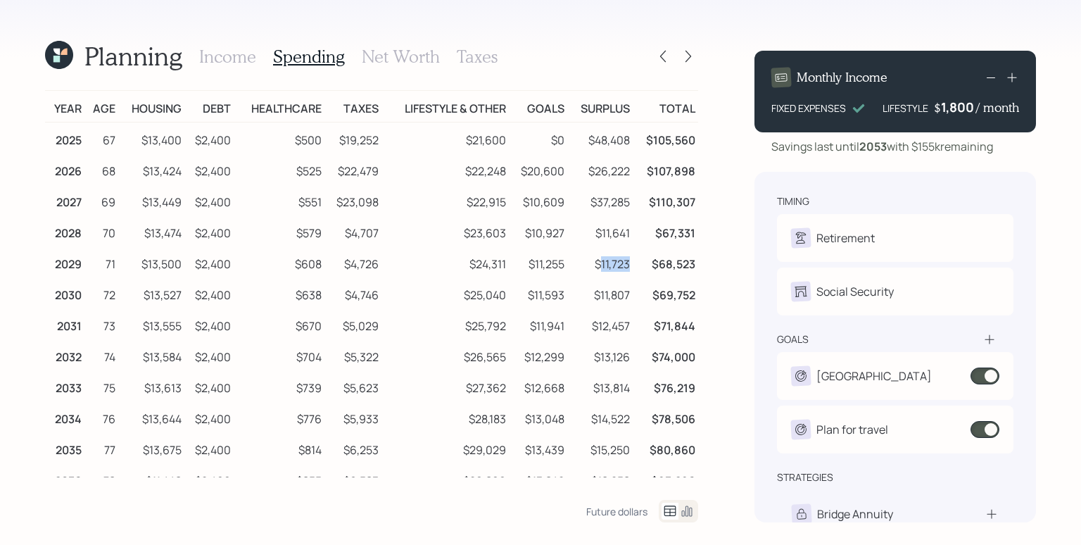
drag, startPoint x: 592, startPoint y: 262, endPoint x: 621, endPoint y: 262, distance: 28.1
click at [621, 262] on td "$11,723" at bounding box center [599, 261] width 65 height 31
drag, startPoint x: 590, startPoint y: 296, endPoint x: 621, endPoint y: 294, distance: 30.3
click at [614, 295] on td "$11,807" at bounding box center [599, 292] width 65 height 31
click at [607, 258] on td "$11,723" at bounding box center [599, 261] width 65 height 31
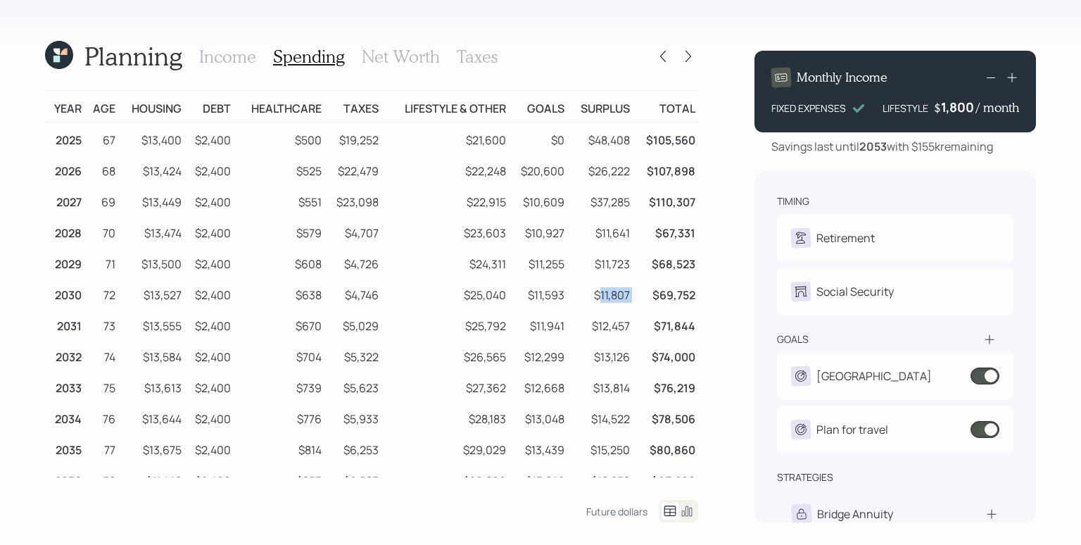
click at [643, 298] on tr "2030 72 $13,527 $2,400 $638 $4,746 $25,040 $11,593 $11,807 $69,752" at bounding box center [371, 292] width 653 height 31
drag, startPoint x: 601, startPoint y: 319, endPoint x: 628, endPoint y: 321, distance: 27.5
click at [628, 321] on tr "2031 73 $13,555 $2,400 $670 $5,029 $25,792 $11,941 $12,457 $71,844" at bounding box center [371, 323] width 653 height 31
click at [633, 353] on tr "2032 74 $13,584 $2,400 $704 $5,322 $26,565 $12,299 $13,126 $74,000" at bounding box center [371, 354] width 653 height 31
drag, startPoint x: 591, startPoint y: 384, endPoint x: 628, endPoint y: 391, distance: 37.1
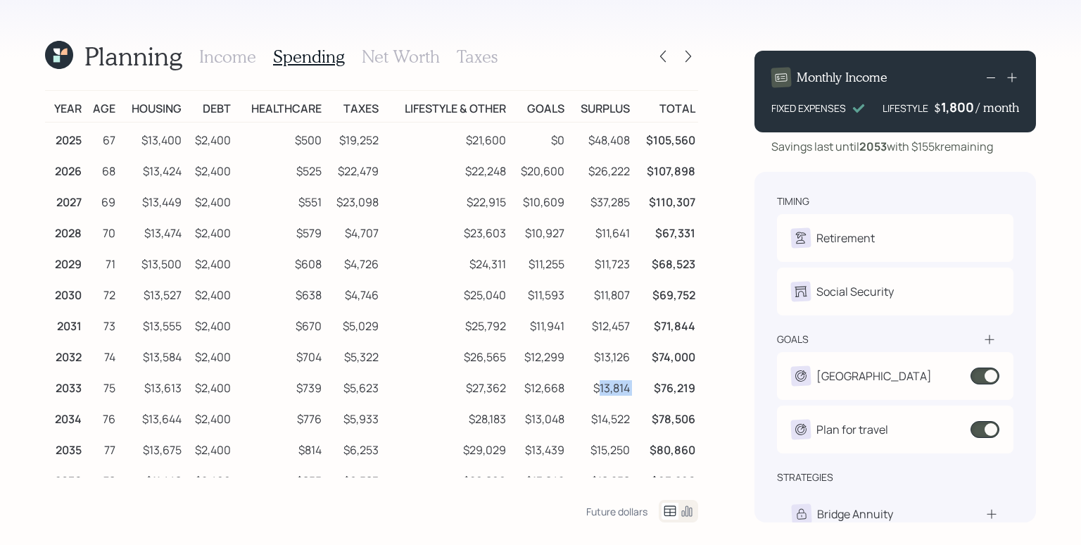
click at [633, 388] on tr "2033 75 $13,613 $2,400 $739 $5,623 $27,362 $12,668 $13,814 $76,219" at bounding box center [371, 385] width 653 height 31
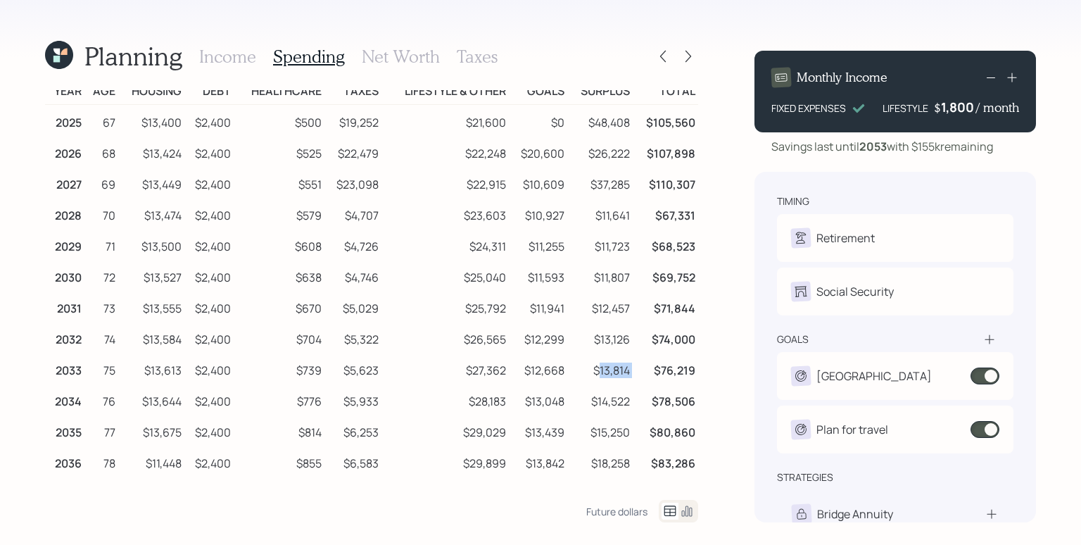
scroll to position [20, 0]
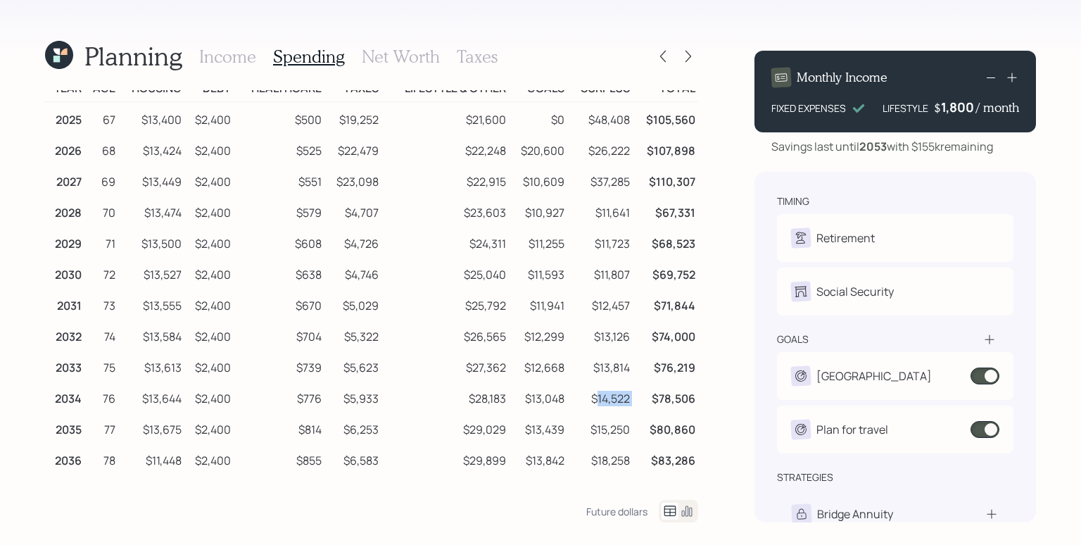
drag, startPoint x: 590, startPoint y: 391, endPoint x: 637, endPoint y: 393, distance: 47.2
click at [637, 393] on tr "2034 76 $13,644 $2,400 $776 $5,933 $28,183 $13,048 $14,522 $78,506" at bounding box center [371, 396] width 653 height 31
click at [633, 388] on td "$78,506" at bounding box center [665, 396] width 65 height 31
click at [613, 264] on td "$11,807" at bounding box center [599, 272] width 65 height 31
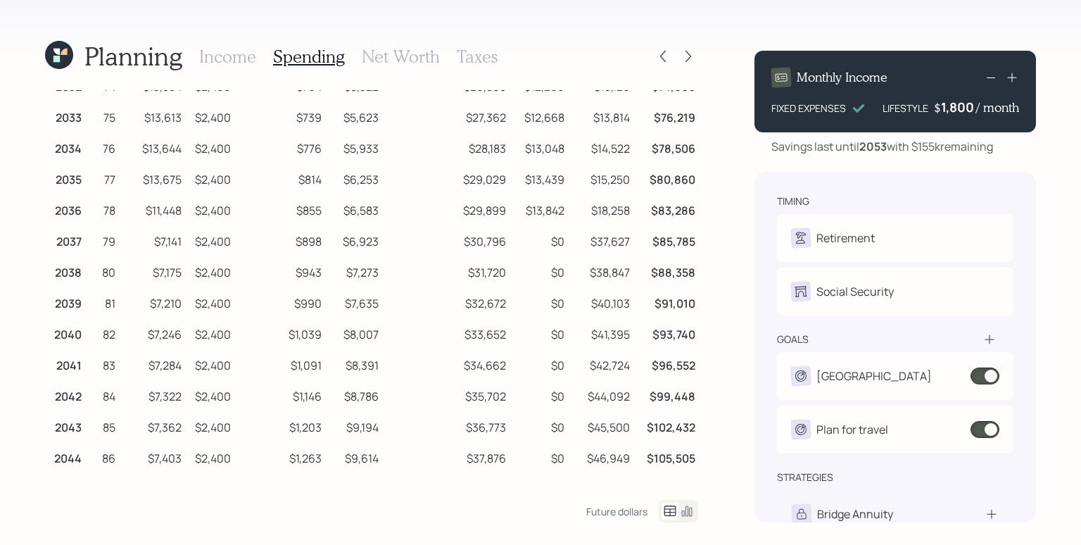
scroll to position [0, 0]
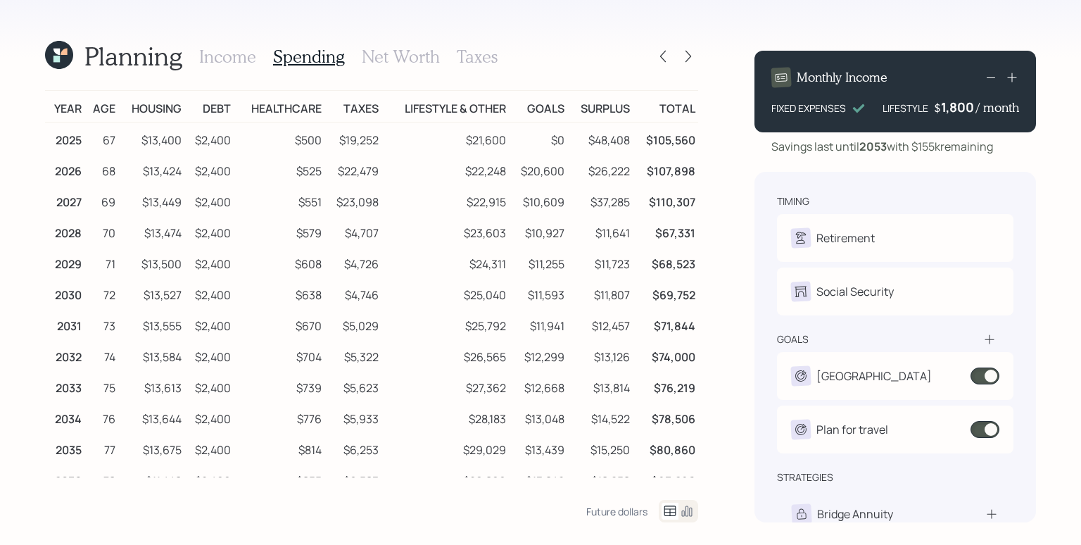
click at [687, 513] on icon at bounding box center [687, 511] width 11 height 11
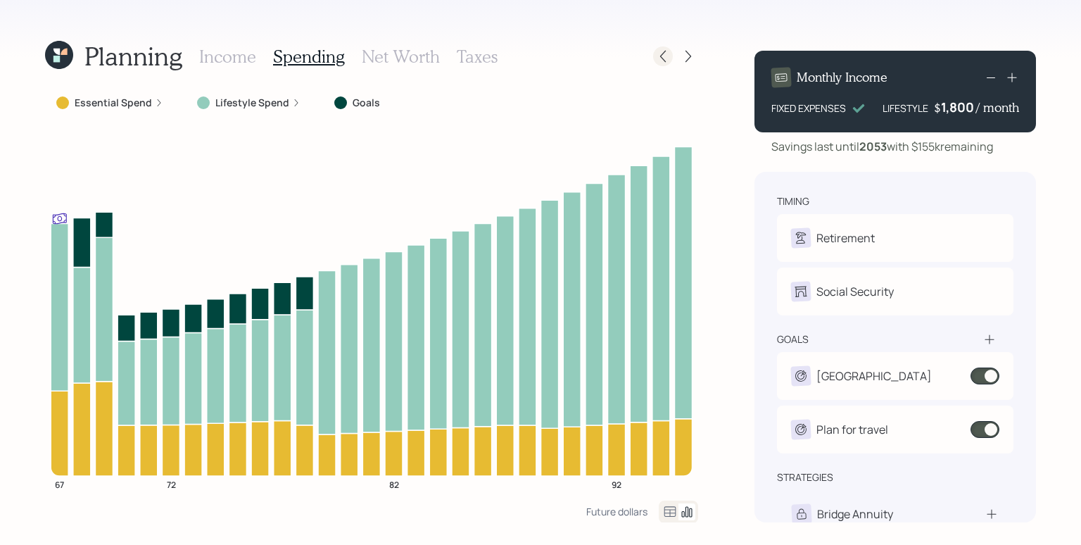
click at [658, 55] on icon at bounding box center [663, 56] width 14 height 14
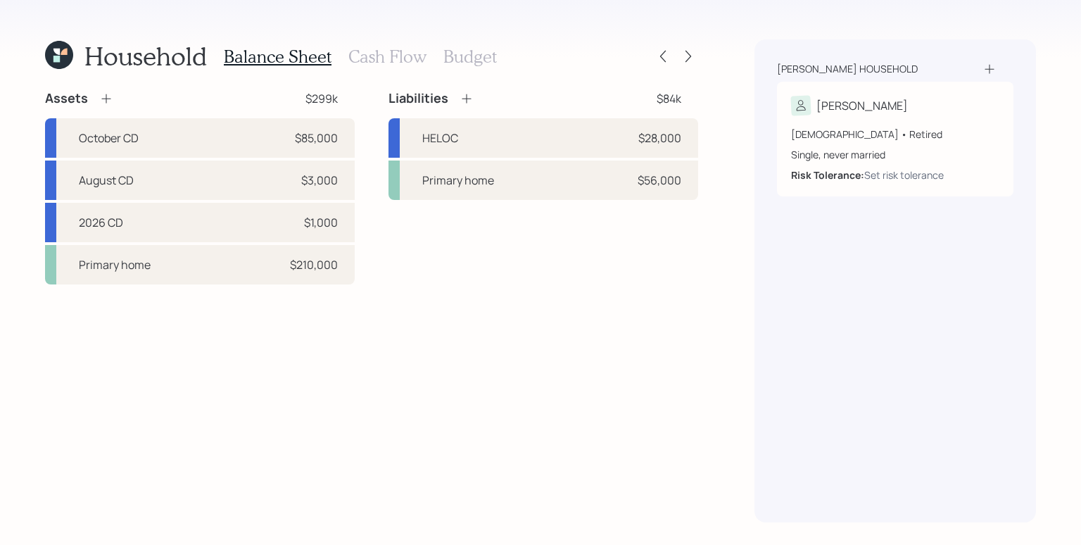
click at [105, 100] on icon at bounding box center [106, 98] width 14 height 14
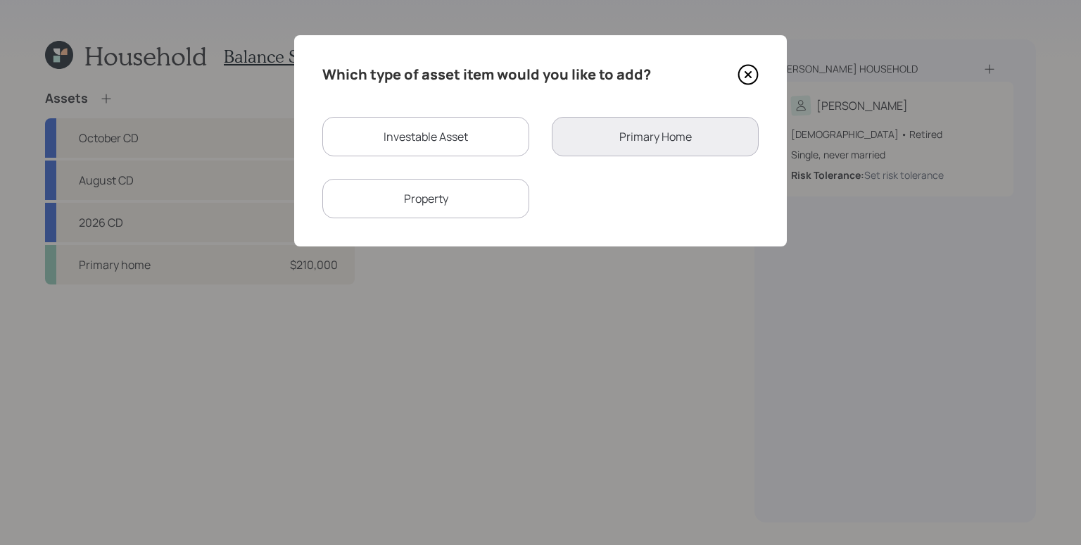
click at [425, 136] on div "Investable Asset" at bounding box center [425, 136] width 207 height 39
select select "taxable"
select select "balanced"
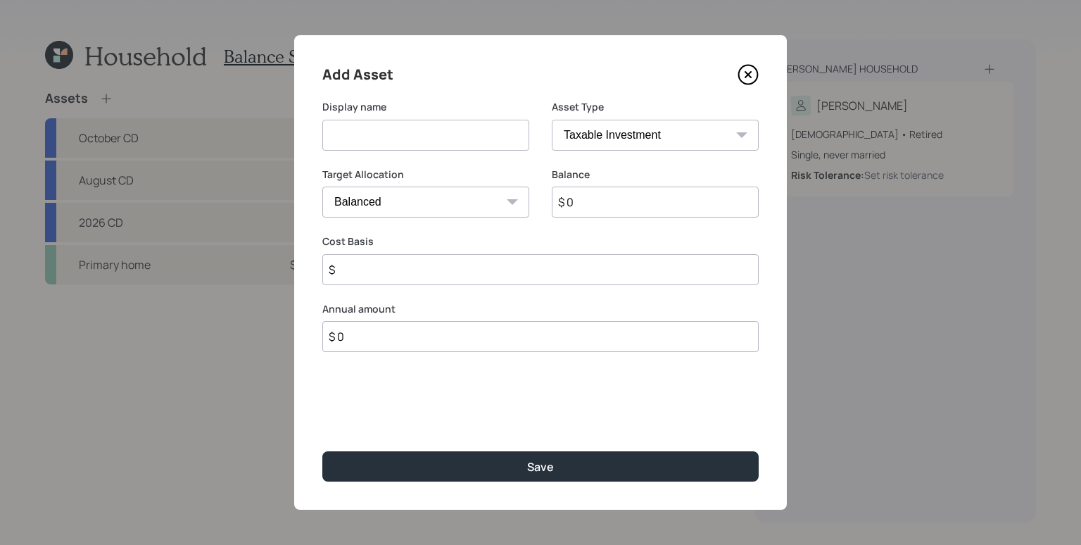
click at [424, 134] on input at bounding box center [425, 135] width 207 height 31
type input "401k"
click at [631, 133] on select "SEP [PERSON_NAME] IRA 401(k) [PERSON_NAME] 401(k) 403(b) [PERSON_NAME] 403(b) 4…" at bounding box center [655, 135] width 207 height 31
select select "company_sponsored"
click at [552, 120] on select "SEP [PERSON_NAME] IRA 401(k) [PERSON_NAME] 401(k) 403(b) [PERSON_NAME] 403(b) 4…" at bounding box center [655, 135] width 207 height 31
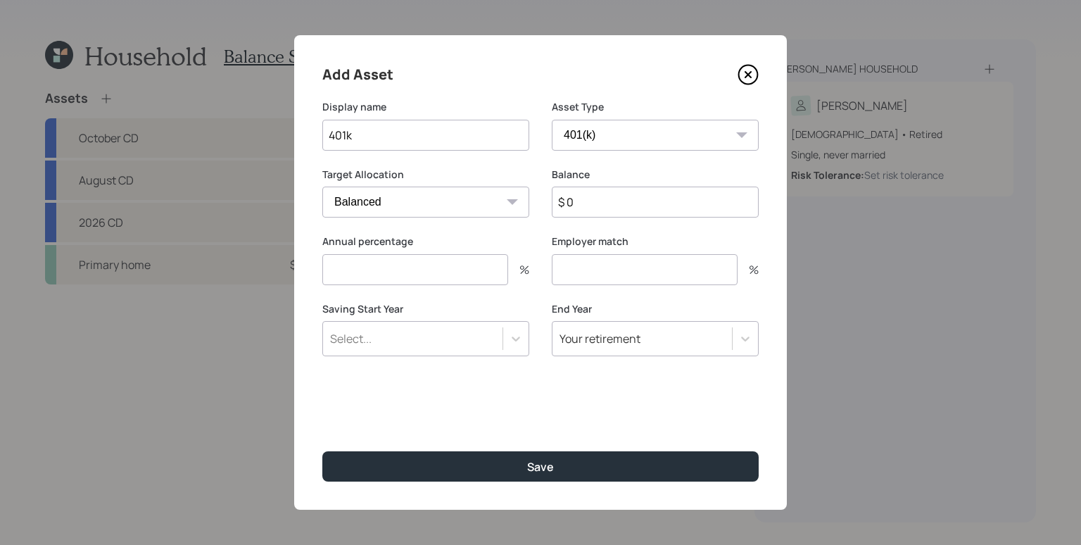
click at [596, 203] on input "$ 0" at bounding box center [655, 201] width 207 height 31
click at [468, 261] on input "number" at bounding box center [415, 269] width 186 height 31
click at [628, 203] on input "$ 0" at bounding box center [655, 201] width 207 height 31
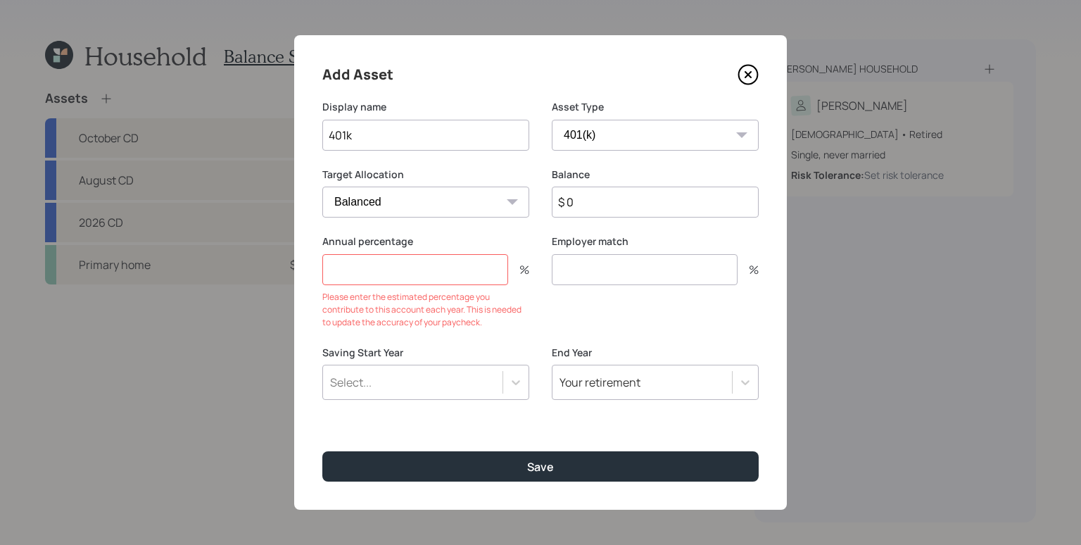
click at [641, 264] on input "number" at bounding box center [645, 269] width 186 height 31
type input "3"
click at [415, 277] on input "number" at bounding box center [415, 269] width 186 height 31
click at [376, 270] on input "number" at bounding box center [415, 269] width 186 height 31
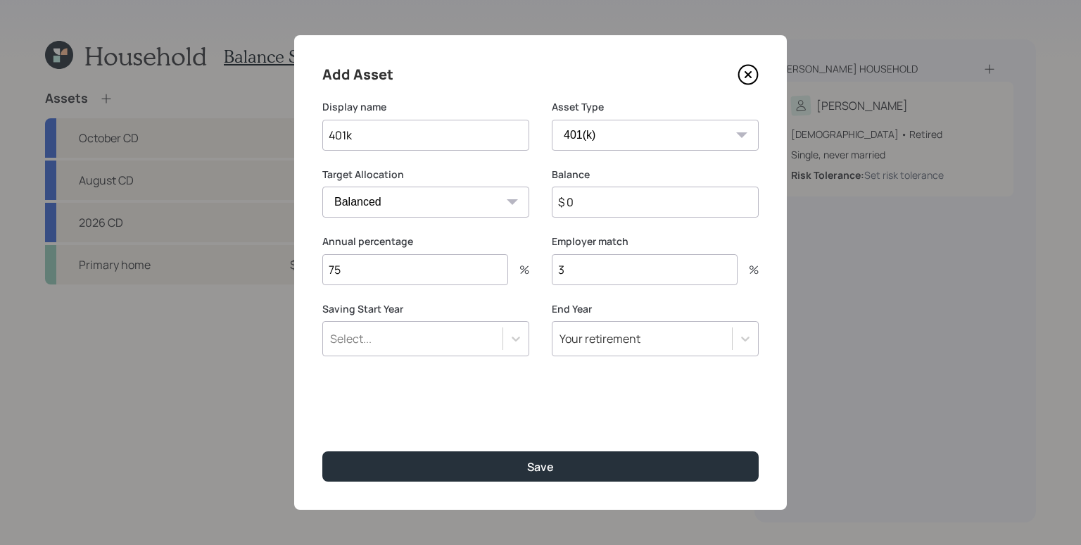
type input "75"
click at [396, 335] on div "Select..." at bounding box center [412, 338] width 179 height 24
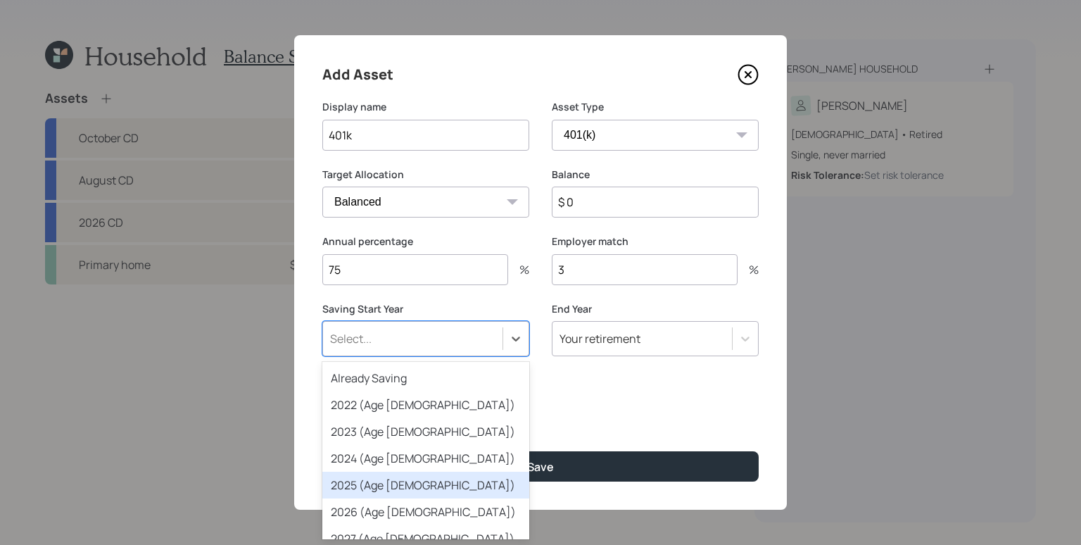
click at [406, 487] on div "2025 (Age [DEMOGRAPHIC_DATA])" at bounding box center [425, 484] width 207 height 27
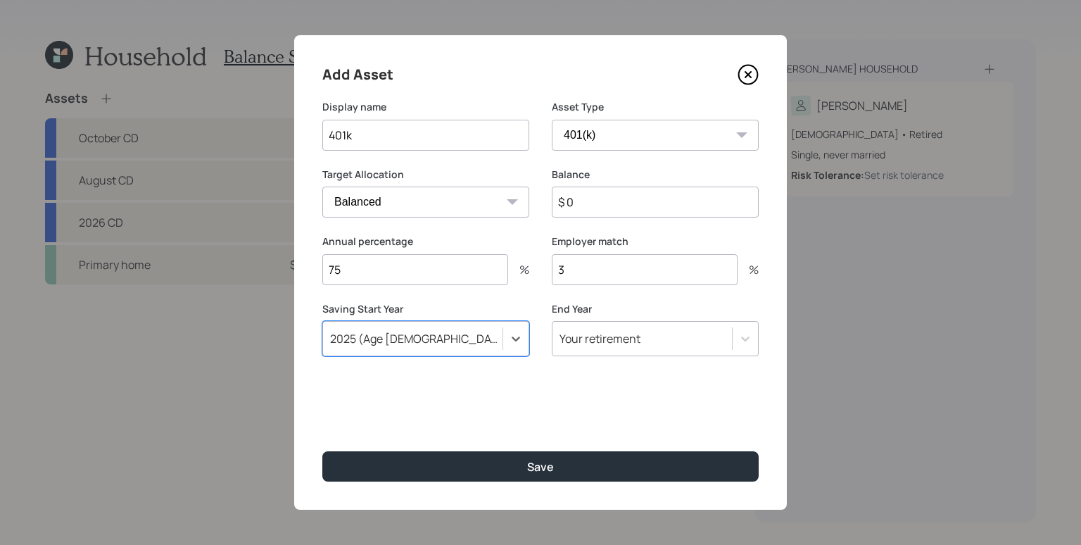
click at [617, 369] on div "End Year Your retirement" at bounding box center [655, 338] width 207 height 72
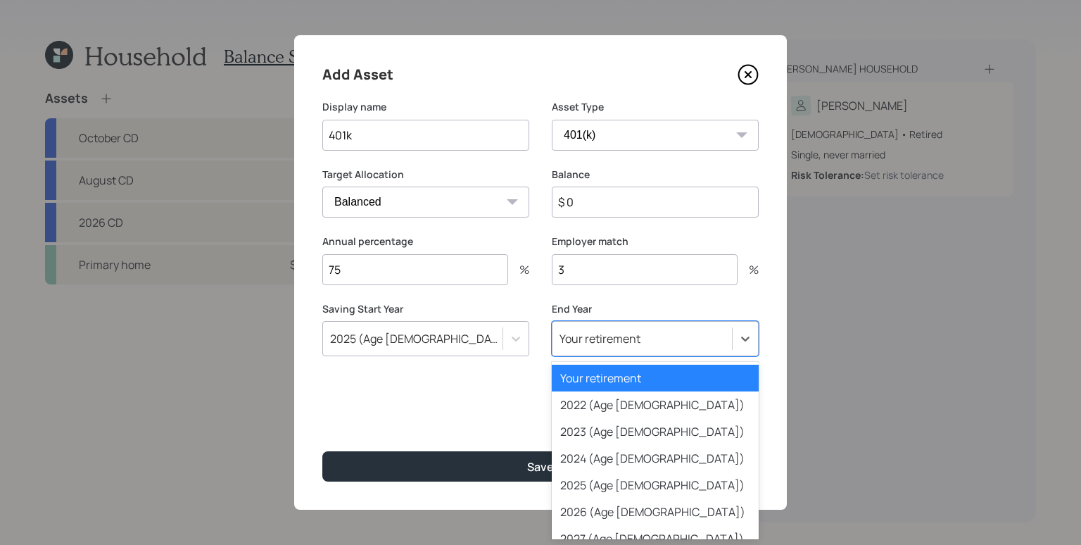
click at [618, 339] on div "Your retirement" at bounding box center [599, 338] width 81 height 15
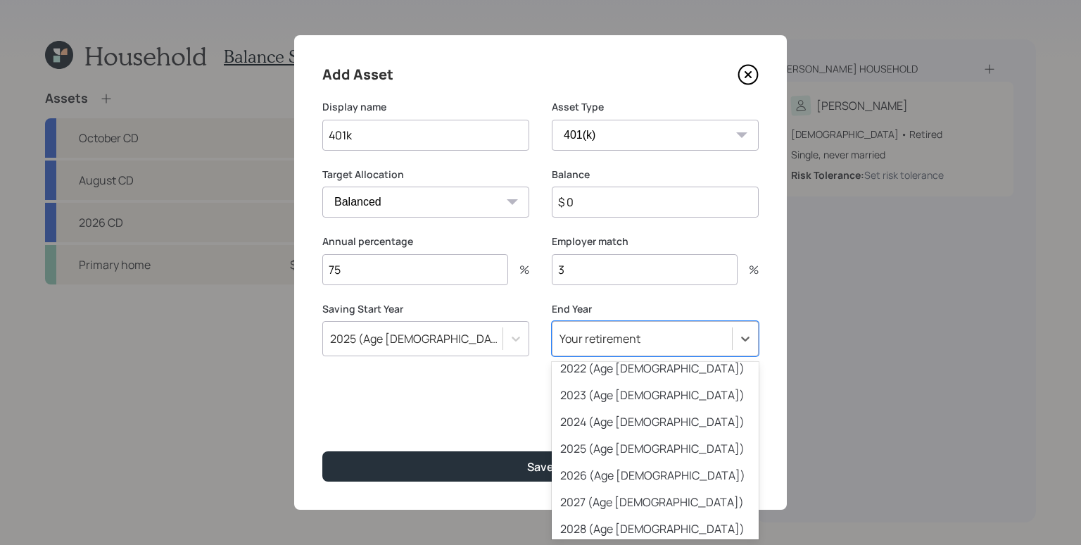
scroll to position [37, 0]
click at [640, 489] on div "2027 (Age [DEMOGRAPHIC_DATA])" at bounding box center [655, 501] width 207 height 27
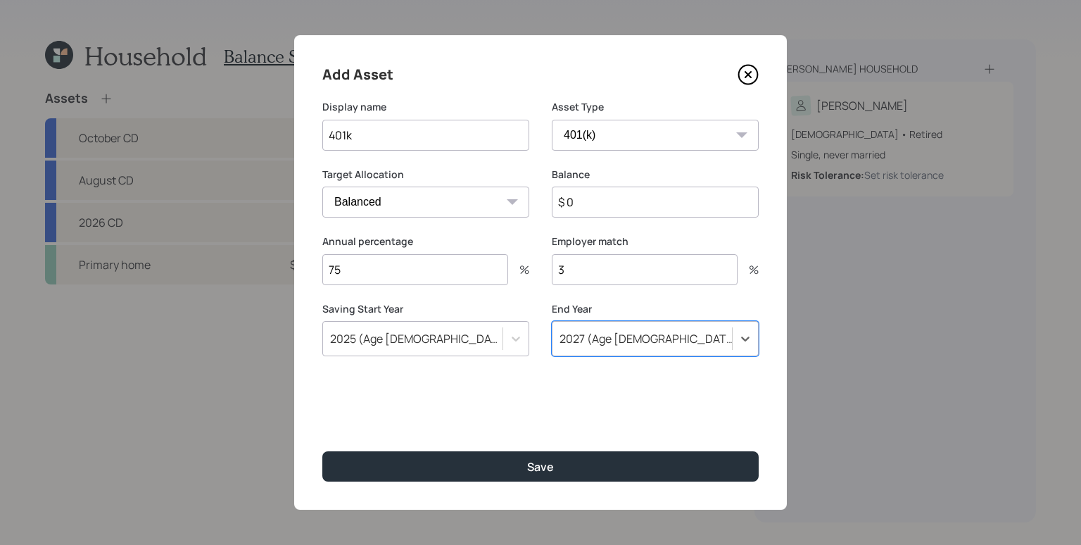
click at [547, 376] on div "Add Asset Display name 401k Asset Type SEP [PERSON_NAME] IRA 401(k) [PERSON_NAM…" at bounding box center [540, 272] width 493 height 474
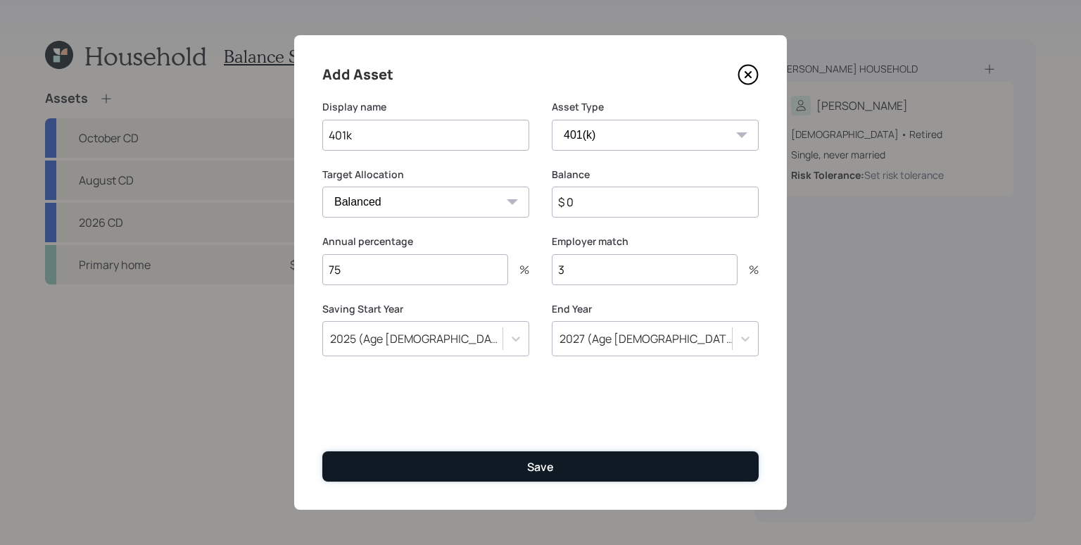
click at [514, 468] on button "Save" at bounding box center [540, 466] width 436 height 30
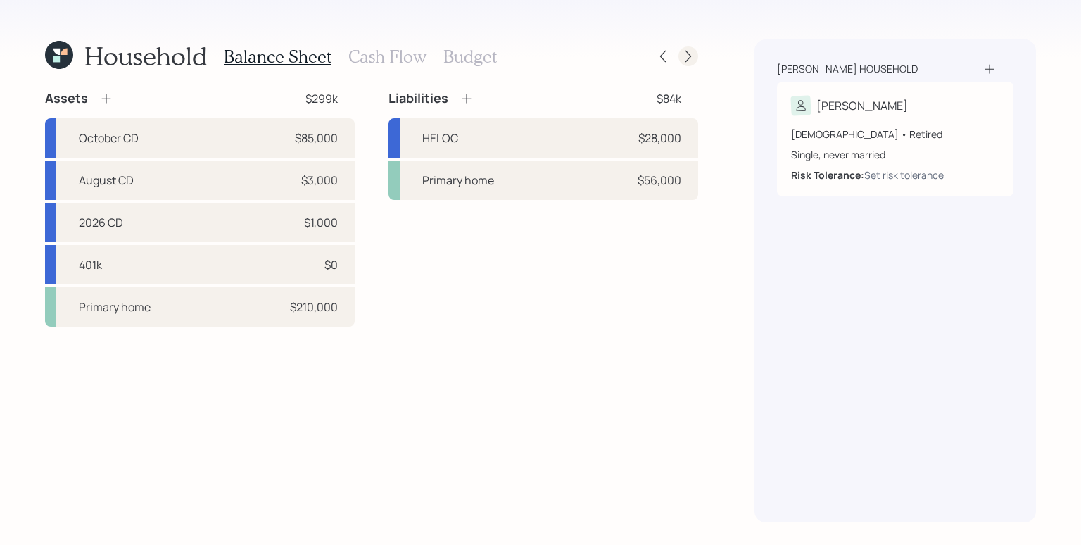
click at [682, 57] on icon at bounding box center [688, 56] width 14 height 14
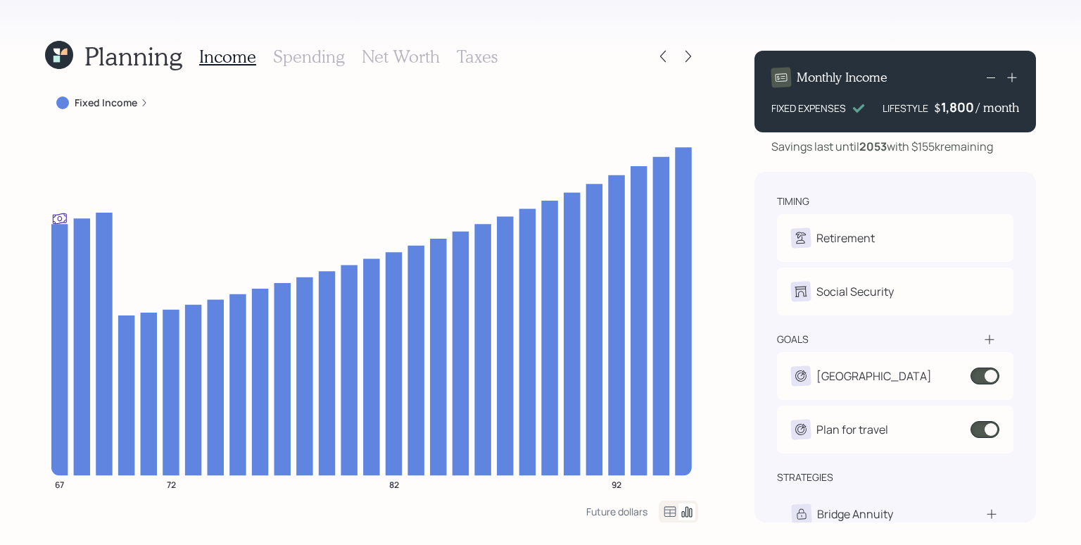
click at [312, 51] on h3 "Spending" at bounding box center [309, 56] width 72 height 20
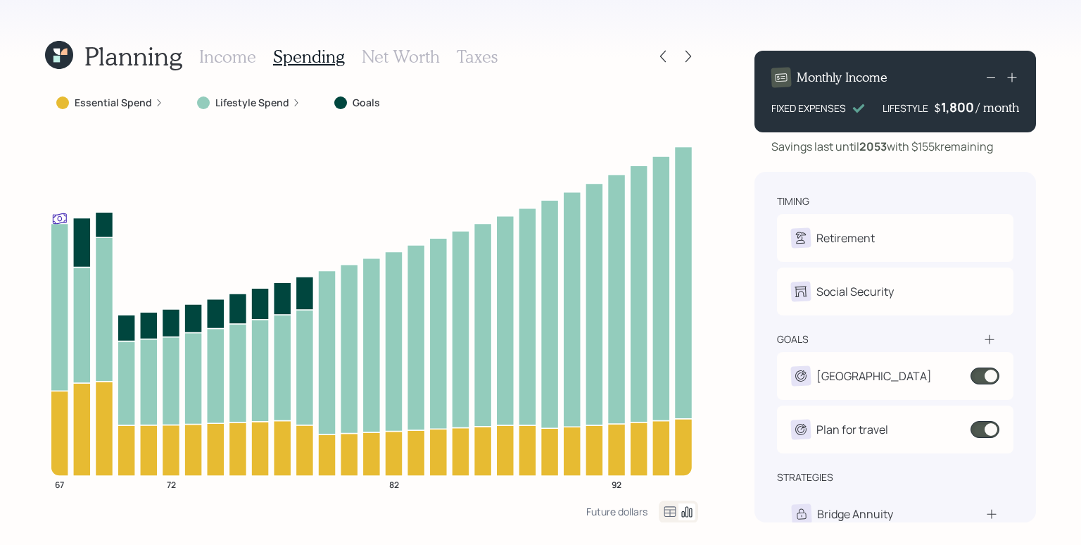
click at [300, 101] on div "Lifestyle Spend" at bounding box center [249, 102] width 126 height 25
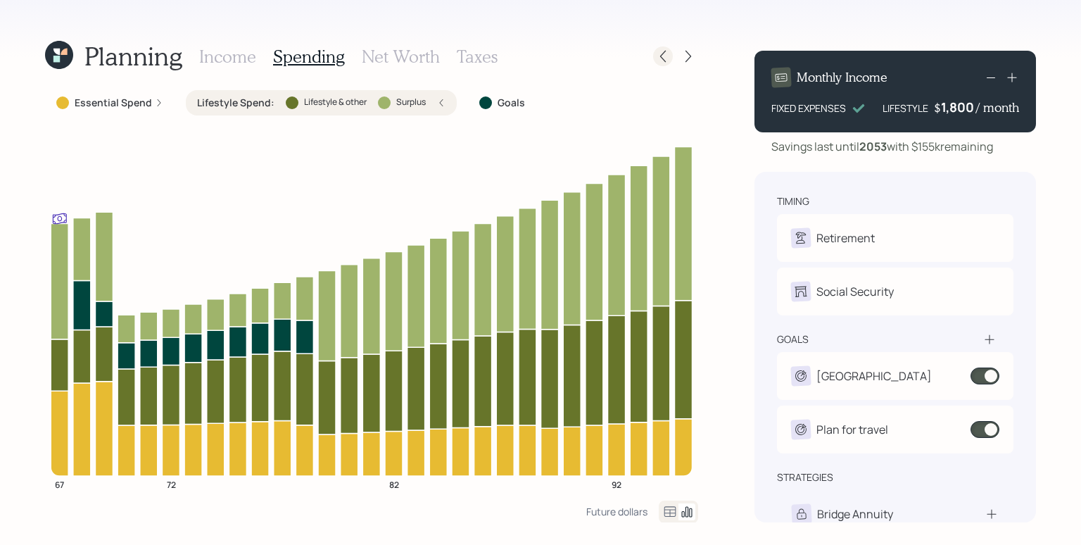
click at [664, 58] on icon at bounding box center [663, 56] width 14 height 14
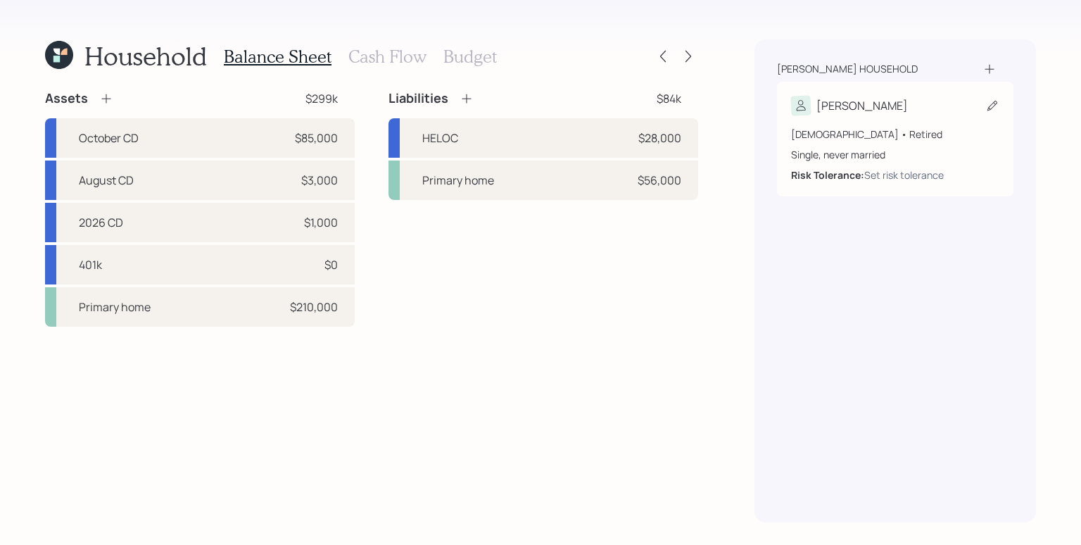
click at [880, 153] on div "Single, never married" at bounding box center [895, 154] width 208 height 15
select select "5"
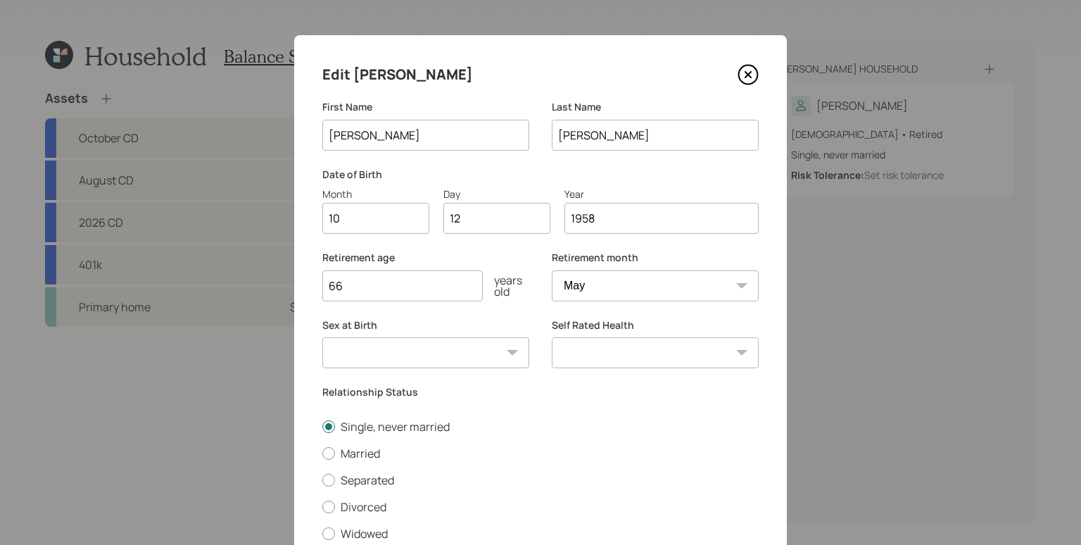
click at [424, 274] on input "66" at bounding box center [402, 285] width 160 height 31
type input "69"
click at [600, 285] on select "January February March April May June July August September October November De…" at bounding box center [655, 285] width 207 height 31
select select "12"
click at [552, 270] on select "January February March April May June July August September October November De…" at bounding box center [655, 285] width 207 height 31
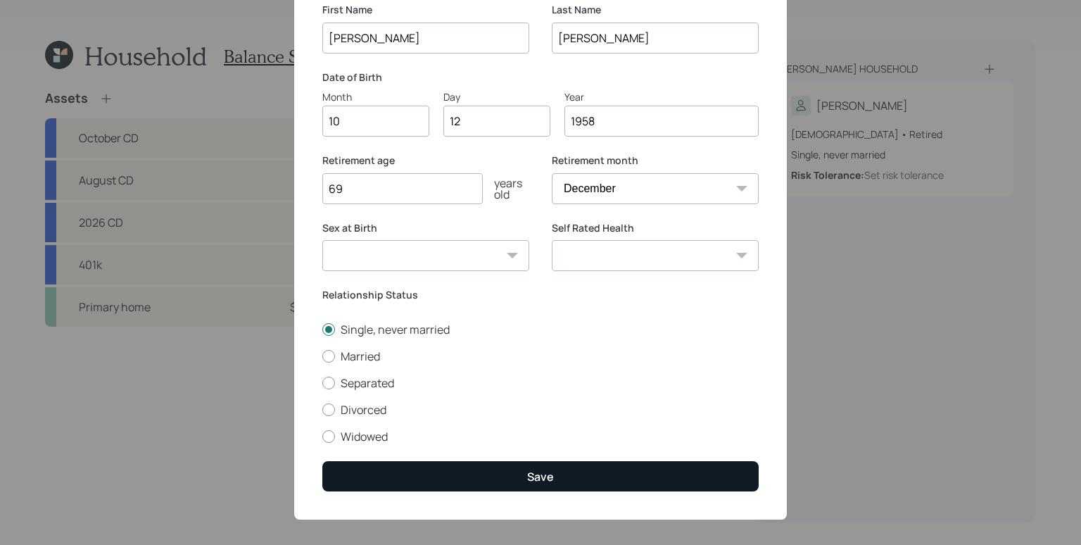
scroll to position [105, 0]
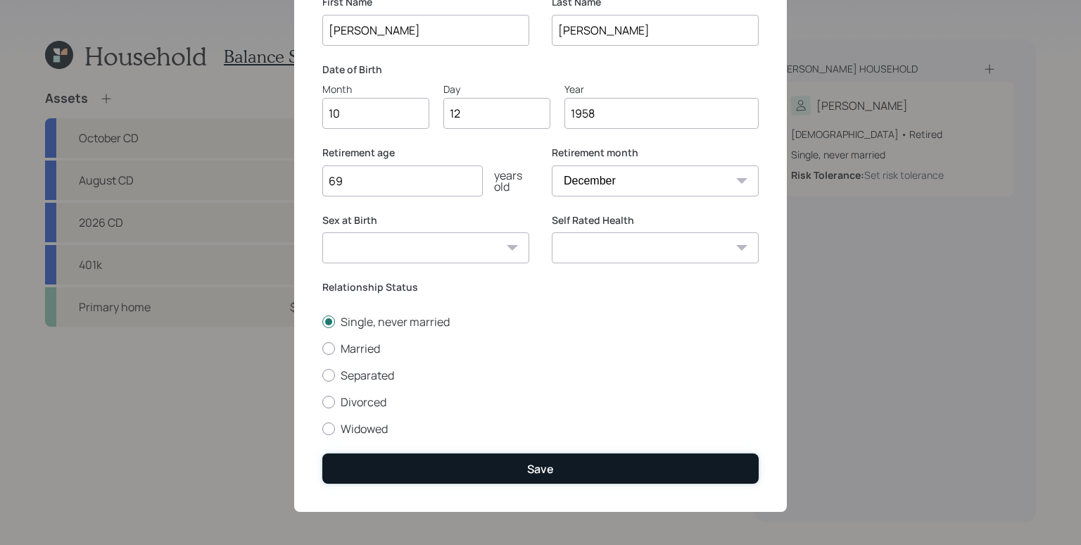
click at [541, 461] on div "Save" at bounding box center [540, 468] width 27 height 15
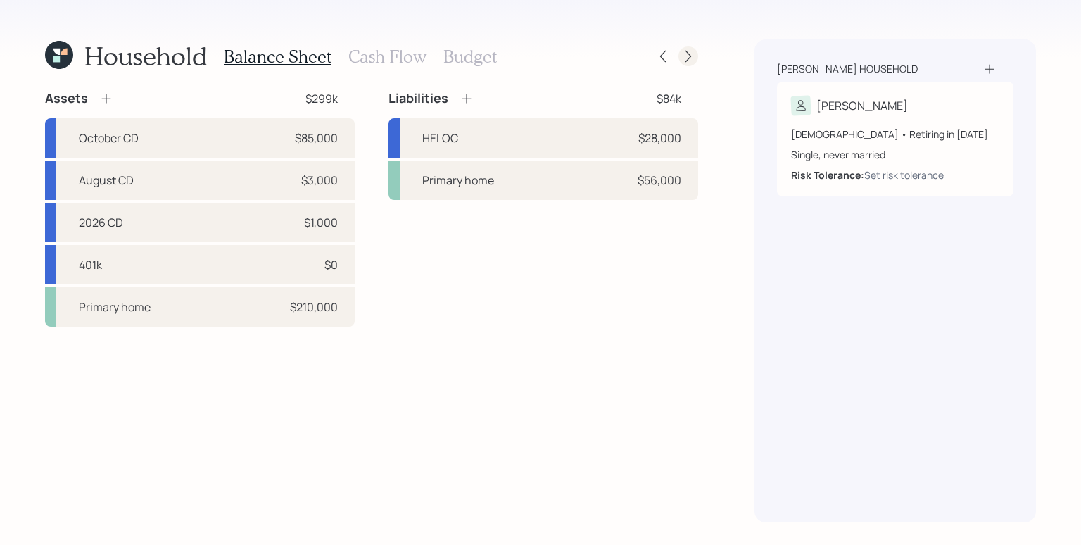
click at [691, 52] on icon at bounding box center [688, 56] width 14 height 14
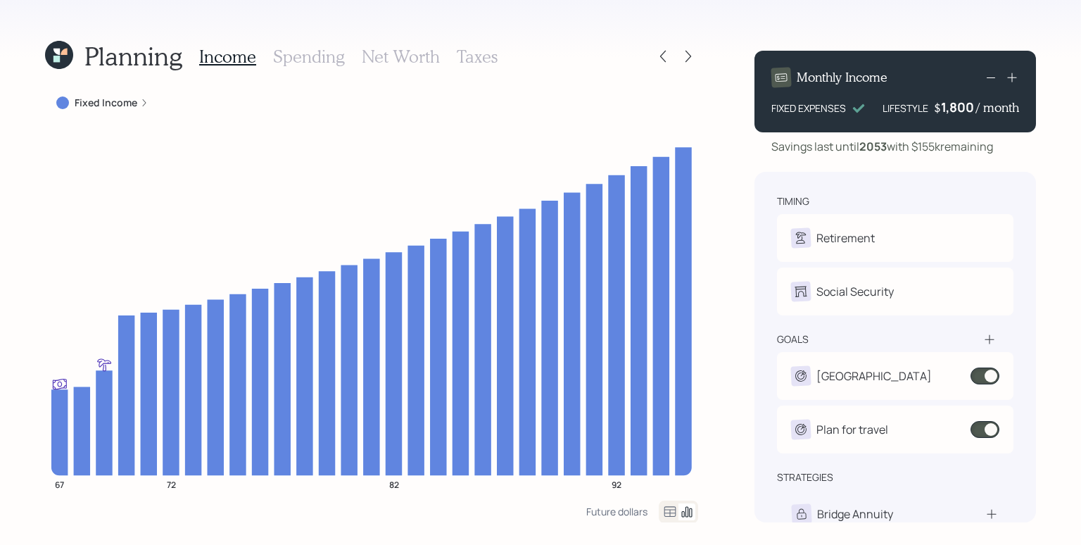
click at [329, 56] on h3 "Spending" at bounding box center [309, 56] width 72 height 20
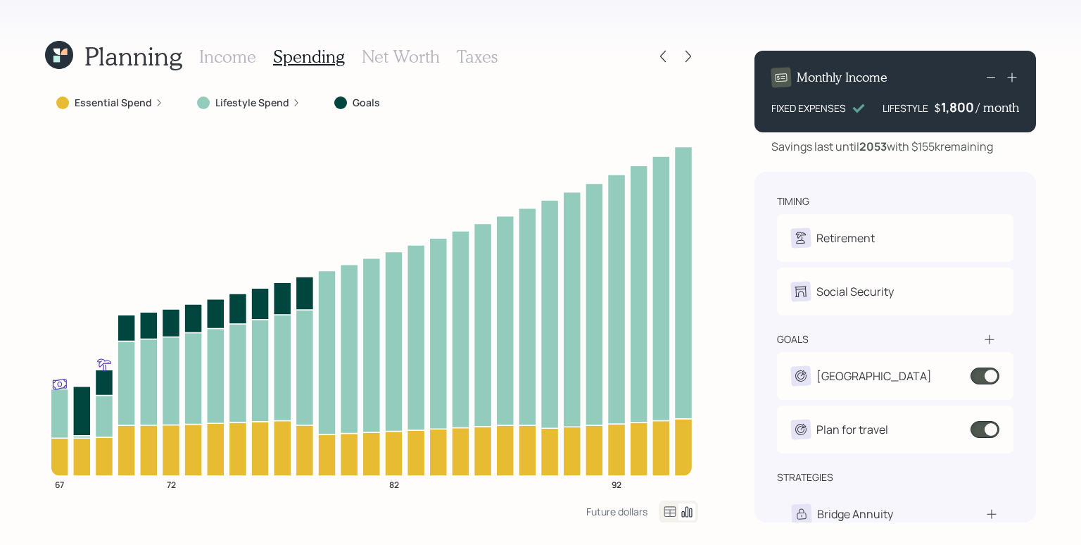
click at [256, 104] on label "Lifestyle Spend" at bounding box center [252, 103] width 74 height 14
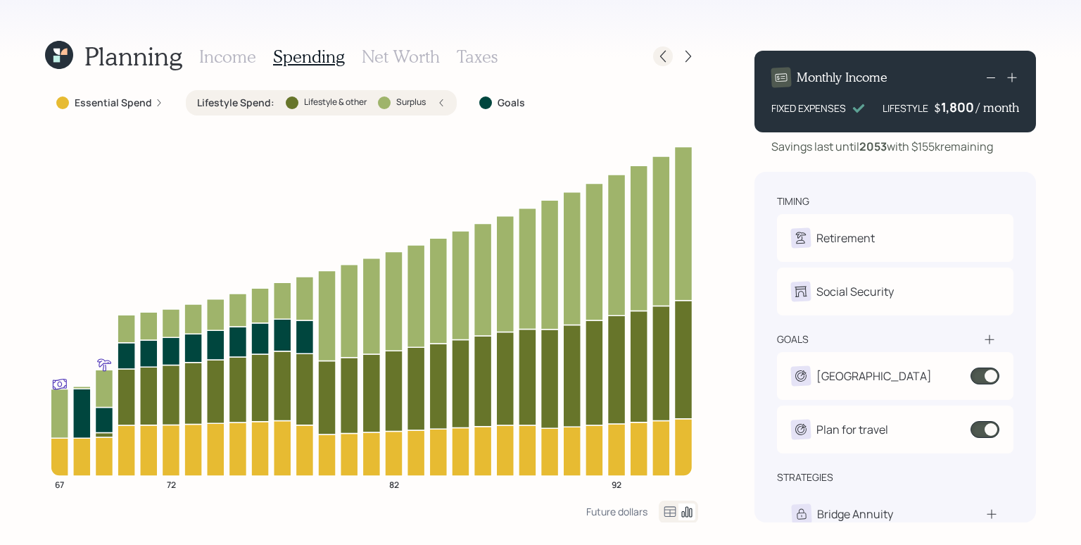
click at [660, 56] on icon at bounding box center [663, 57] width 6 height 12
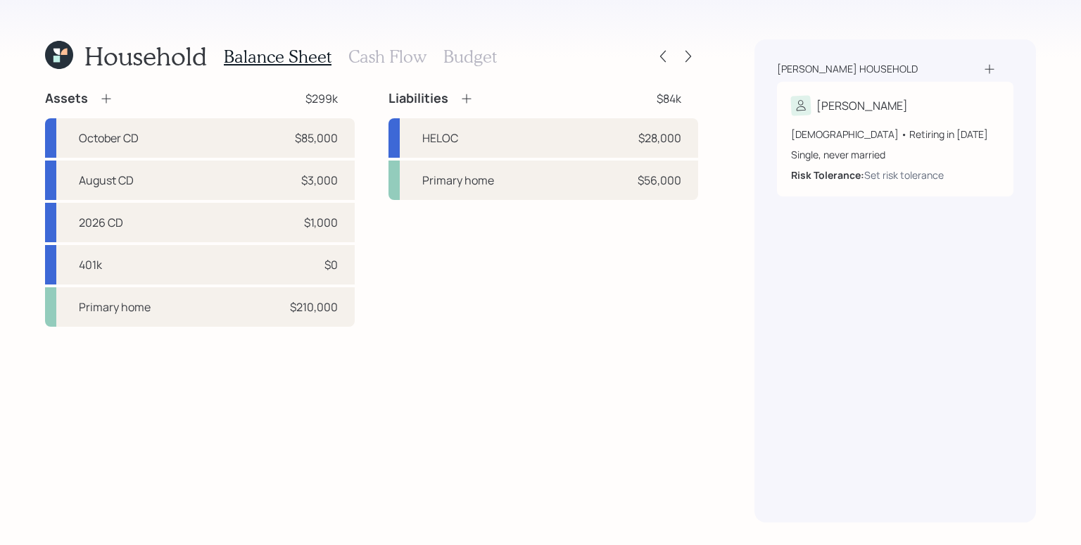
click at [374, 56] on h3 "Cash Flow" at bounding box center [387, 56] width 78 height 20
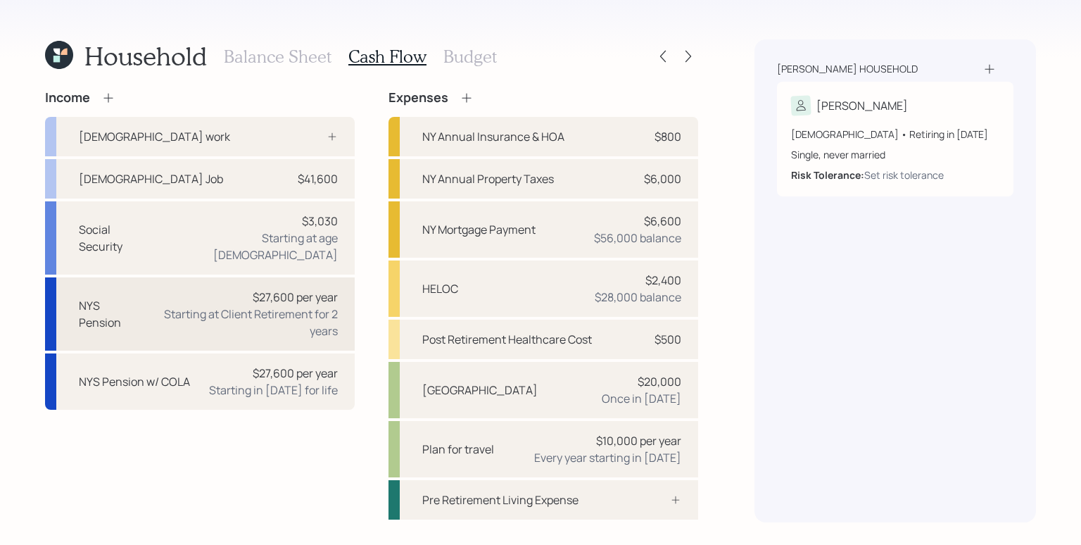
click at [290, 288] on div "$27,600 per year" at bounding box center [295, 296] width 85 height 17
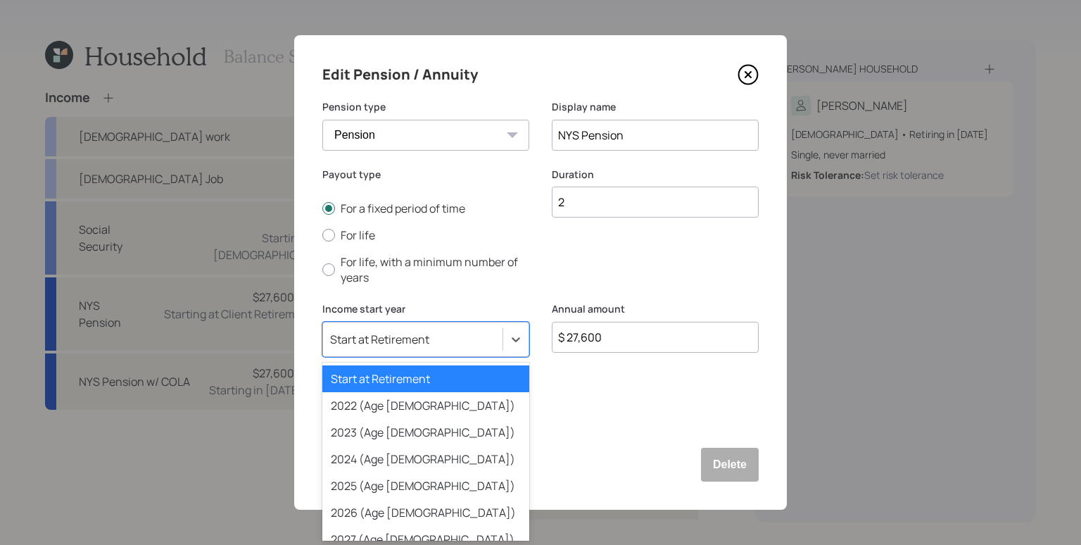
click at [421, 338] on div "Start at Retirement" at bounding box center [379, 338] width 99 height 15
click at [416, 481] on div "2025 (Age [DEMOGRAPHIC_DATA])" at bounding box center [425, 485] width 207 height 27
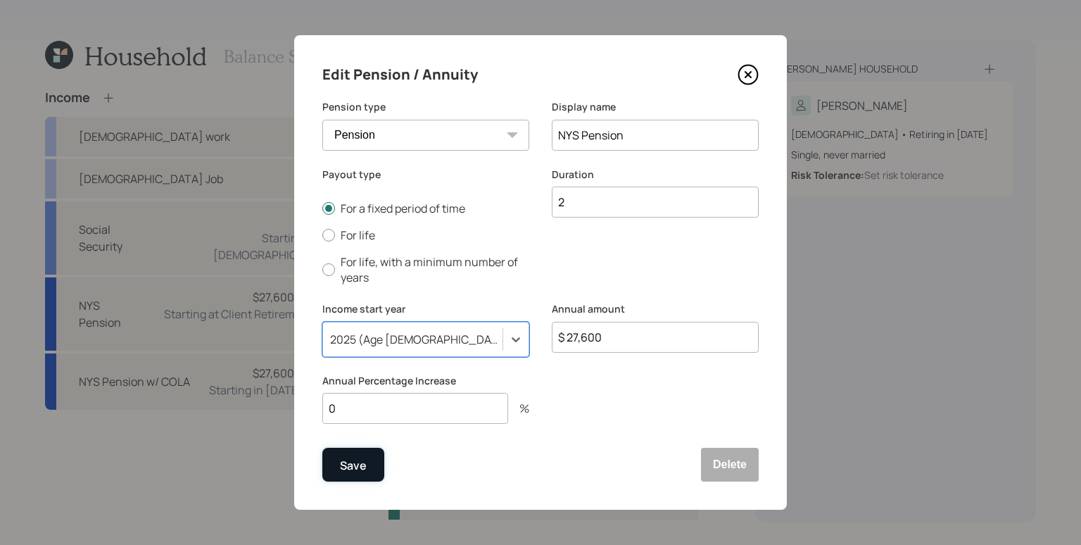
click at [357, 468] on div "Save" at bounding box center [353, 465] width 27 height 19
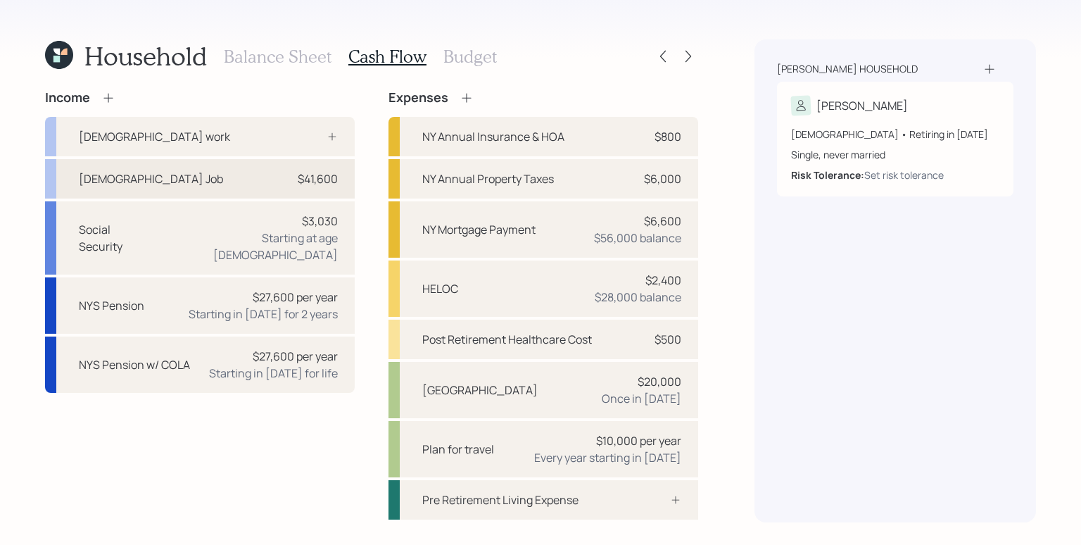
click at [284, 176] on div "[DEMOGRAPHIC_DATA] Job $41,600" at bounding box center [200, 178] width 310 height 39
select select "part_time"
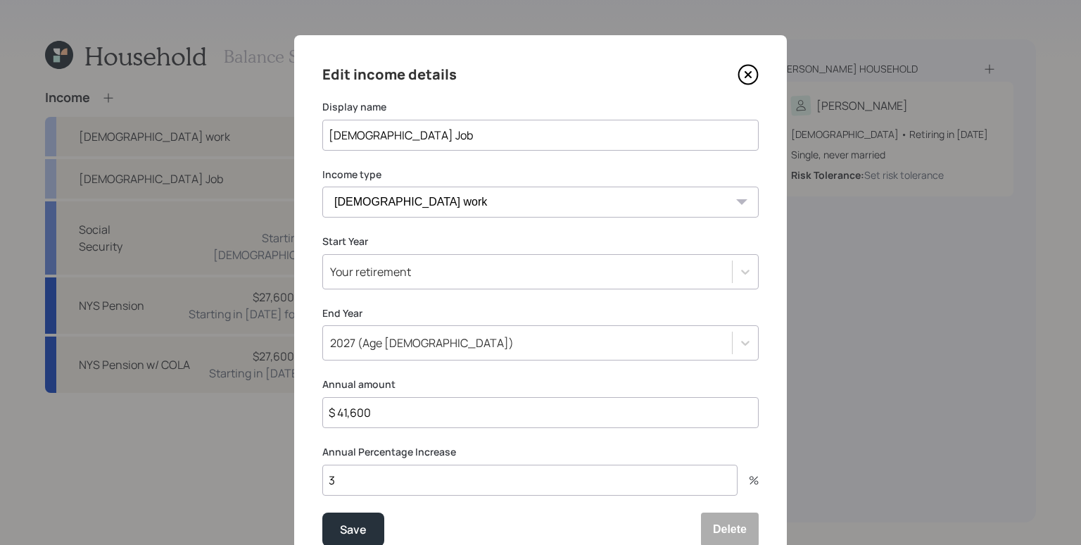
click at [442, 273] on div "Your retirement" at bounding box center [527, 272] width 409 height 24
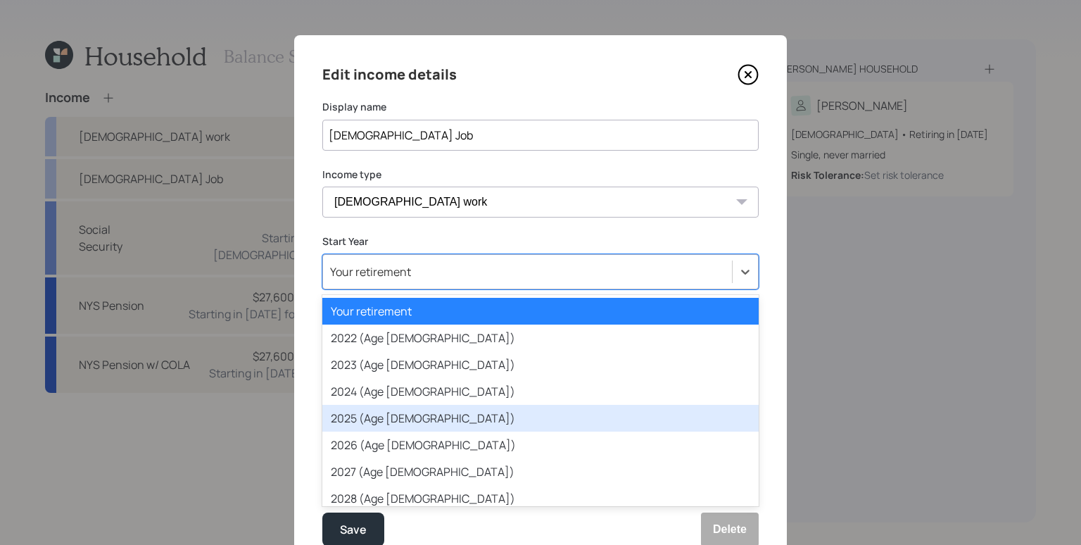
click at [429, 419] on div "2025 (Age [DEMOGRAPHIC_DATA])" at bounding box center [540, 418] width 436 height 27
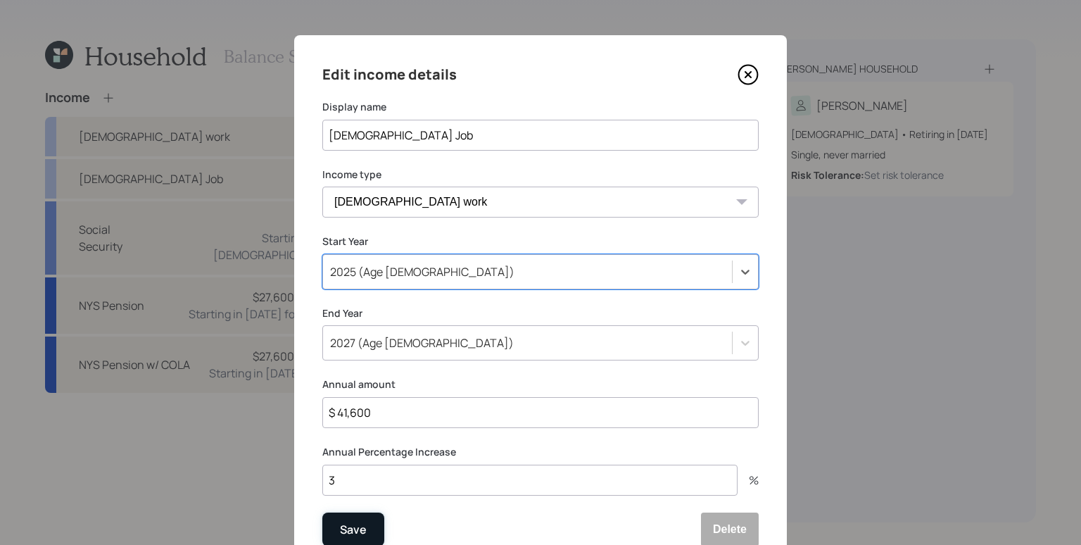
click at [347, 527] on div "Save" at bounding box center [353, 529] width 27 height 19
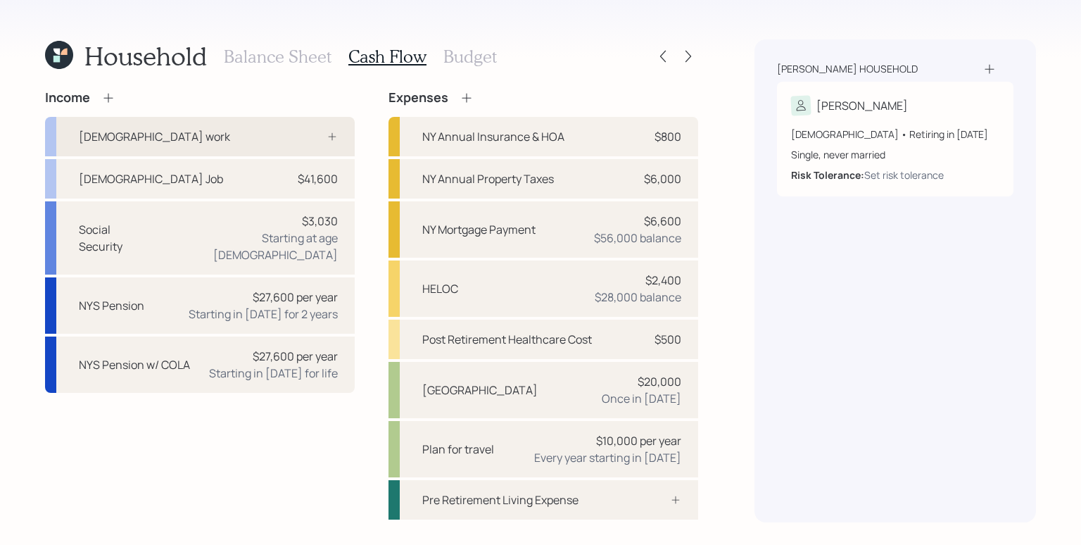
click at [296, 148] on div "[DEMOGRAPHIC_DATA] work" at bounding box center [200, 136] width 310 height 39
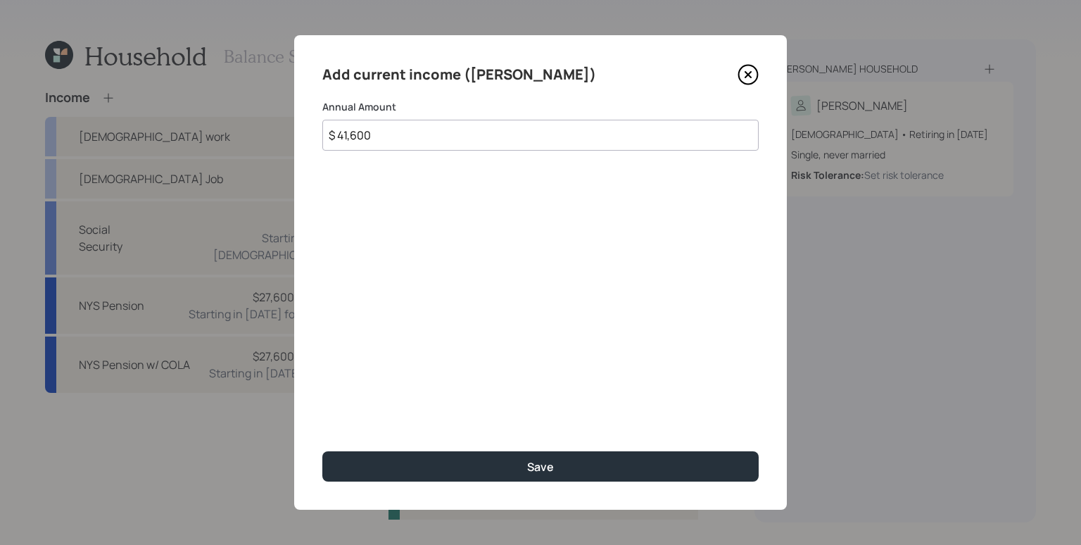
type input "$ 41,600"
click at [322, 451] on button "Save" at bounding box center [540, 466] width 436 height 30
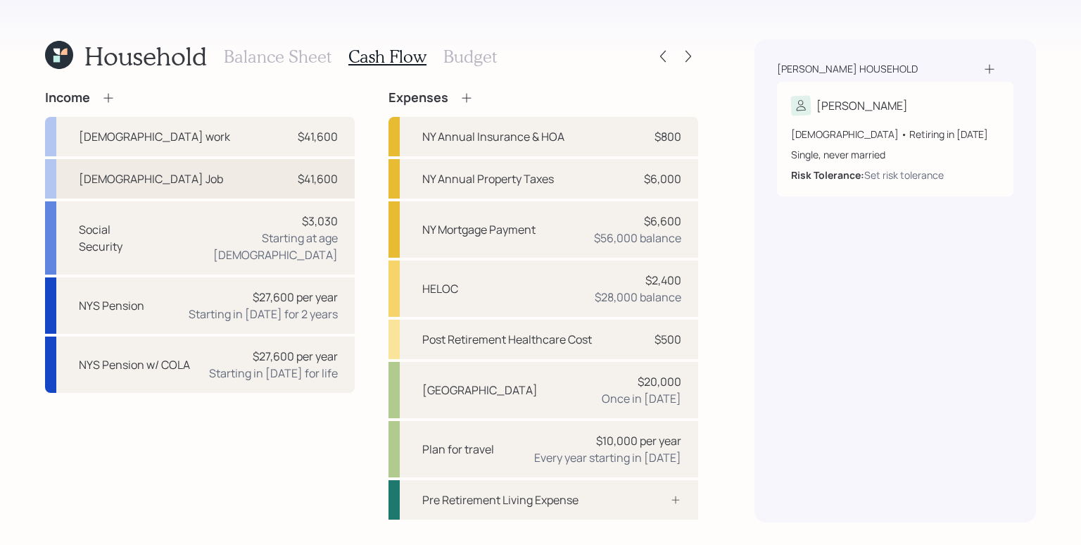
click at [317, 177] on div "$41,600" at bounding box center [318, 178] width 40 height 17
select select "part_time"
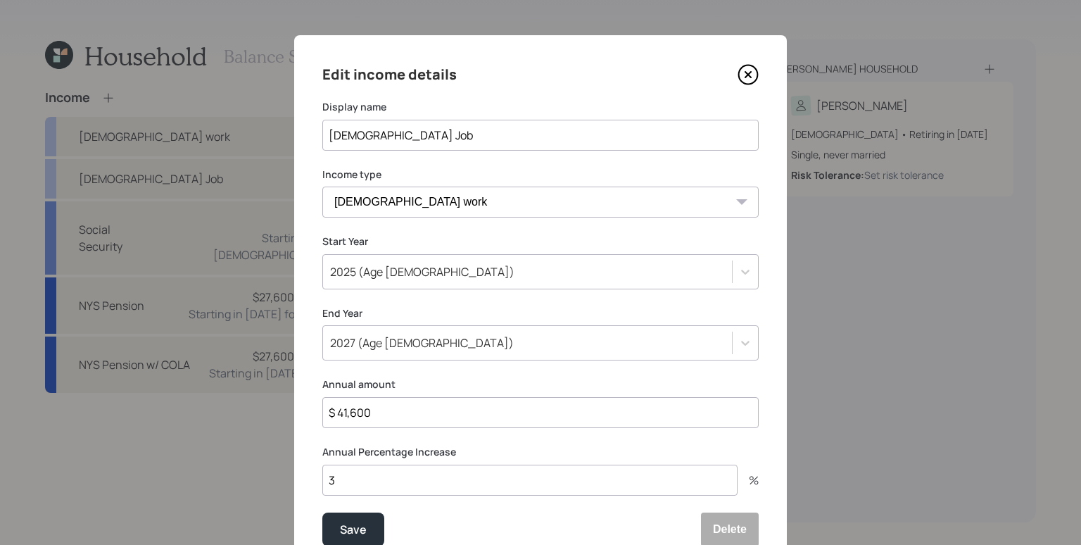
click at [393, 414] on input "$ 41,600" at bounding box center [540, 412] width 436 height 31
type input "$ 0"
click at [322, 512] on button "Save" at bounding box center [353, 529] width 62 height 34
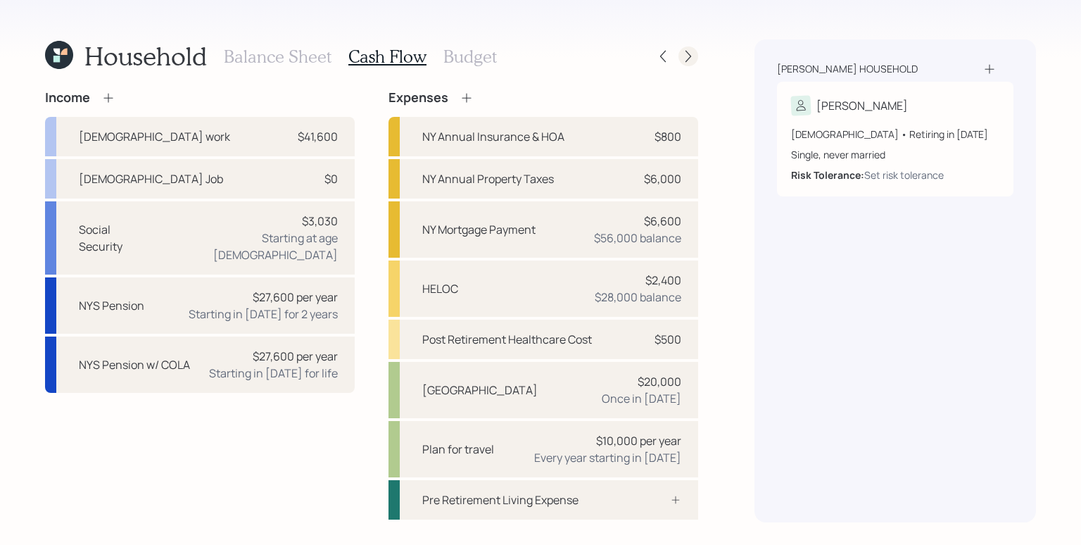
click at [681, 52] on icon at bounding box center [688, 56] width 14 height 14
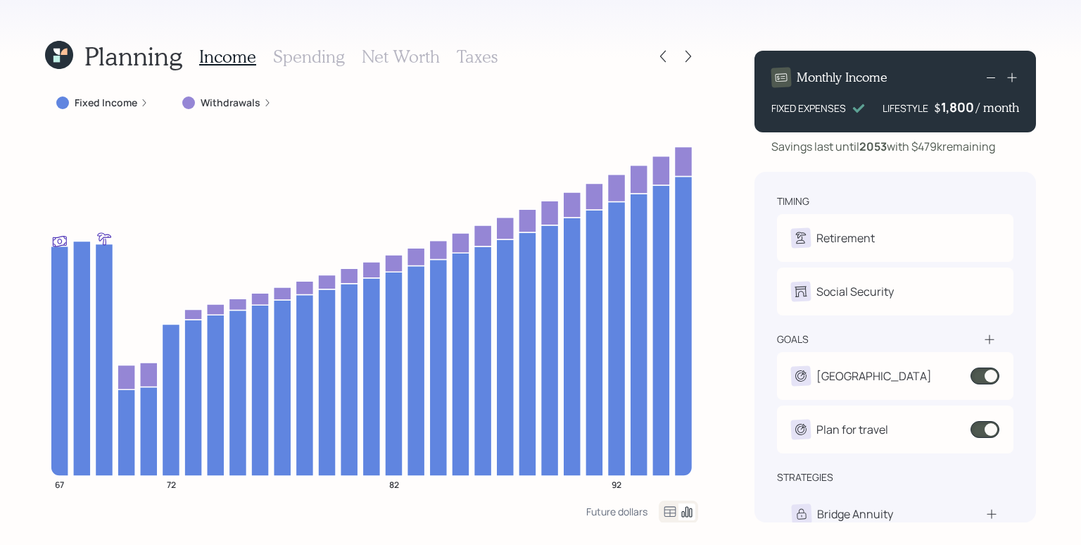
click at [306, 58] on h3 "Spending" at bounding box center [309, 56] width 72 height 20
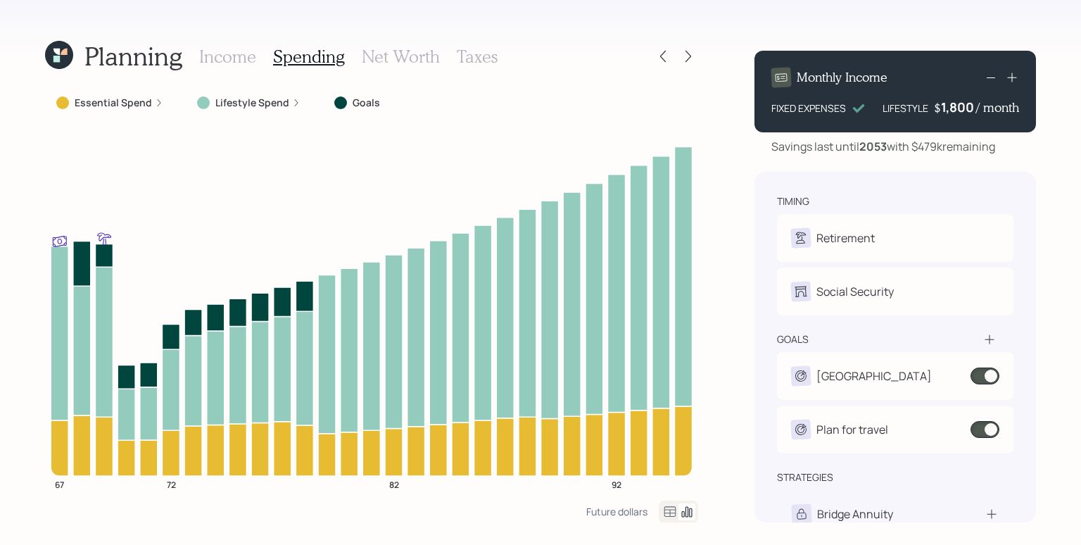
click at [262, 99] on label "Lifestyle Spend" at bounding box center [252, 103] width 74 height 14
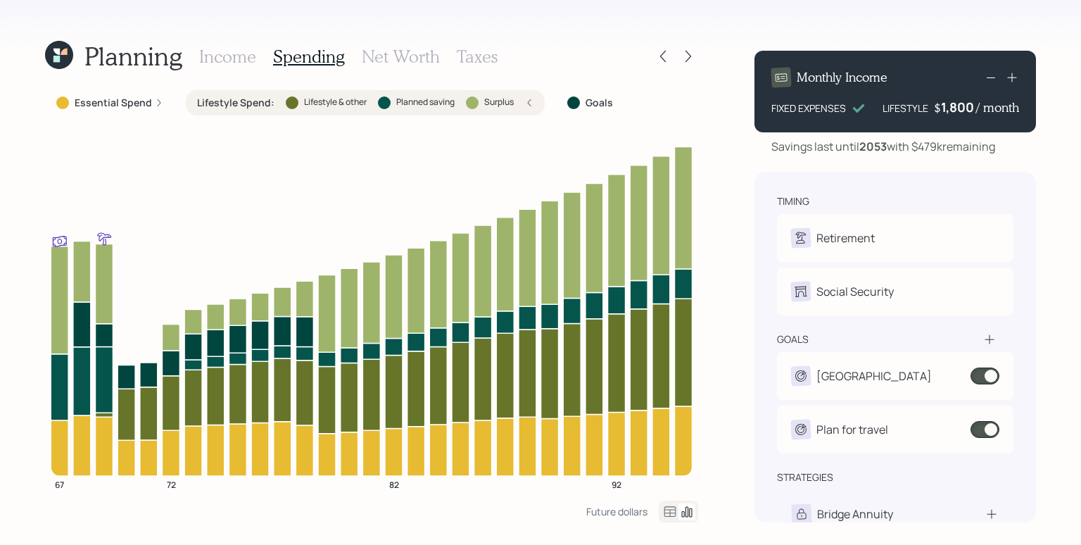
click at [220, 51] on h3 "Income" at bounding box center [227, 56] width 57 height 20
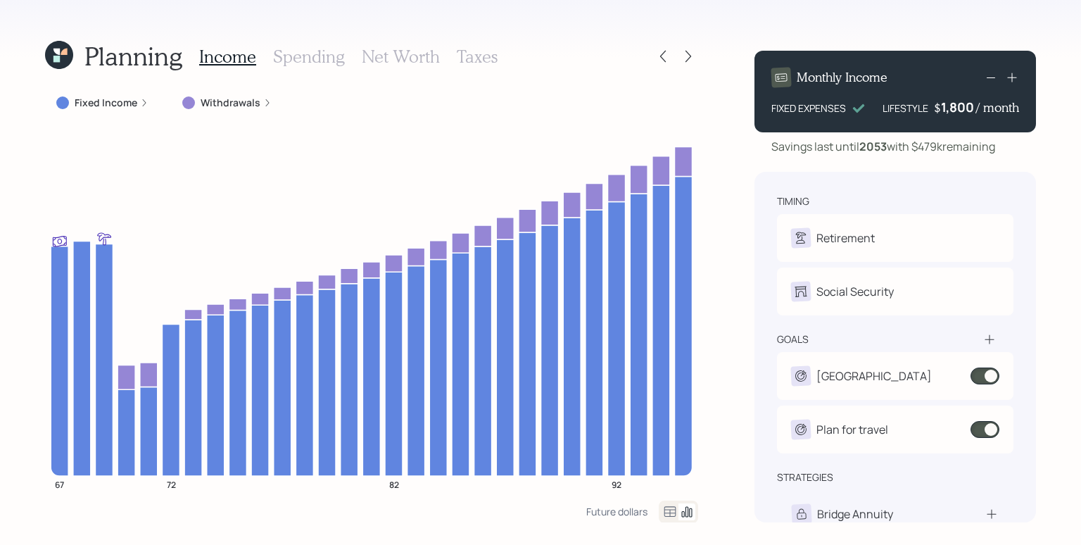
click at [143, 100] on icon at bounding box center [144, 103] width 8 height 8
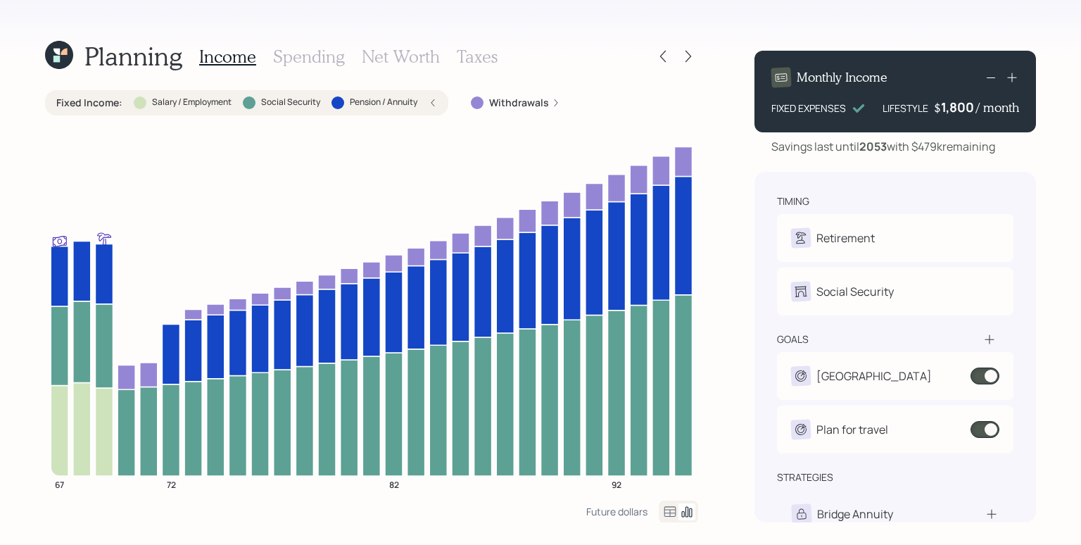
click at [302, 58] on h3 "Spending" at bounding box center [309, 56] width 72 height 20
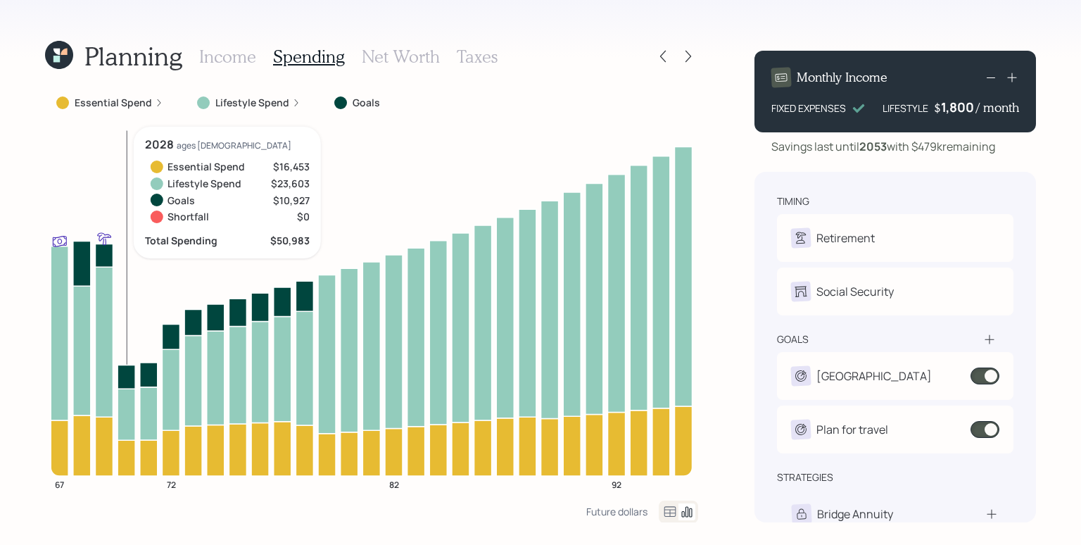
click at [250, 97] on label "Lifestyle Spend" at bounding box center [252, 103] width 74 height 14
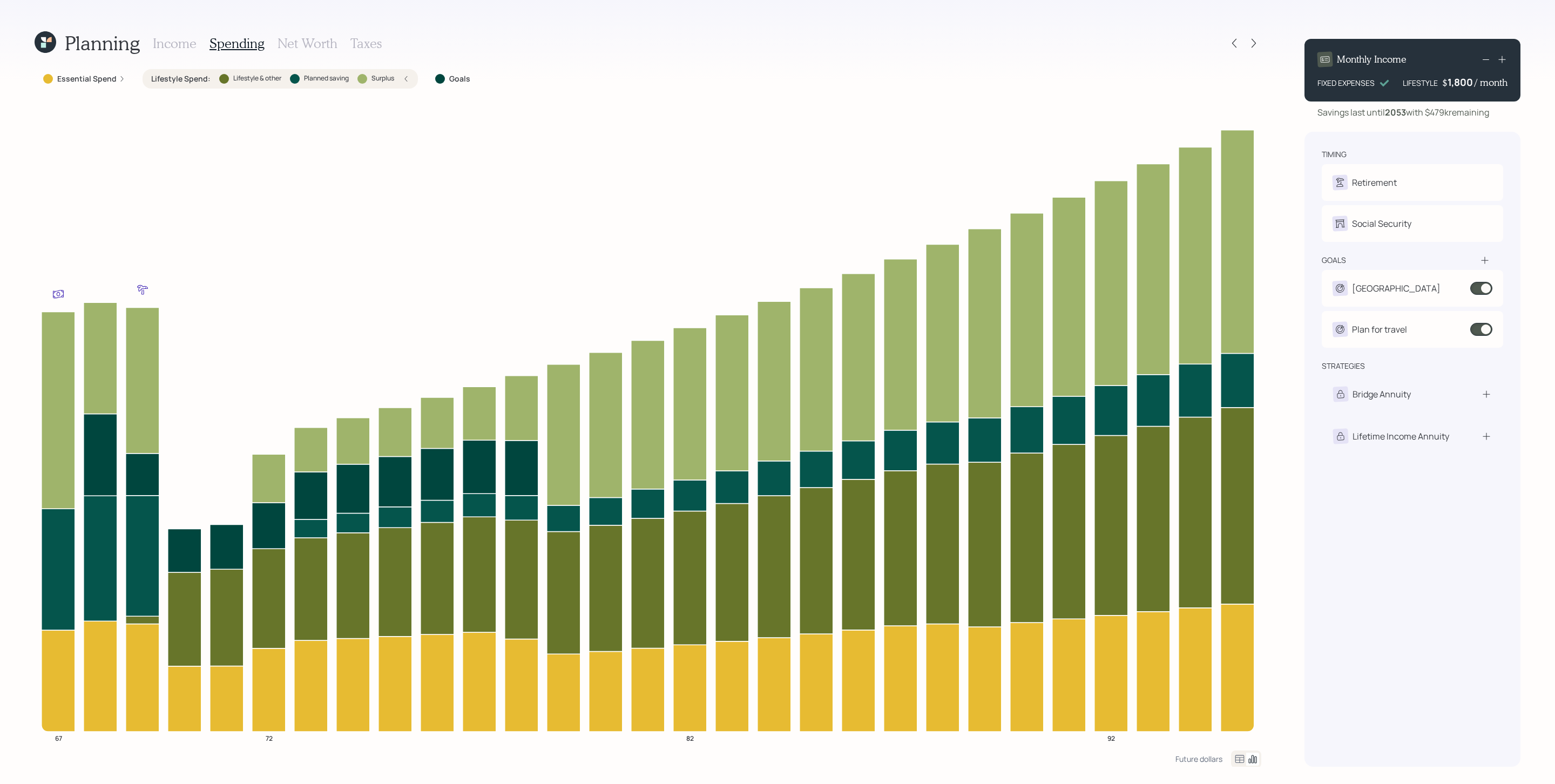
click at [169, 45] on h3 "Income" at bounding box center [174, 43] width 44 height 15
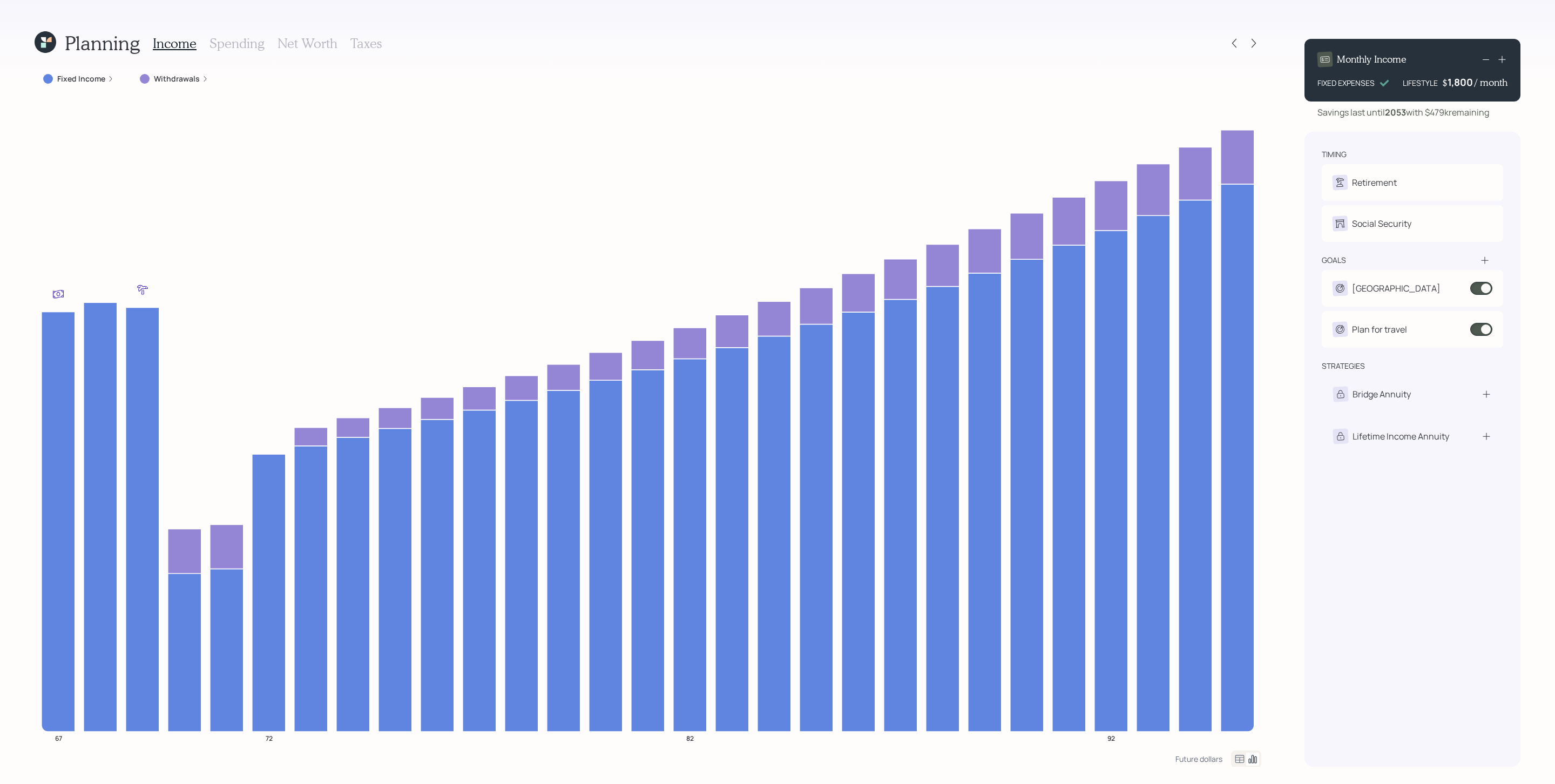
click at [81, 79] on label "Fixed Income" at bounding box center [81, 79] width 48 height 11
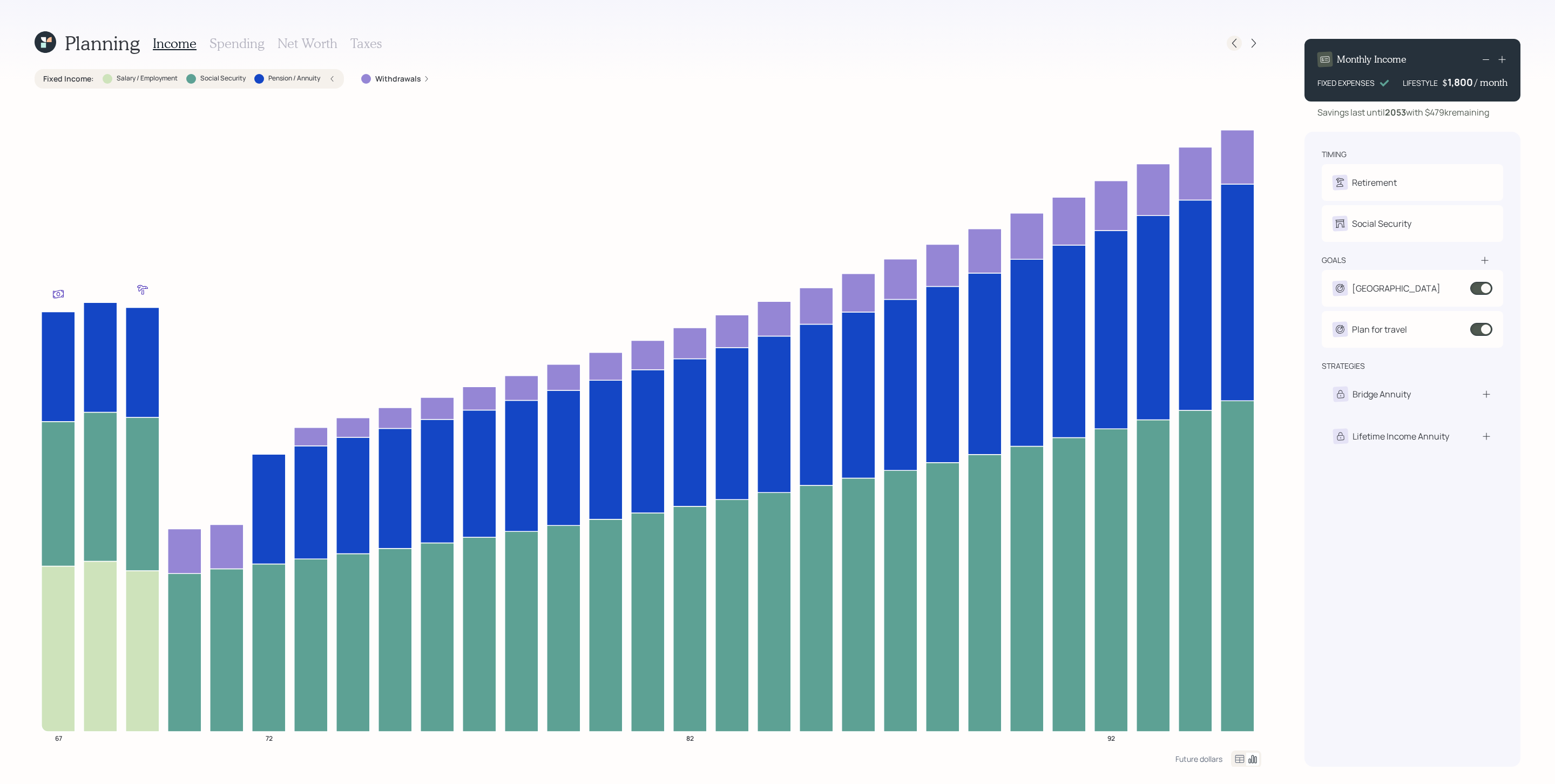
click at [1036, 43] on icon at bounding box center [1234, 43] width 11 height 11
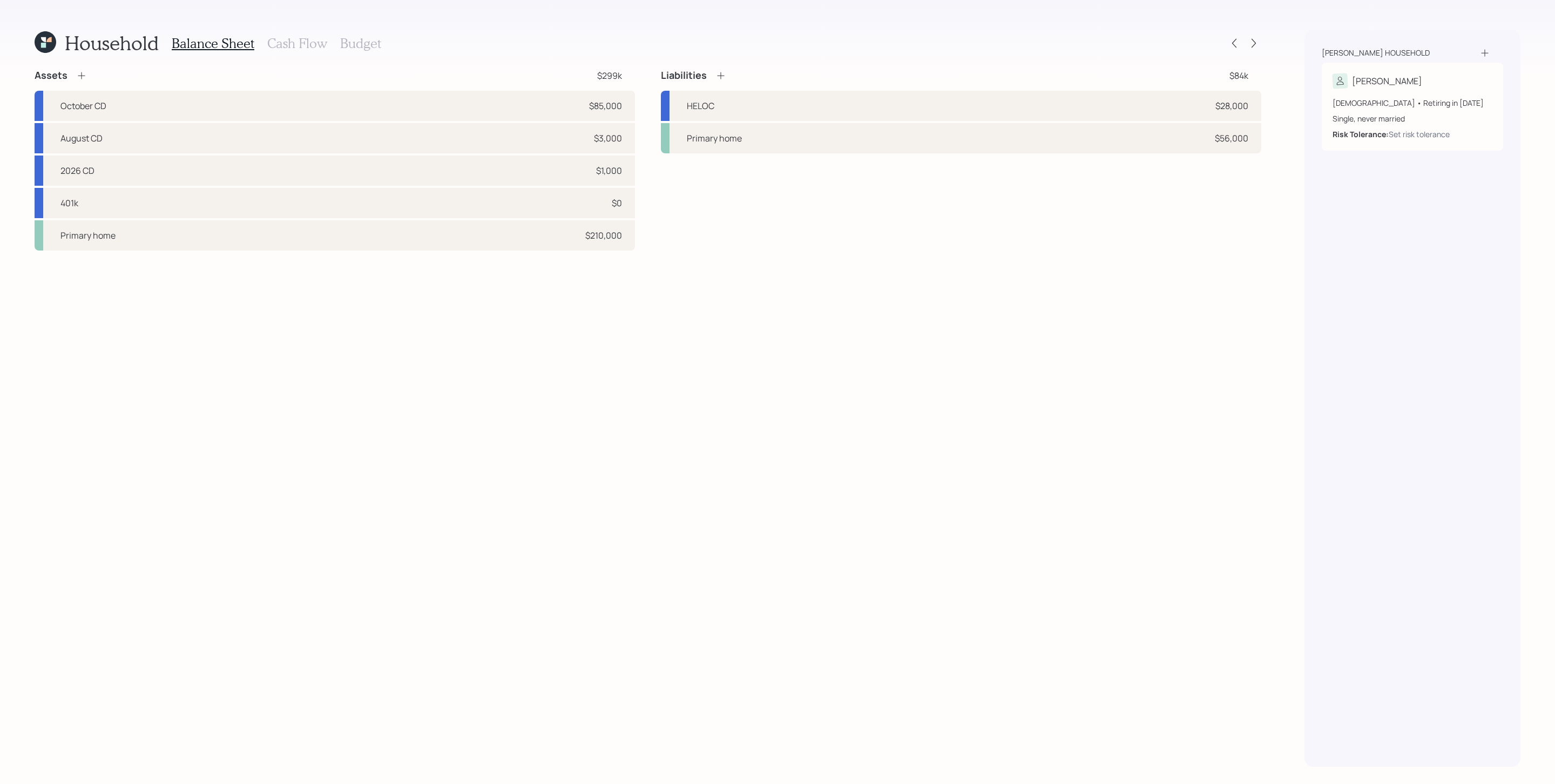
click at [288, 50] on h3 "Cash Flow" at bounding box center [297, 43] width 60 height 15
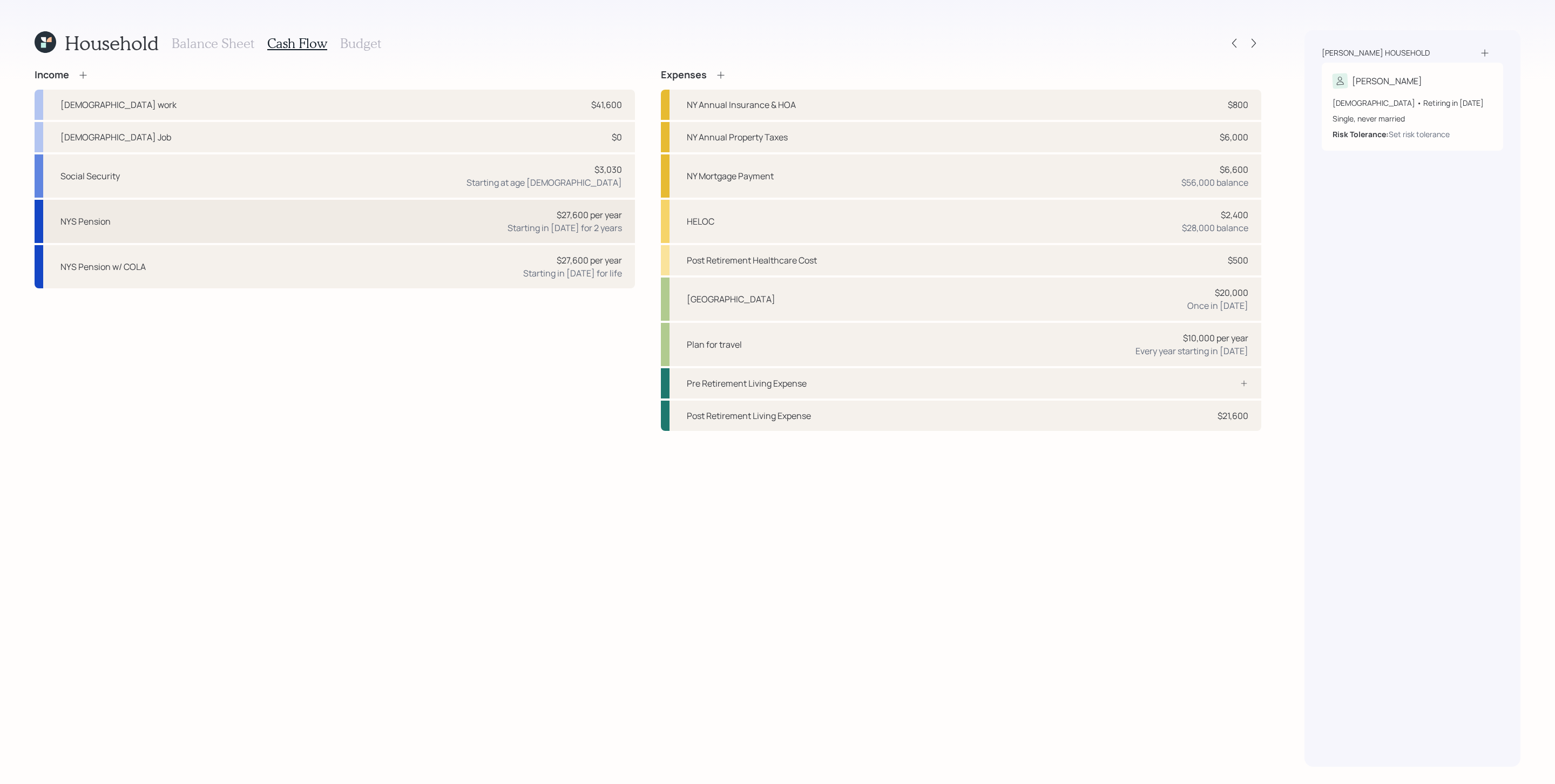
click at [357, 219] on div "NYS Pension $27,600 per year Starting in [DATE] for 2 years" at bounding box center [334, 221] width 600 height 43
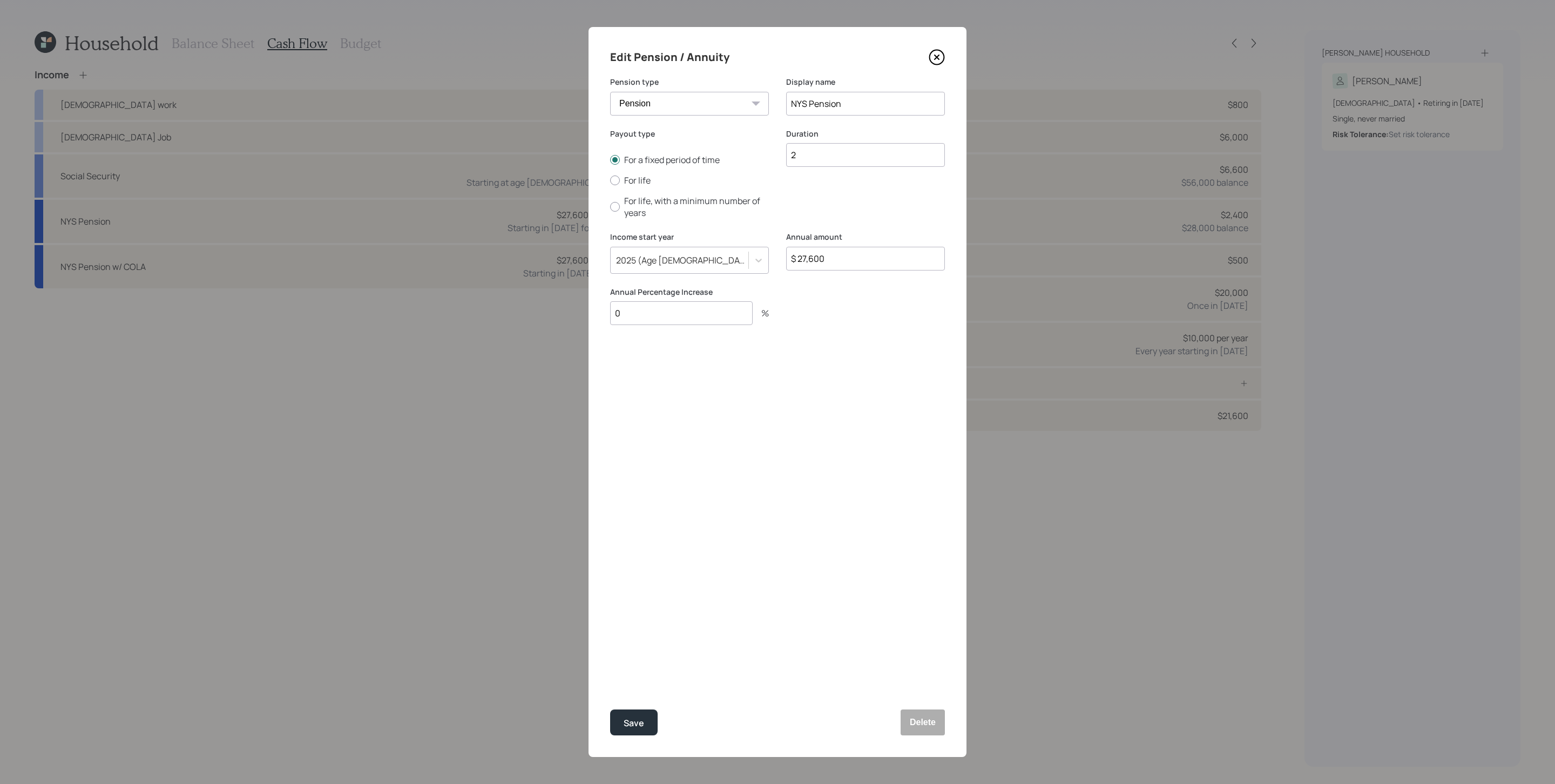
click at [864, 156] on input "2" at bounding box center [865, 154] width 159 height 24
type input "5"
click at [638, 522] on div "Save" at bounding box center [634, 723] width 21 height 15
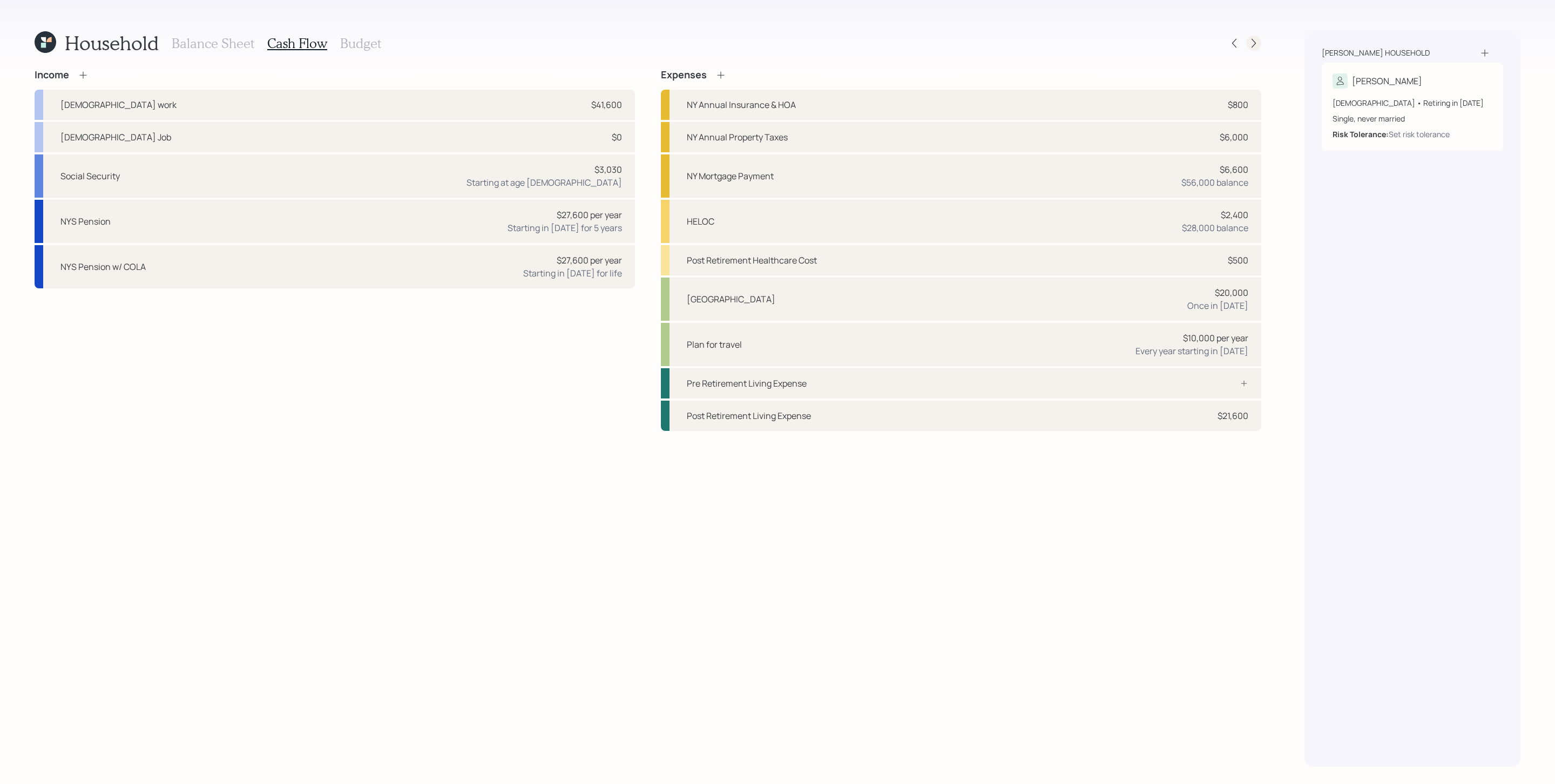
click at [1036, 41] on icon at bounding box center [1254, 43] width 11 height 11
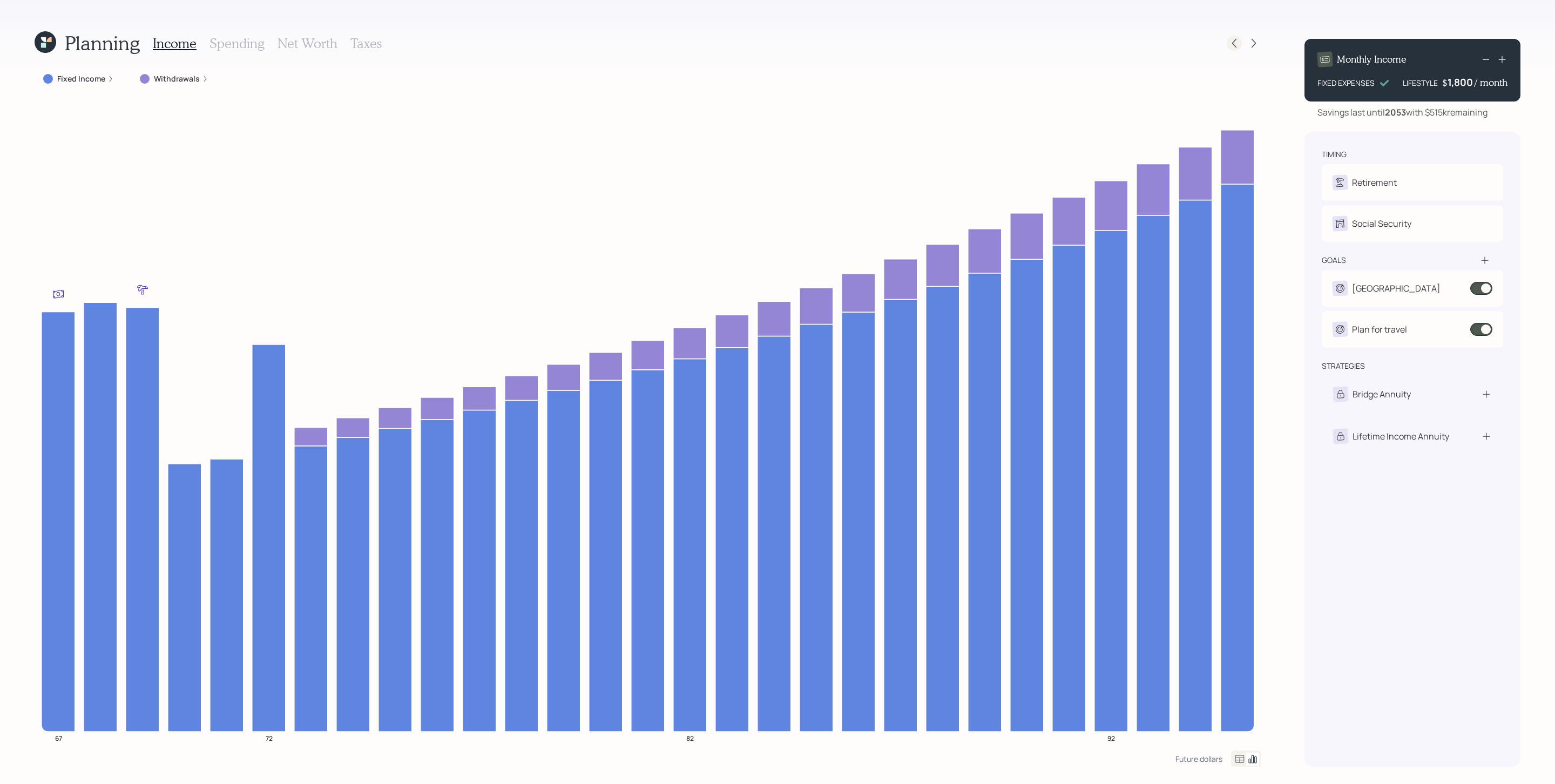
click at [1036, 38] on icon at bounding box center [1234, 43] width 11 height 11
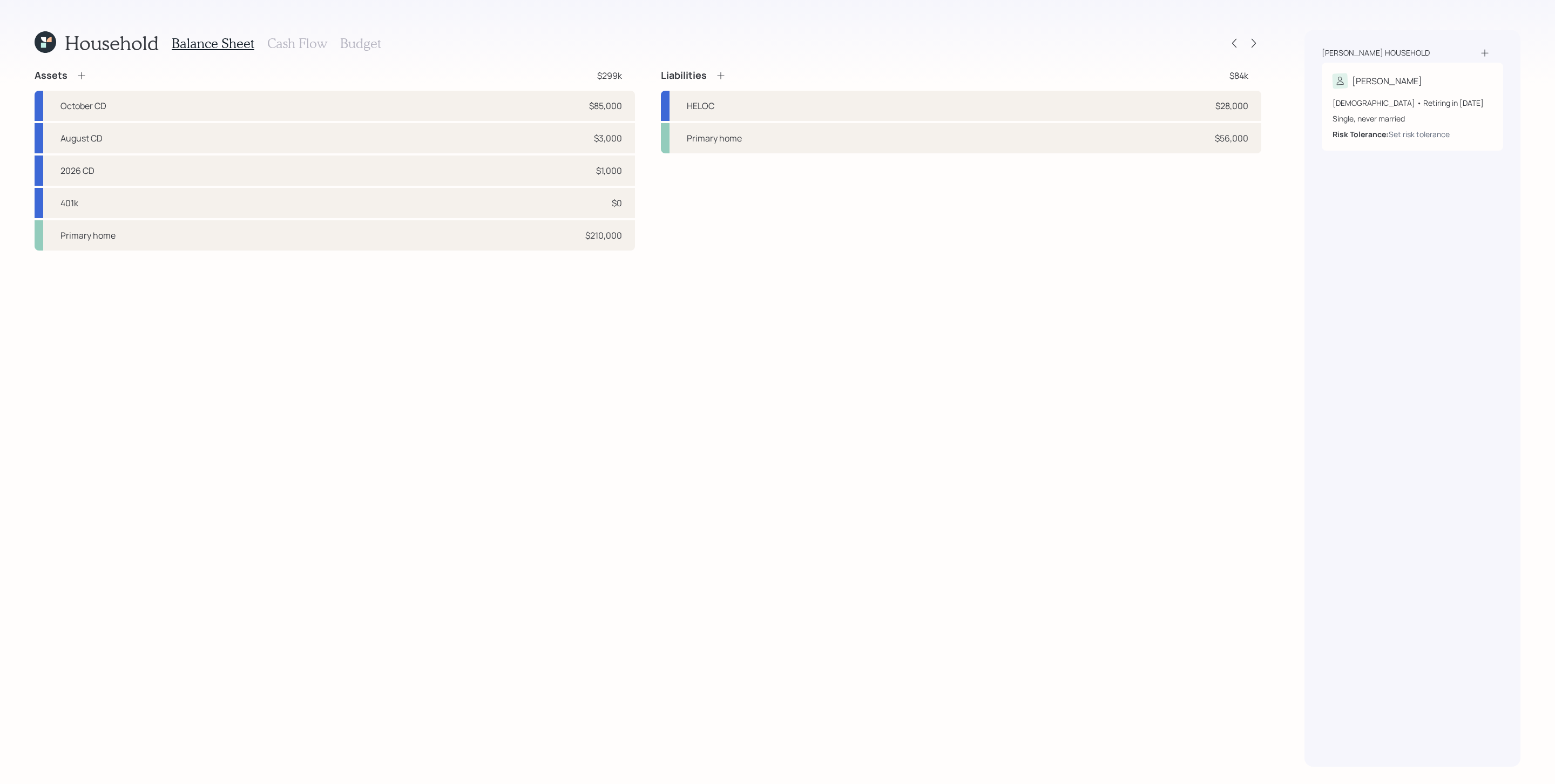
click at [292, 42] on h3 "Cash Flow" at bounding box center [297, 43] width 60 height 15
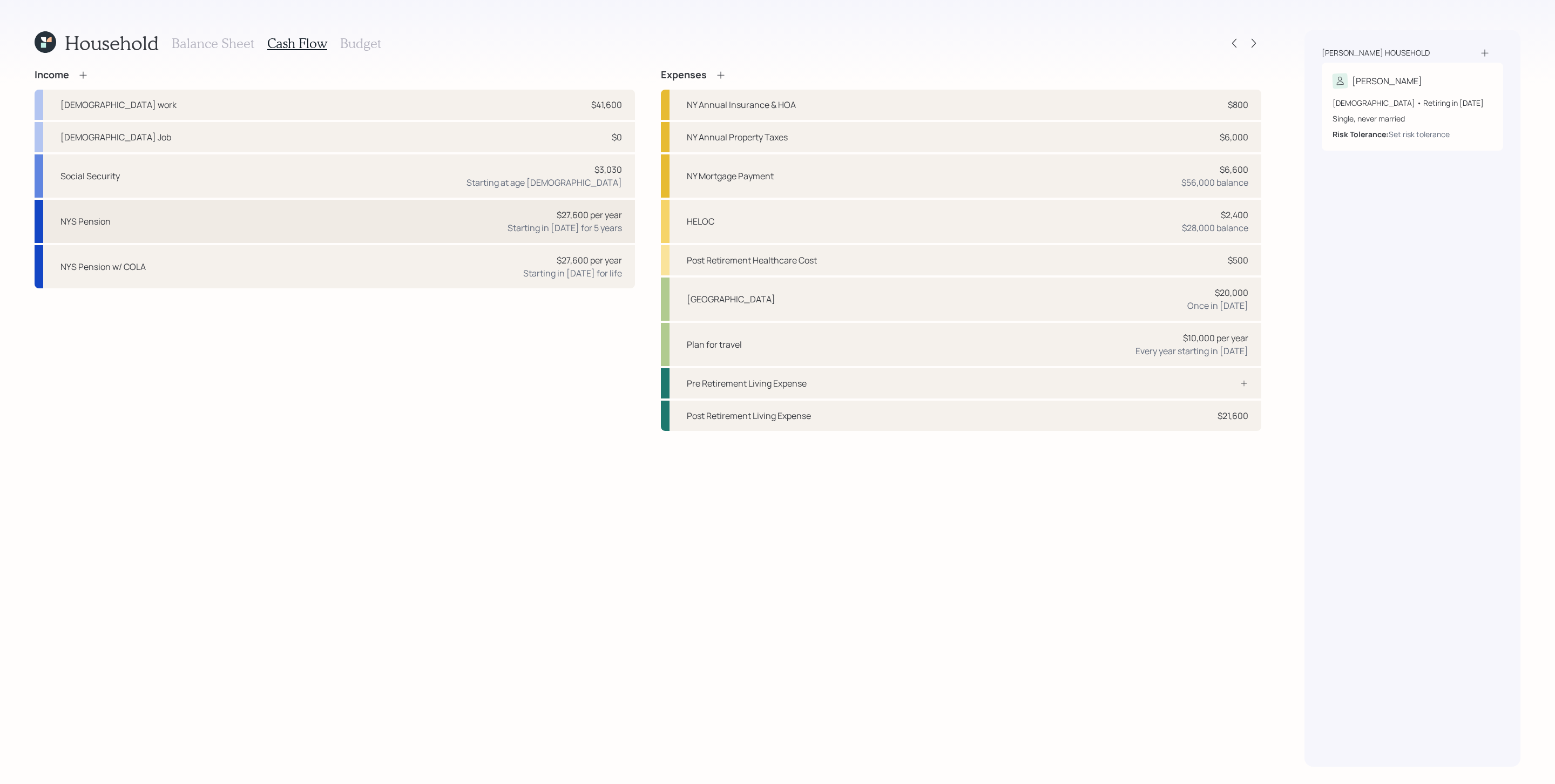
click at [183, 226] on div "NYS Pension $27,600 per year Starting in [DATE] for 5 years" at bounding box center [334, 221] width 600 height 43
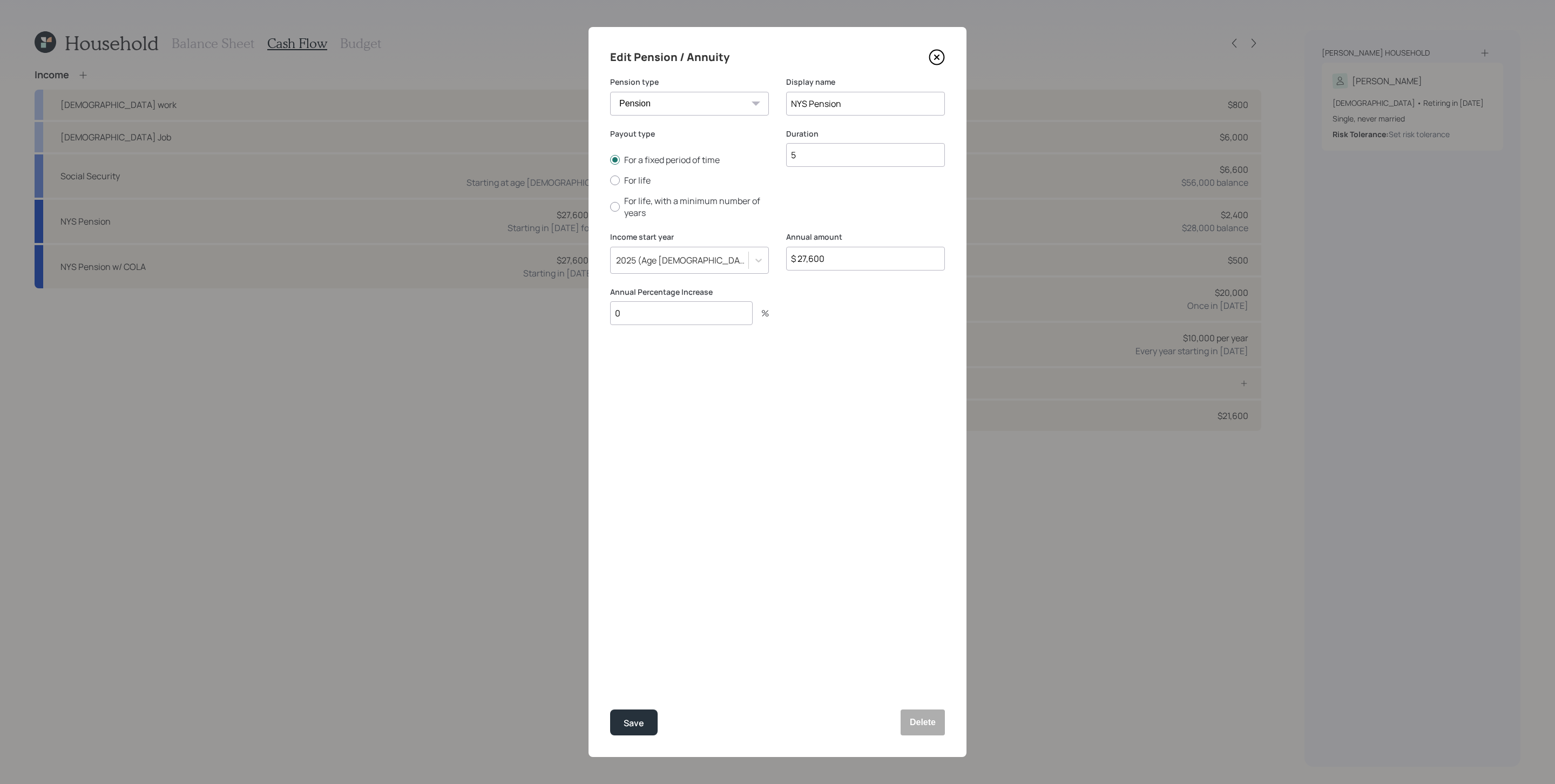
drag, startPoint x: 812, startPoint y: 156, endPoint x: 789, endPoint y: 154, distance: 23.1
click at [789, 154] on input "5" at bounding box center [865, 154] width 159 height 24
type input "4"
click at [647, 522] on button "Save" at bounding box center [634, 723] width 48 height 26
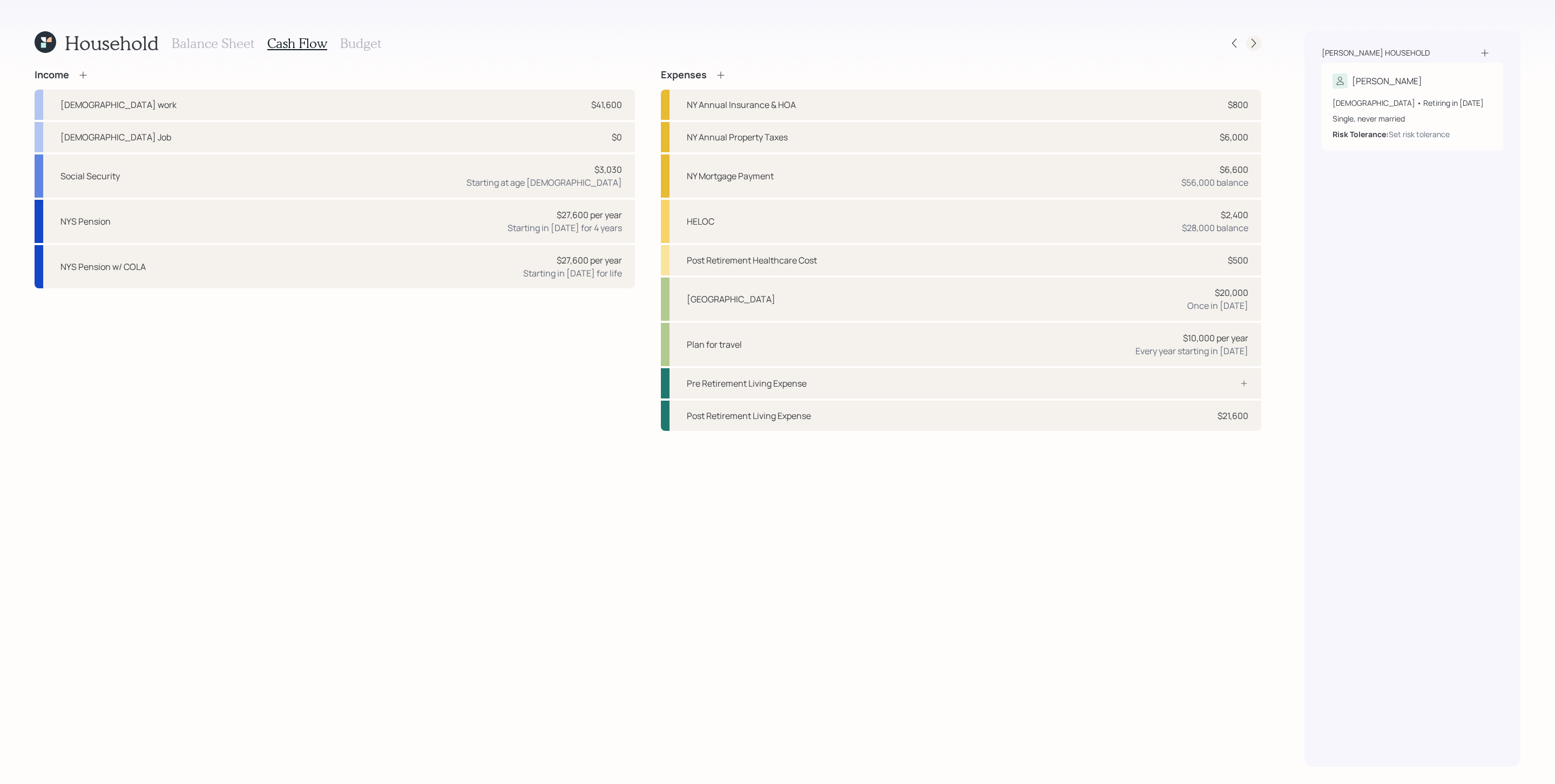
click at [1036, 42] on icon at bounding box center [1254, 43] width 11 height 11
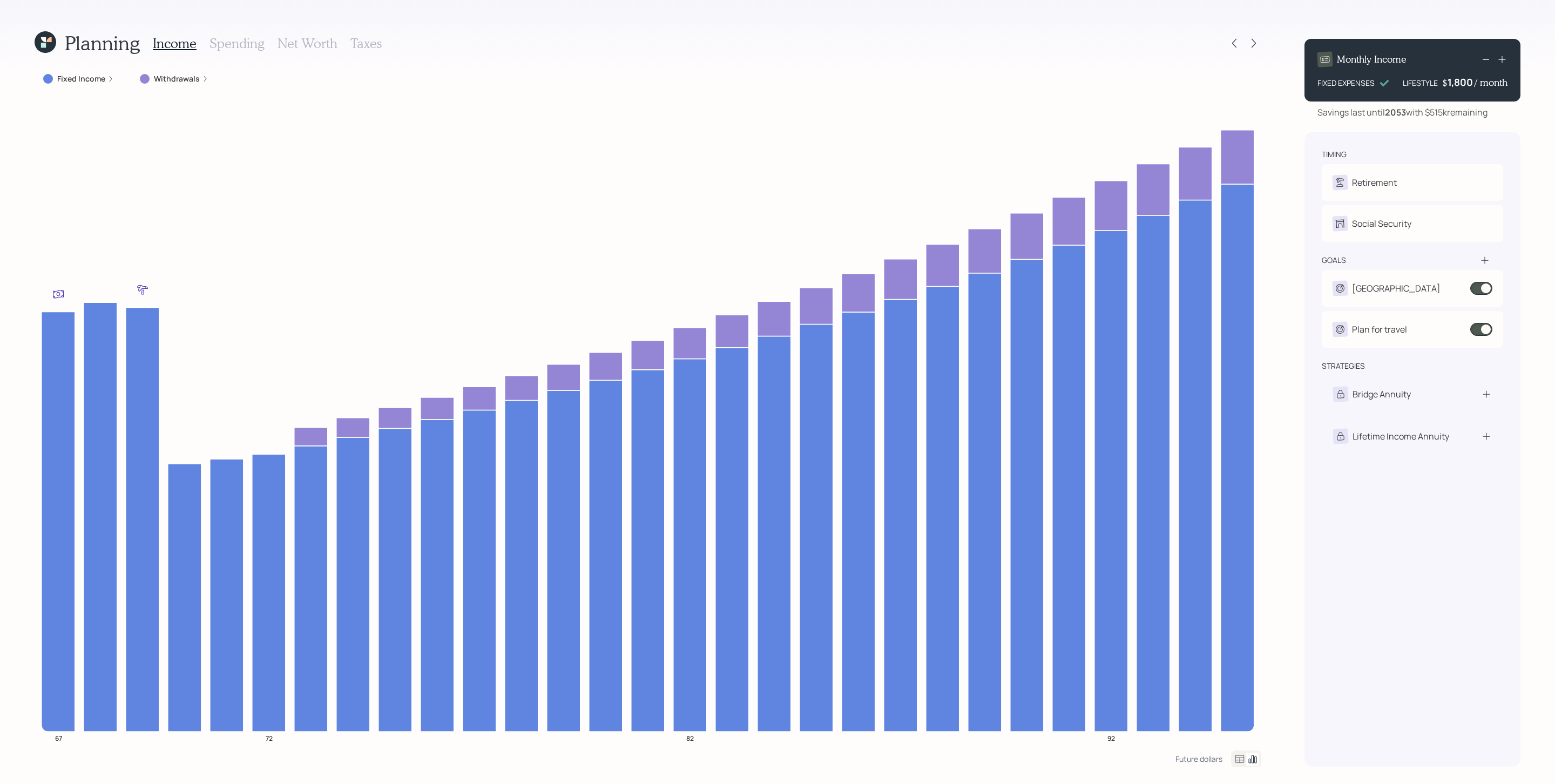
click at [89, 81] on label "Fixed Income" at bounding box center [81, 79] width 48 height 11
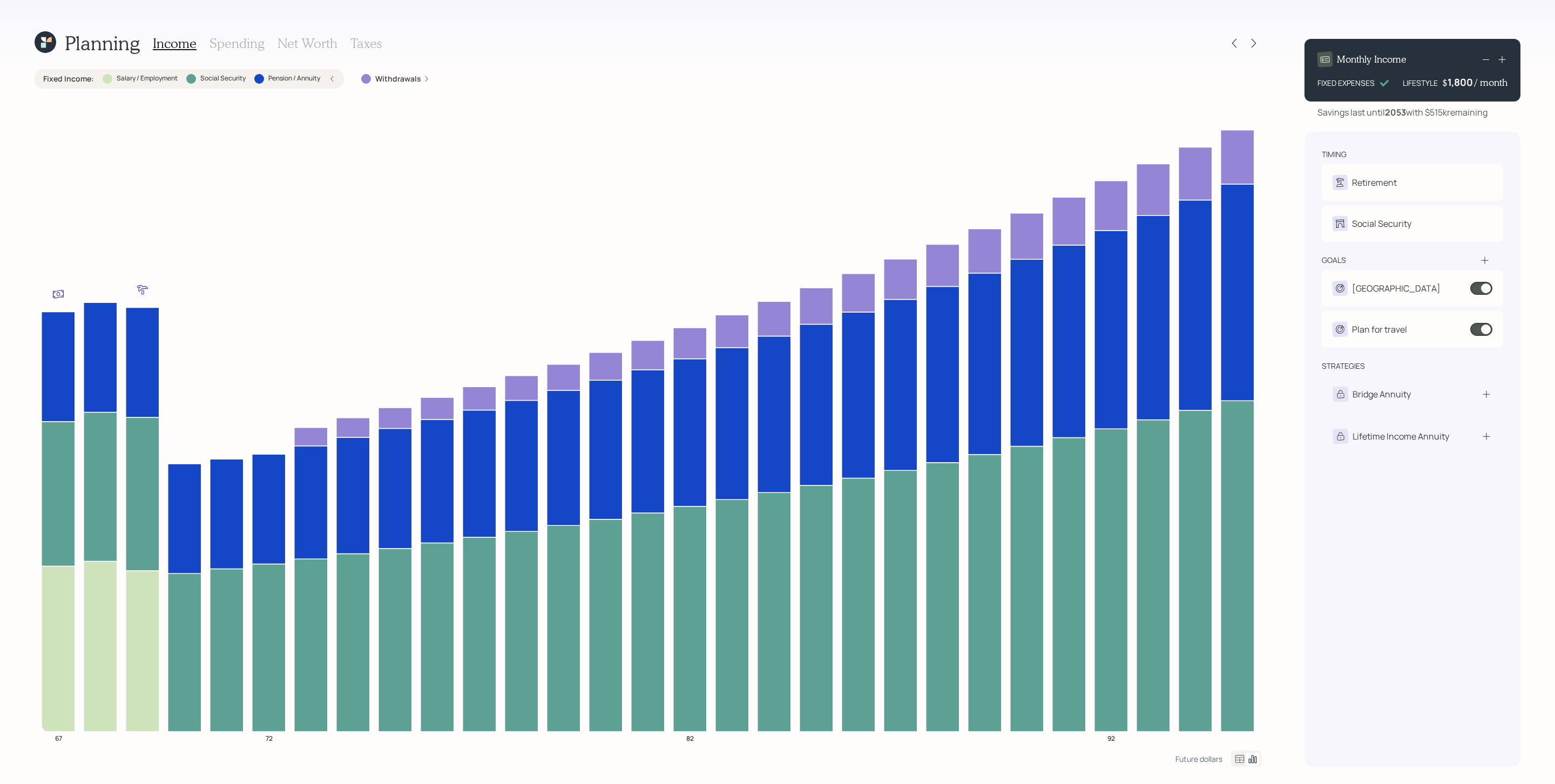
click at [238, 39] on h3 "Spending" at bounding box center [237, 43] width 55 height 15
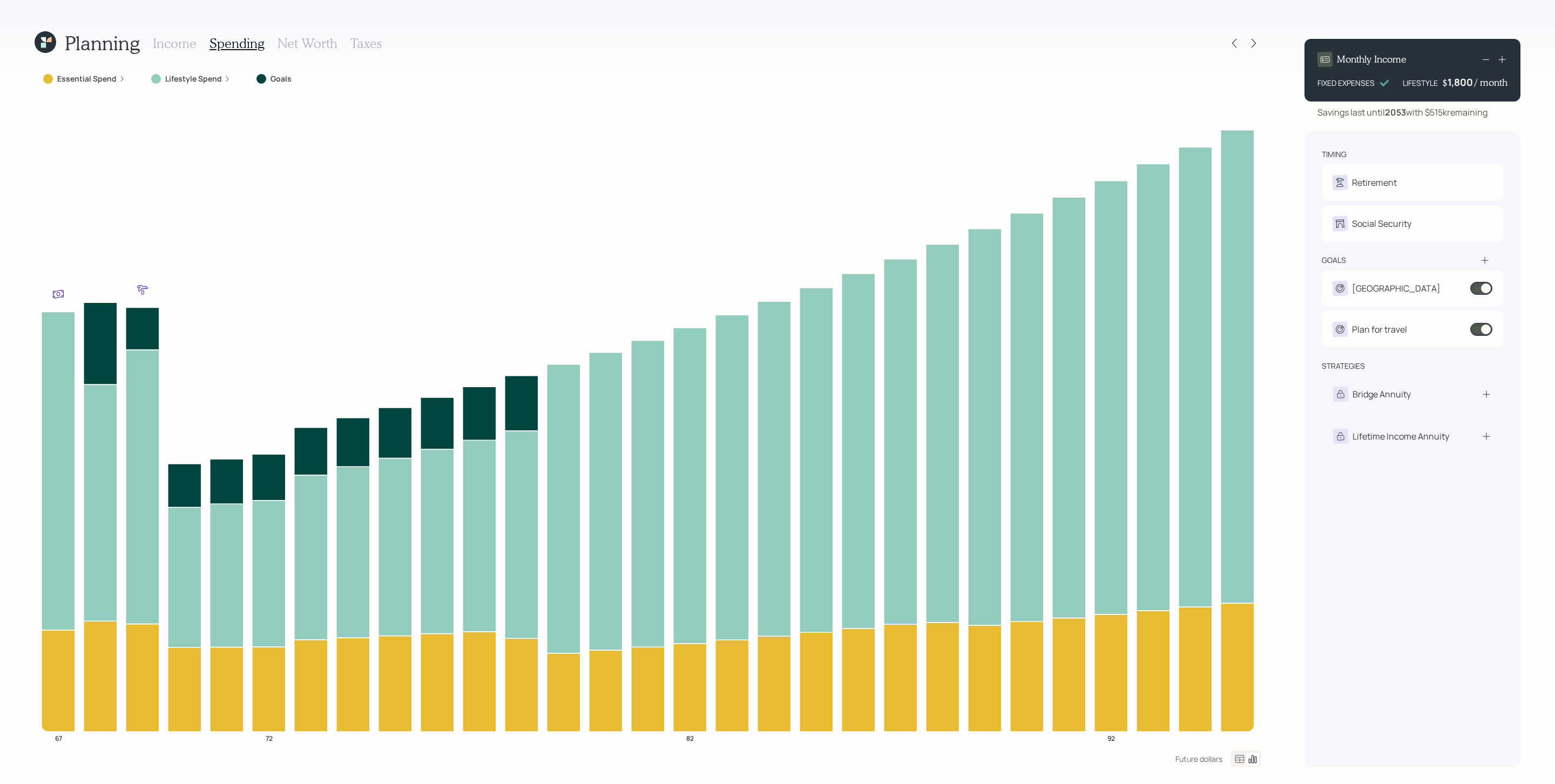
click at [203, 78] on label "Lifestyle Spend" at bounding box center [193, 79] width 57 height 11
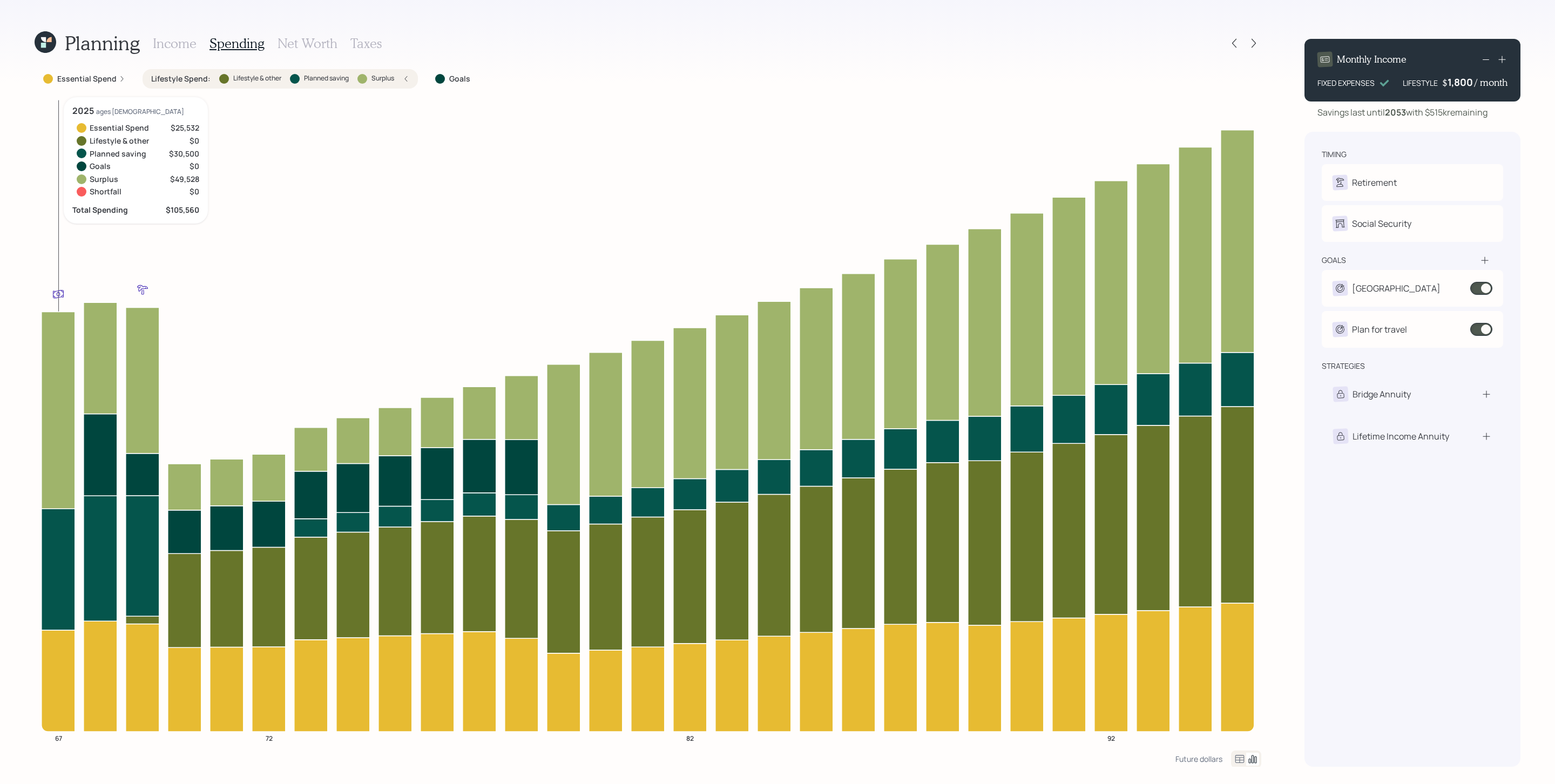
click at [61, 522] on icon at bounding box center [58, 569] width 34 height 121
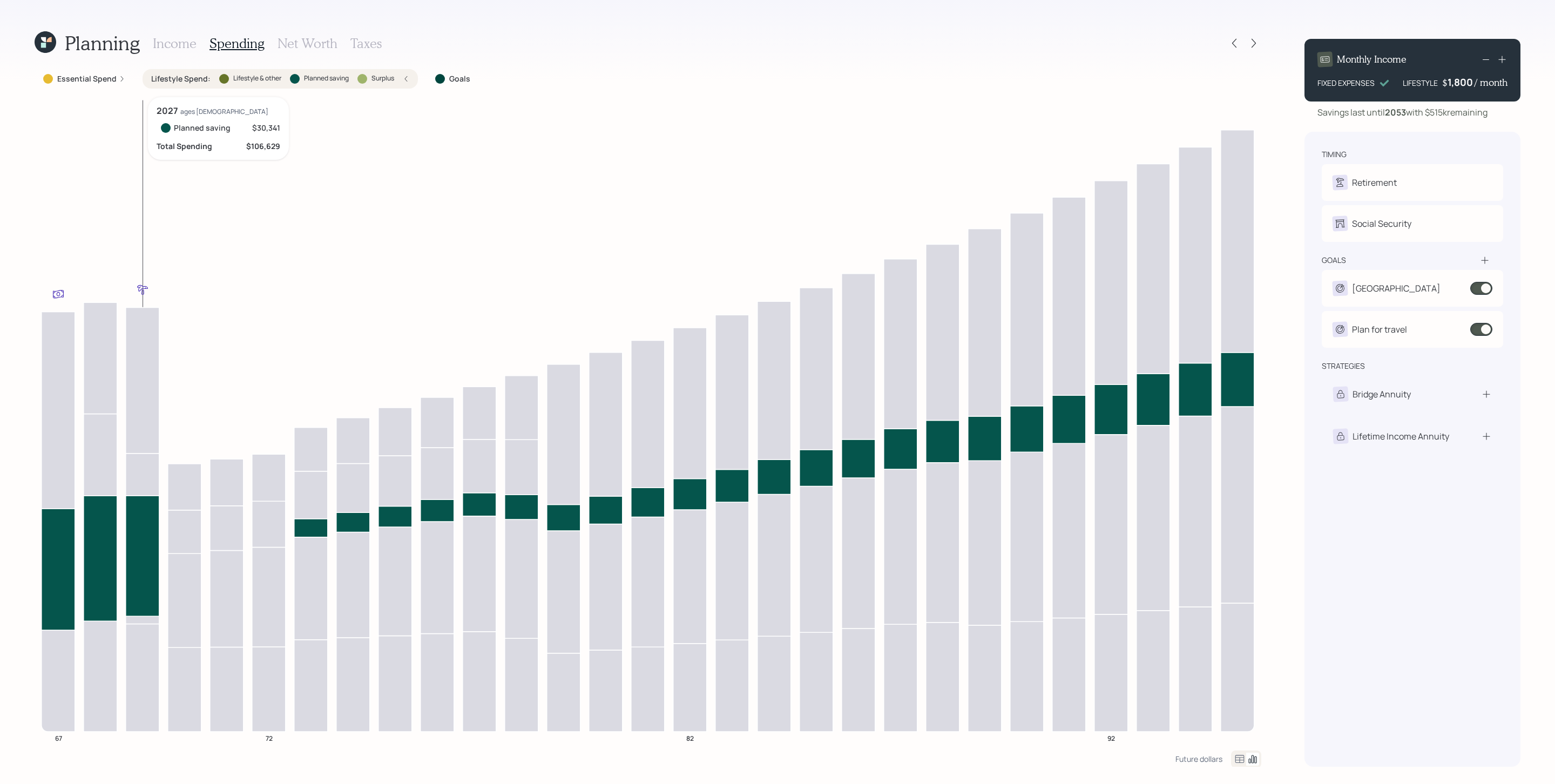
click at [140, 522] on icon at bounding box center [143, 555] width 34 height 120
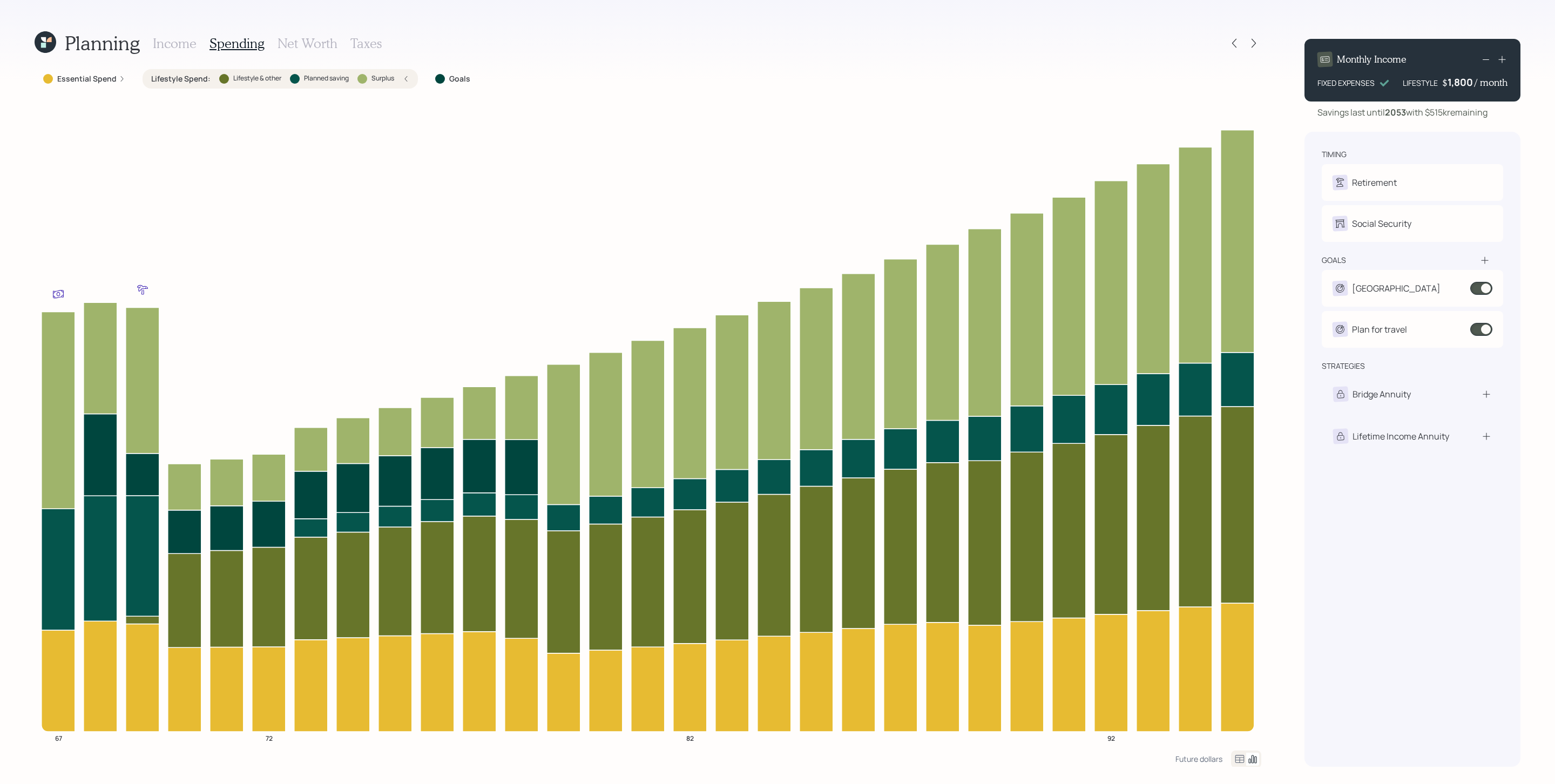
click at [121, 83] on div "Essential Spend" at bounding box center [84, 79] width 82 height 11
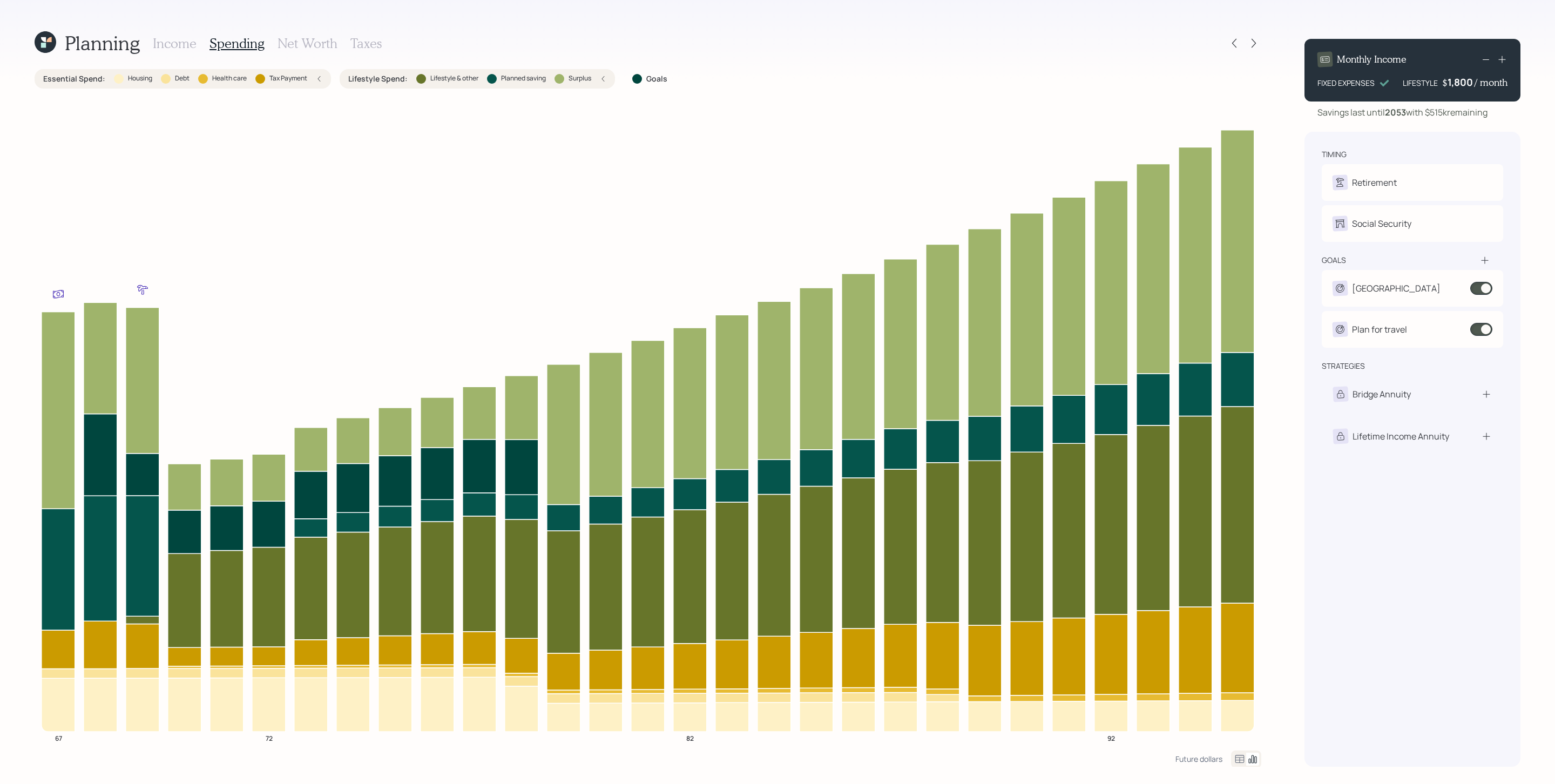
click at [169, 39] on h3 "Income" at bounding box center [174, 43] width 44 height 15
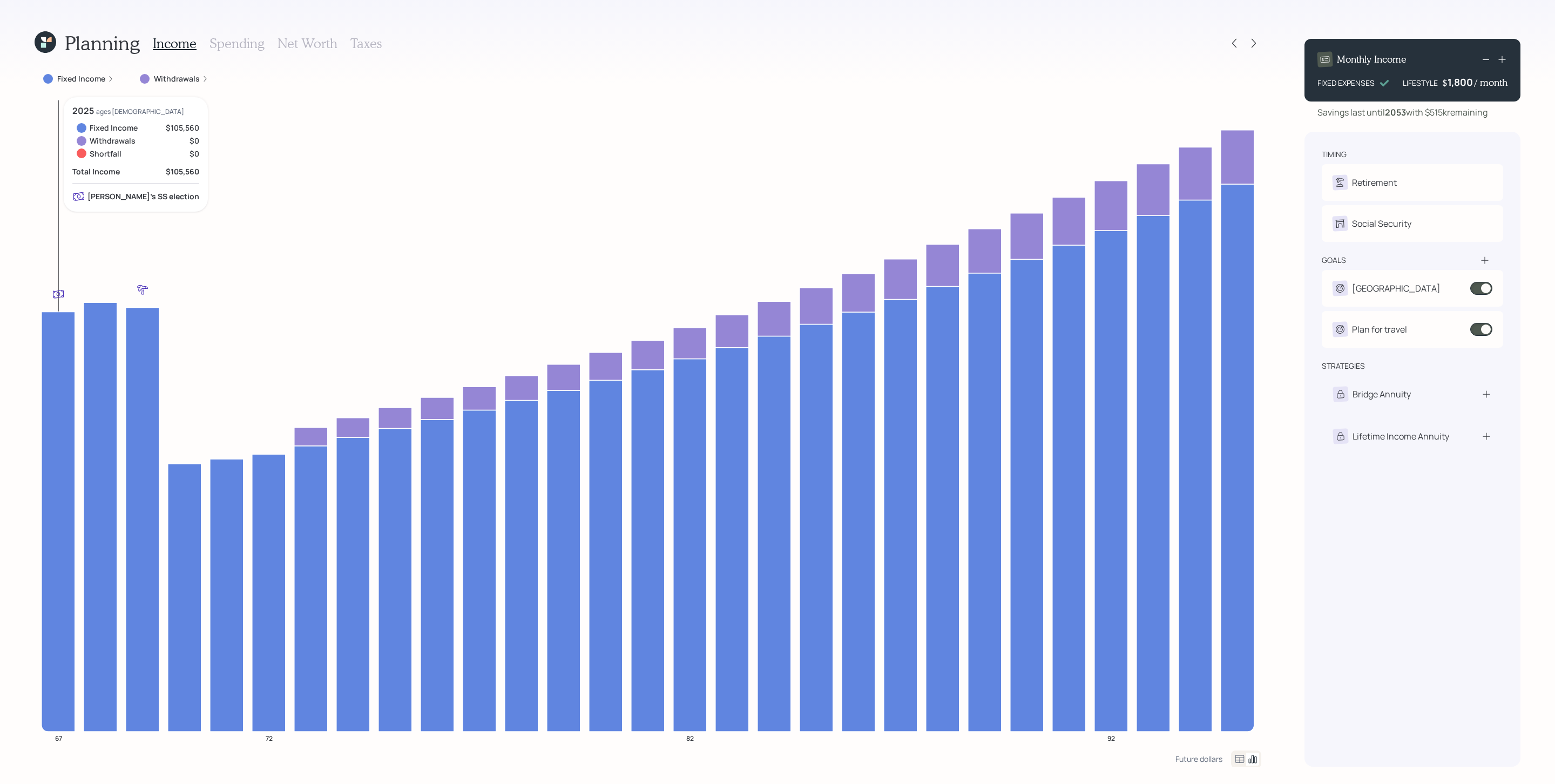
click at [230, 44] on h3 "Spending" at bounding box center [237, 43] width 55 height 15
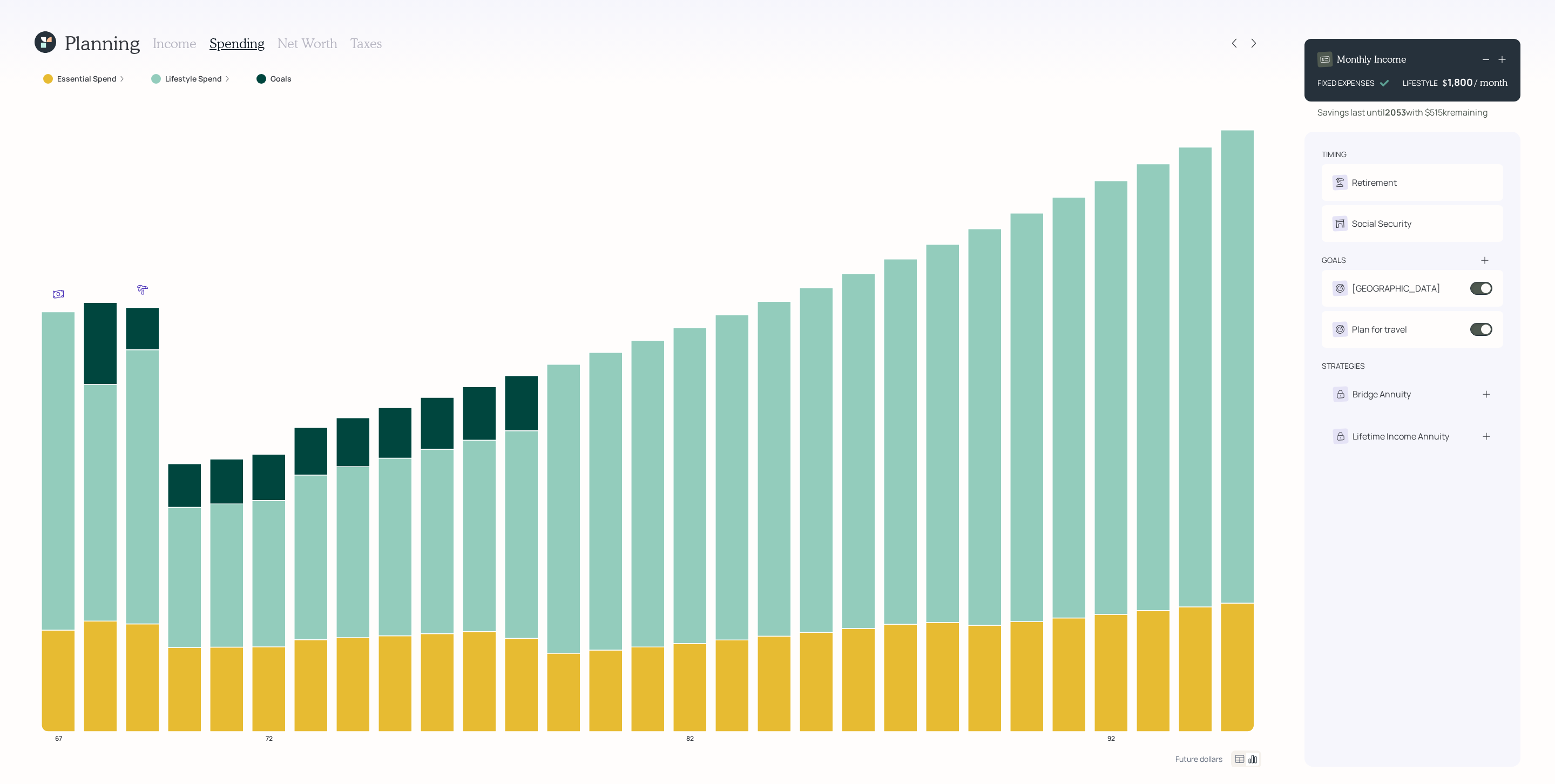
click at [193, 81] on label "Lifestyle Spend" at bounding box center [193, 79] width 57 height 11
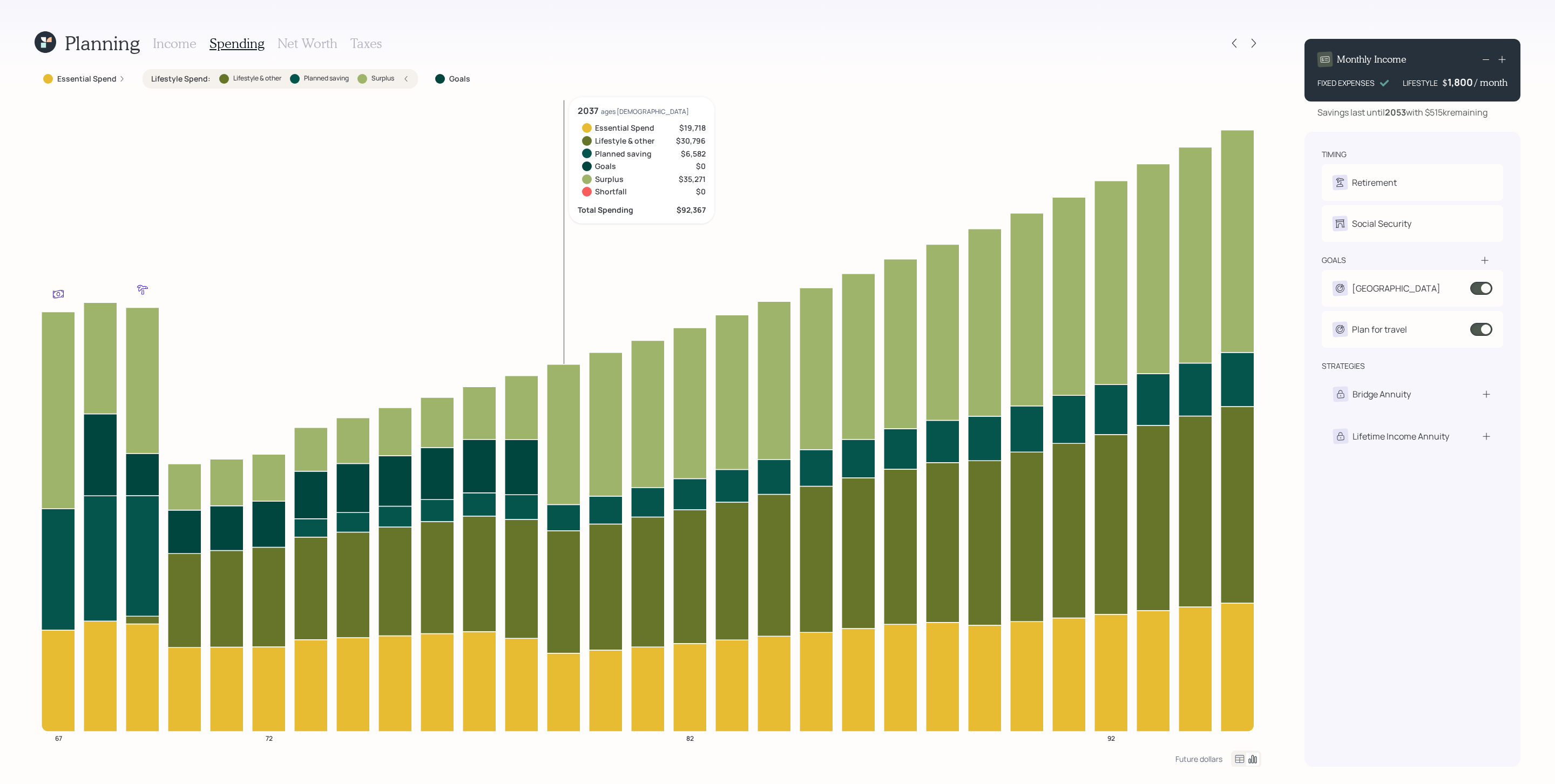
click at [368, 42] on h3 "Taxes" at bounding box center [366, 43] width 31 height 15
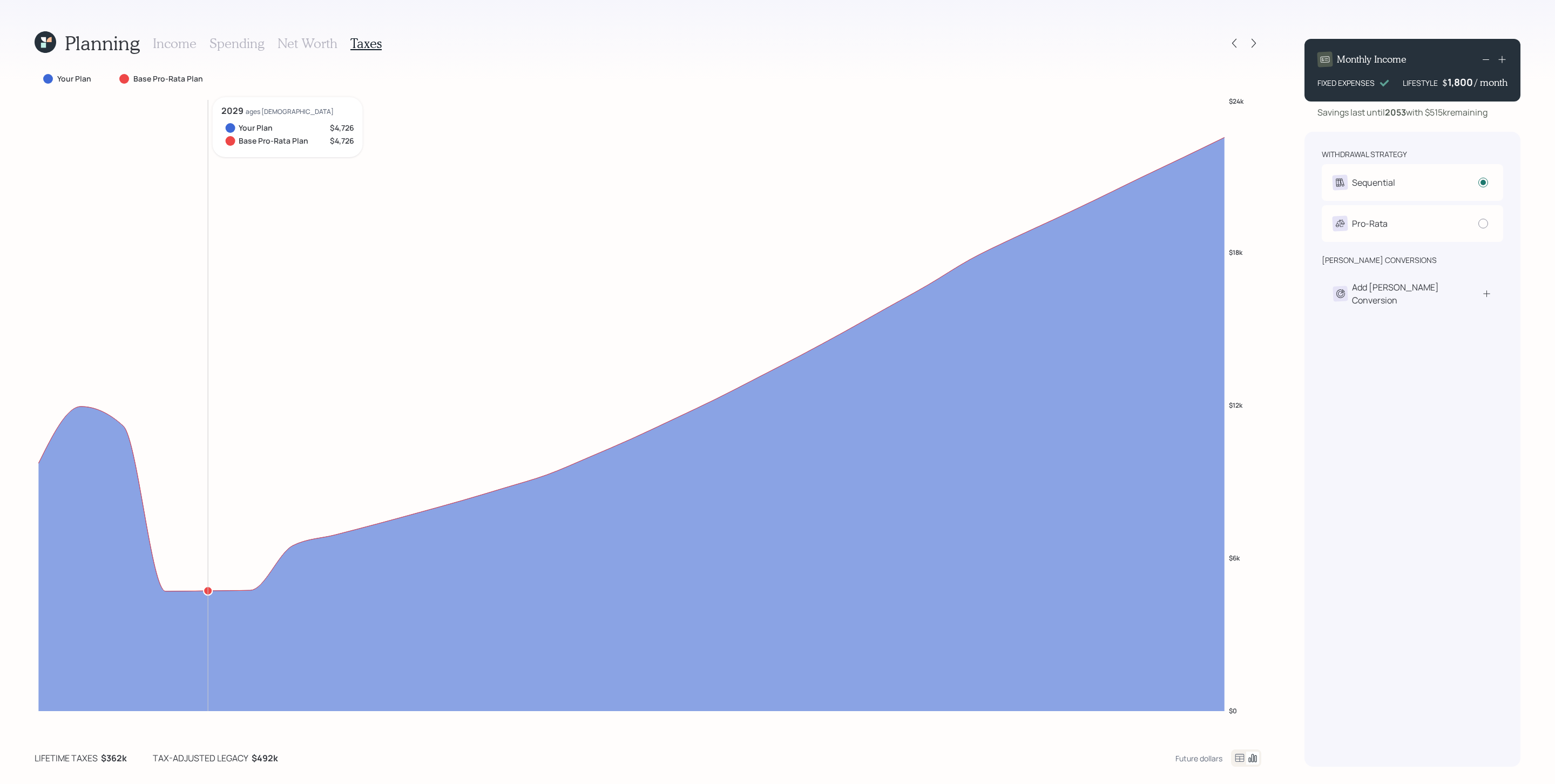
click at [188, 43] on h3 "Income" at bounding box center [174, 43] width 44 height 15
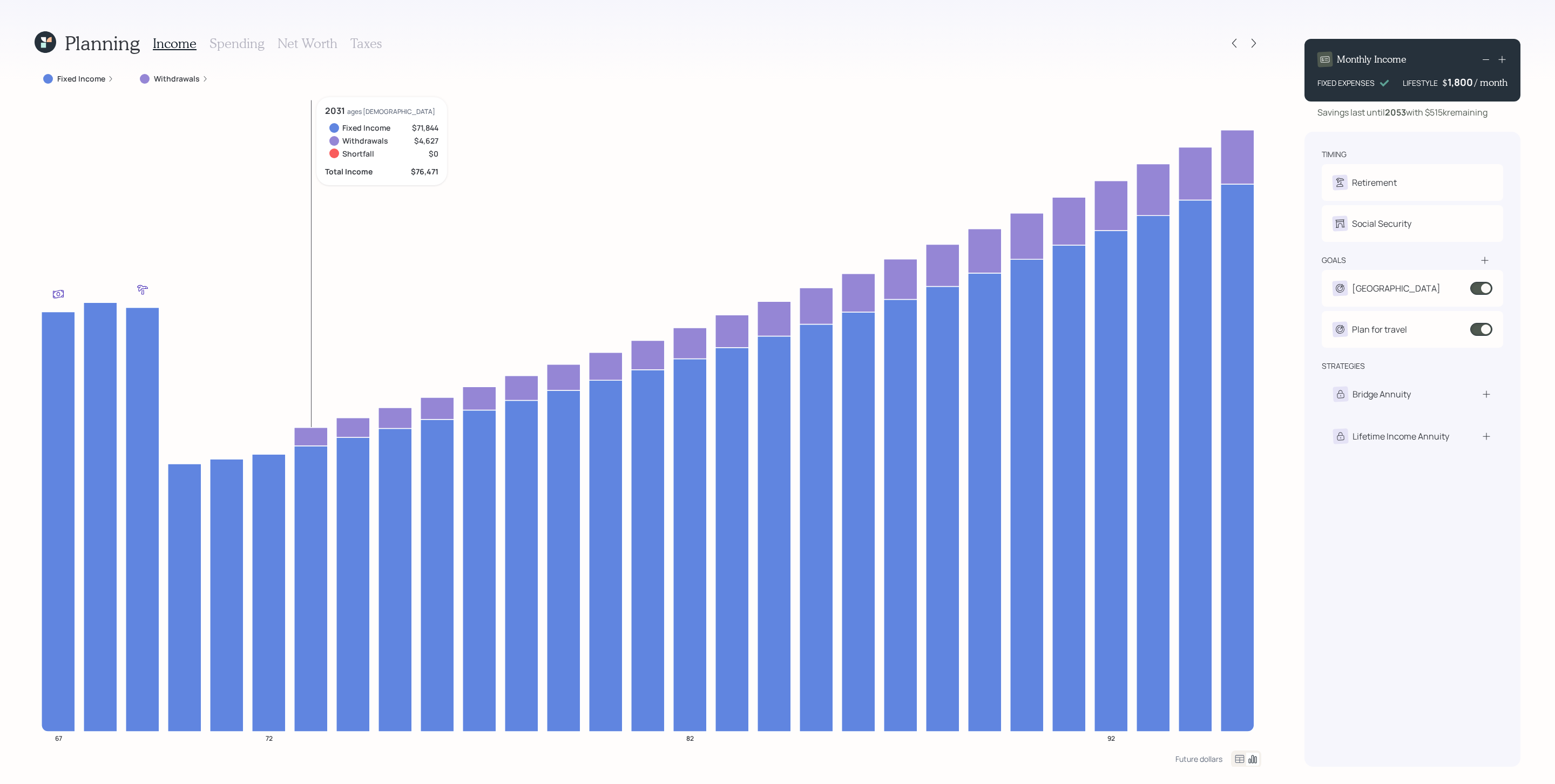
drag, startPoint x: 301, startPoint y: 422, endPoint x: 308, endPoint y: 433, distance: 13.0
click at [303, 422] on icon "67 72 82 92" at bounding box center [647, 423] width 1227 height 653
click at [308, 433] on icon at bounding box center [311, 436] width 34 height 18
click at [239, 39] on h3 "Spending" at bounding box center [237, 43] width 55 height 15
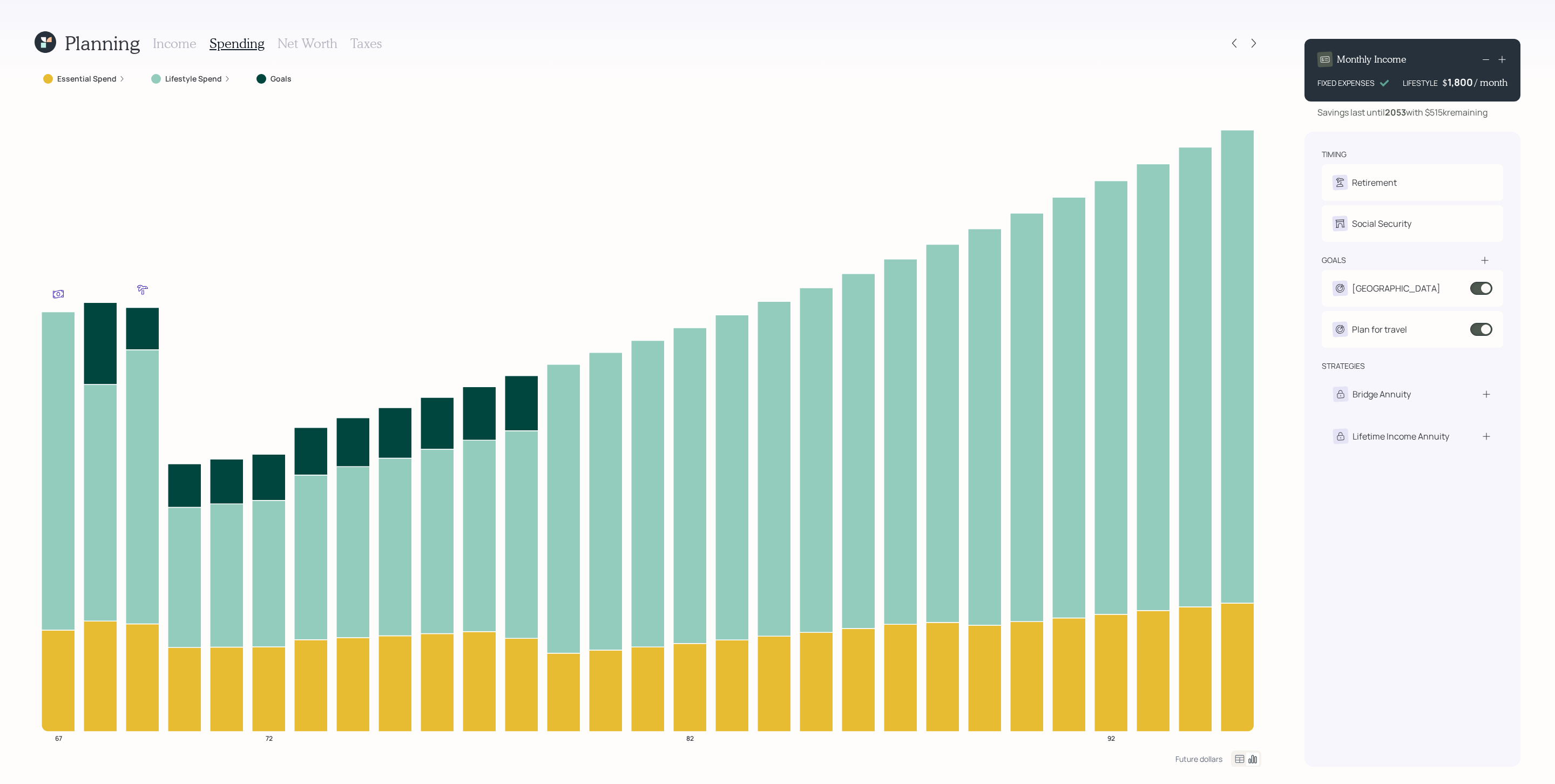
click at [185, 76] on label "Lifestyle Spend" at bounding box center [193, 79] width 57 height 11
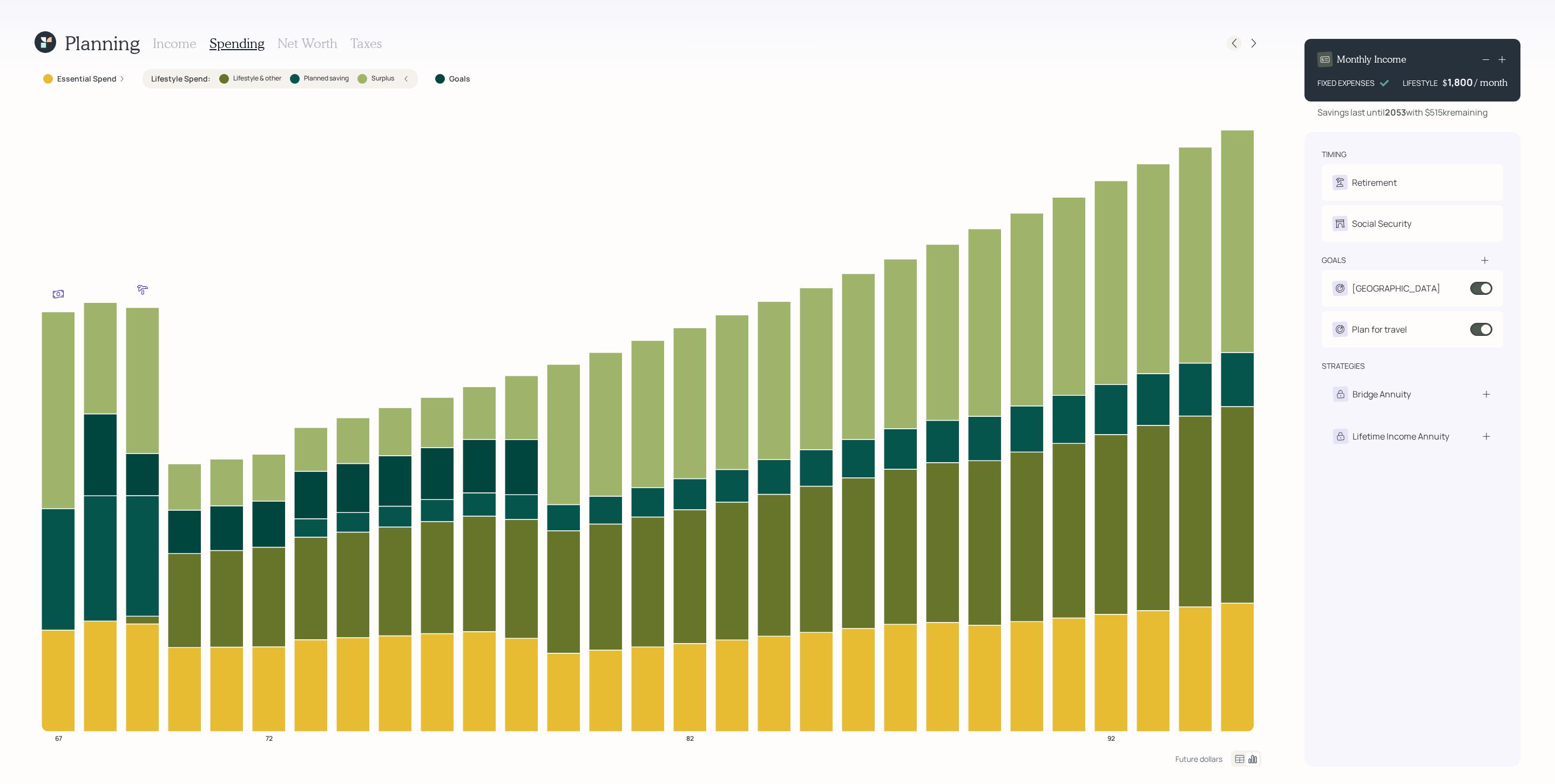
click at [1036, 46] on icon at bounding box center [1234, 43] width 11 height 11
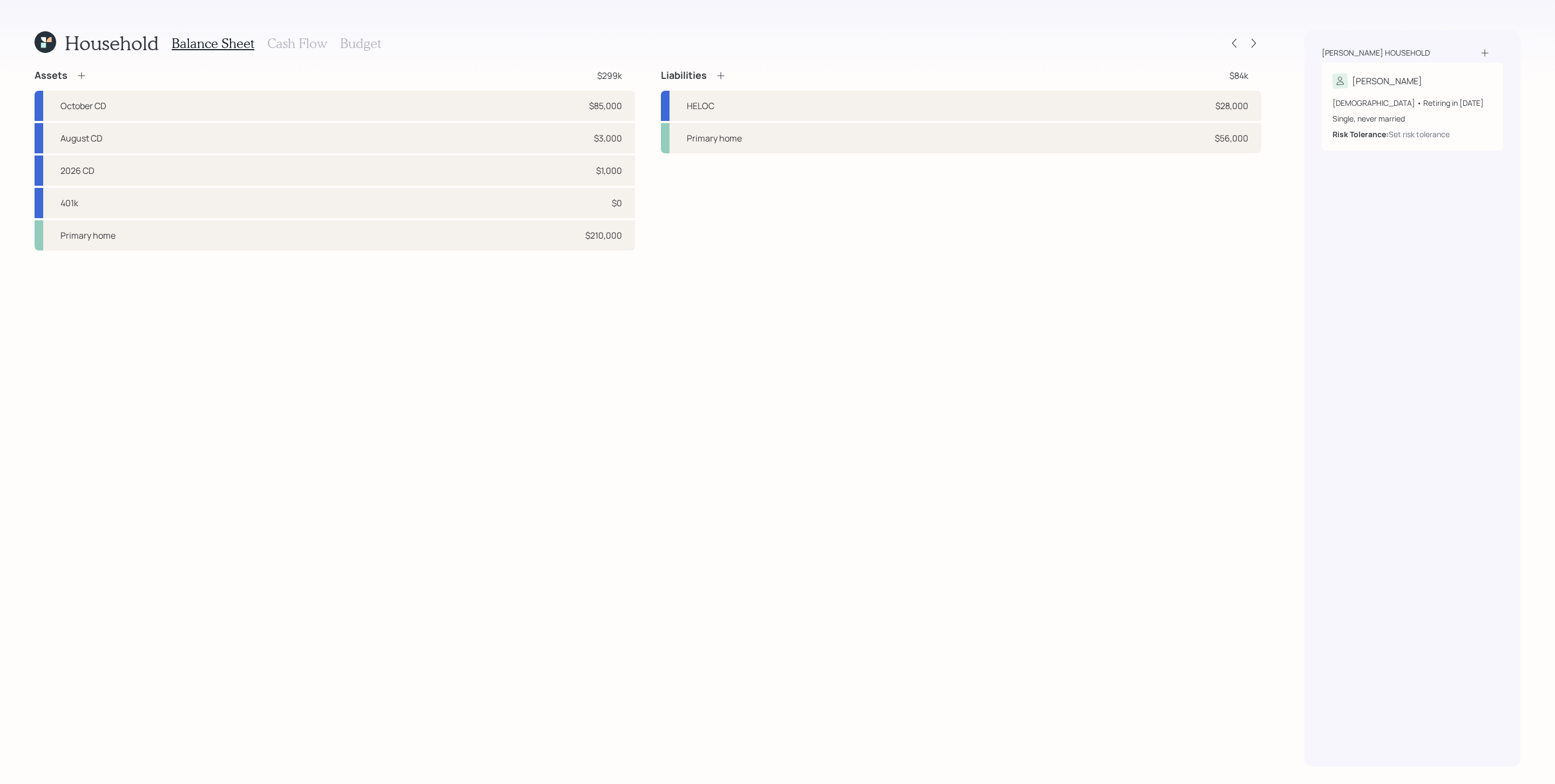
click at [295, 44] on h3 "Cash Flow" at bounding box center [297, 43] width 60 height 15
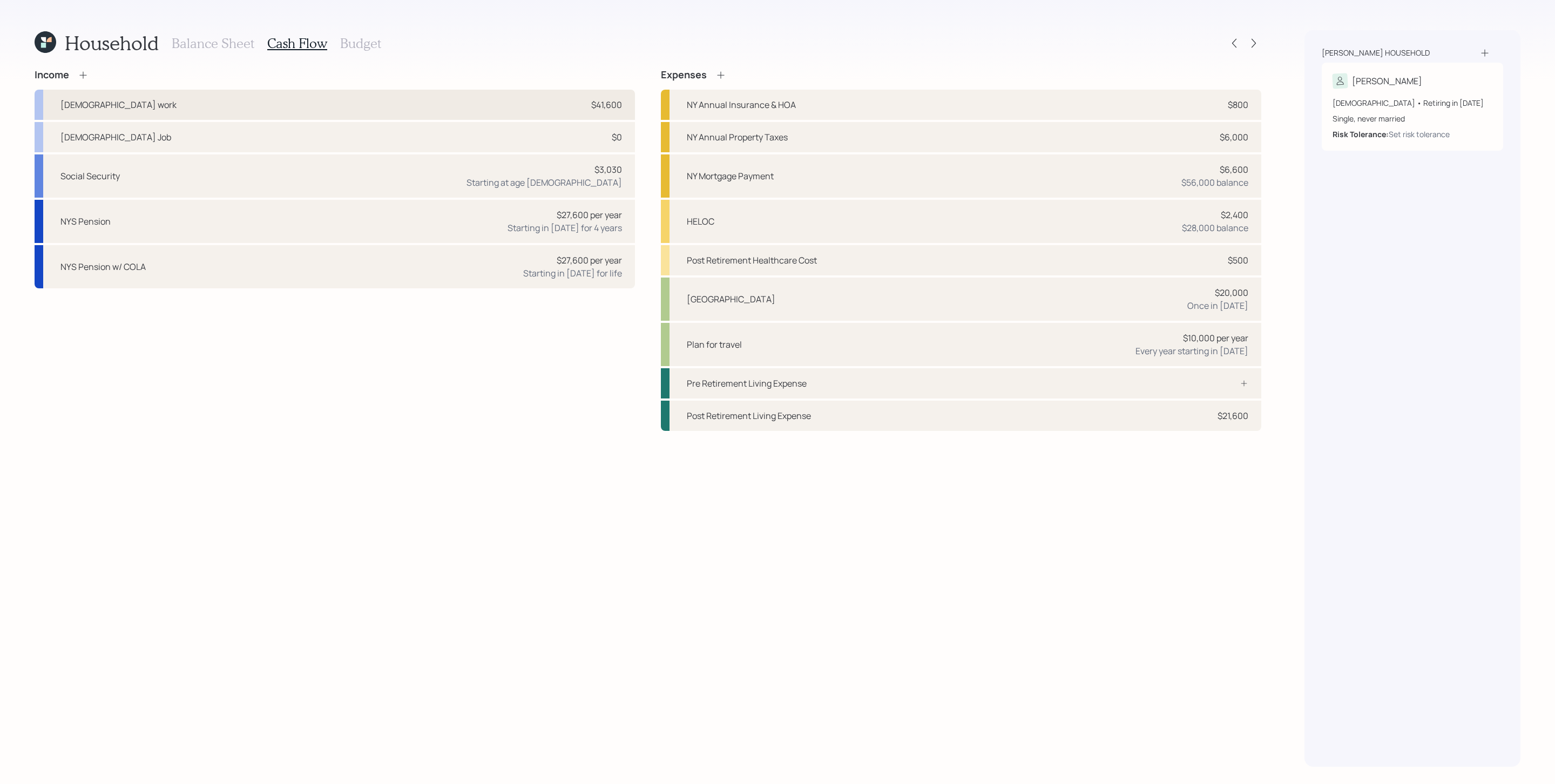
click at [201, 106] on div "[DEMOGRAPHIC_DATA] work $41,600" at bounding box center [334, 104] width 600 height 30
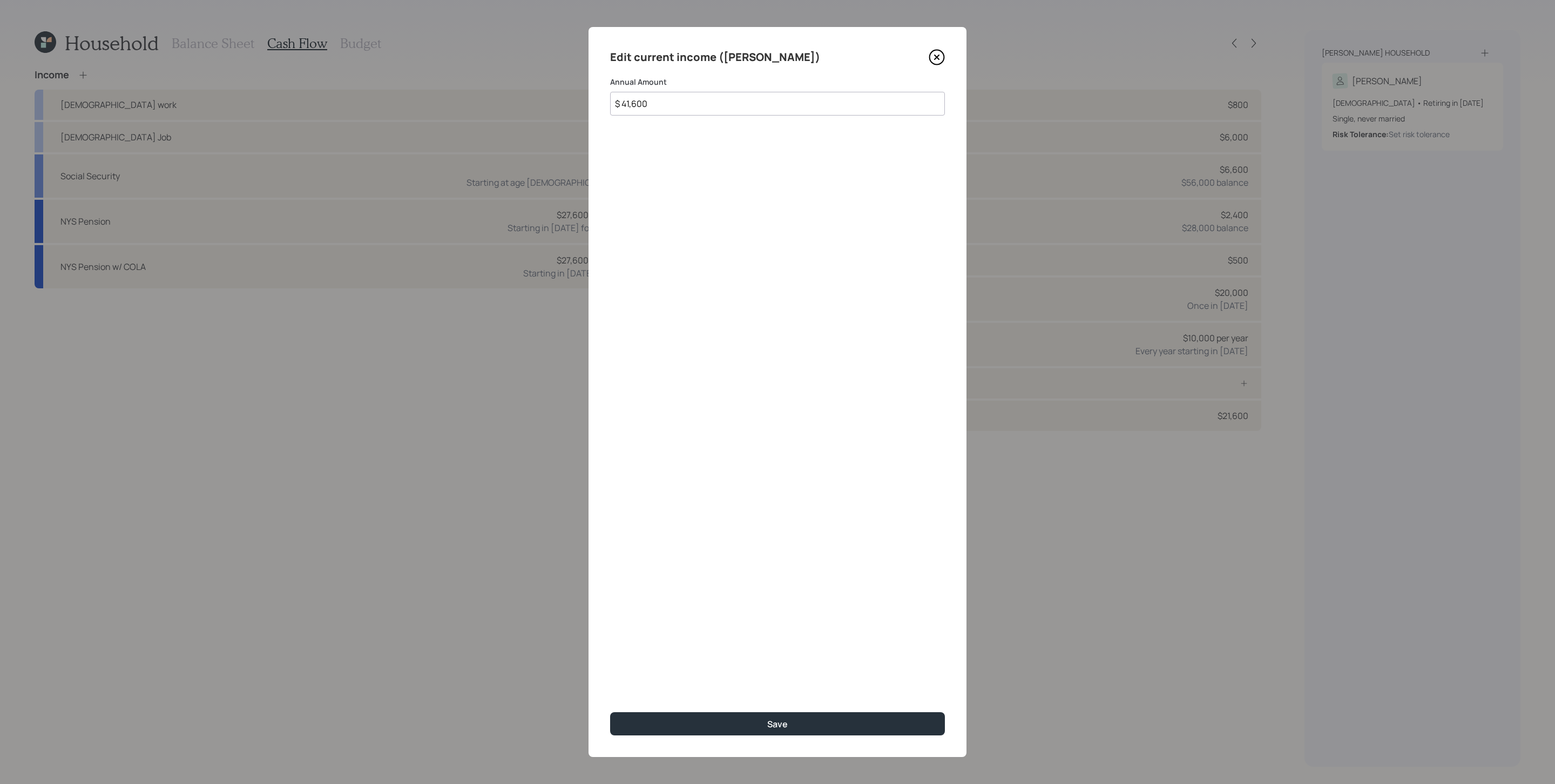
click at [935, 55] on icon at bounding box center [937, 58] width 5 height 5
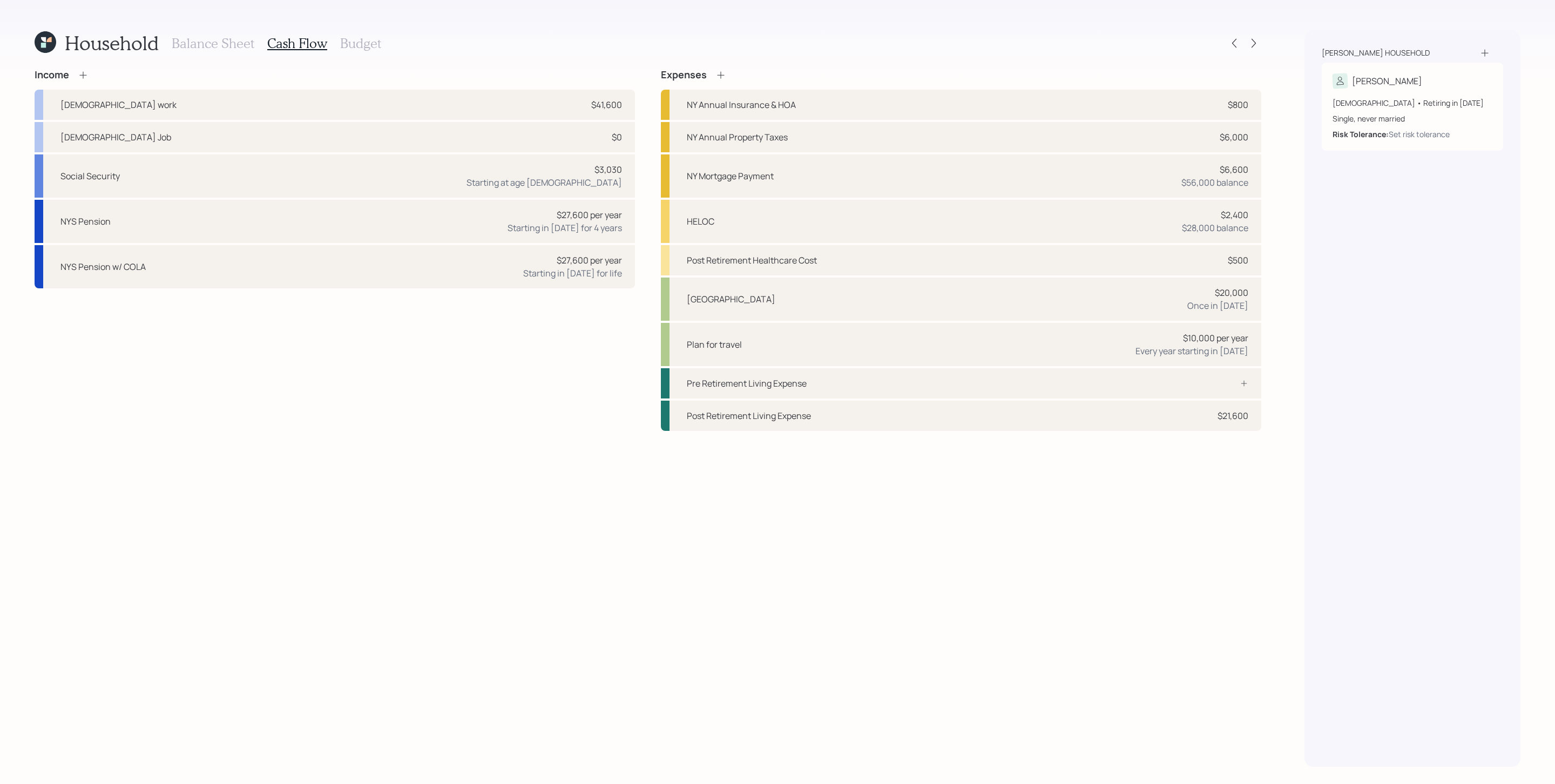
drag, startPoint x: 206, startPoint y: 35, endPoint x: 216, endPoint y: 63, distance: 29.7
click at [206, 35] on h3 "Balance Sheet" at bounding box center [213, 43] width 83 height 15
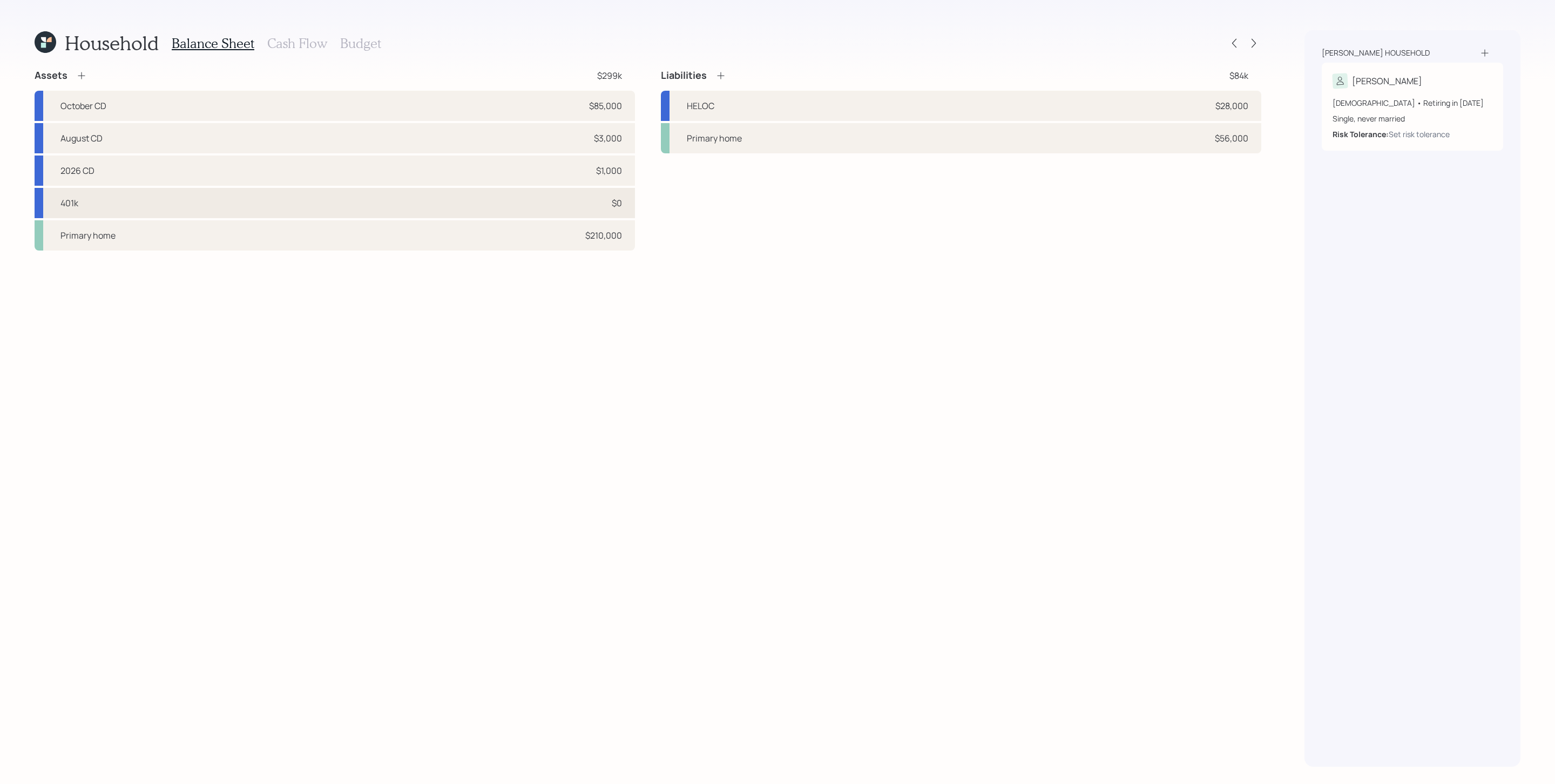
click at [128, 199] on div "401k $0" at bounding box center [334, 203] width 600 height 30
select select "company_sponsored"
select select "balanced"
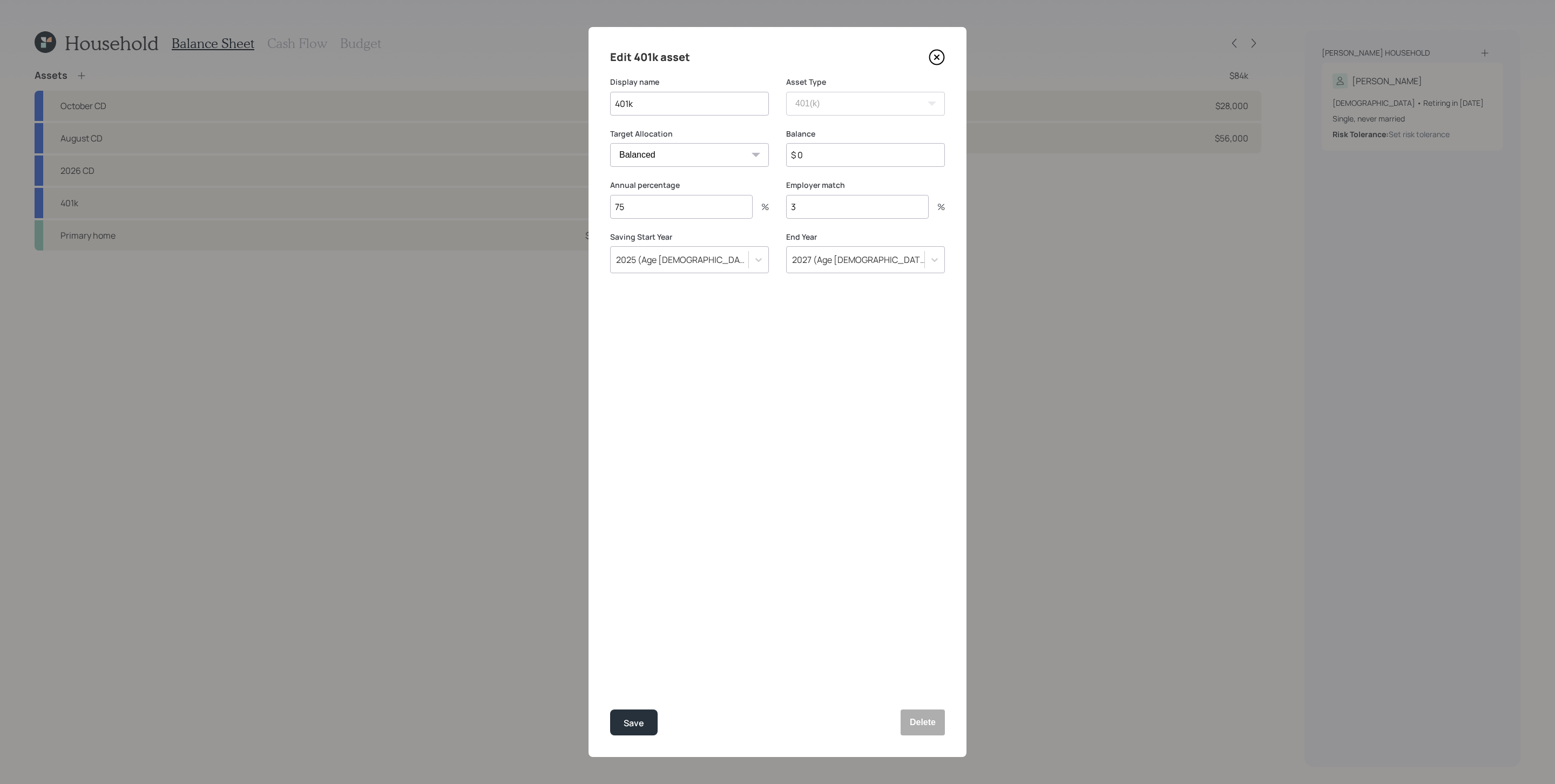
click at [670, 197] on input "75" at bounding box center [681, 206] width 143 height 24
type input "50"
click at [610, 522] on button "Save" at bounding box center [634, 723] width 48 height 26
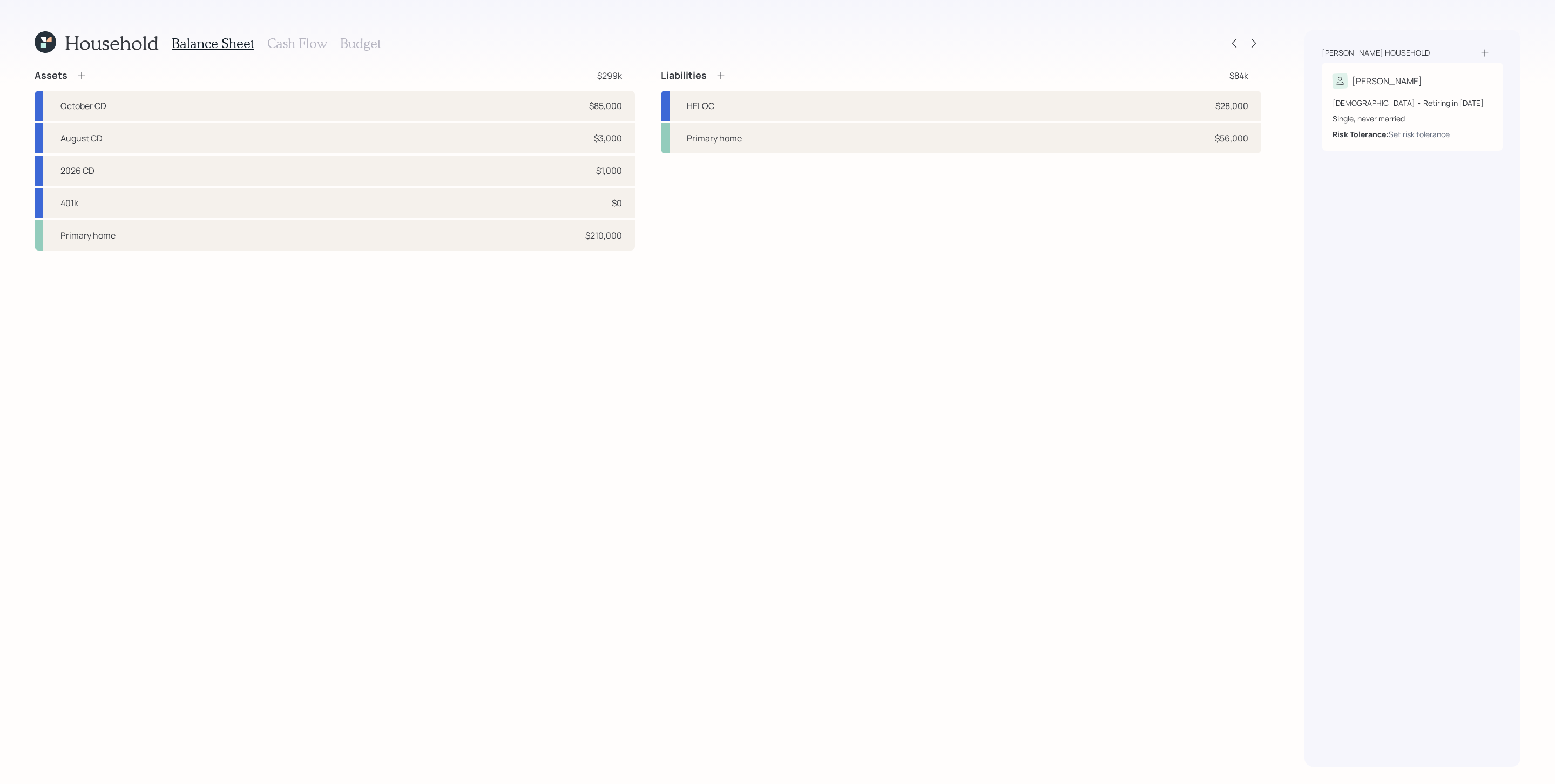
click at [1036, 44] on div at bounding box center [1244, 43] width 35 height 15
click at [1036, 40] on icon at bounding box center [1254, 43] width 11 height 11
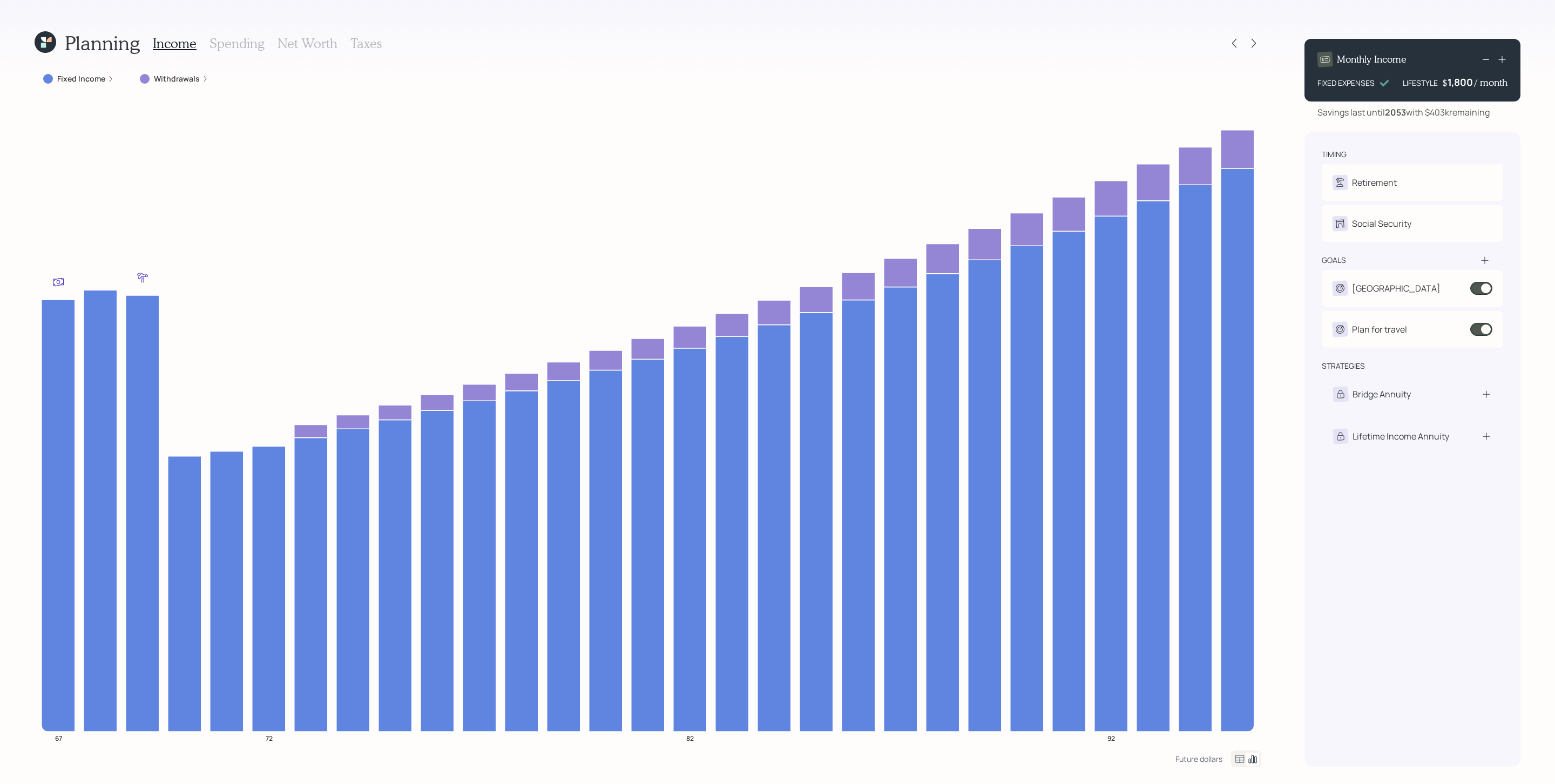
click at [238, 41] on h3 "Spending" at bounding box center [237, 43] width 55 height 15
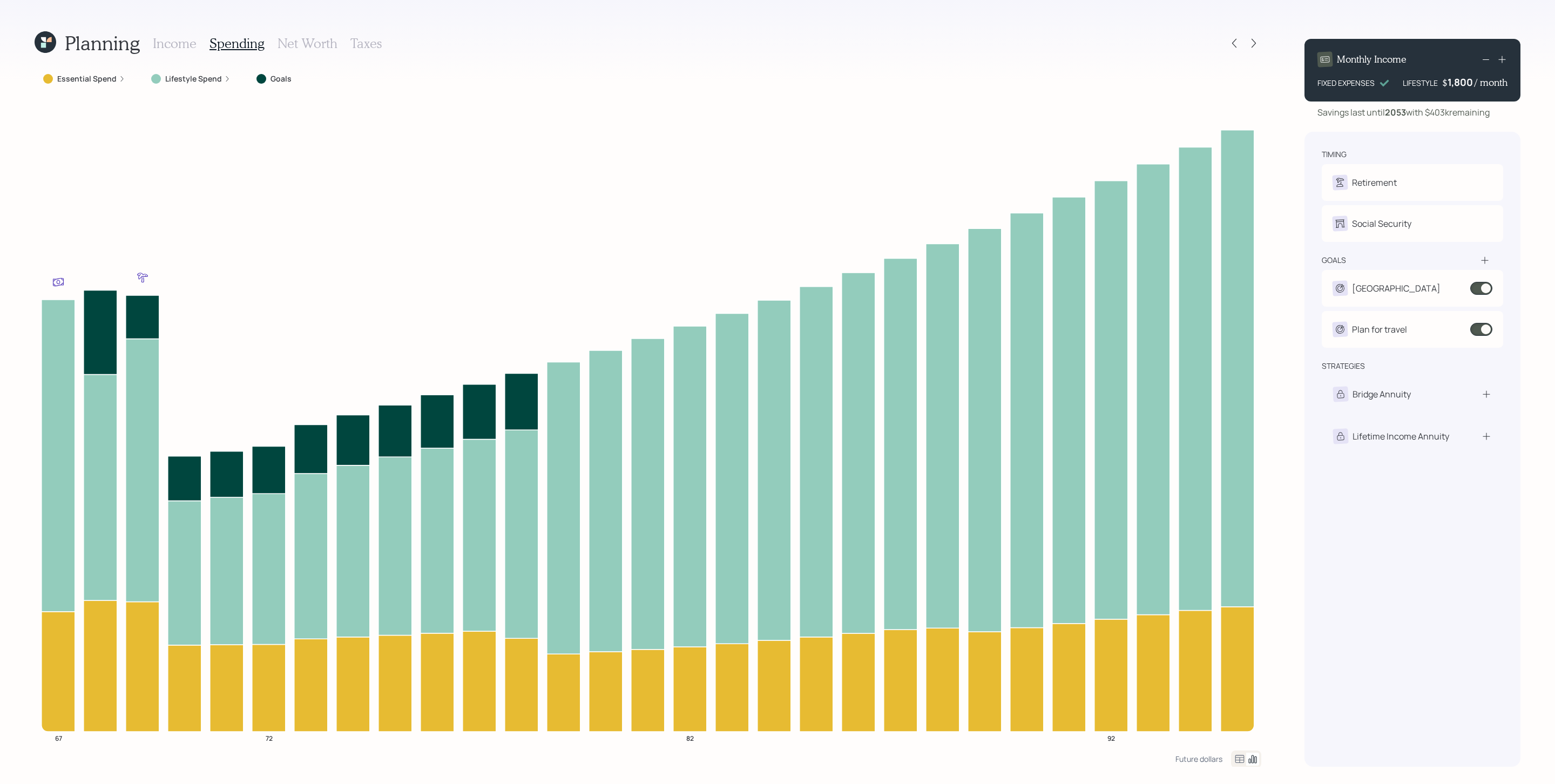
click at [193, 79] on label "Lifestyle Spend" at bounding box center [193, 79] width 57 height 11
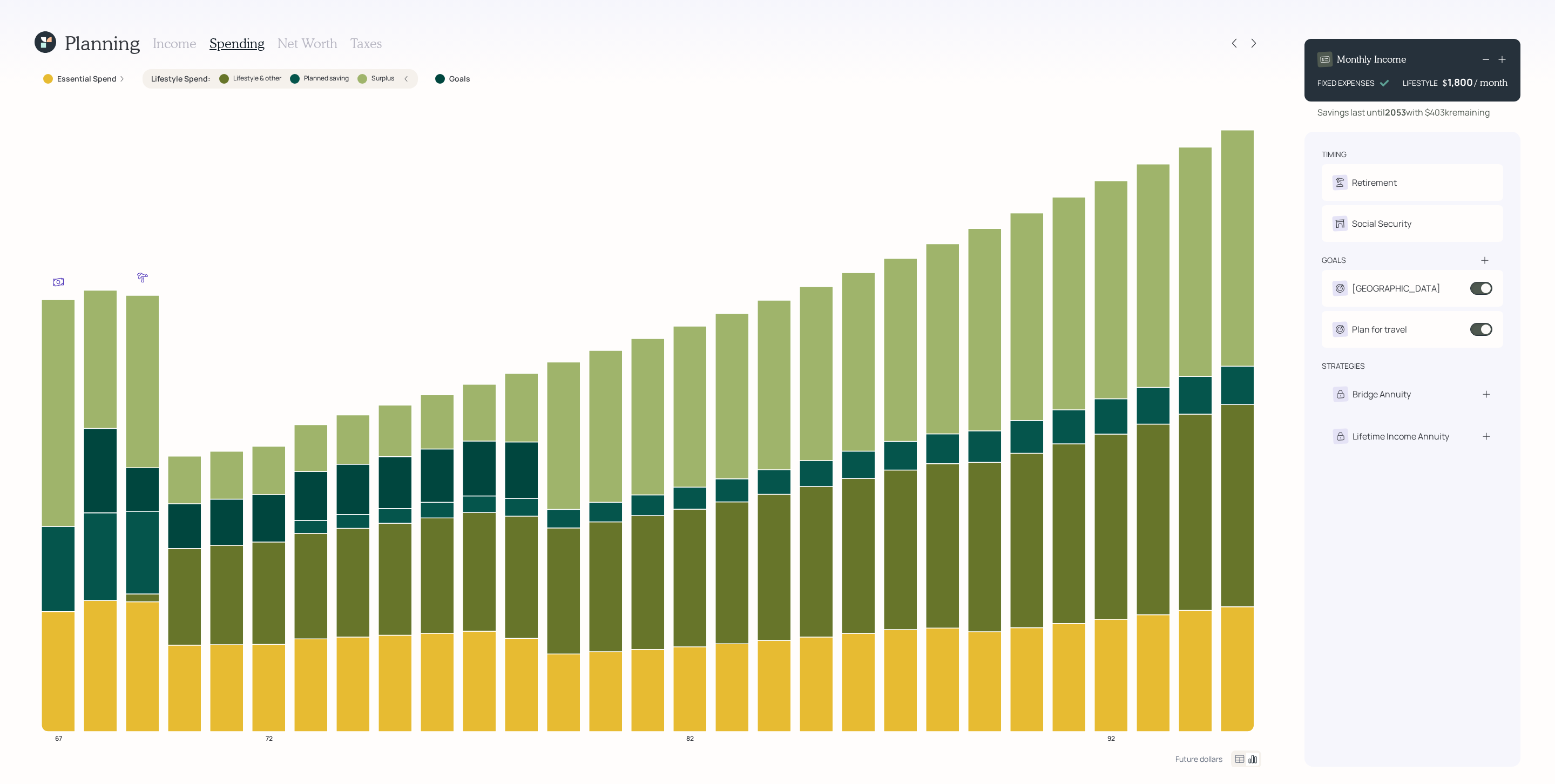
click at [117, 83] on div "Essential Spend" at bounding box center [84, 79] width 82 height 11
